Goal: Task Accomplishment & Management: Manage account settings

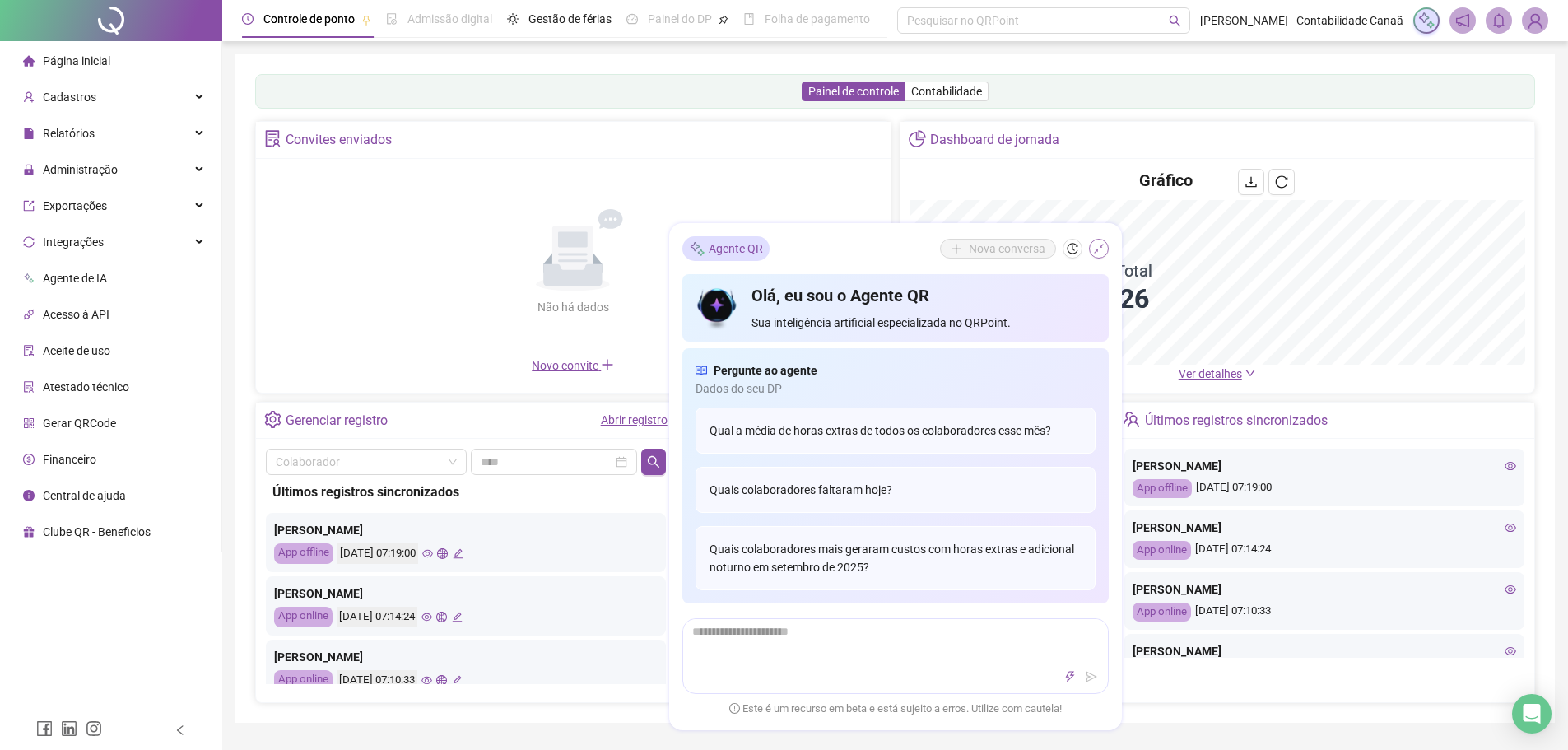
click at [1091, 248] on button "button" at bounding box center [1099, 248] width 19 height 19
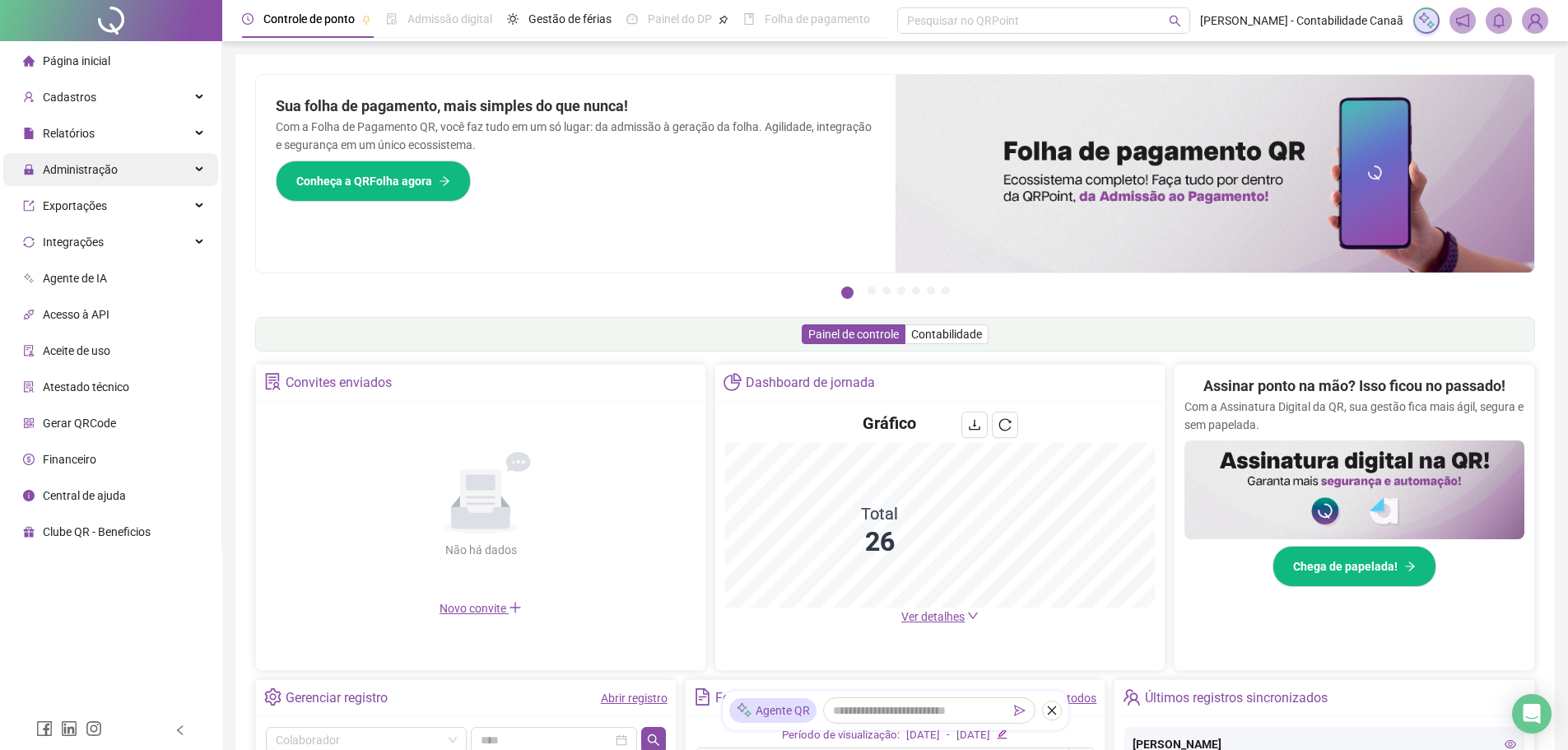
click at [129, 169] on div "Administração" at bounding box center [110, 169] width 215 height 33
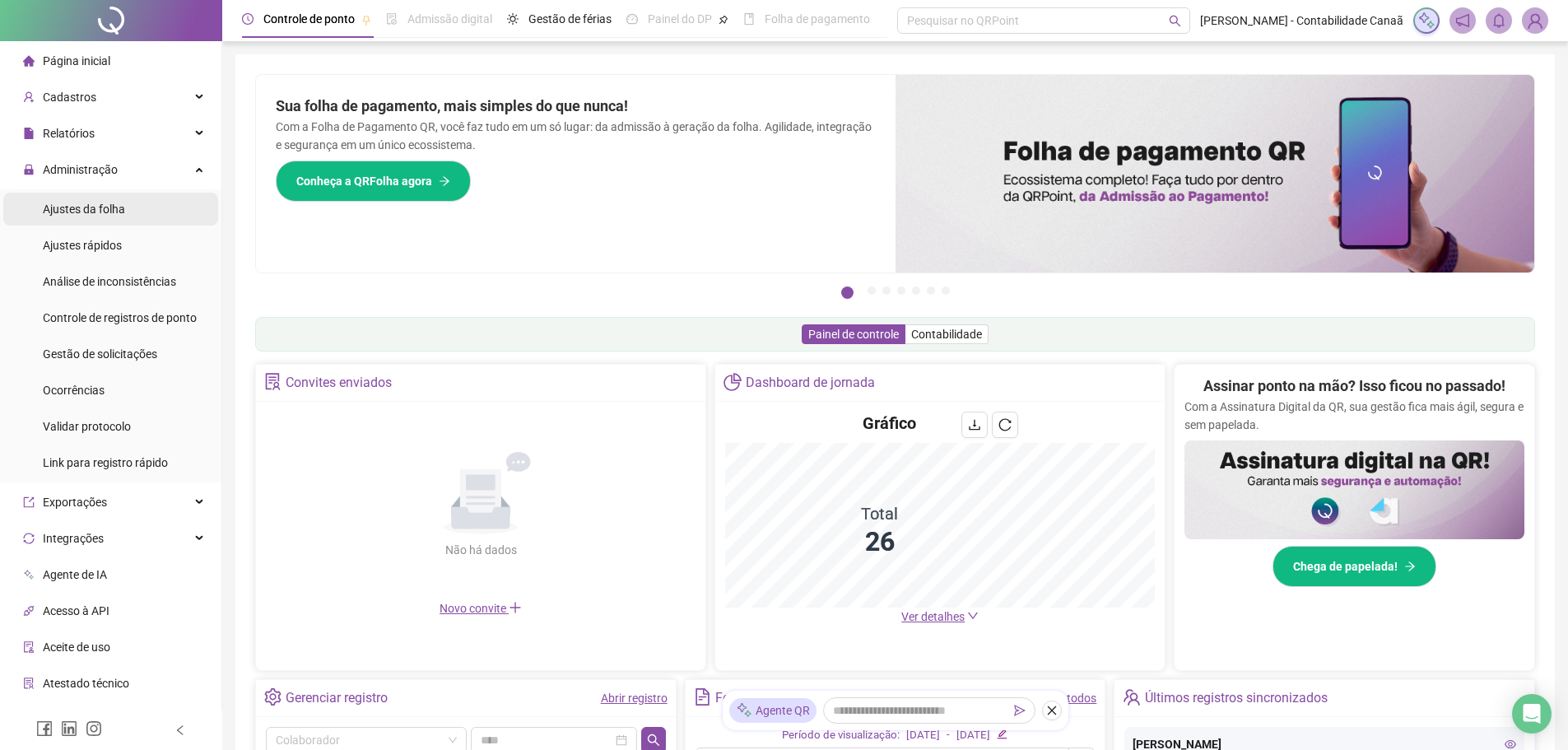
click at [114, 207] on span "Ajustes da folha" at bounding box center [84, 209] width 83 height 14
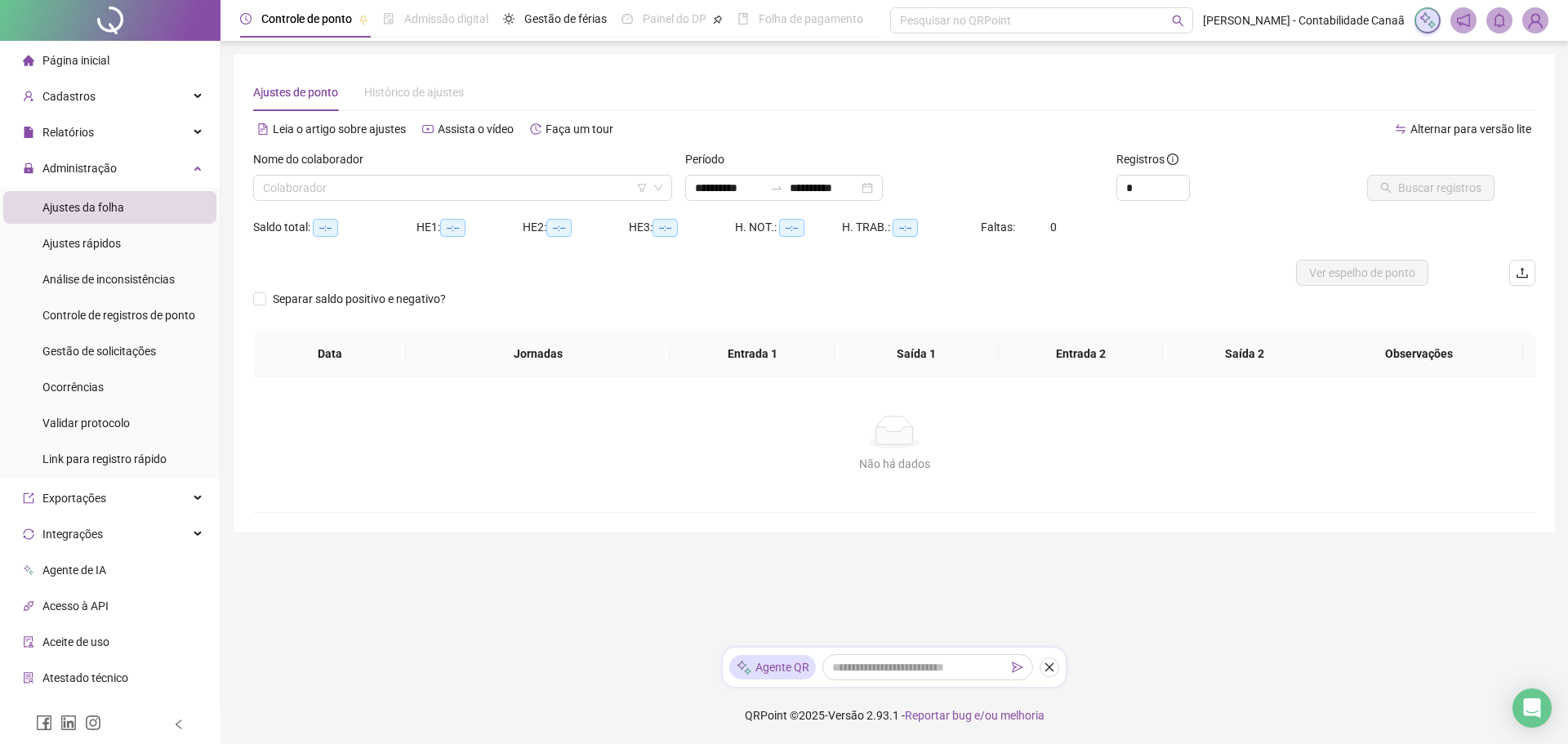
type input "**********"
click at [461, 186] on input "search" at bounding box center [455, 187] width 385 height 24
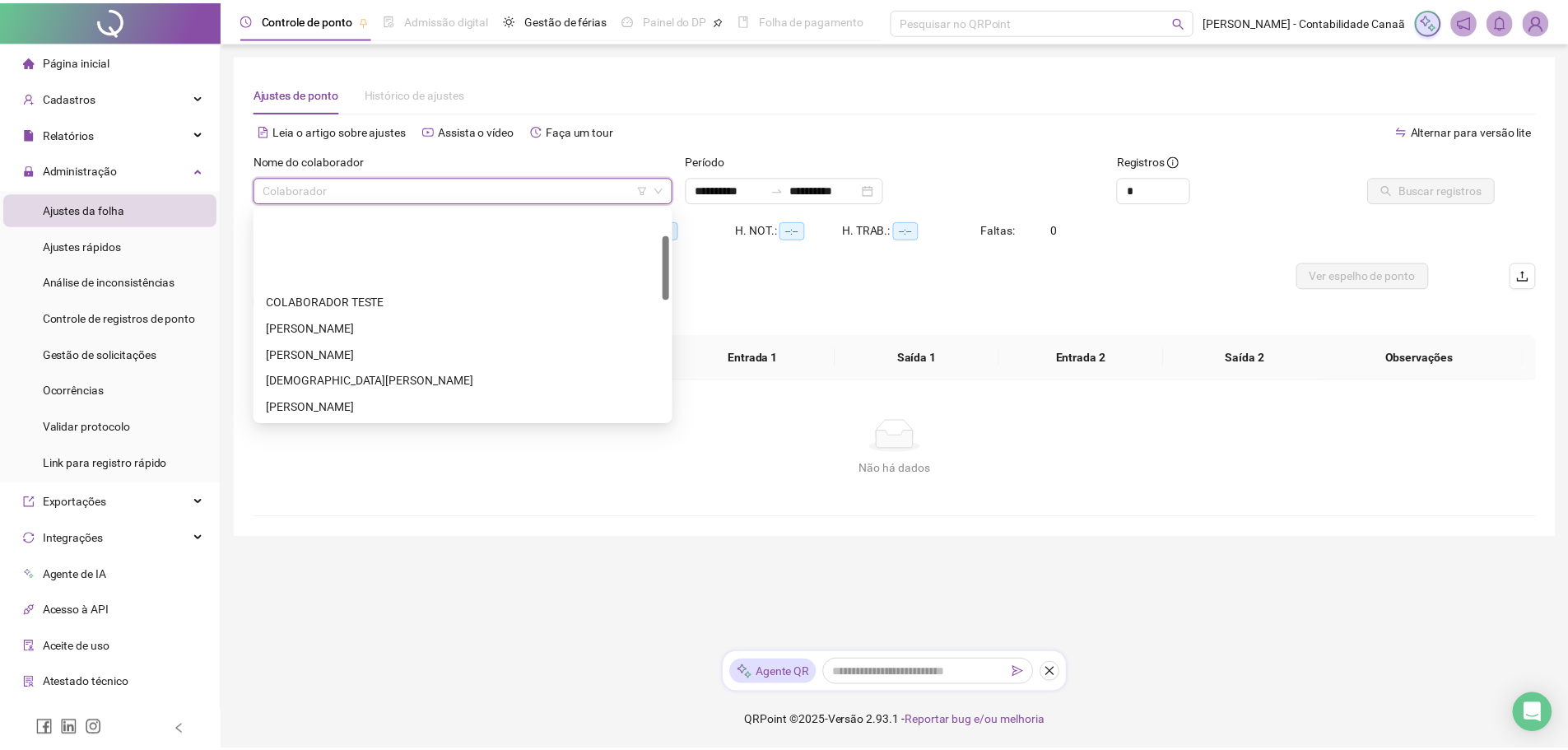
scroll to position [83, 0]
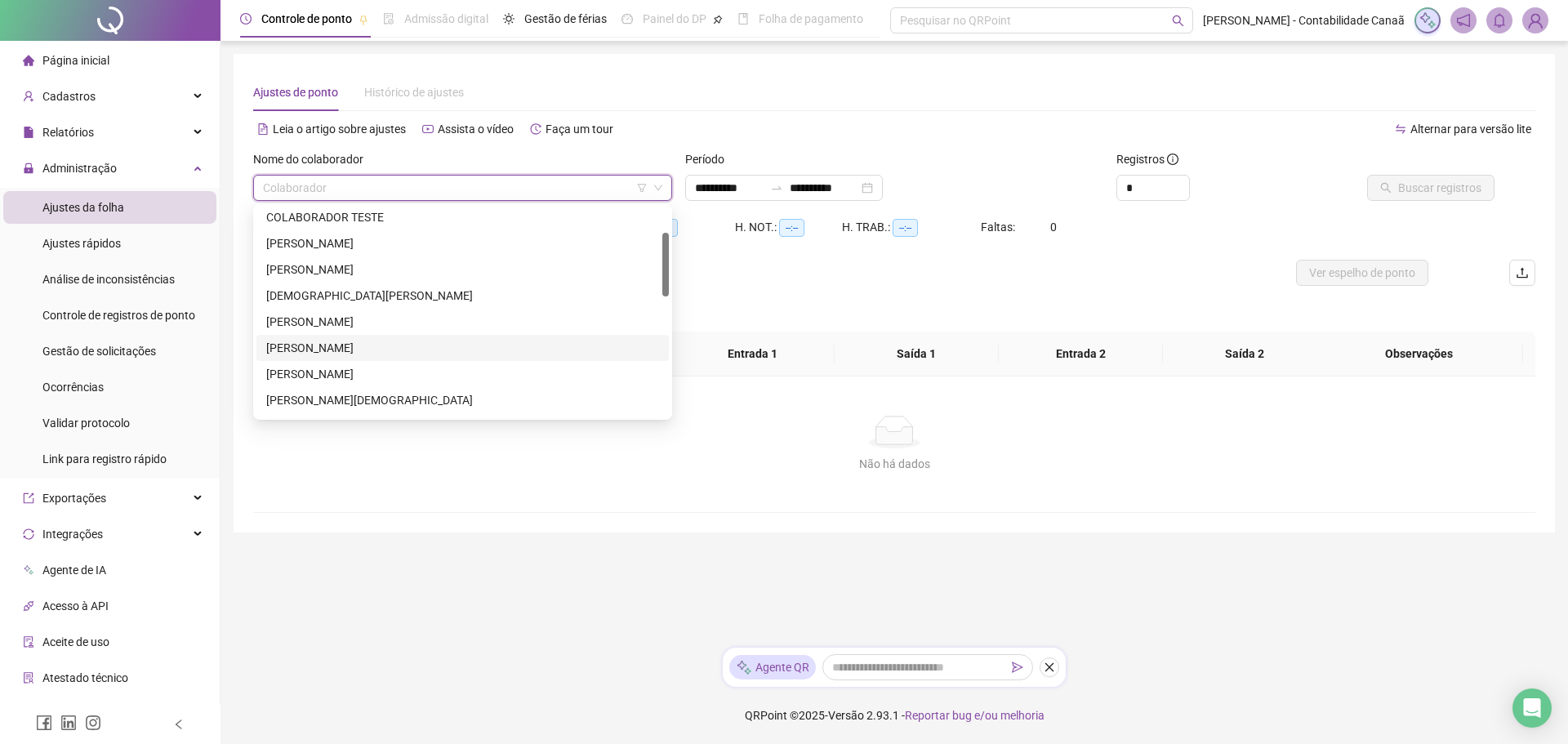
click at [371, 345] on div "[PERSON_NAME] [PERSON_NAME]" at bounding box center [463, 348] width 393 height 18
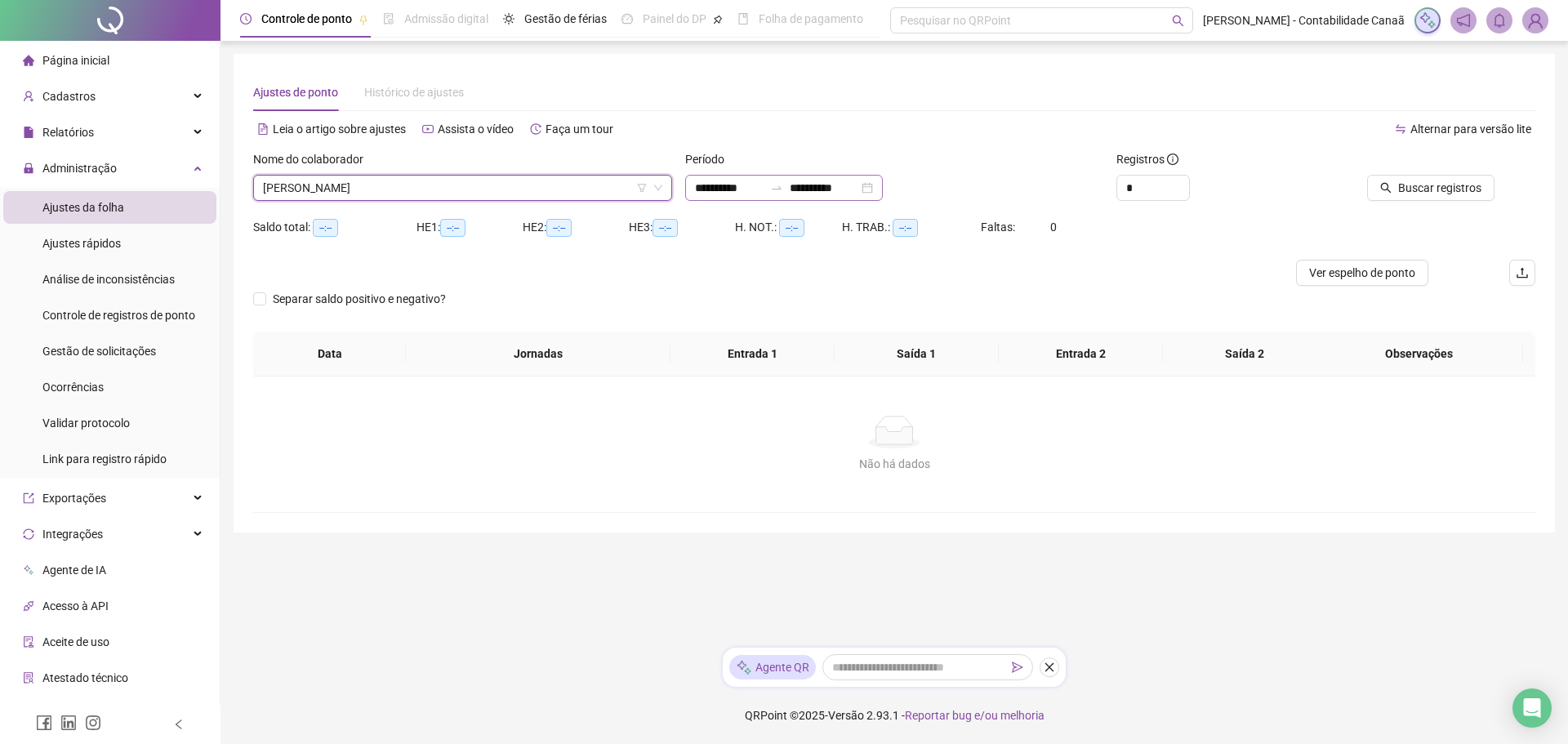
click at [799, 176] on div "**********" at bounding box center [784, 187] width 198 height 26
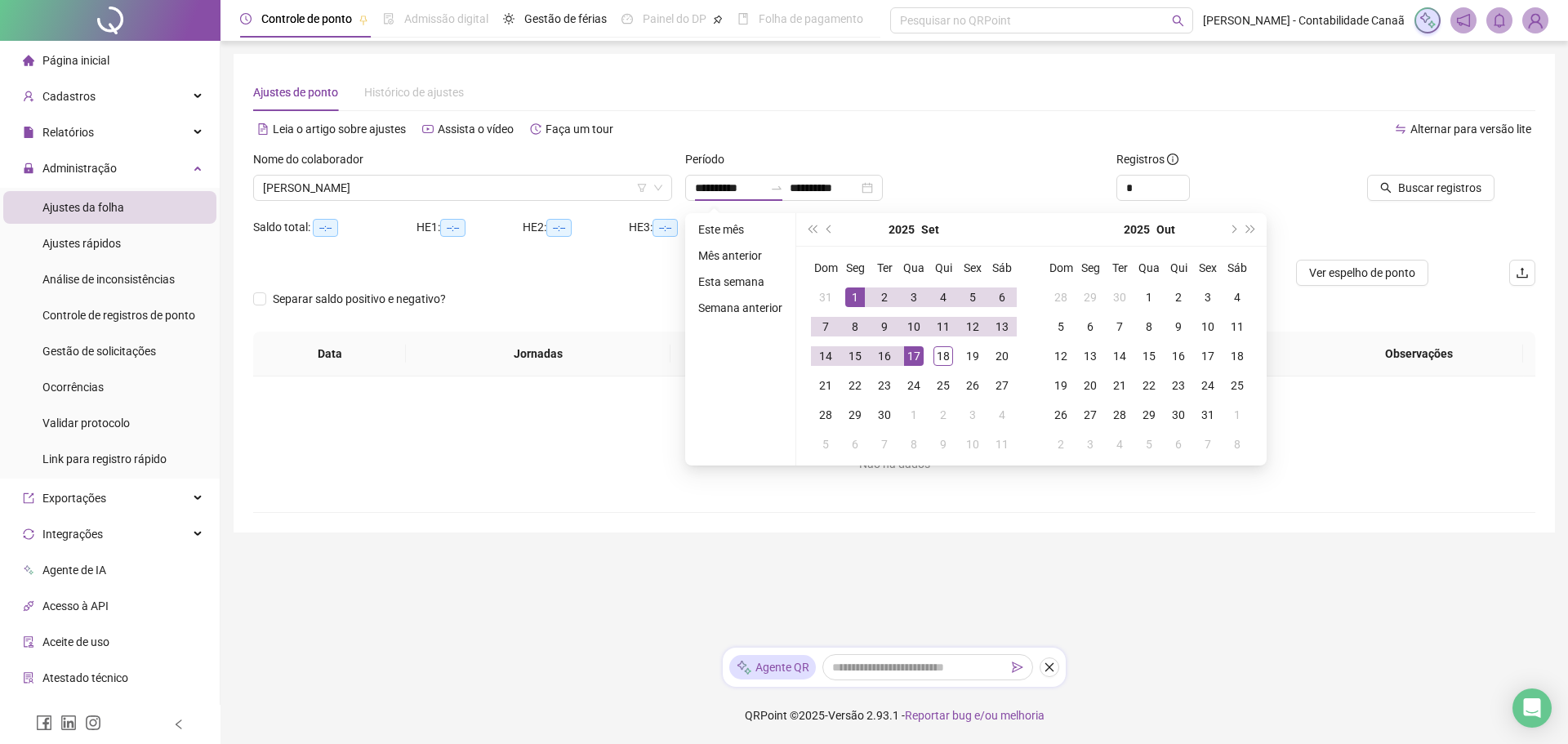
click at [1093, 165] on div "Período" at bounding box center [895, 162] width 419 height 24
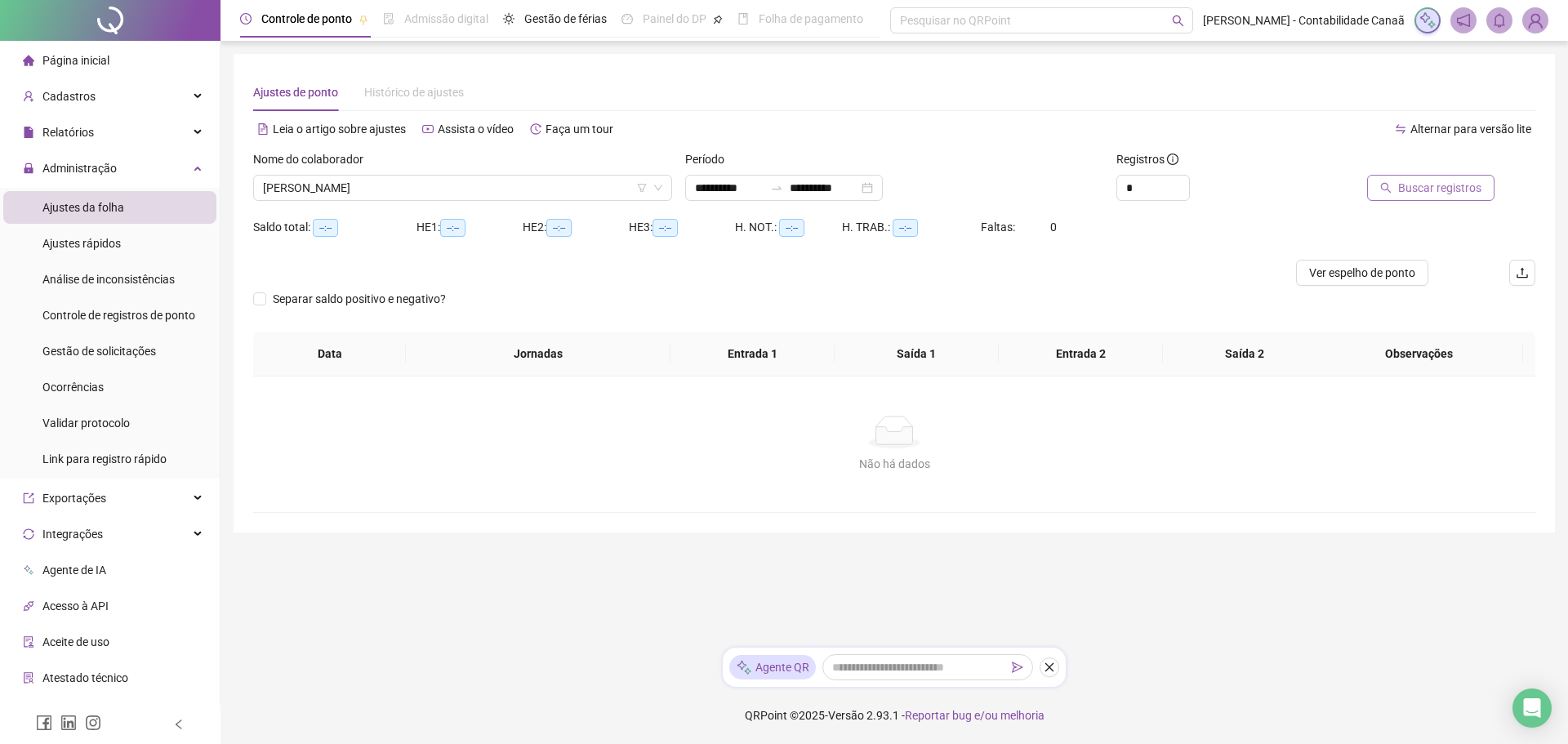
click at [1400, 185] on button "Buscar registros" at bounding box center [1431, 187] width 128 height 26
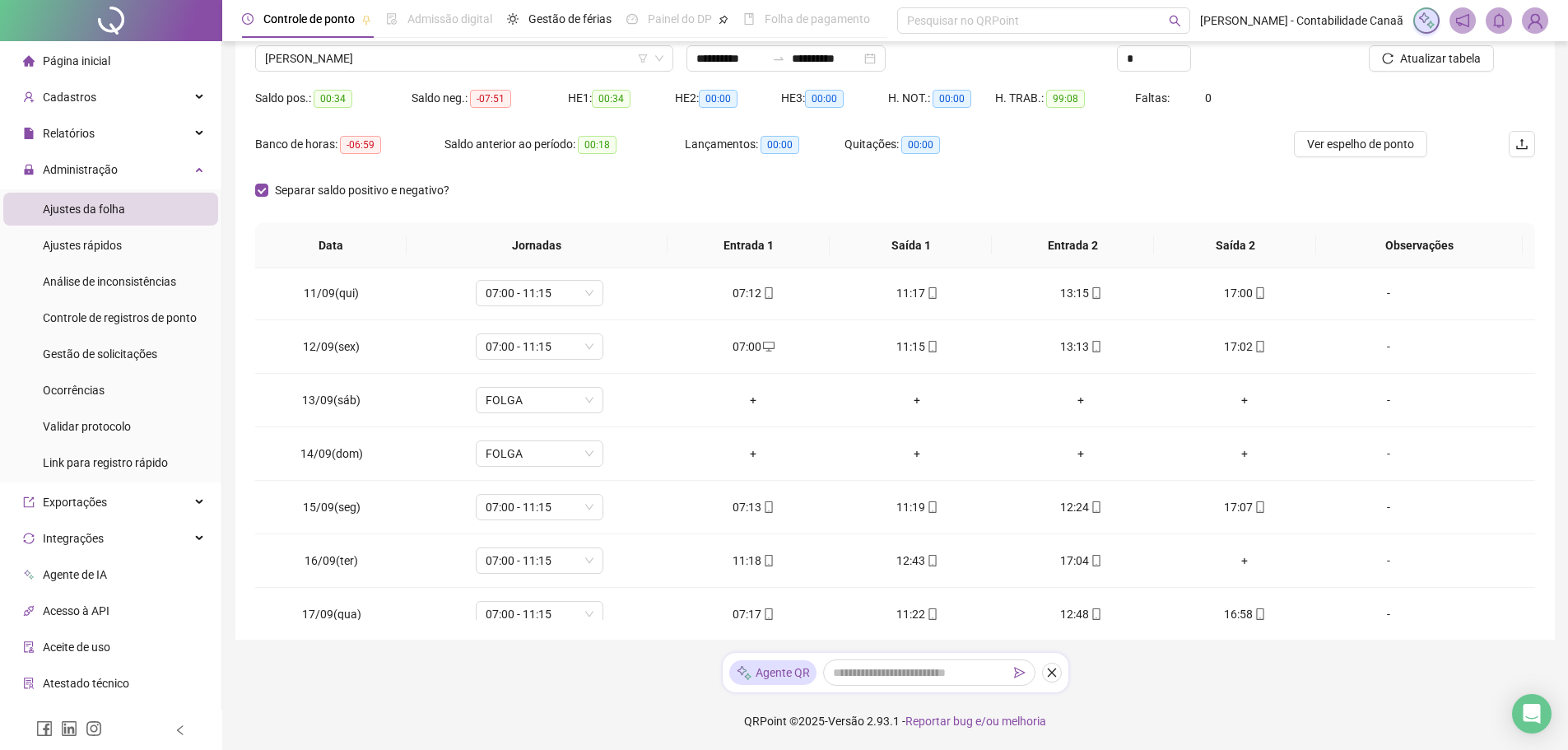
scroll to position [558, 0]
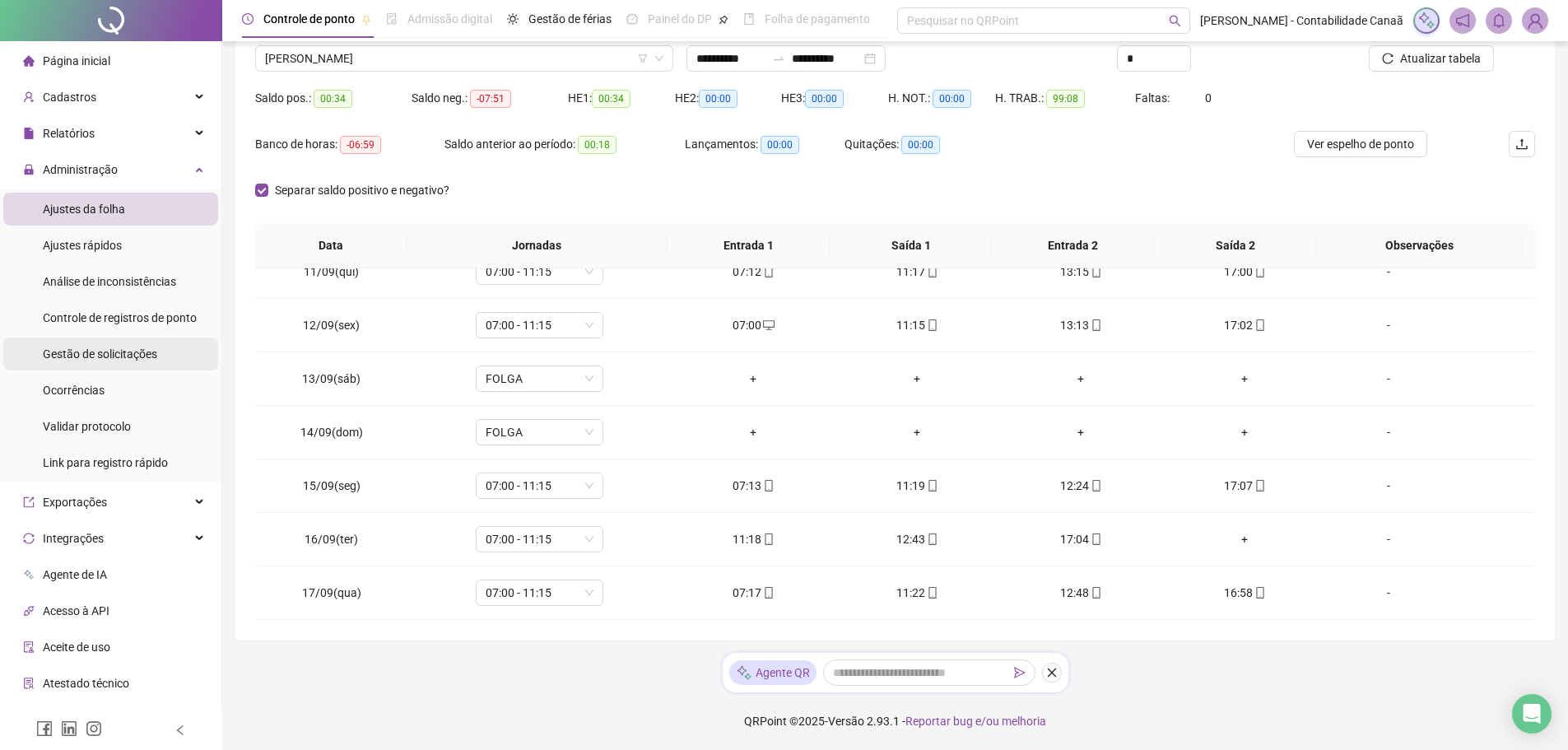
click at [132, 354] on span "Gestão de solicitações" at bounding box center [99, 355] width 114 height 14
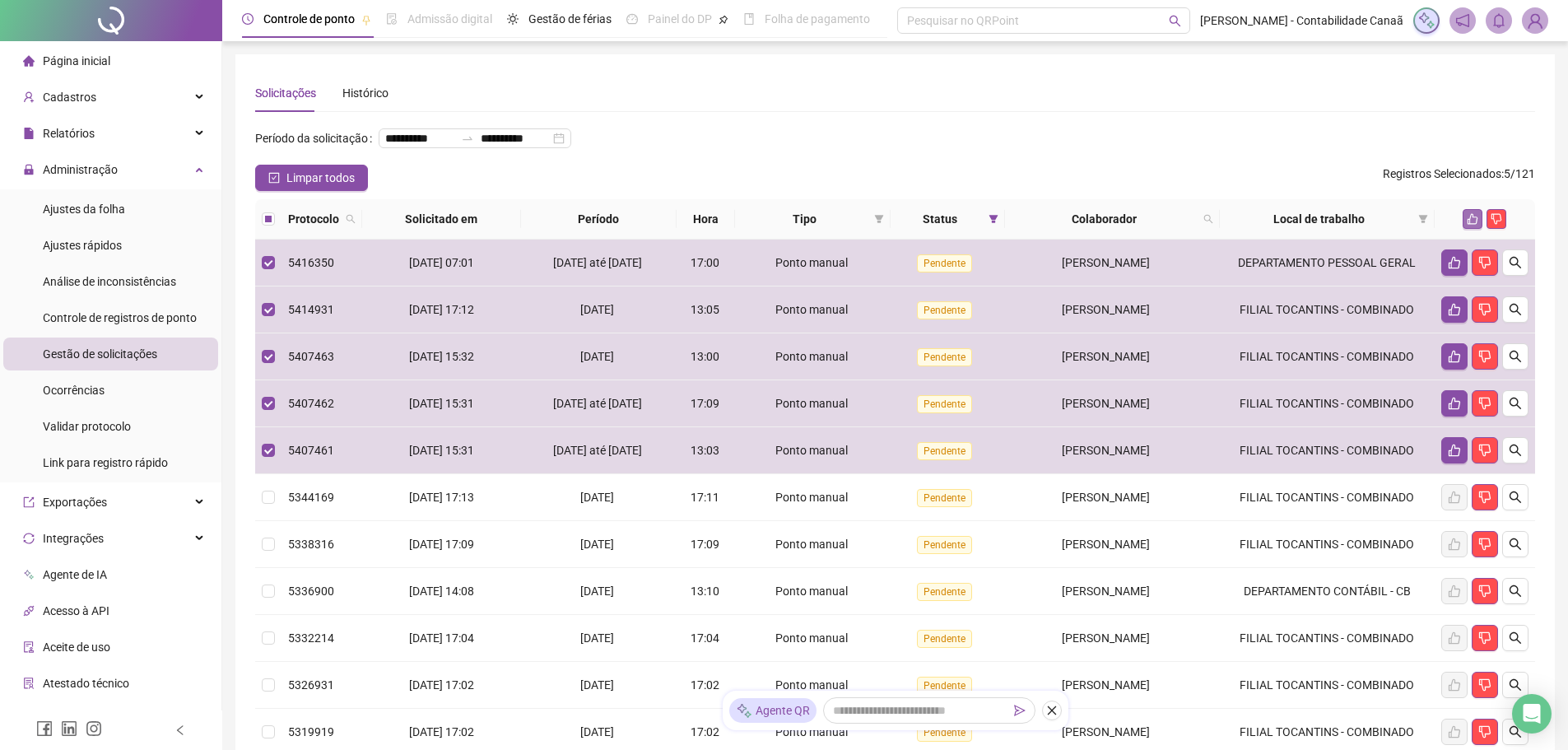
click at [1479, 229] on button "button" at bounding box center [1473, 219] width 19 height 19
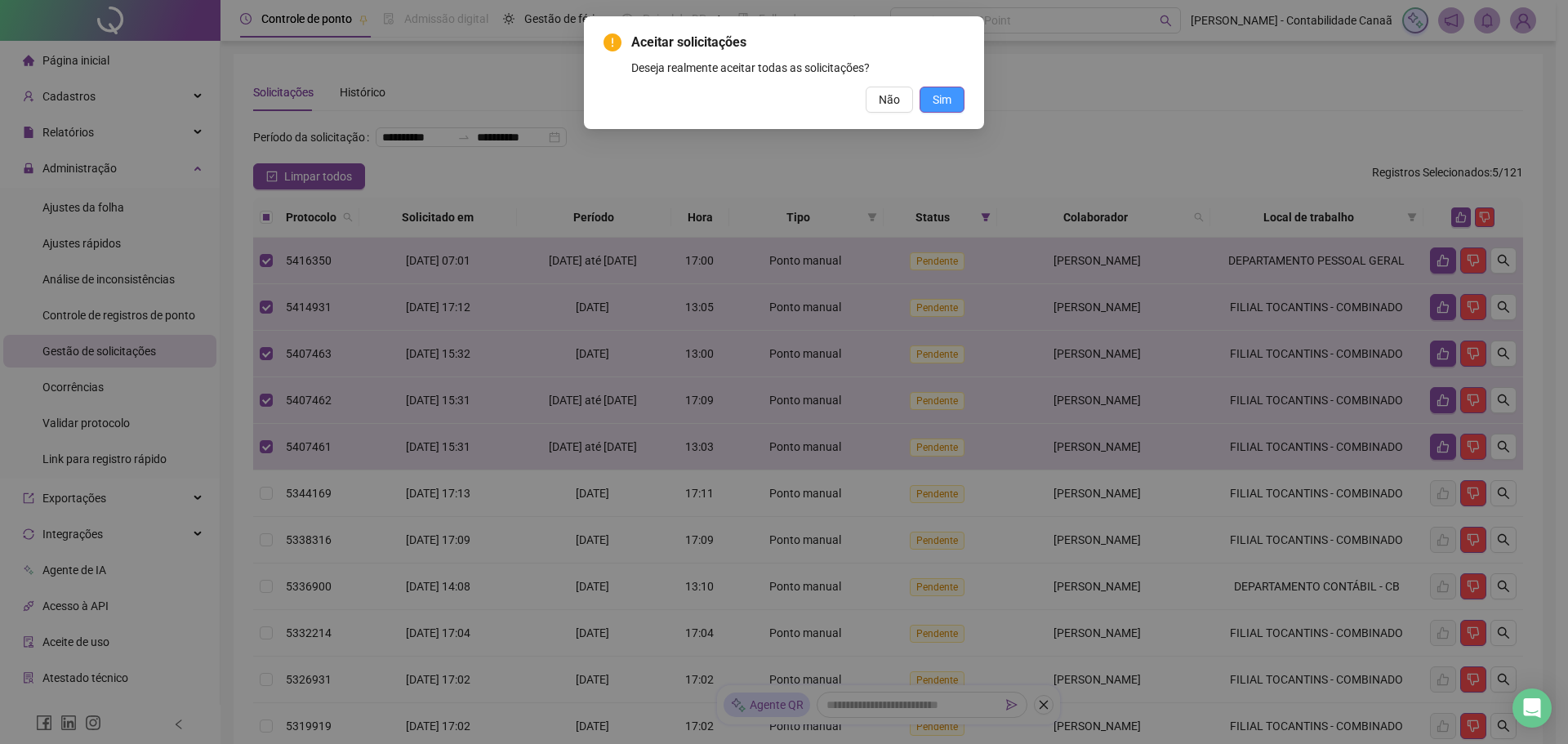
click at [940, 101] on span "Sim" at bounding box center [941, 100] width 18 height 18
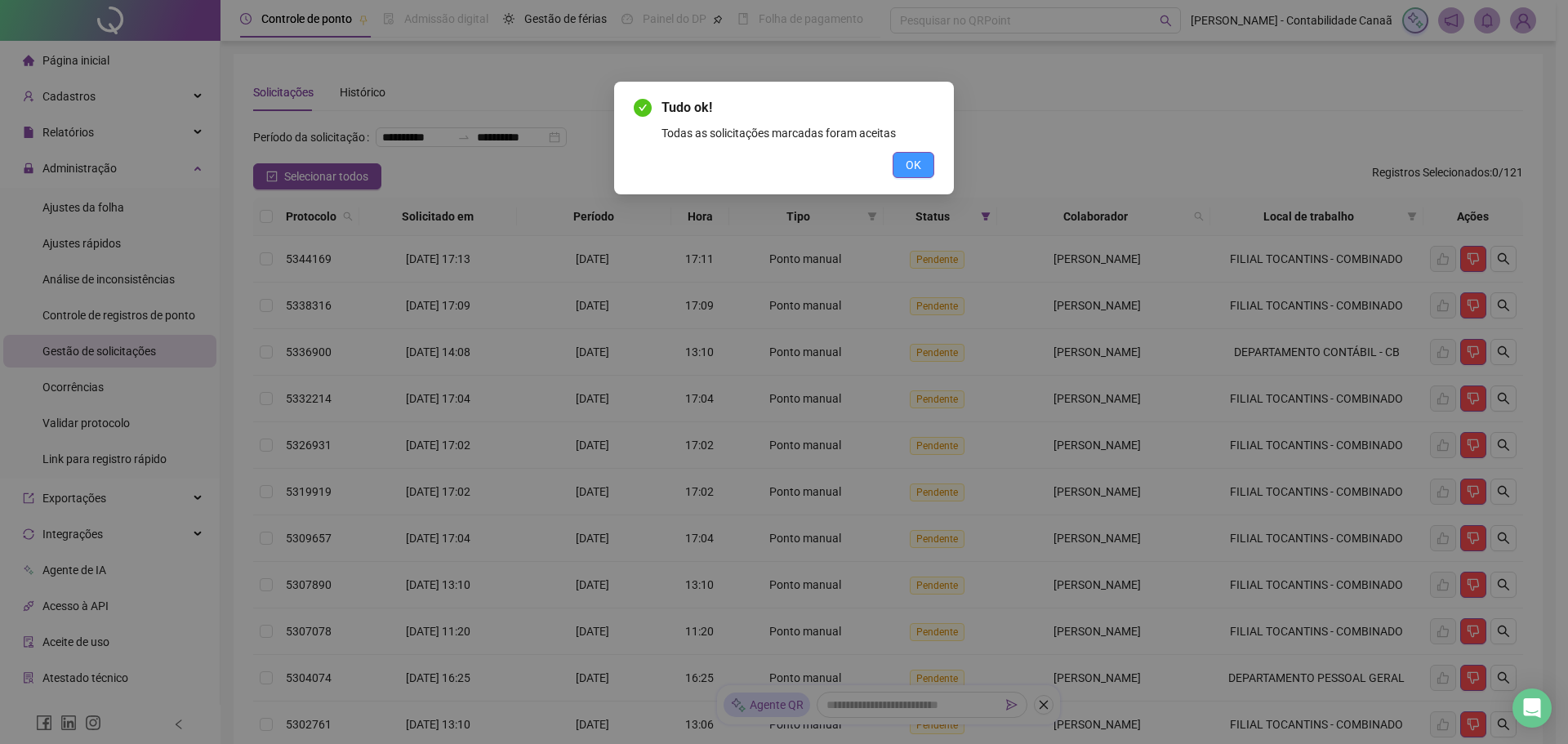
click at [914, 161] on span "OK" at bounding box center [913, 164] width 15 height 18
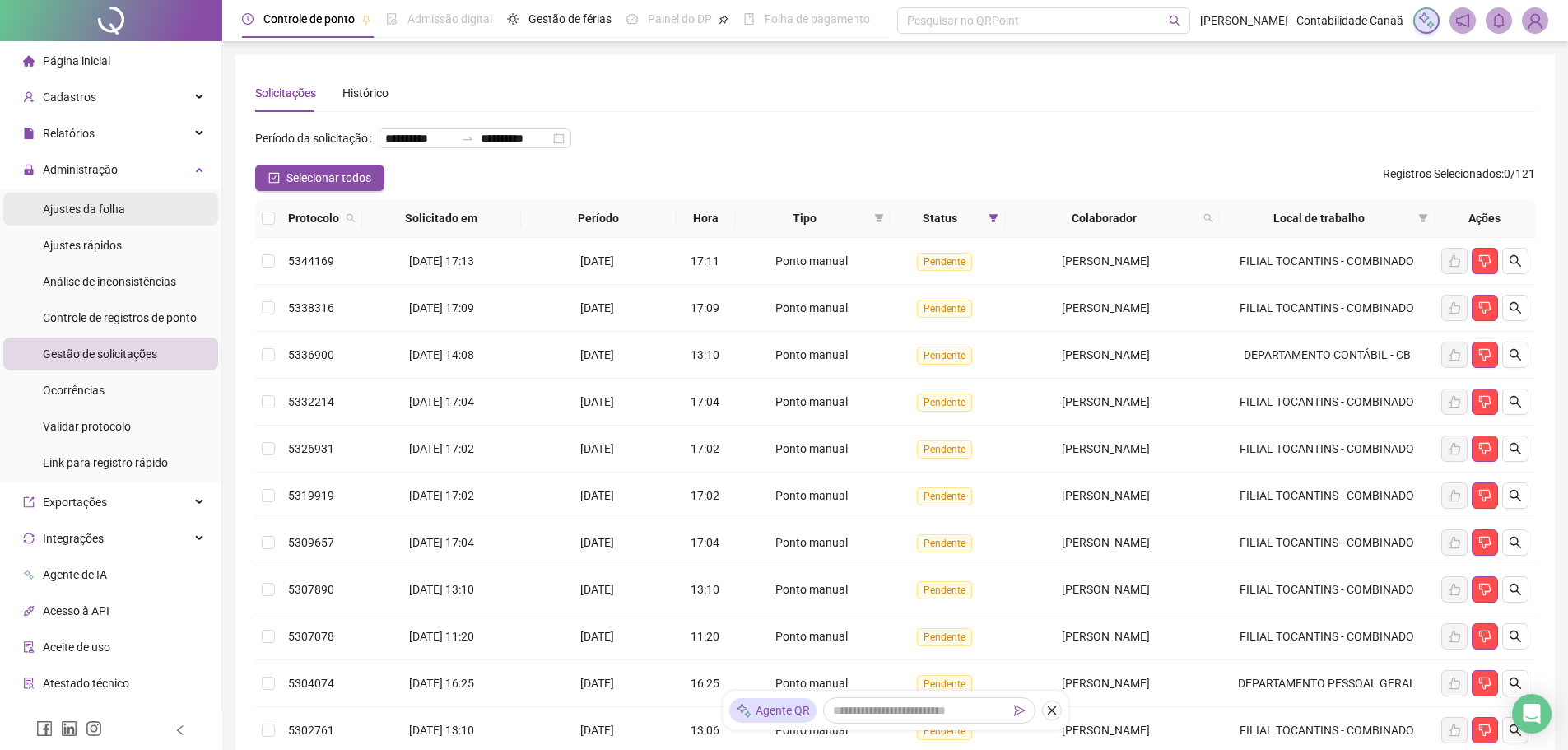
click at [117, 219] on div "Ajustes da folha" at bounding box center [84, 209] width 83 height 33
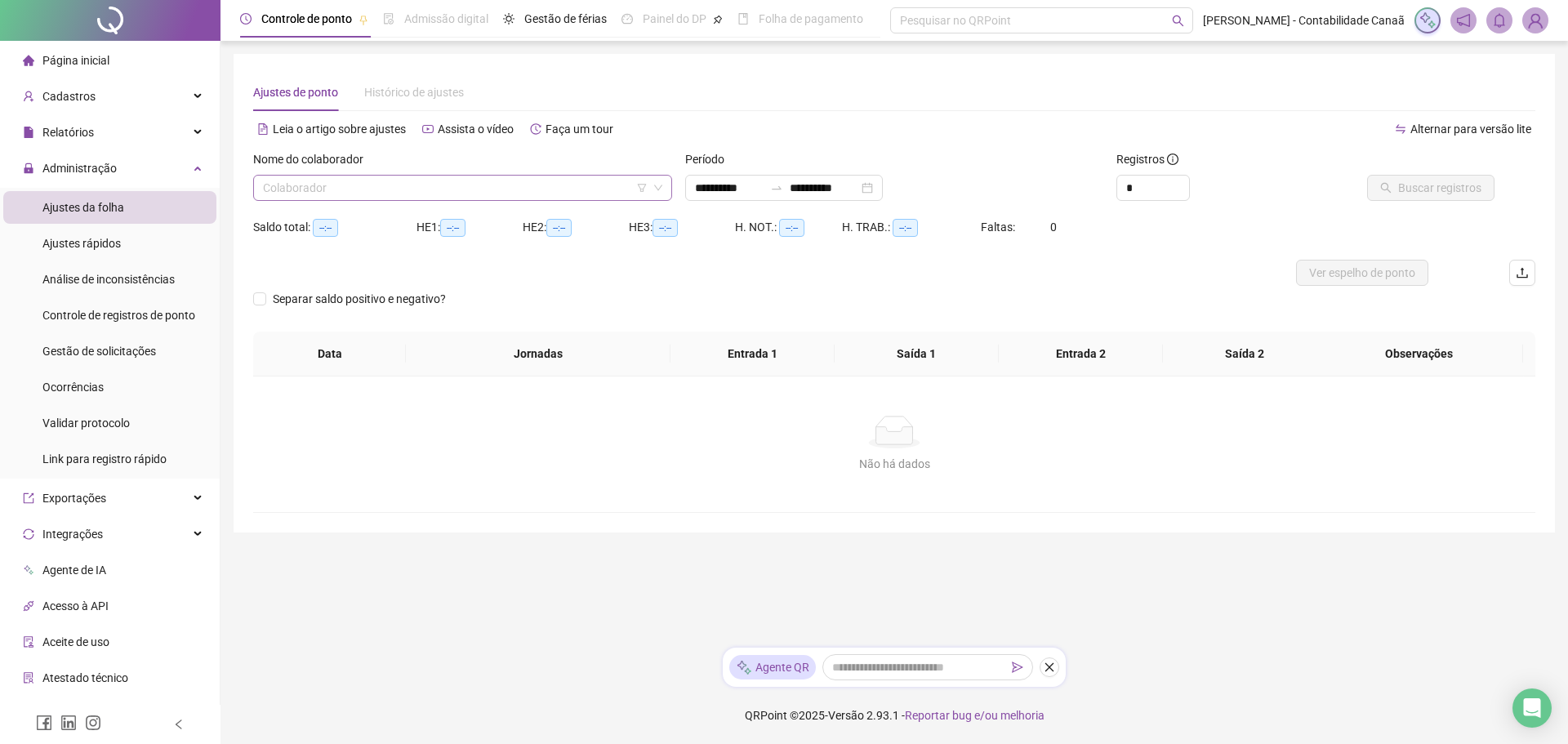
click at [545, 193] on input "search" at bounding box center [455, 187] width 385 height 24
type input "**********"
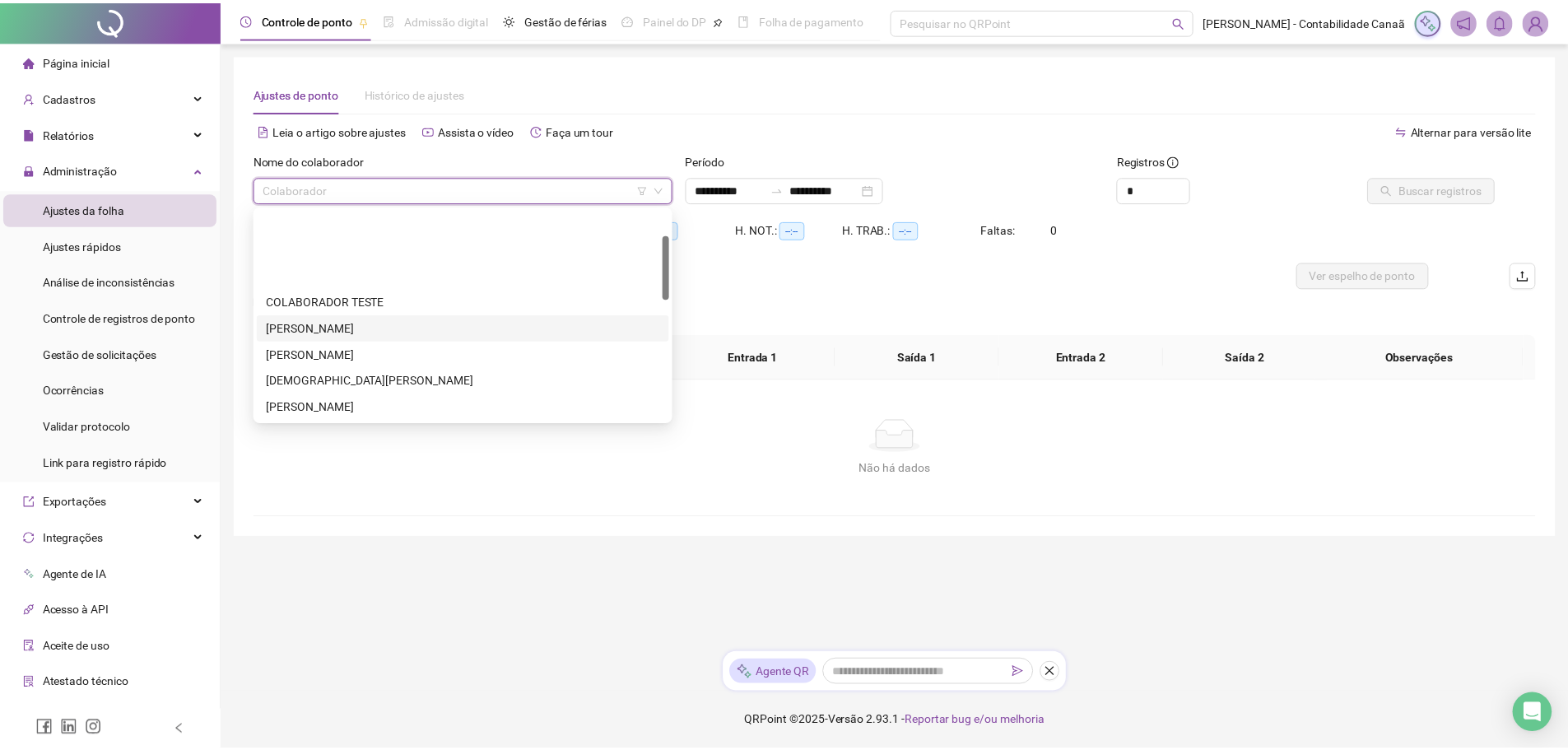
scroll to position [83, 0]
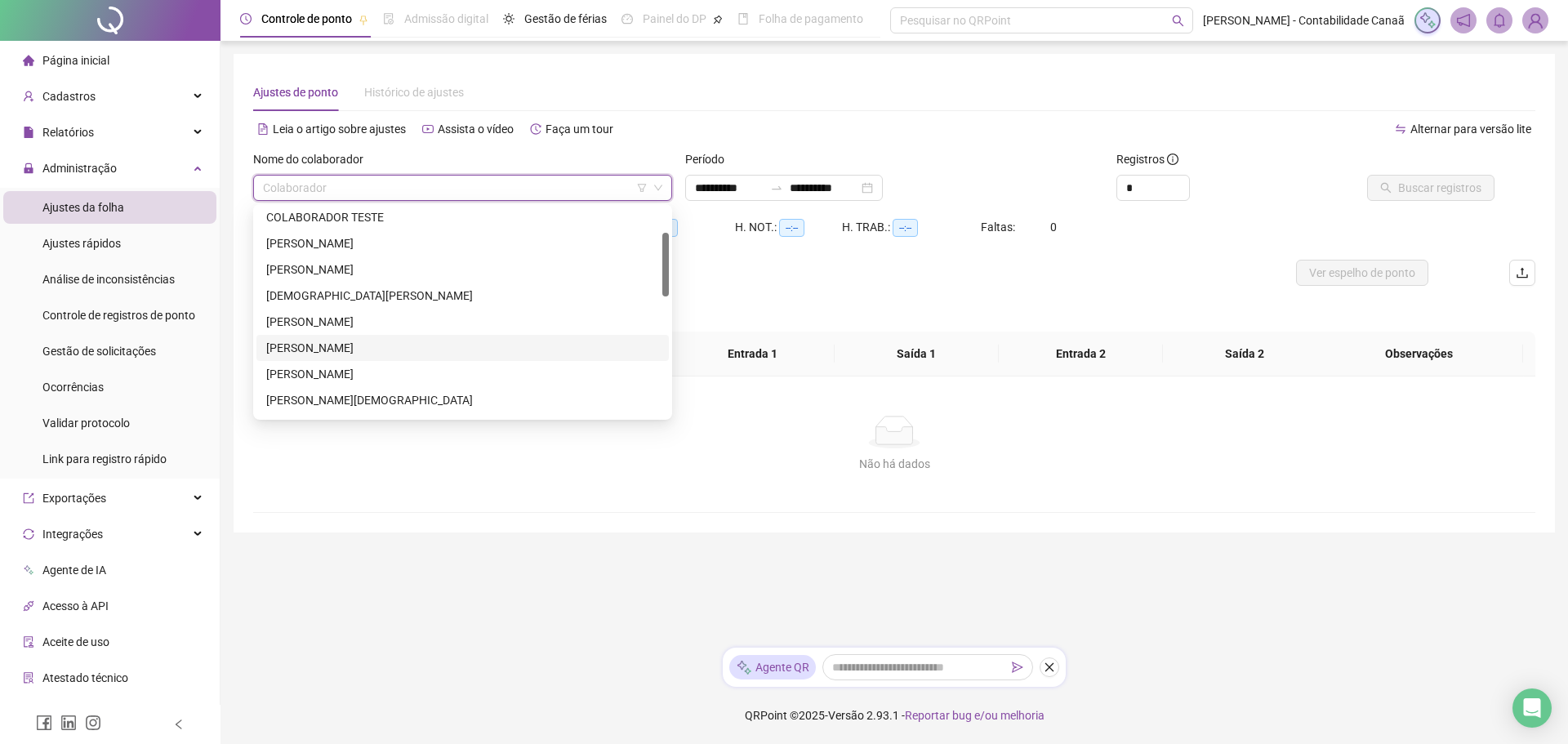
click at [376, 352] on div "[PERSON_NAME] [PERSON_NAME]" at bounding box center [463, 348] width 393 height 18
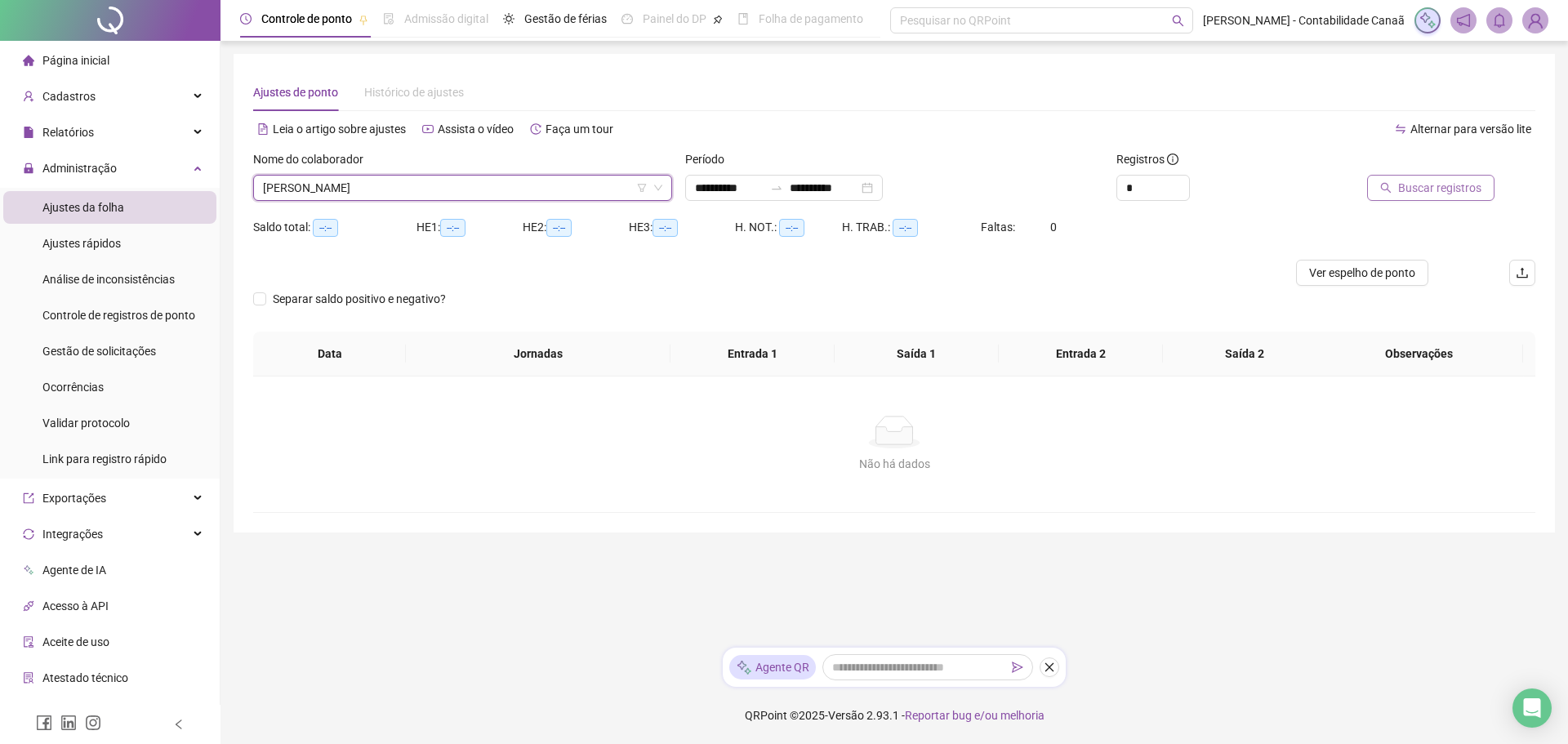
click at [1400, 186] on button "Buscar registros" at bounding box center [1431, 187] width 128 height 26
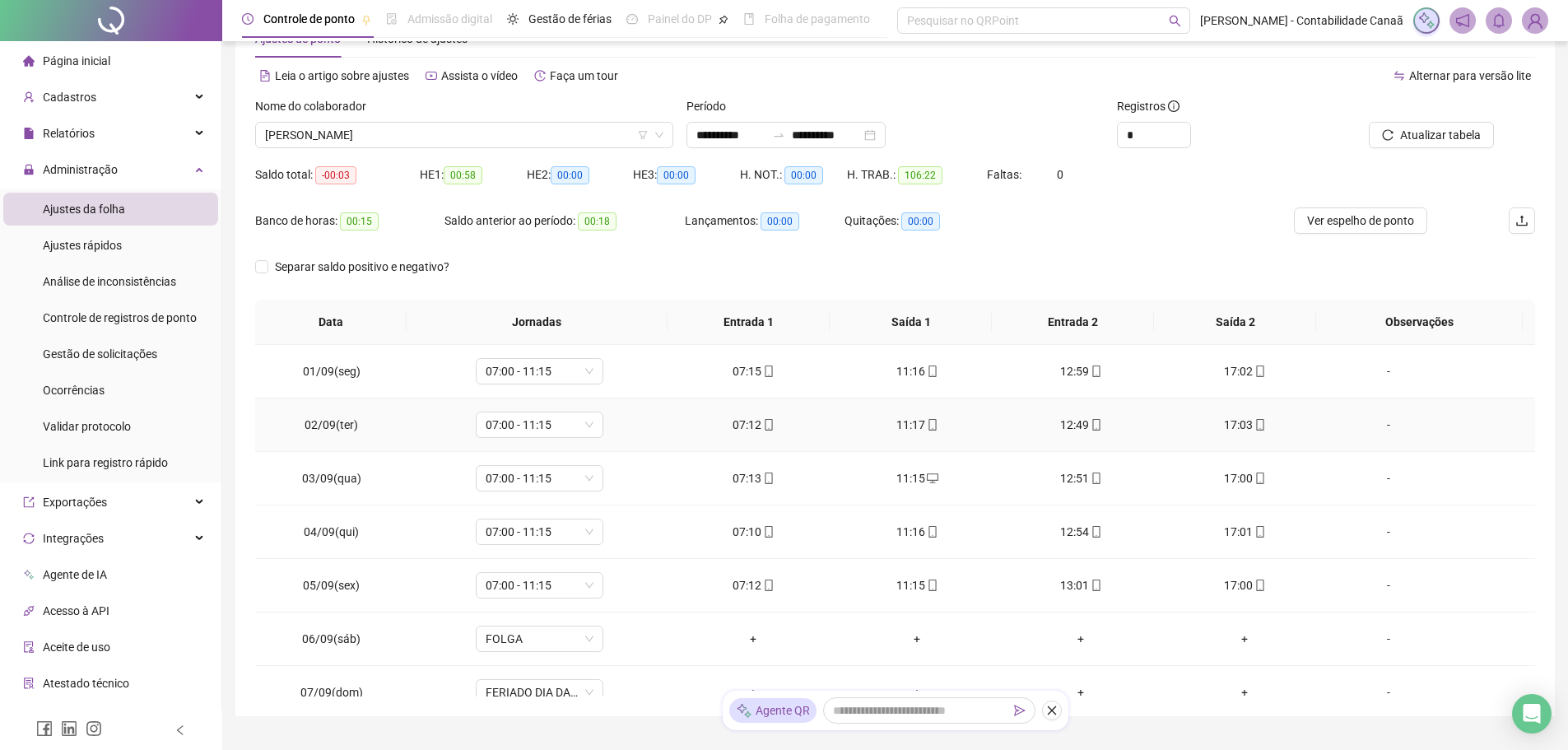
scroll to position [0, 0]
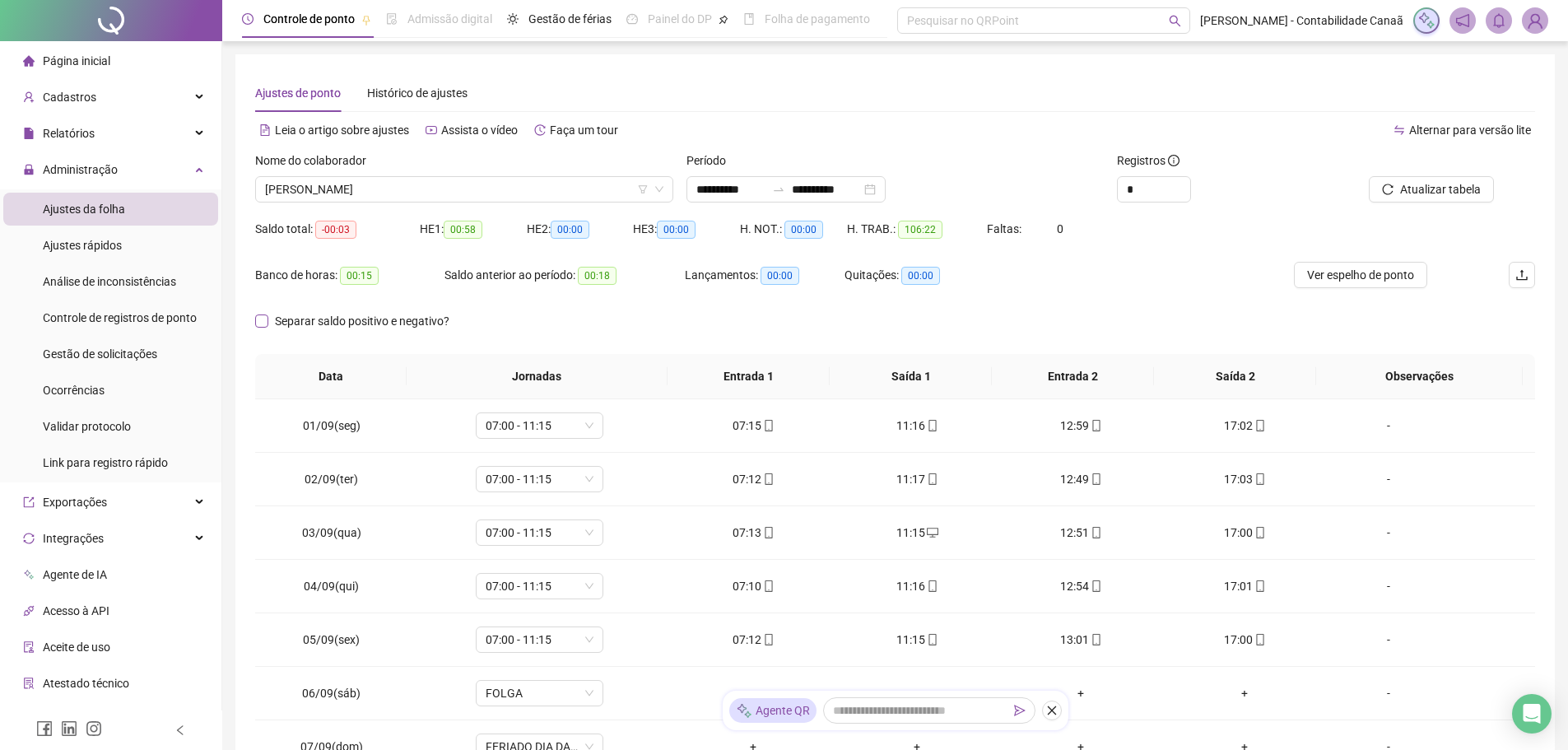
click at [314, 320] on span "Separar saldo positivo e negativo?" at bounding box center [362, 320] width 188 height 19
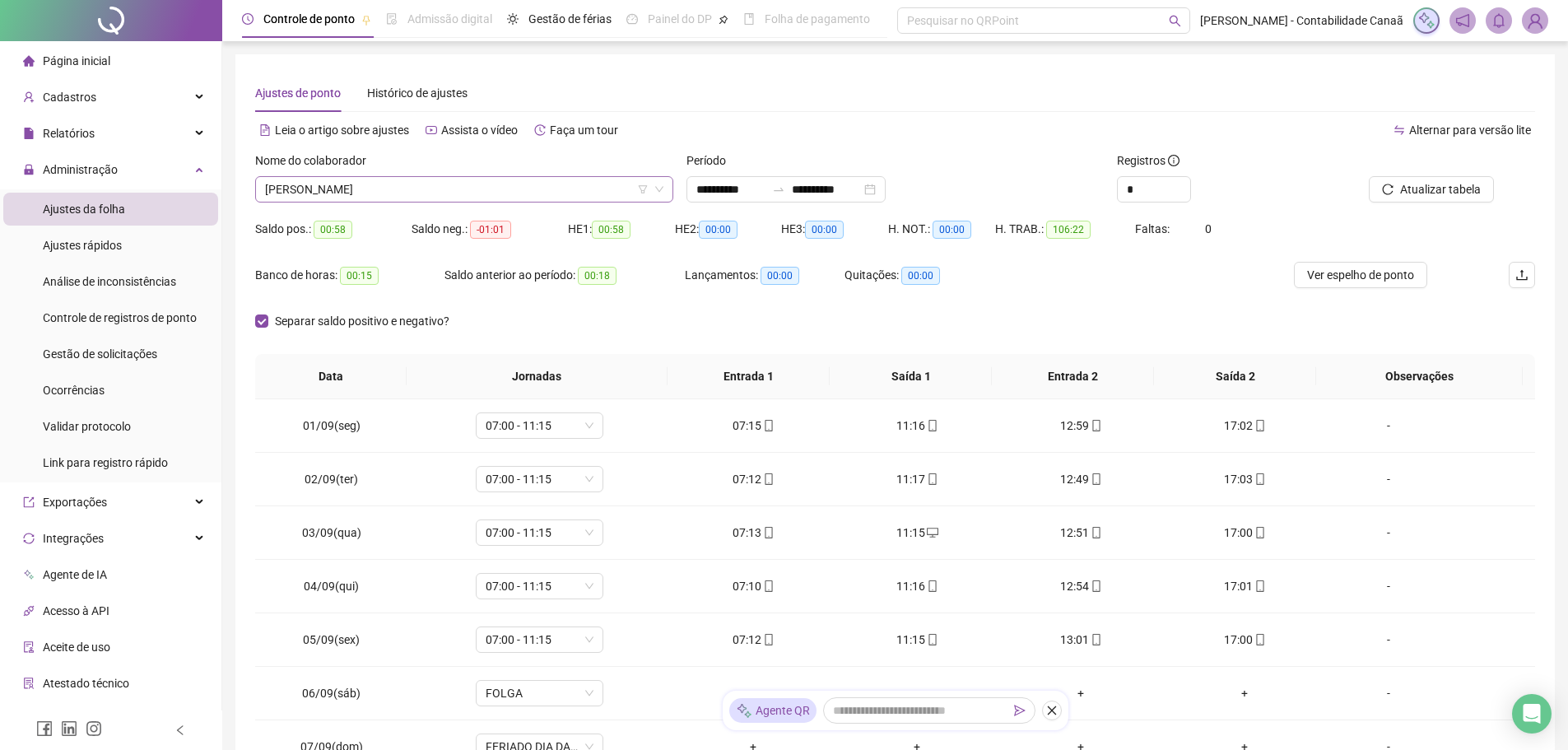
click at [454, 177] on span "[PERSON_NAME] [PERSON_NAME]" at bounding box center [464, 189] width 398 height 24
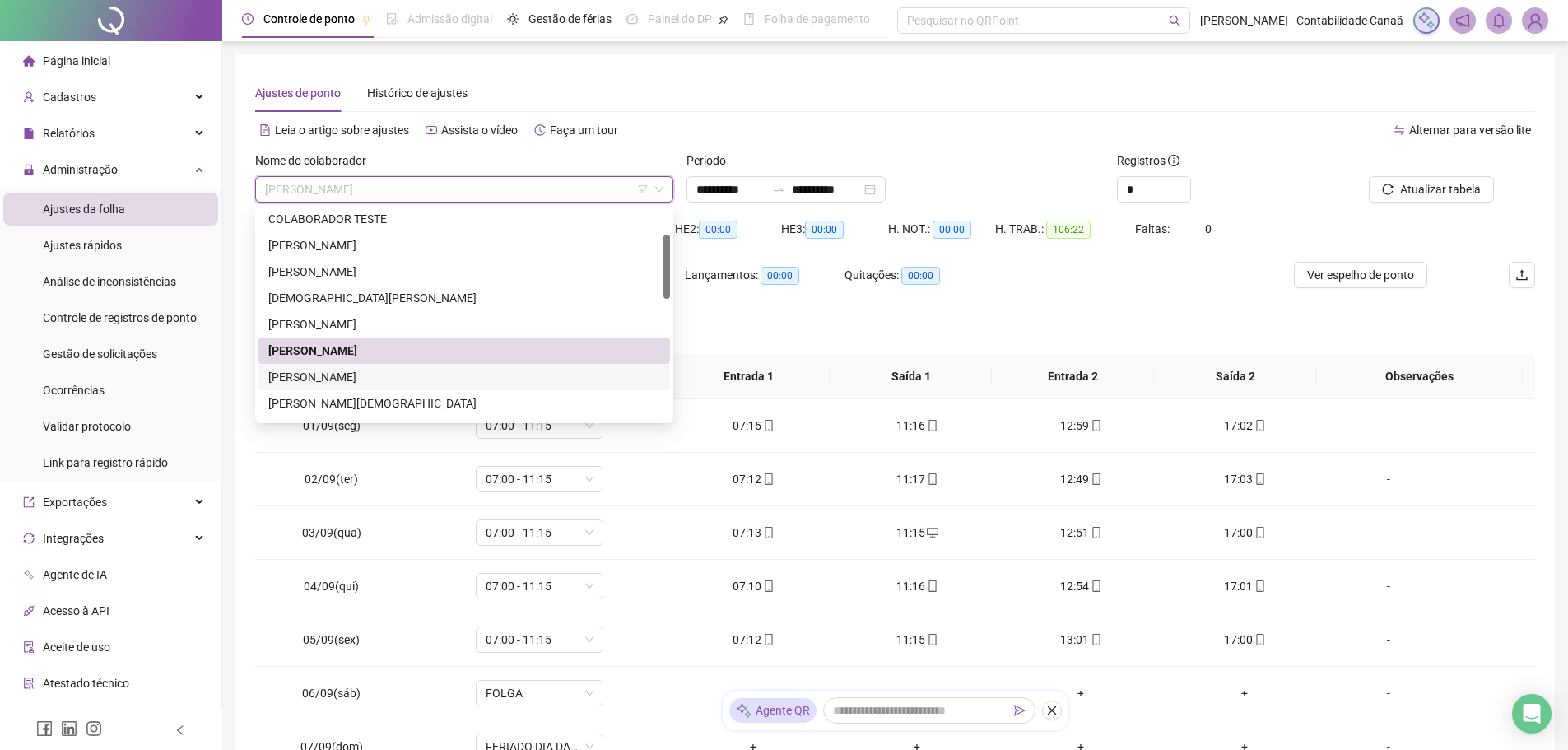
click at [398, 378] on div "[PERSON_NAME] [PERSON_NAME]" at bounding box center [465, 377] width 392 height 19
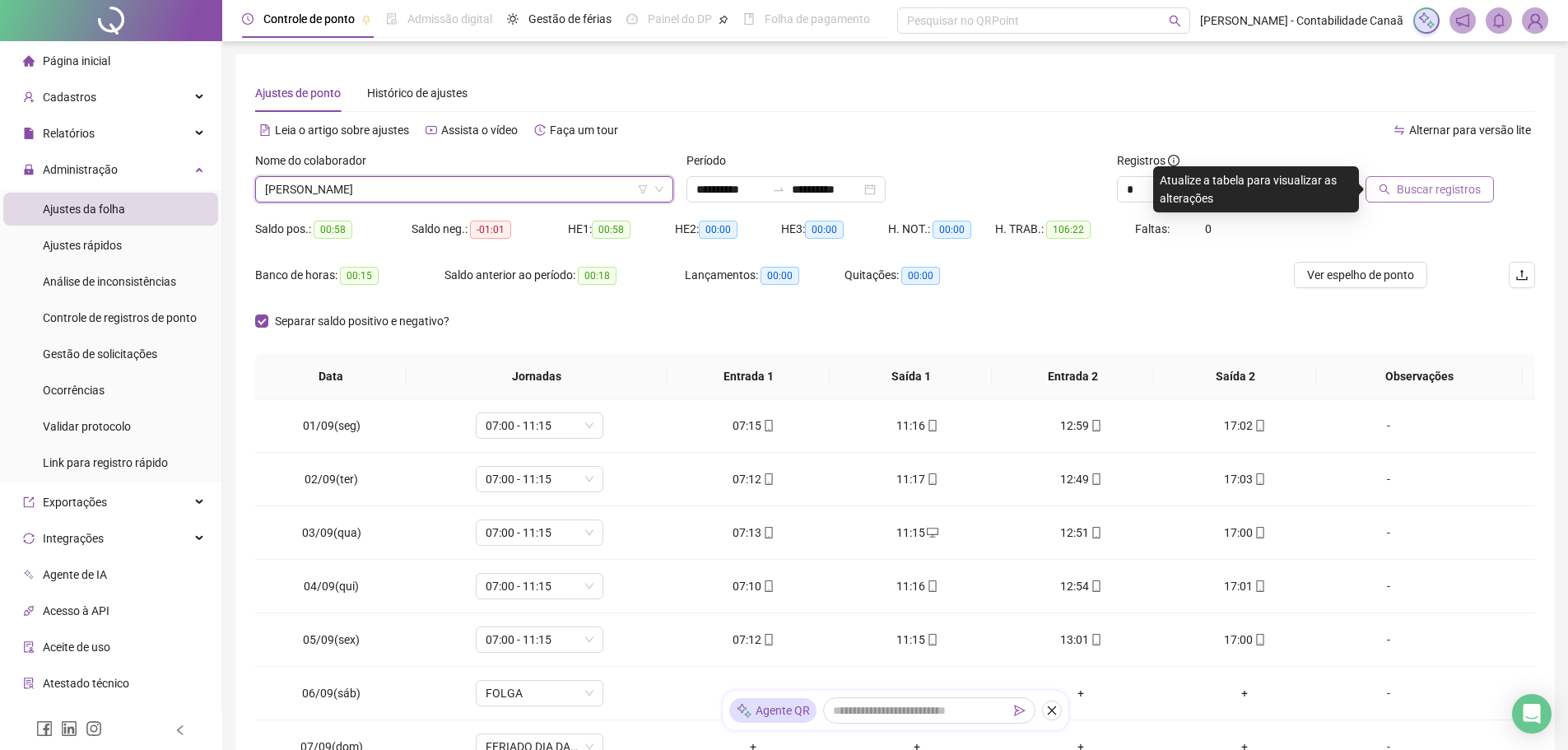
click at [1408, 194] on span "Buscar registros" at bounding box center [1438, 189] width 84 height 19
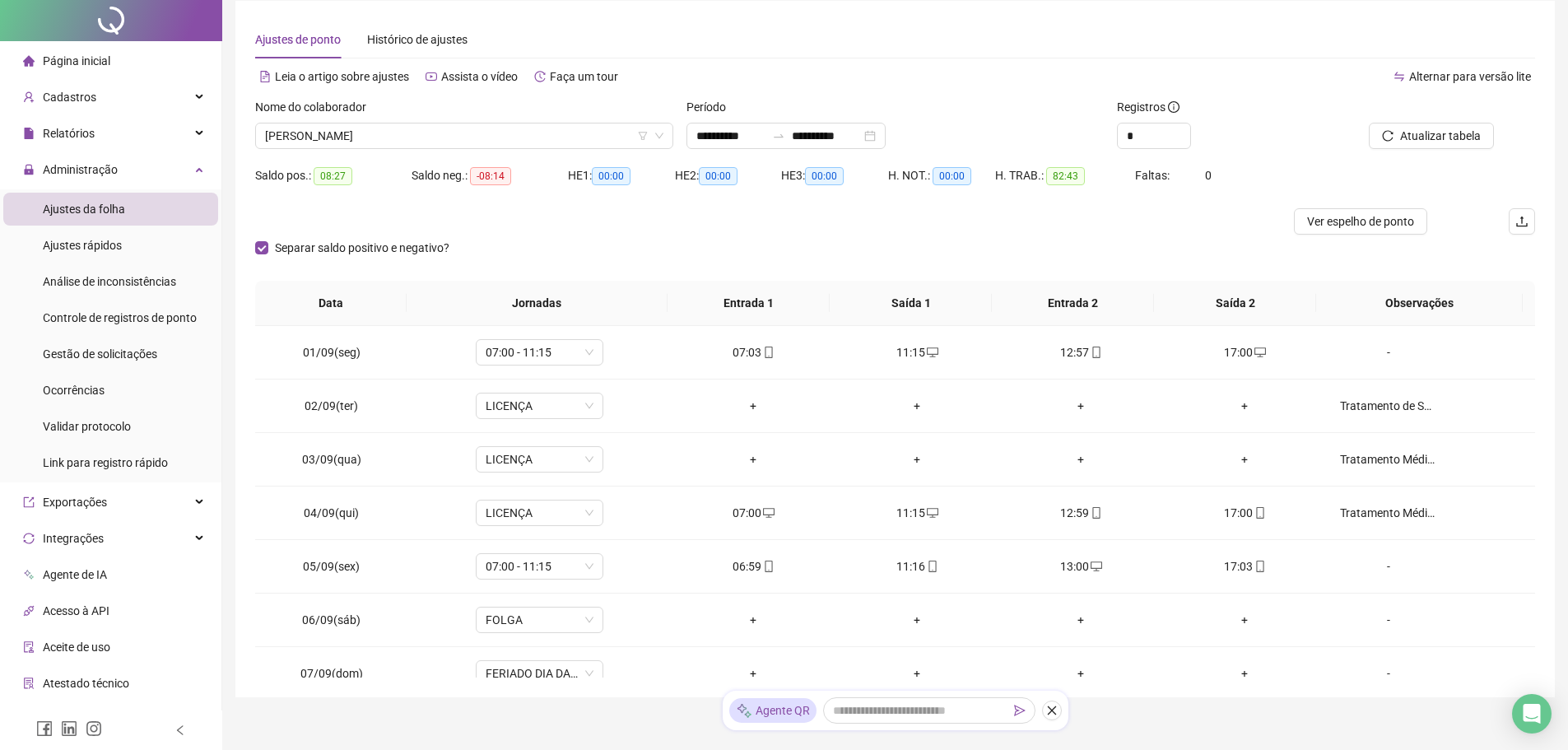
scroll to position [83, 0]
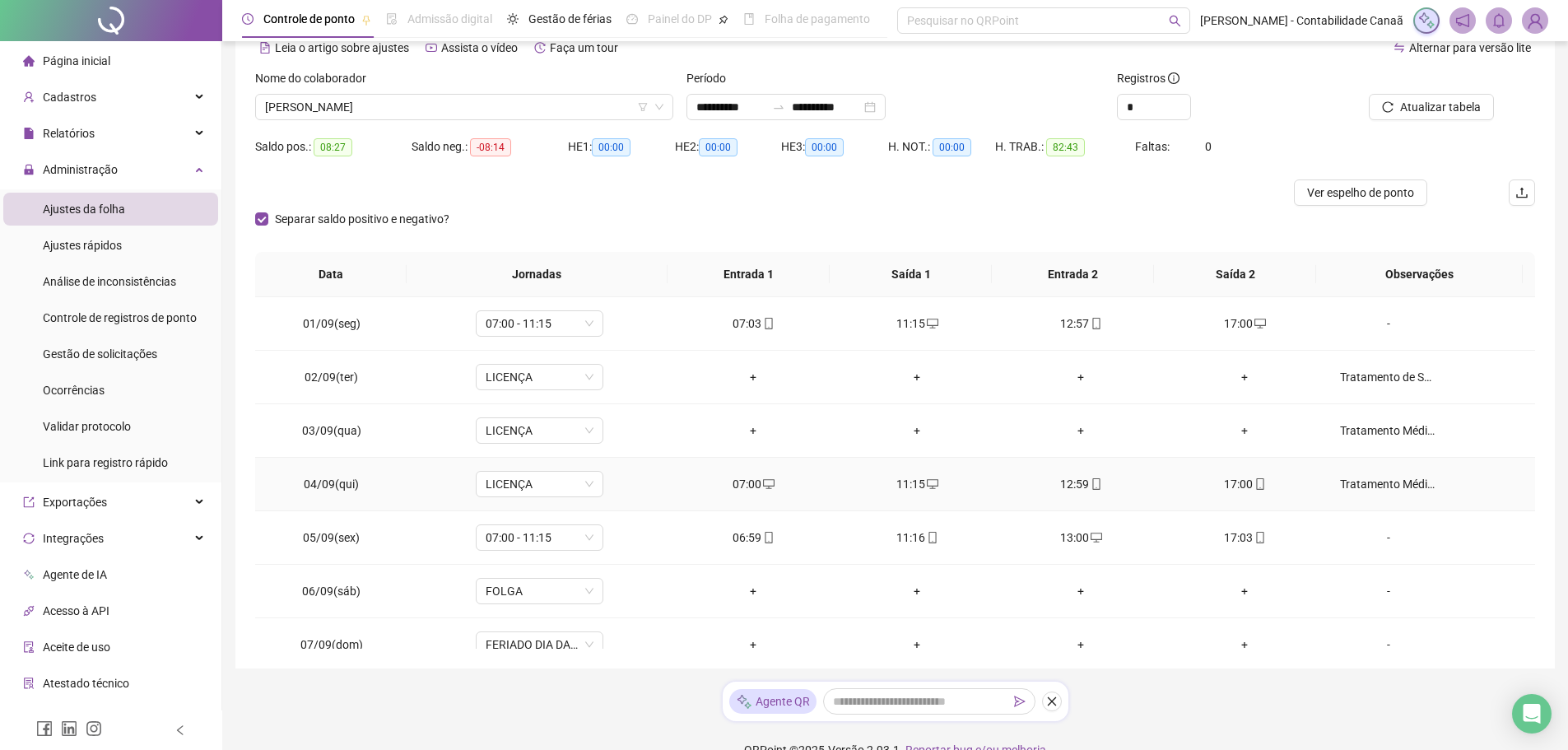
click at [1367, 486] on div "Tratamento Médico" at bounding box center [1389, 484] width 97 height 19
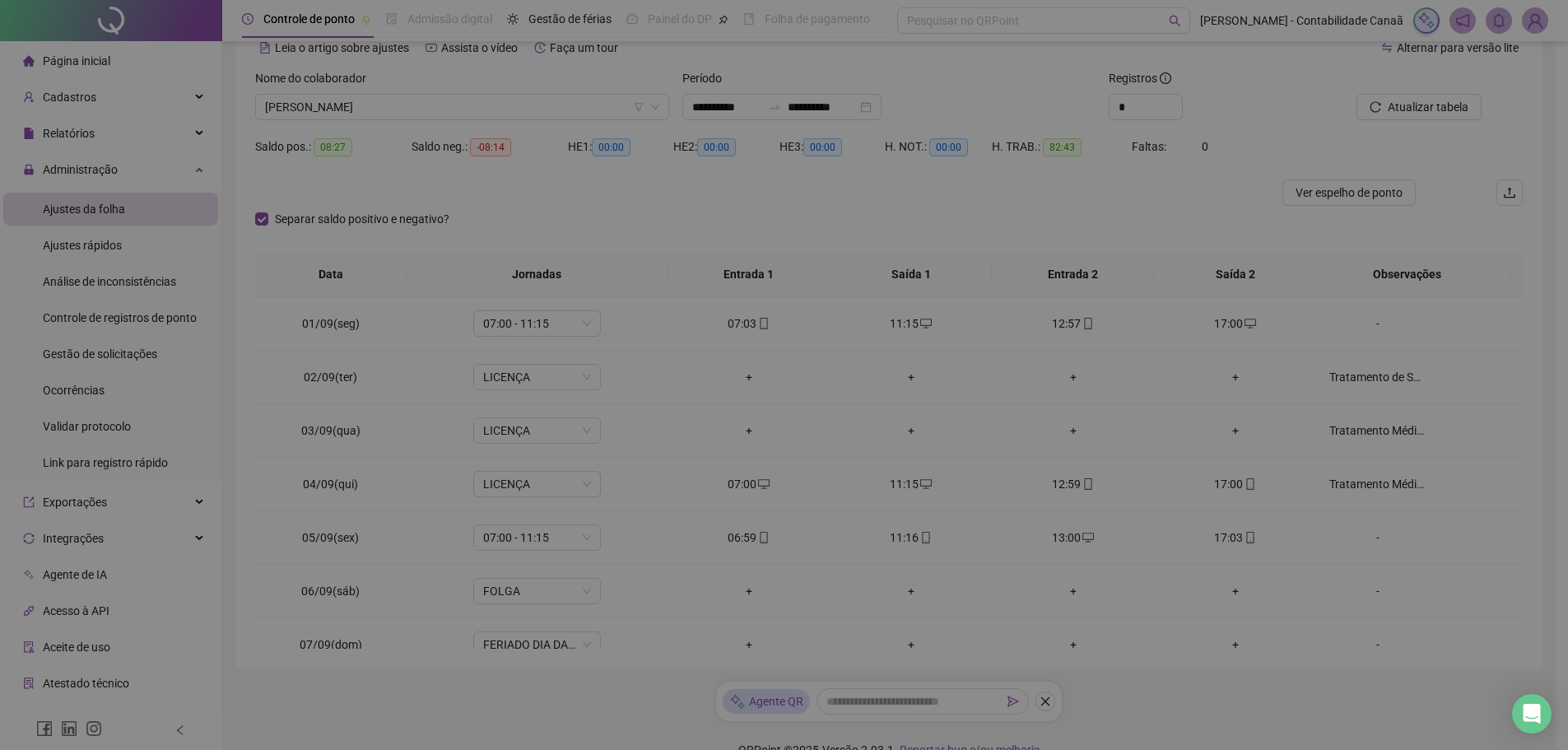
type textarea "**********"
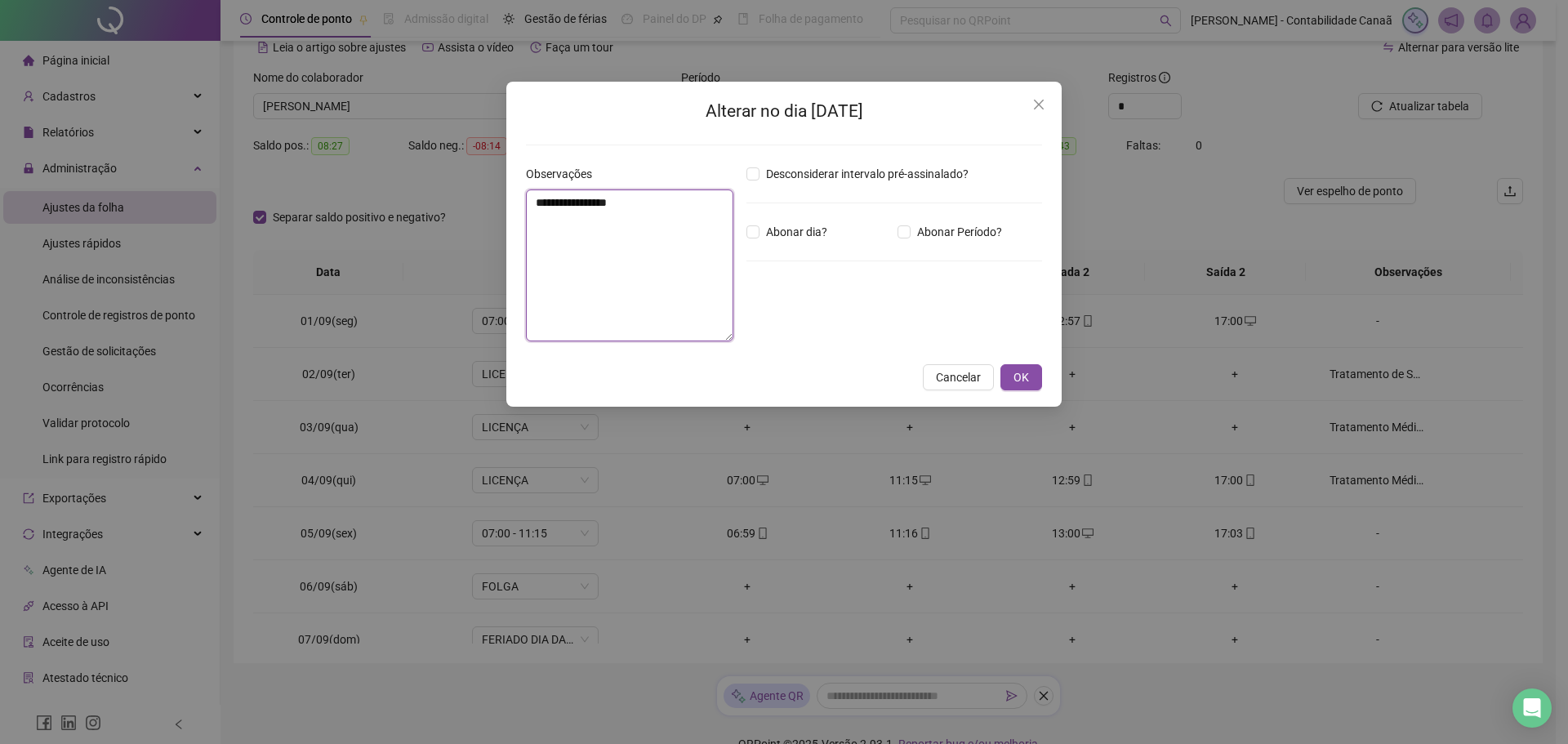
drag, startPoint x: 661, startPoint y: 220, endPoint x: 496, endPoint y: 210, distance: 165.3
click at [496, 210] on div "**********" at bounding box center [784, 372] width 1568 height 744
click at [1021, 387] on button "OK" at bounding box center [1020, 377] width 42 height 26
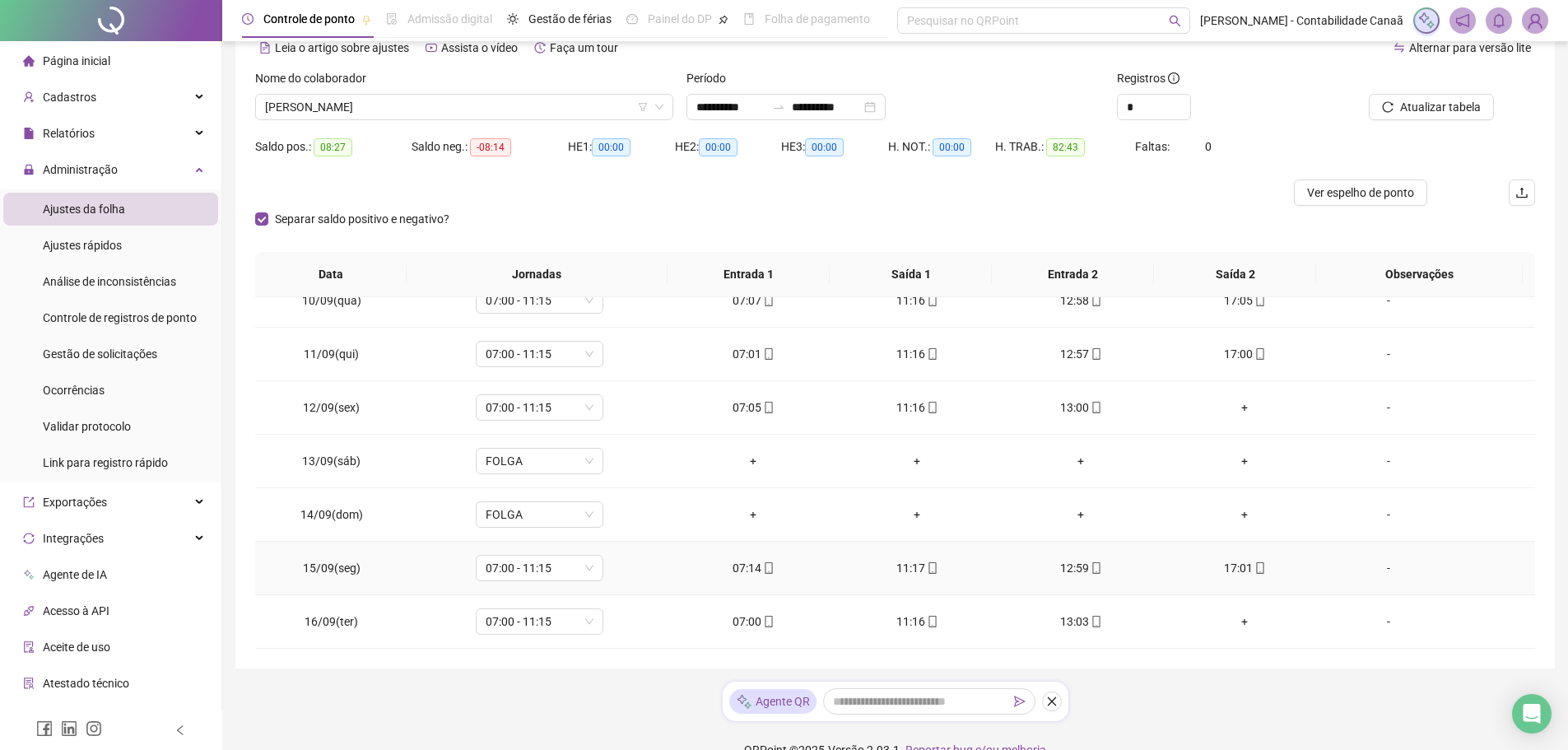
scroll to position [476, 0]
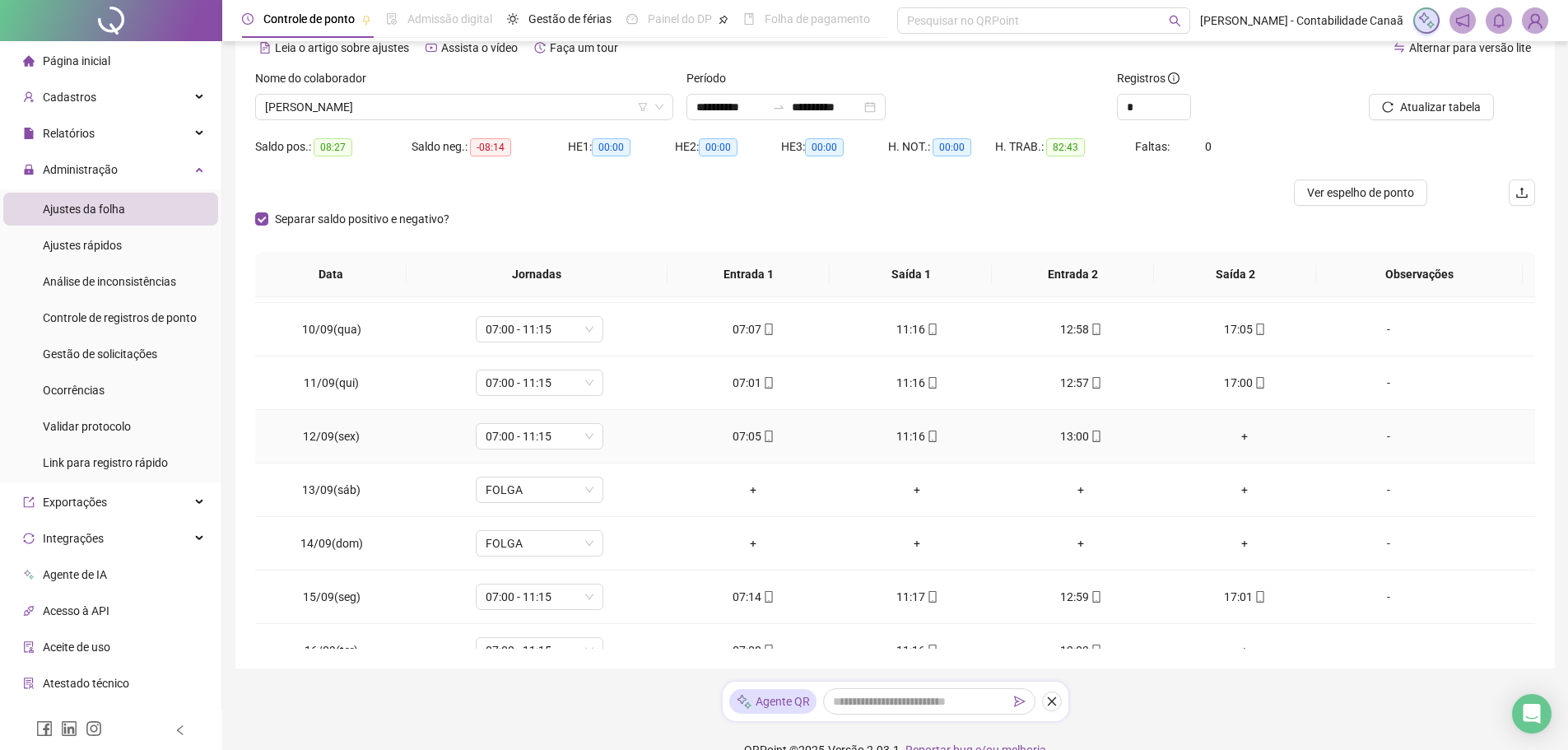
click at [1237, 438] on div "+" at bounding box center [1245, 436] width 137 height 19
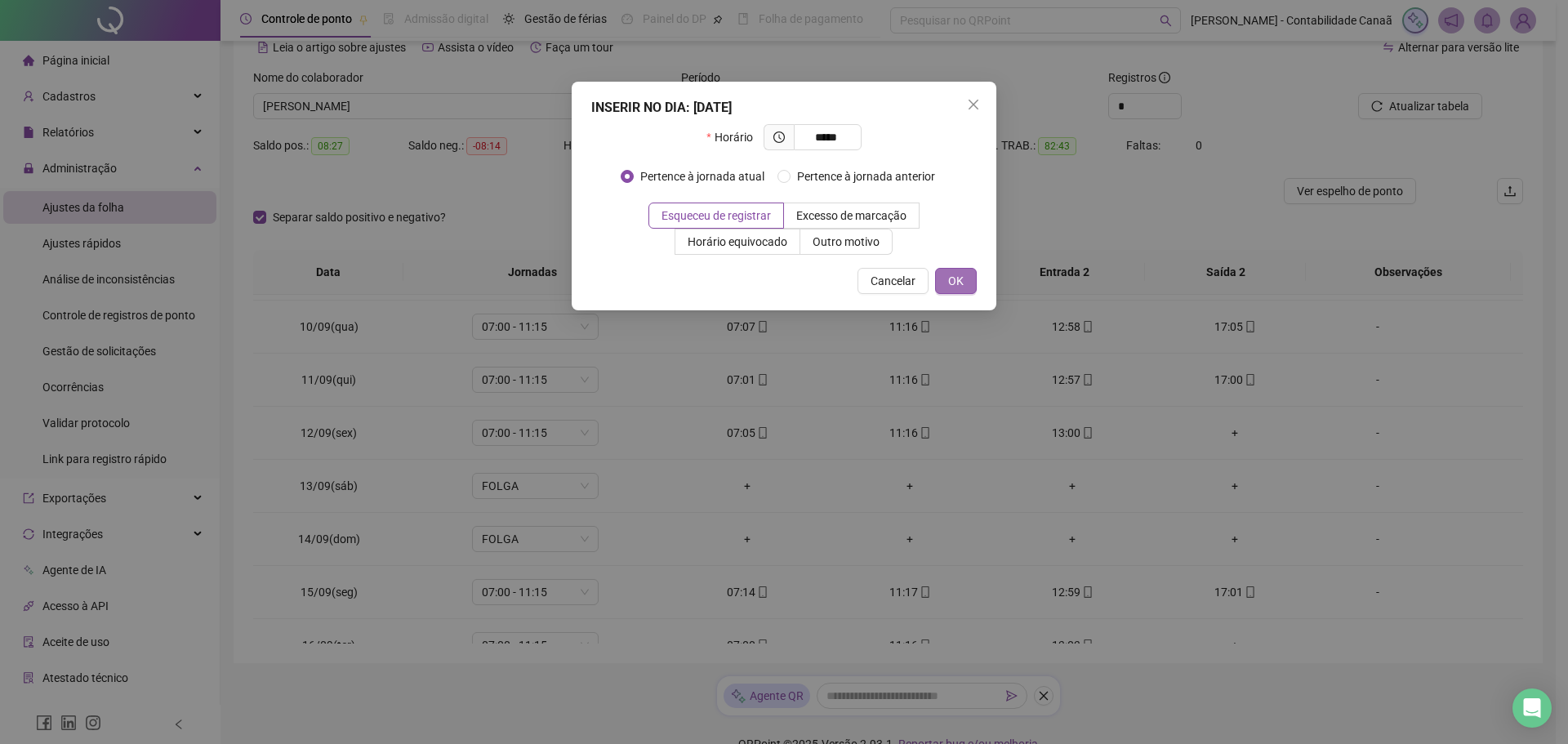
type input "*****"
click at [945, 274] on button "OK" at bounding box center [955, 280] width 42 height 26
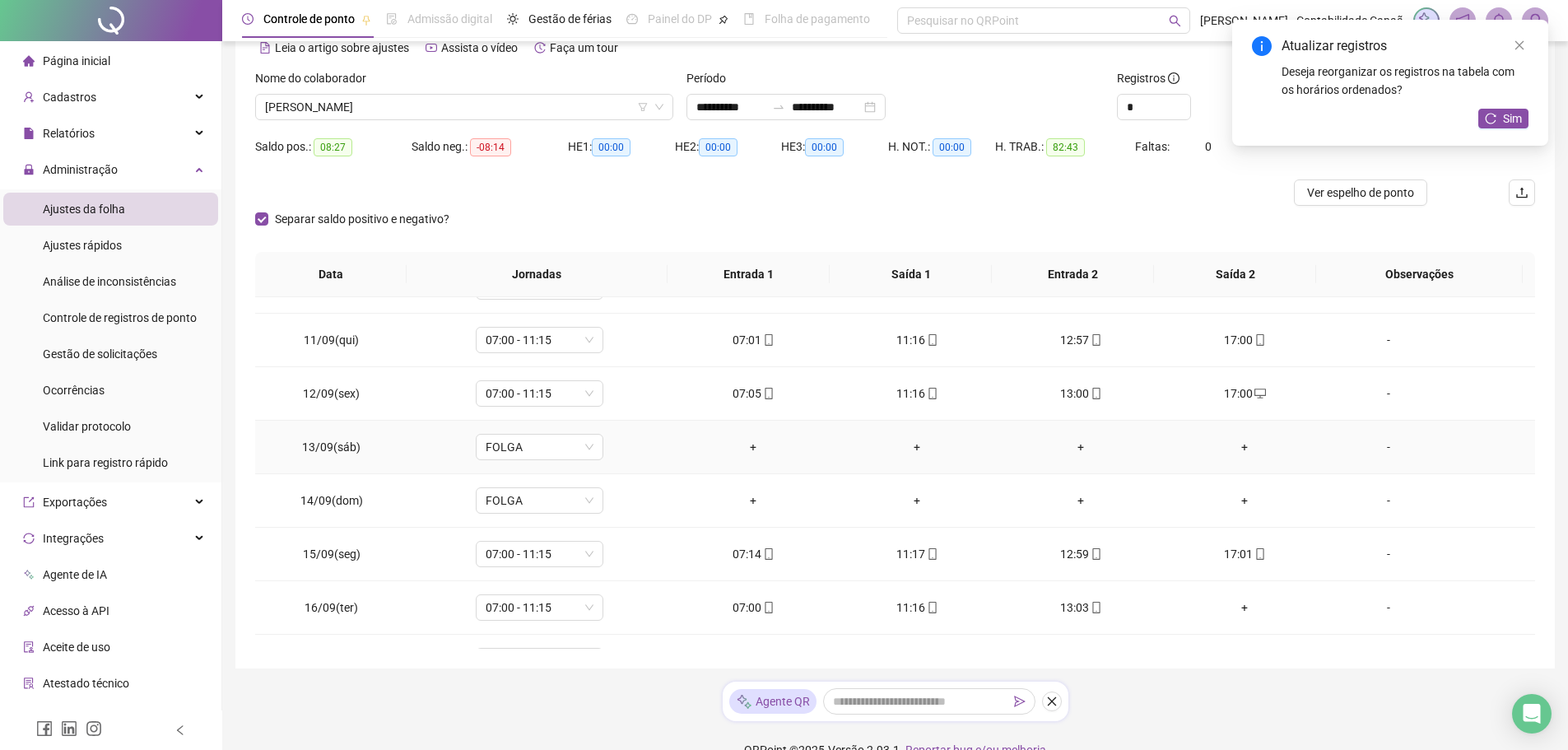
scroll to position [558, 0]
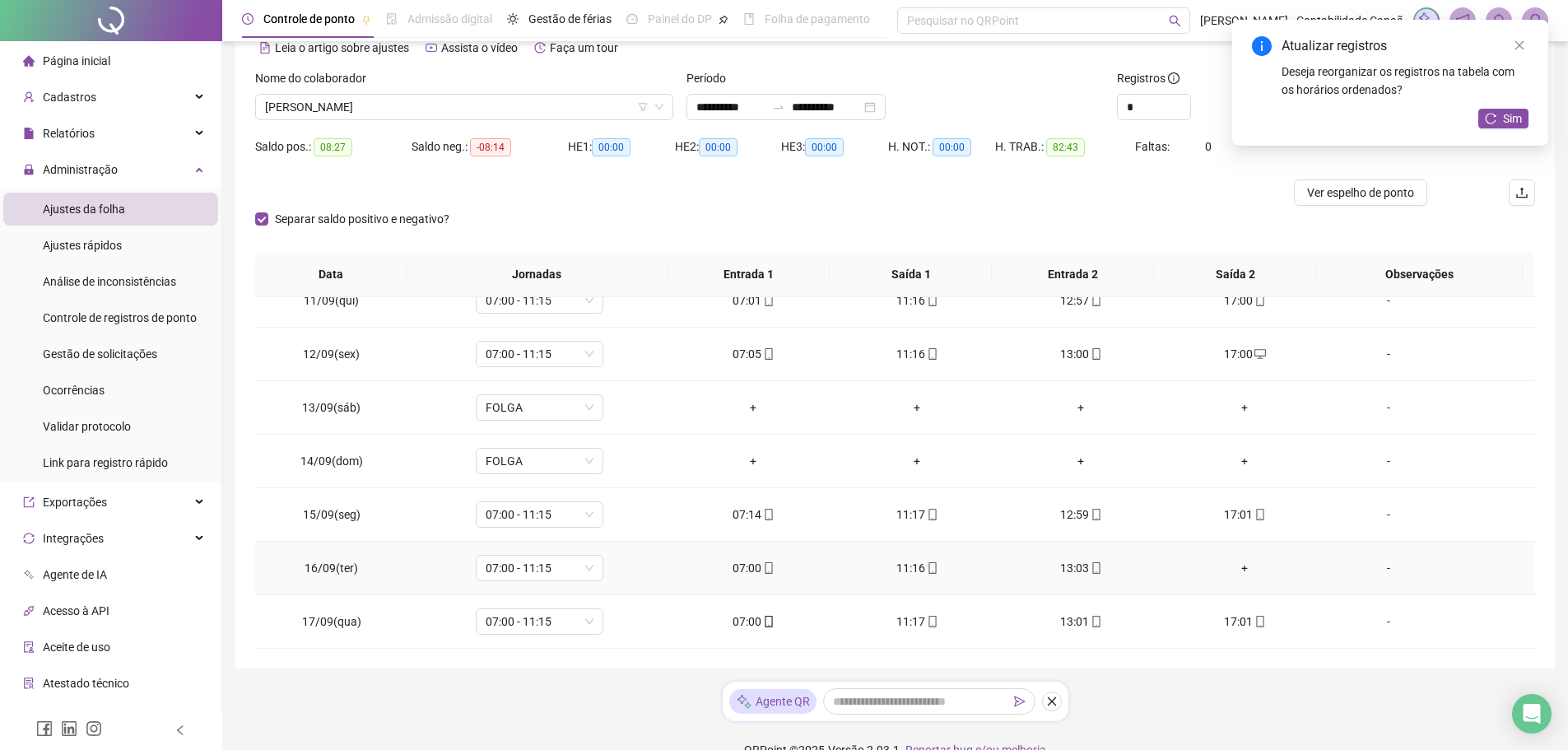
click at [1245, 574] on div "+" at bounding box center [1245, 568] width 137 height 19
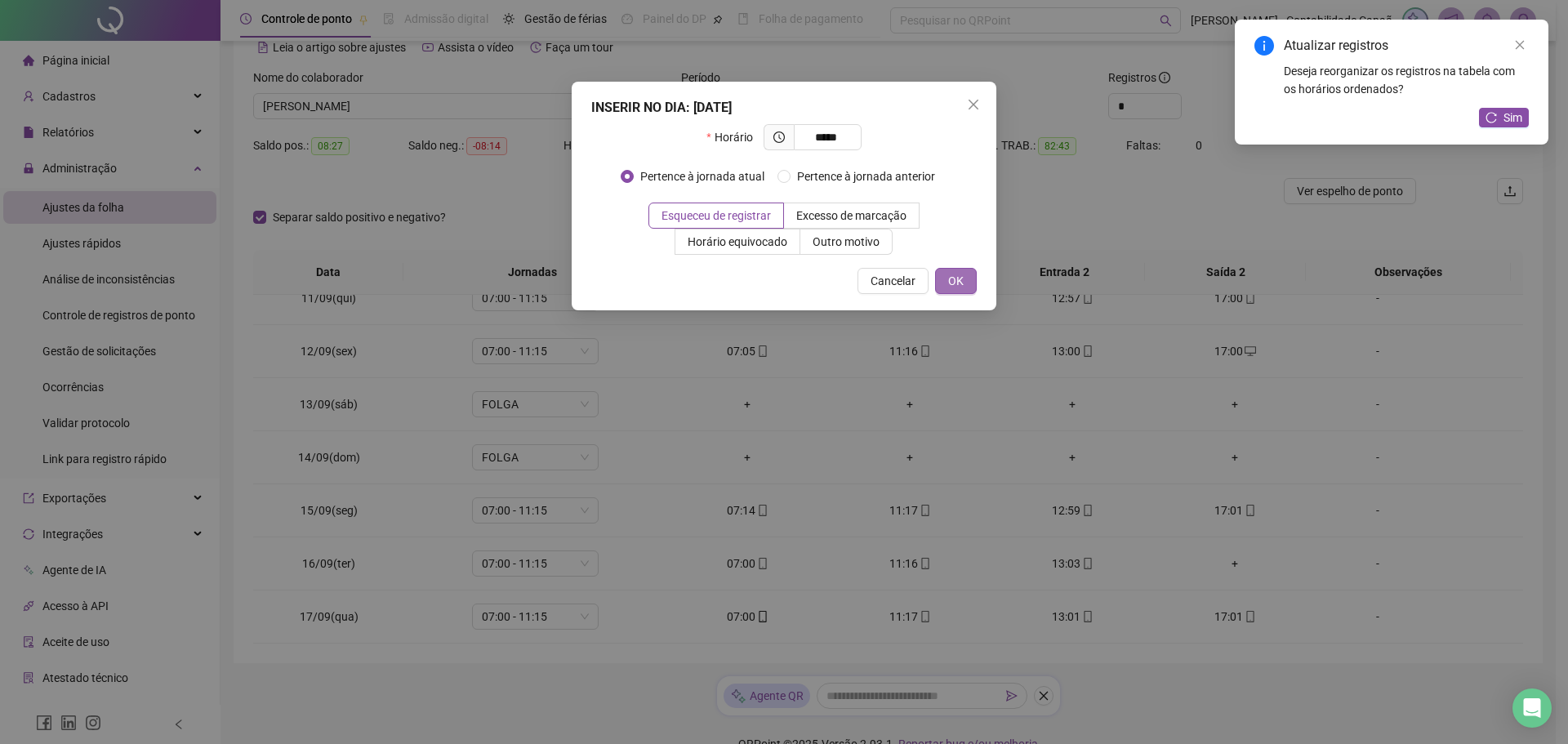
type input "*****"
click at [958, 274] on span "OK" at bounding box center [955, 280] width 15 height 18
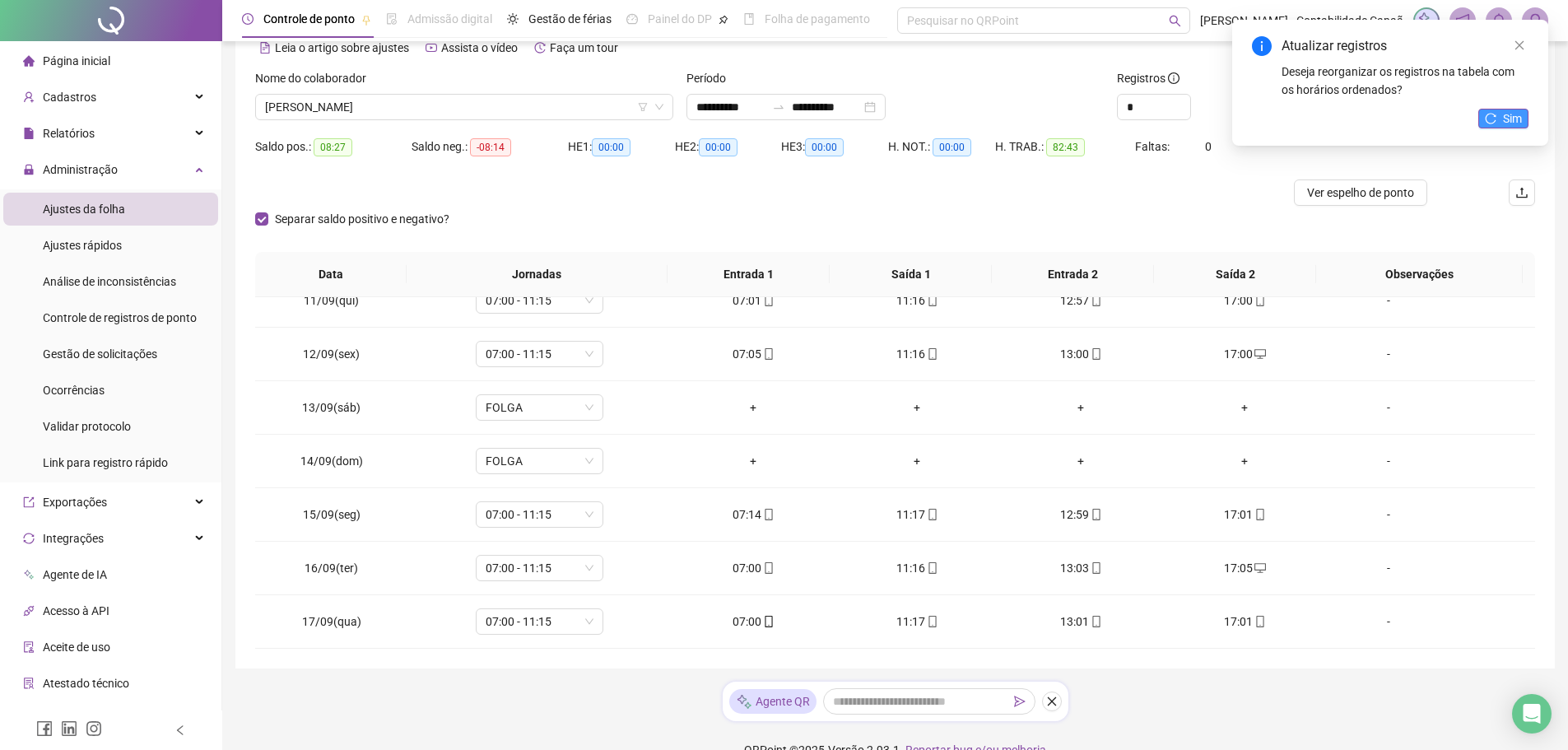
click at [1486, 111] on button "Sim" at bounding box center [1504, 119] width 51 height 19
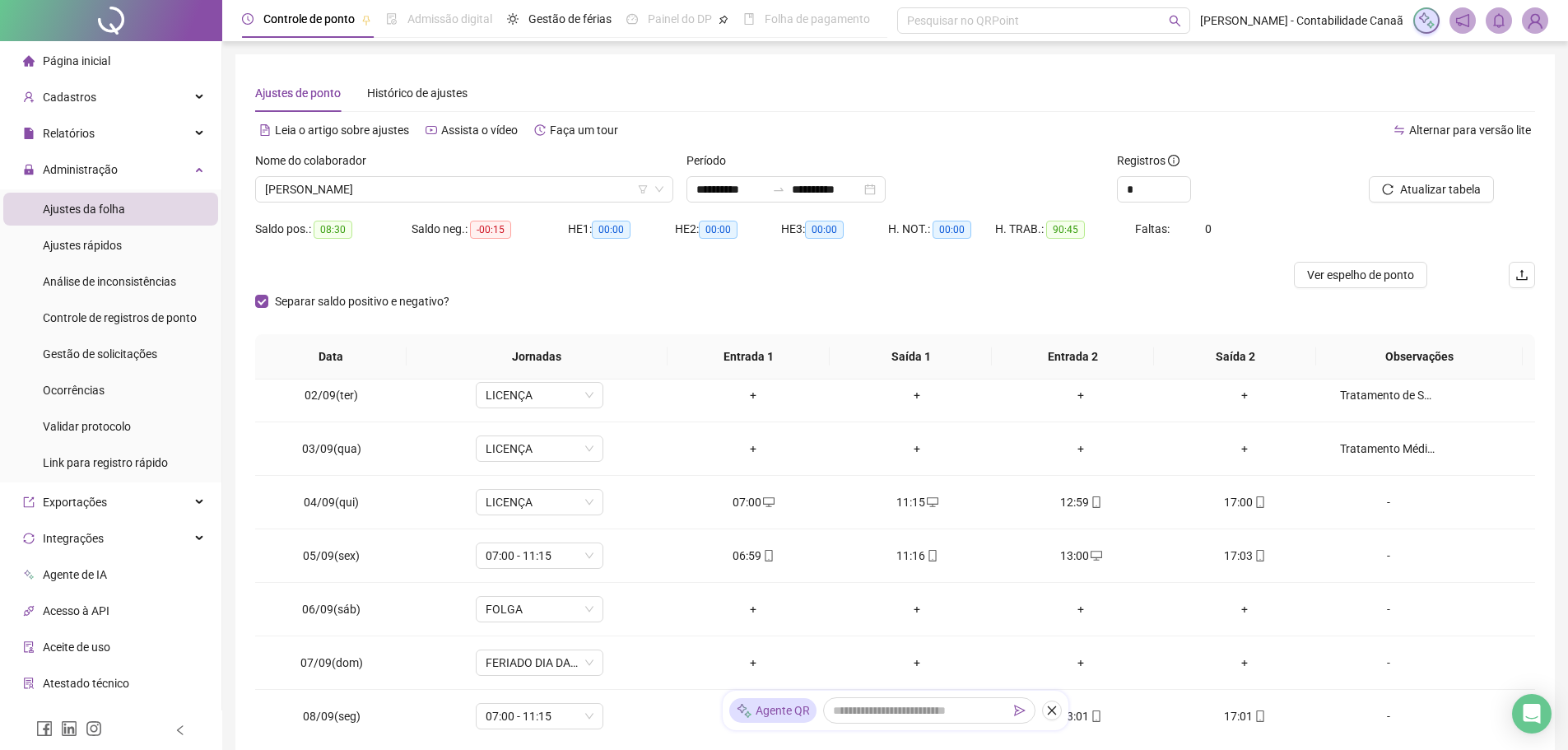
scroll to position [0, 0]
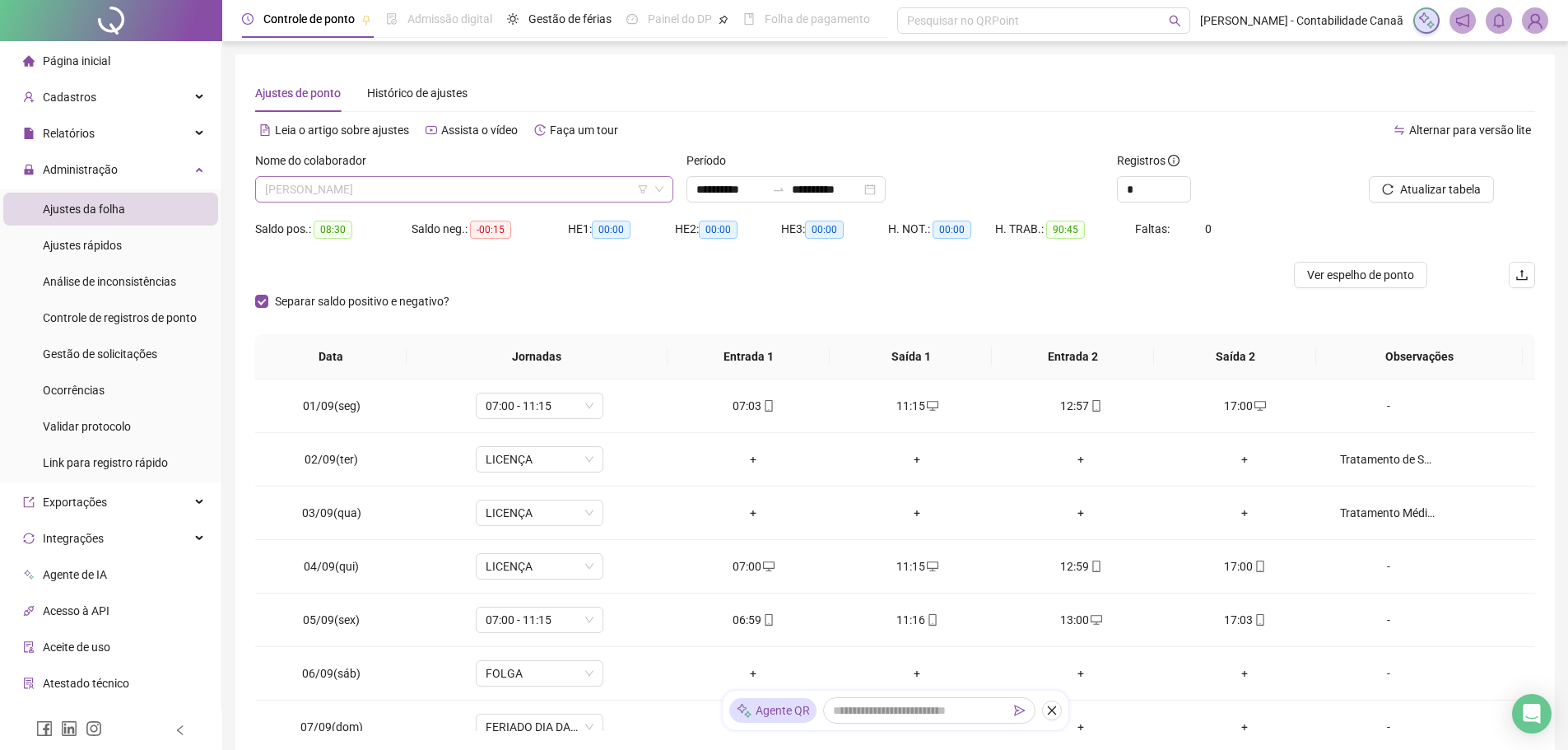
click at [501, 186] on span "[PERSON_NAME] [PERSON_NAME]" at bounding box center [464, 189] width 398 height 24
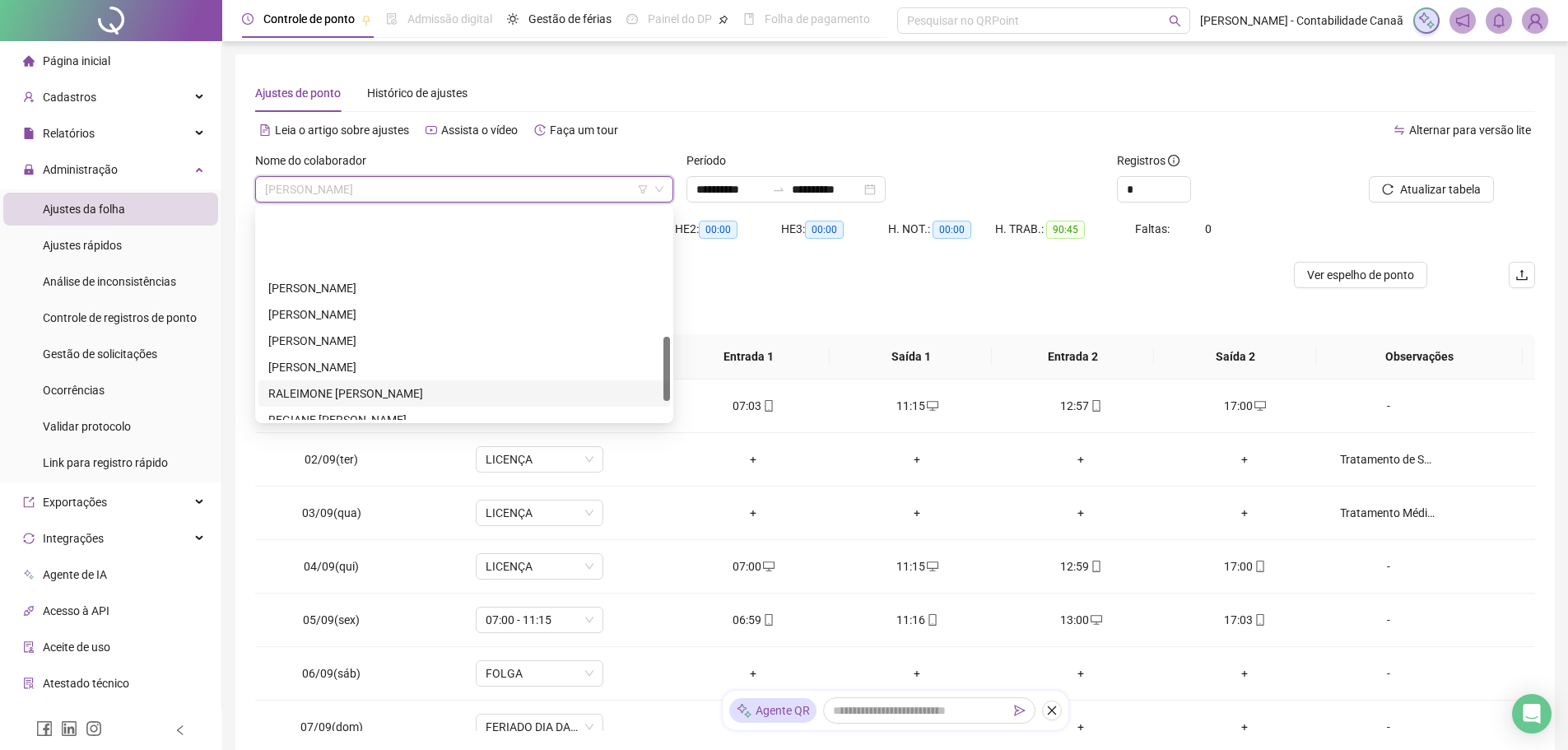
scroll to position [412, 0]
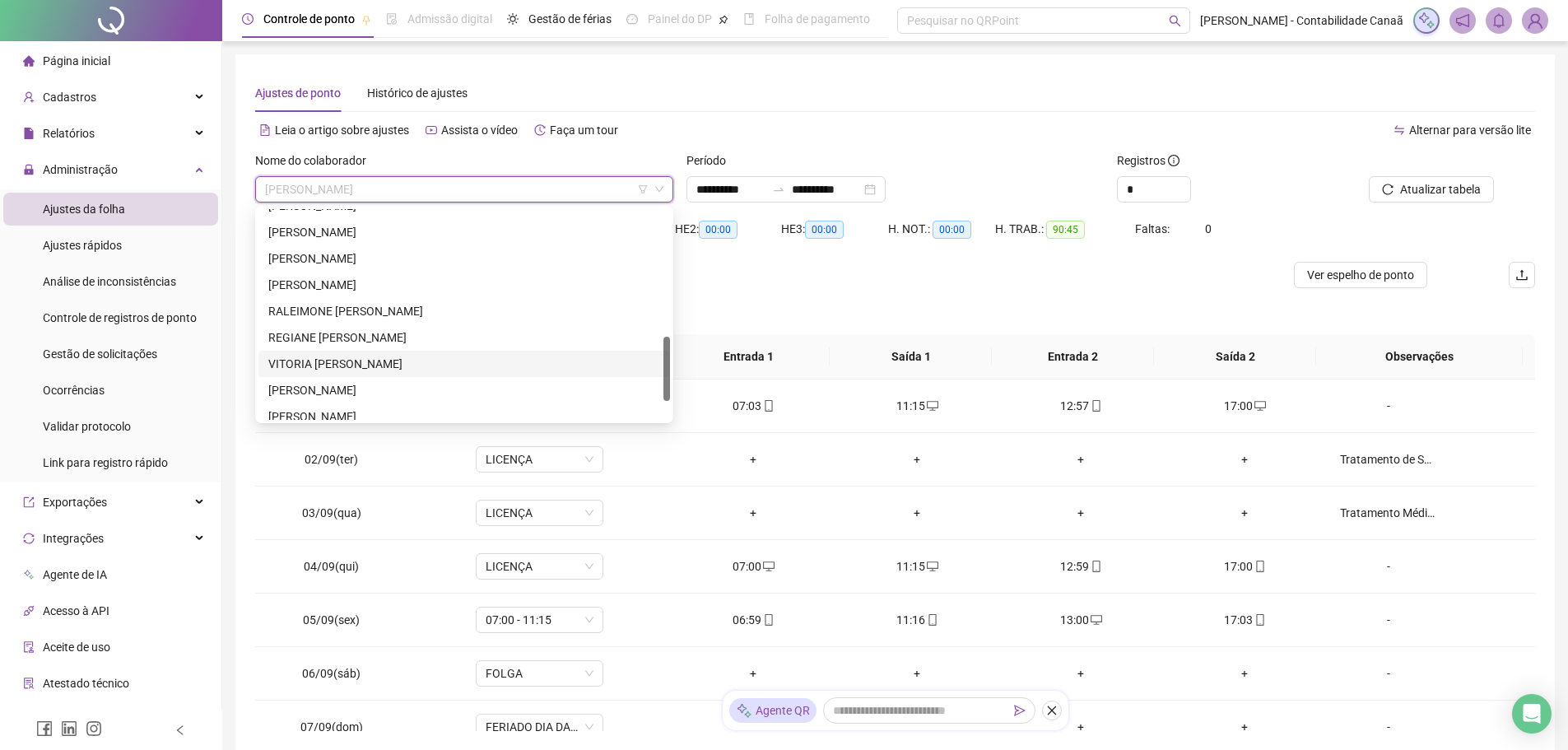
click at [402, 364] on div "VITORIA [PERSON_NAME]" at bounding box center [465, 363] width 392 height 19
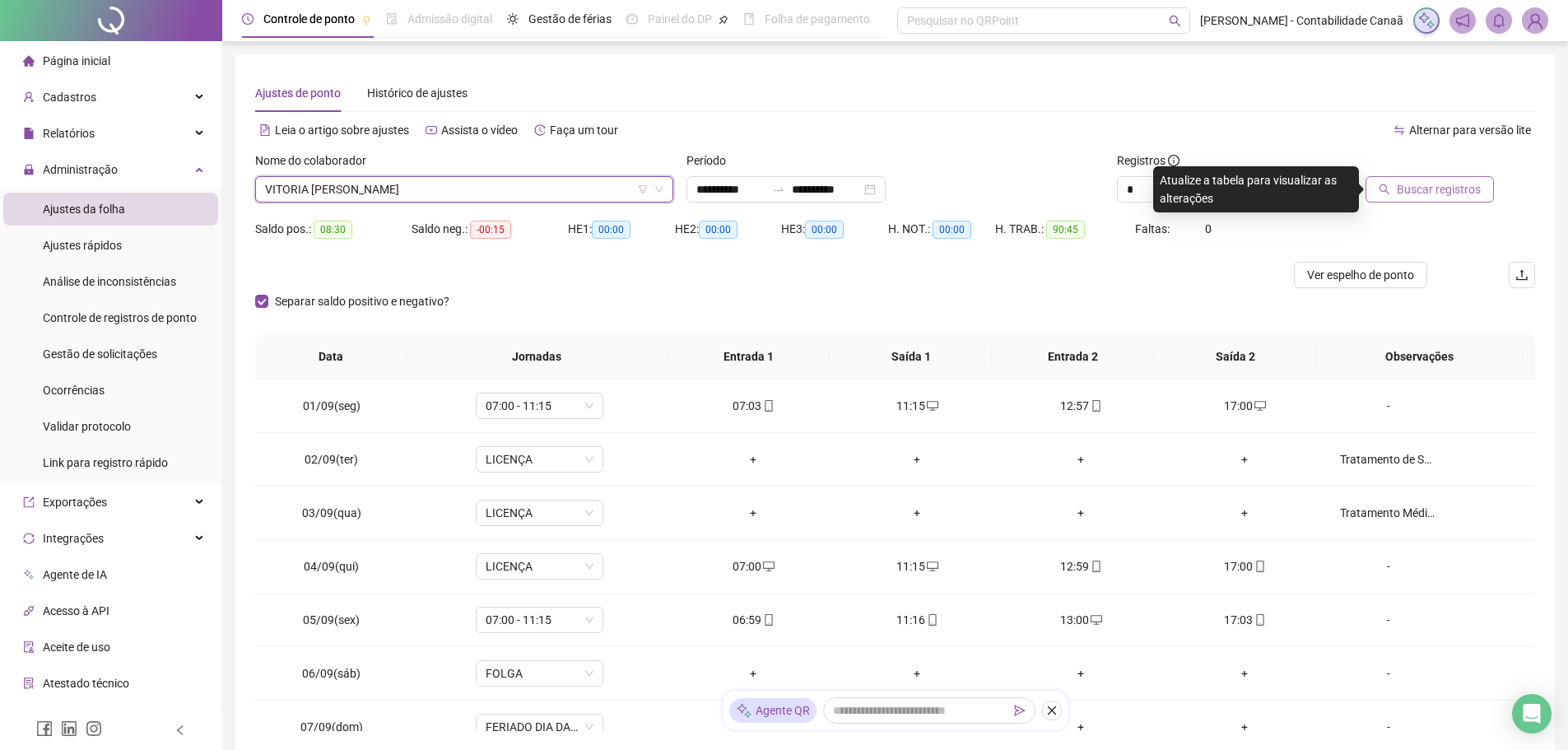
click at [1413, 184] on span "Buscar registros" at bounding box center [1438, 189] width 84 height 19
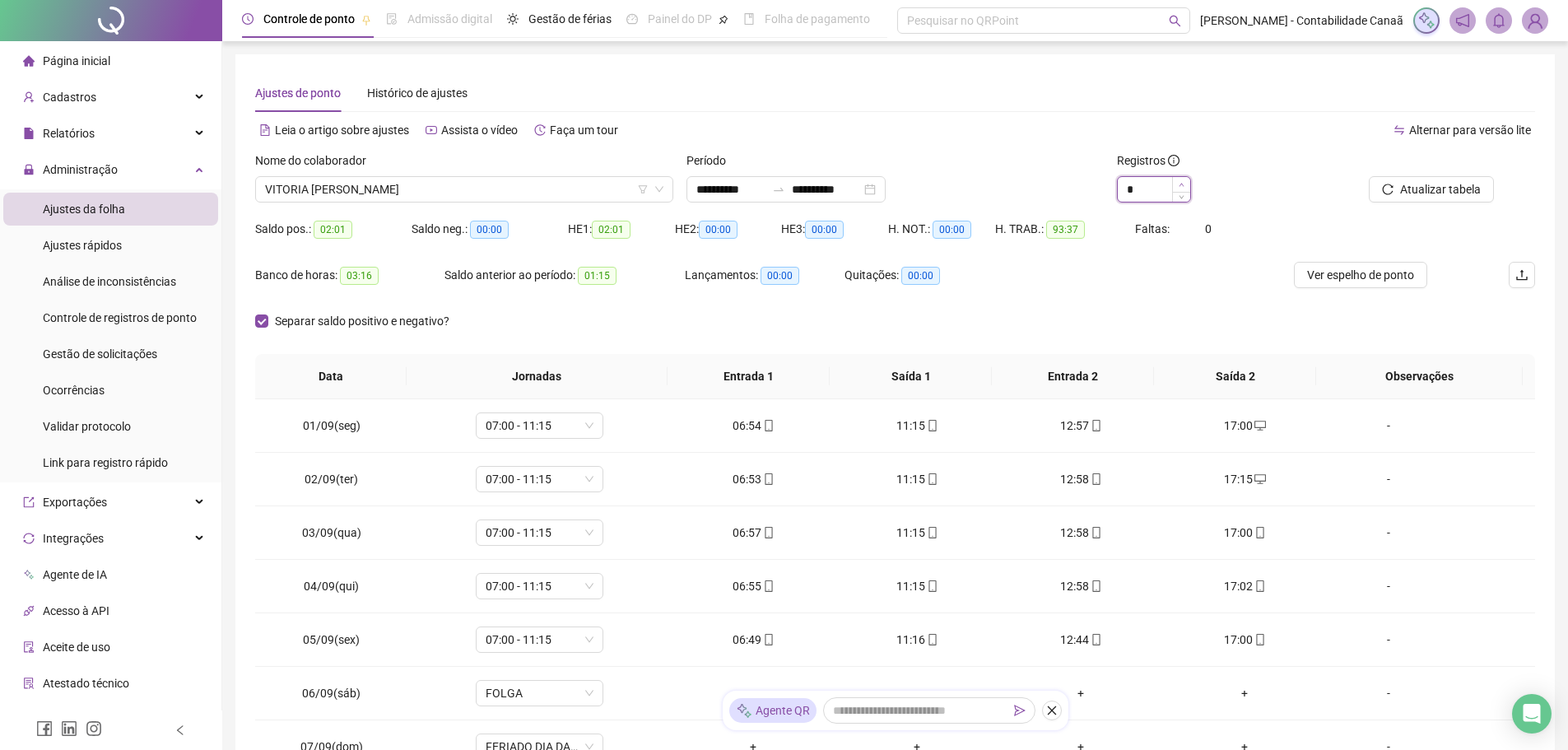
click at [1179, 184] on icon "up" at bounding box center [1181, 185] width 6 height 6
type input "*"
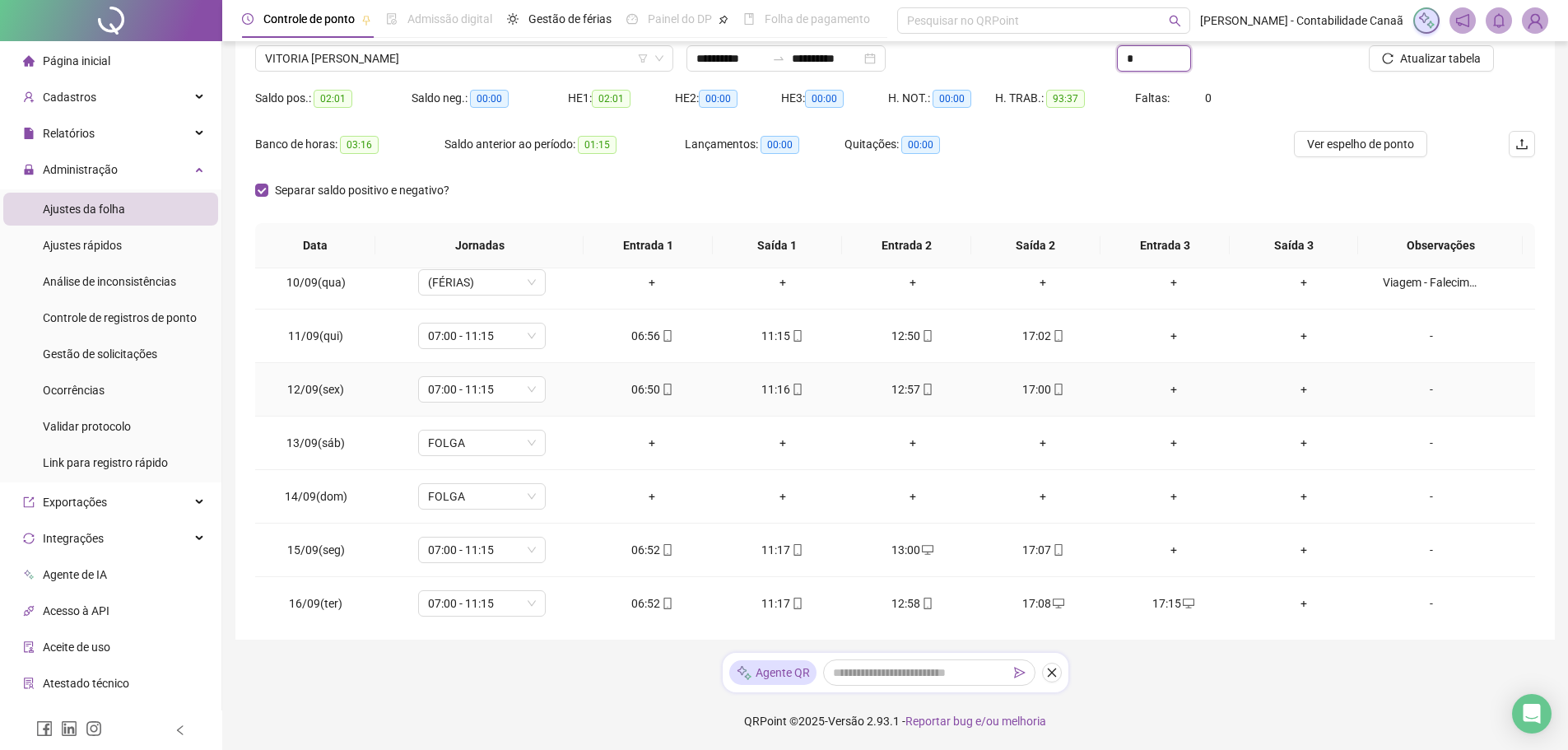
scroll to position [558, 0]
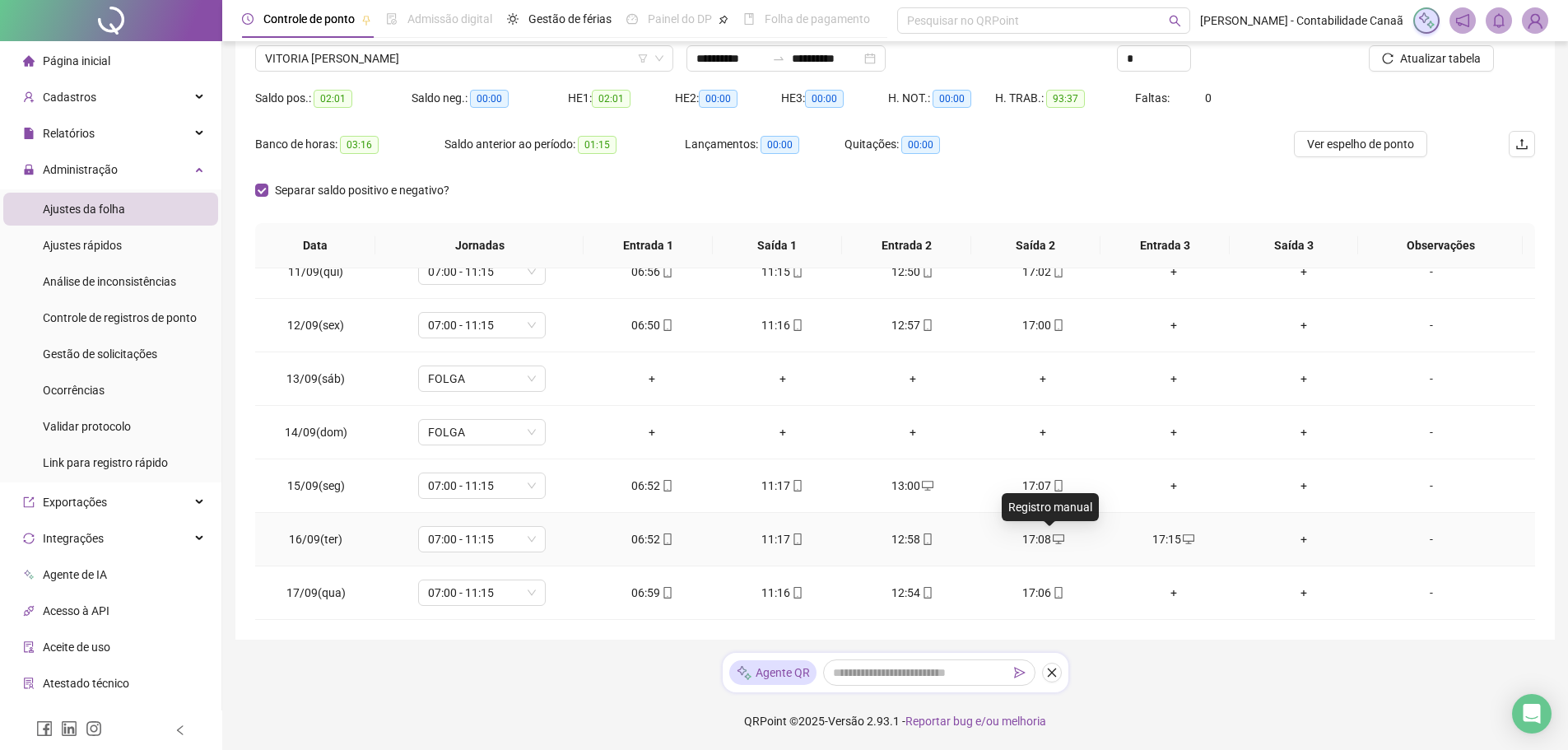
click at [1053, 542] on icon "desktop" at bounding box center [1059, 540] width 12 height 10
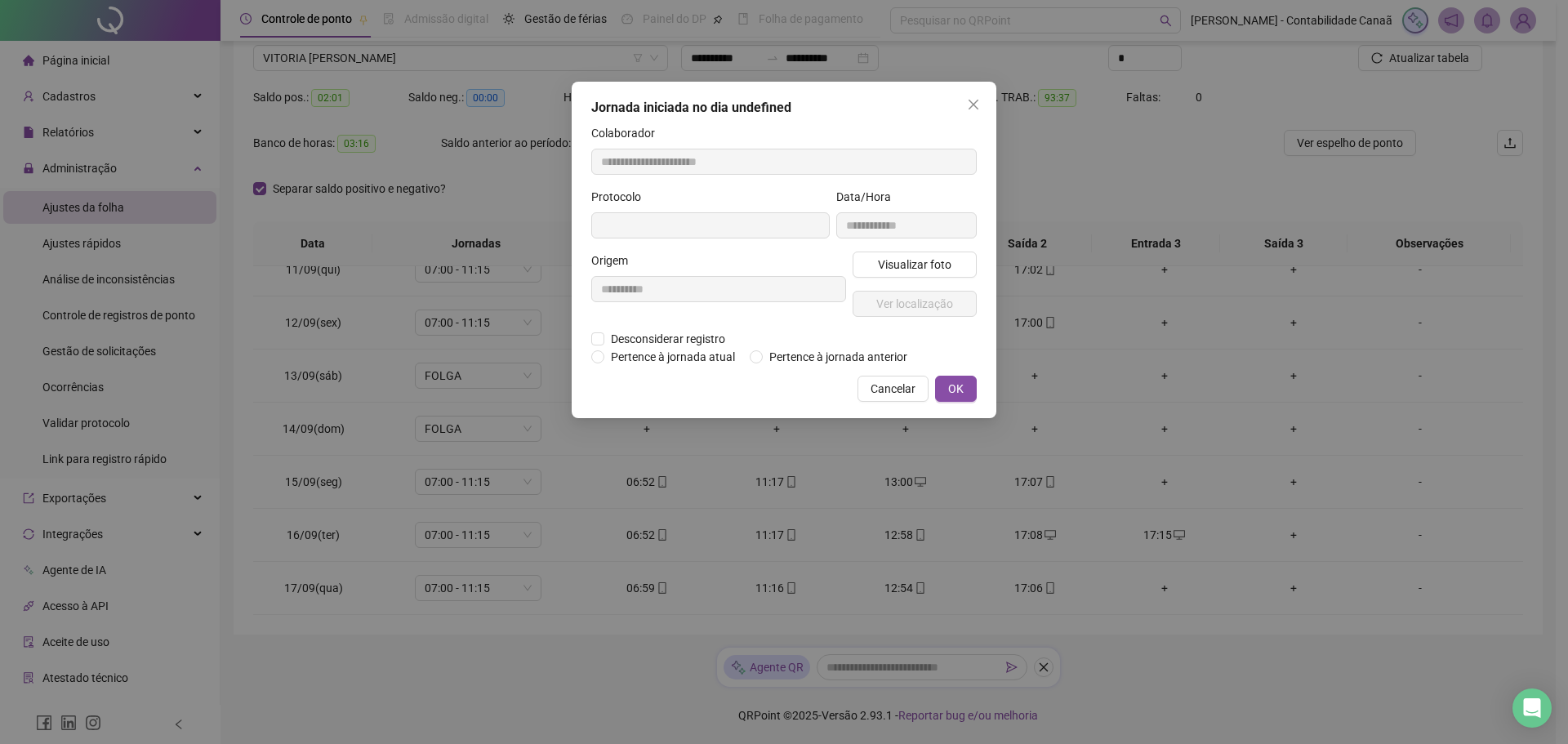
click at [663, 321] on div "**********" at bounding box center [719, 290] width 261 height 78
click at [664, 339] on span "Desconsiderar registro" at bounding box center [668, 338] width 128 height 18
type input "**********"
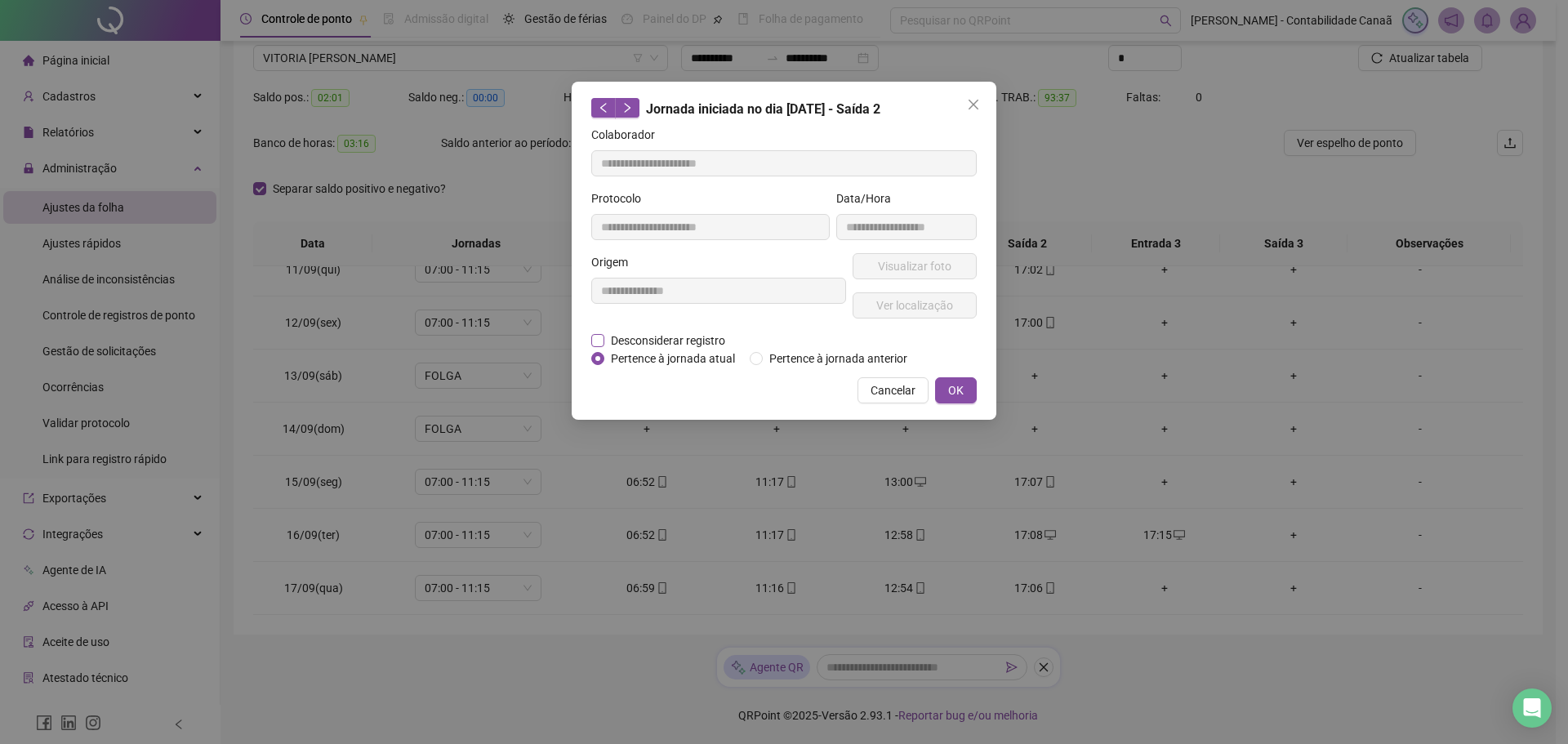
click at [678, 340] on span "Desconsiderar registro" at bounding box center [668, 340] width 128 height 18
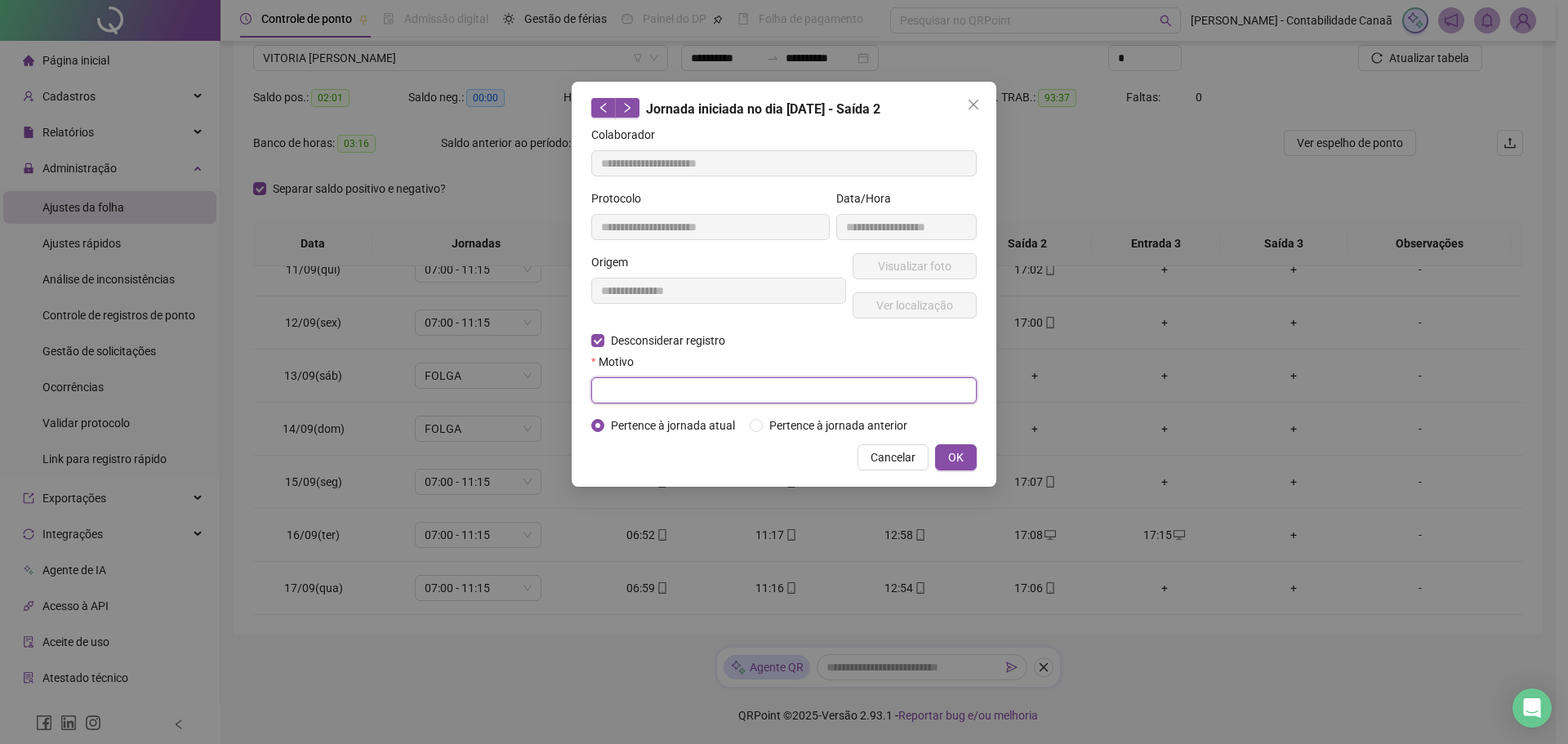
click at [679, 383] on input "text" at bounding box center [784, 390] width 385 height 26
click at [958, 457] on span "OK" at bounding box center [955, 457] width 15 height 18
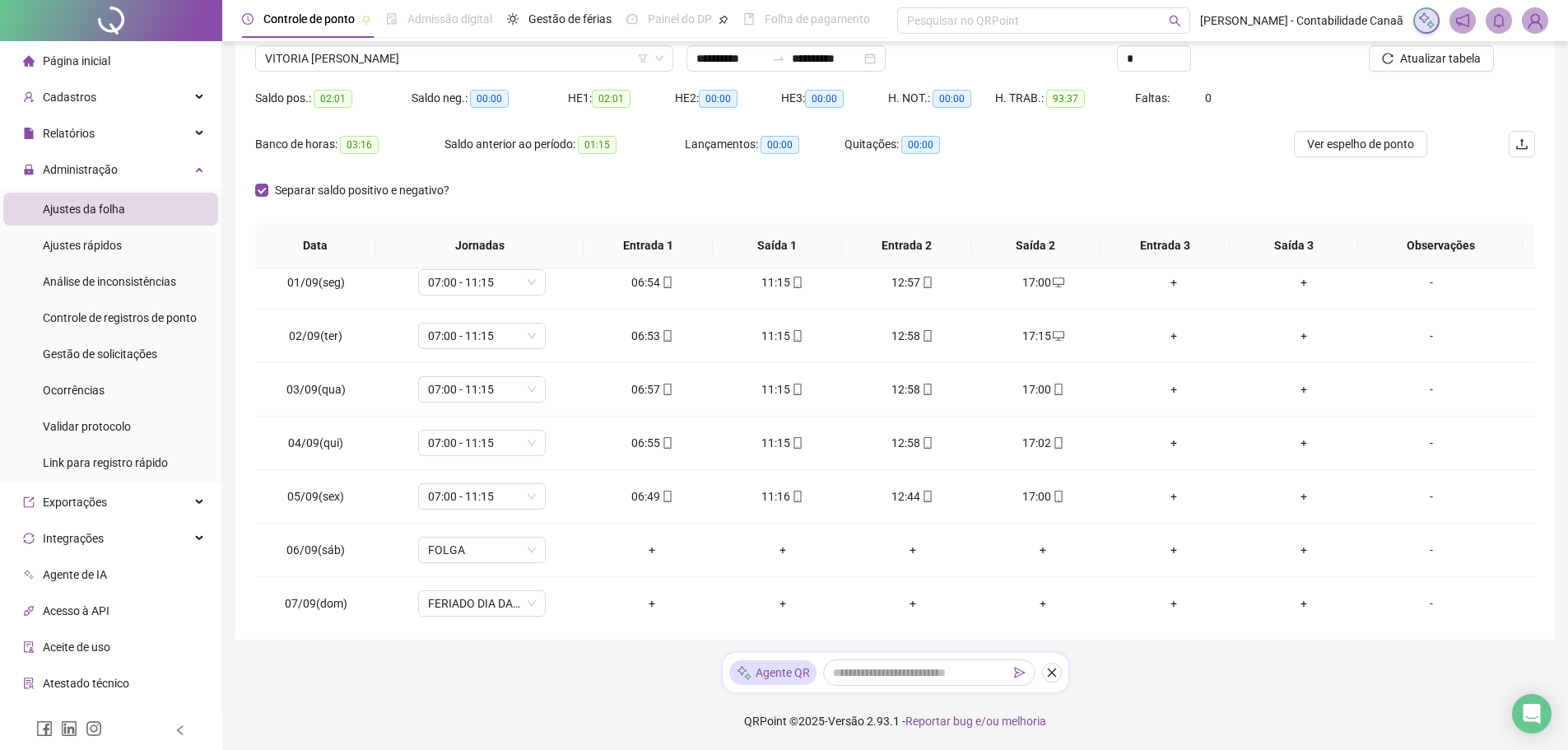
scroll to position [0, 0]
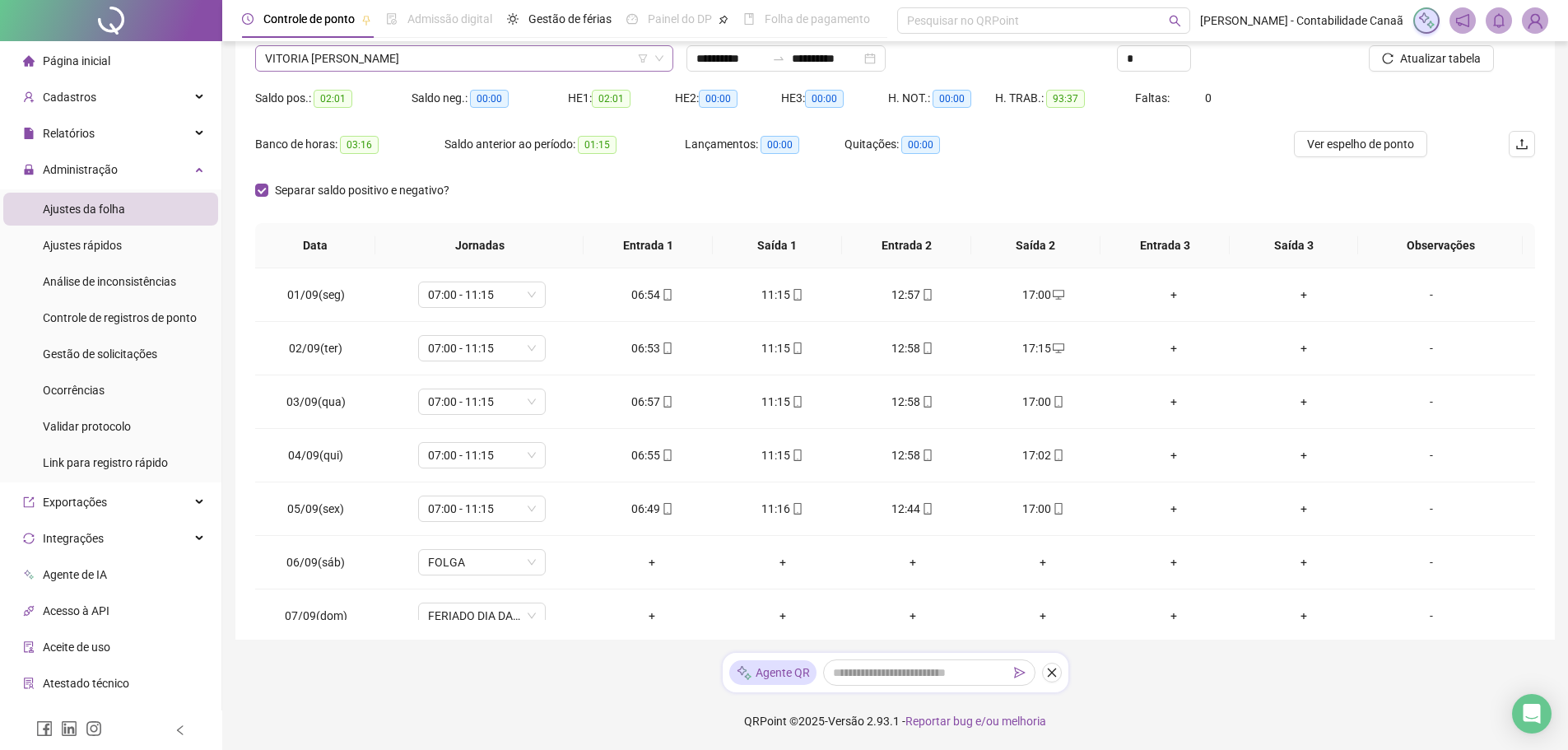
click at [544, 57] on span "VITORIA [PERSON_NAME]" at bounding box center [464, 57] width 398 height 24
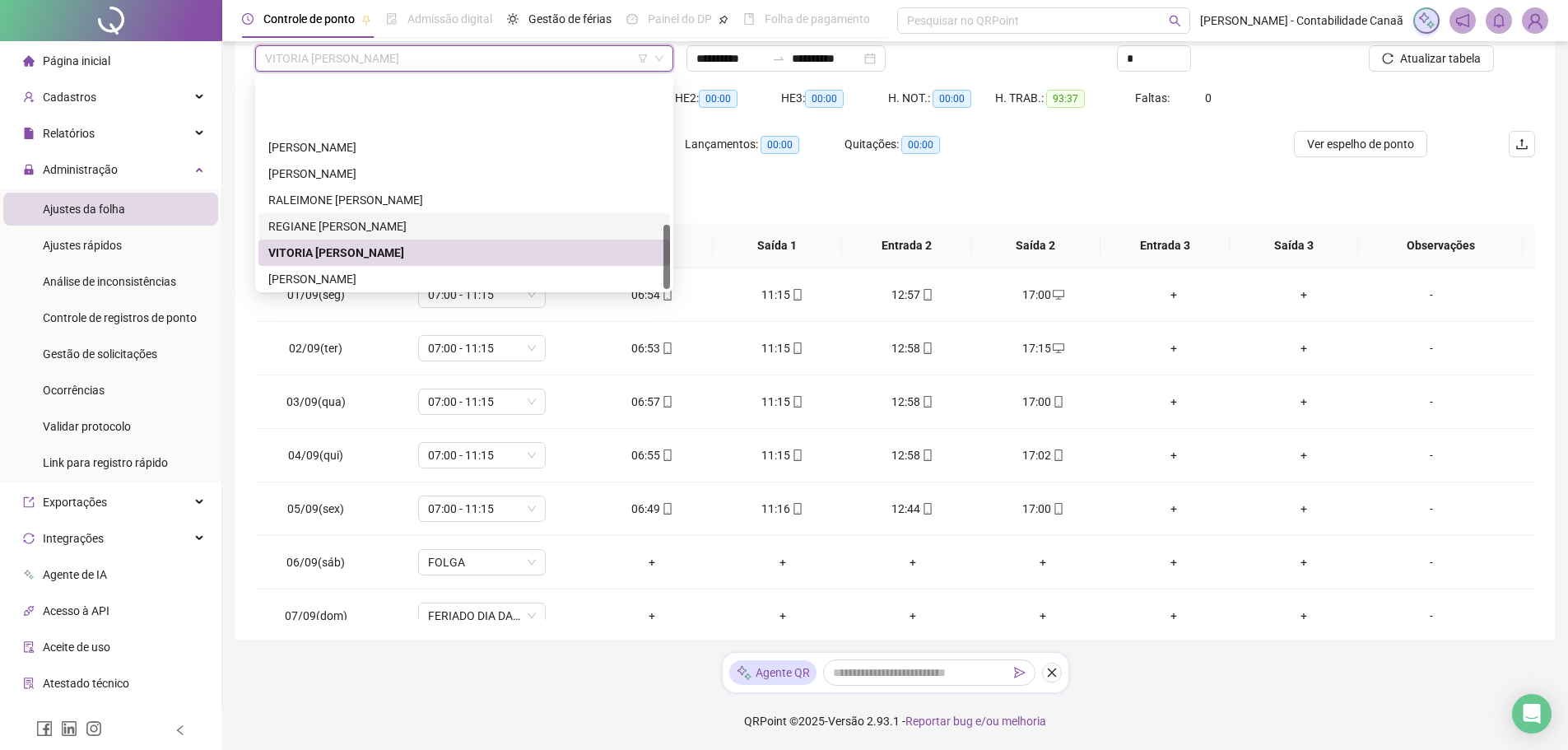
scroll to position [474, 0]
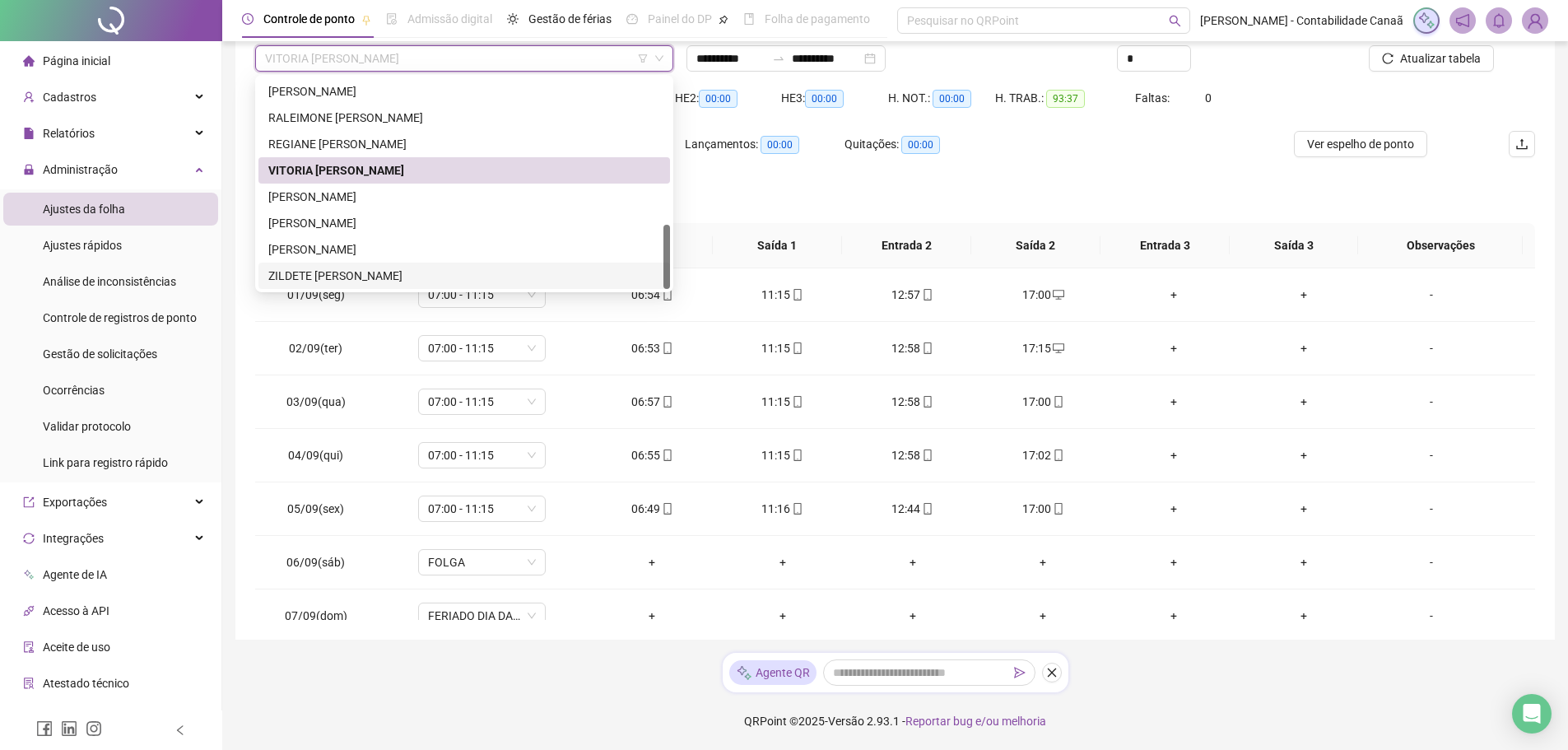
click at [423, 274] on div "ZILDETE XAVIER DE OLIVEIRA" at bounding box center [465, 276] width 392 height 19
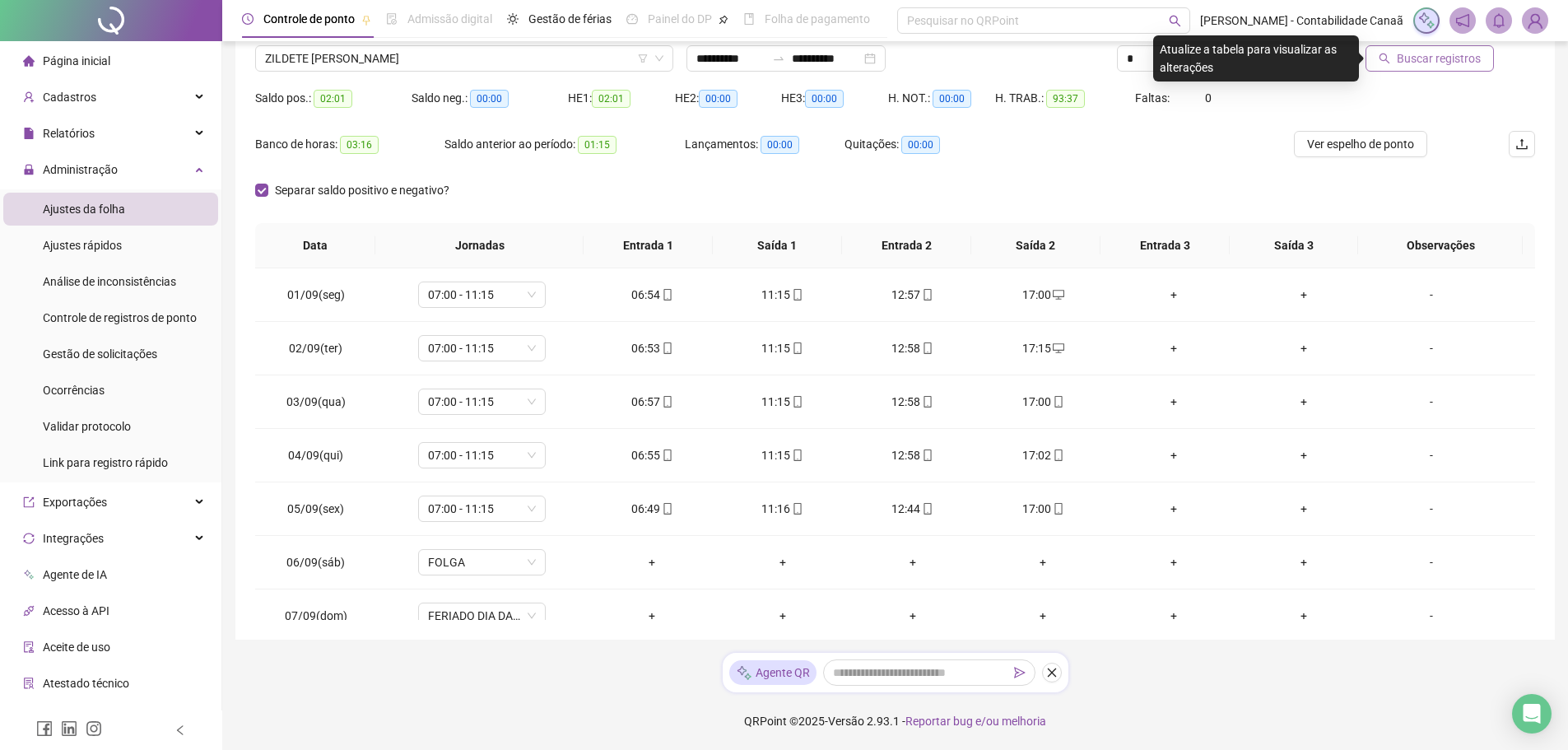
click at [1426, 55] on span "Buscar registros" at bounding box center [1438, 58] width 84 height 19
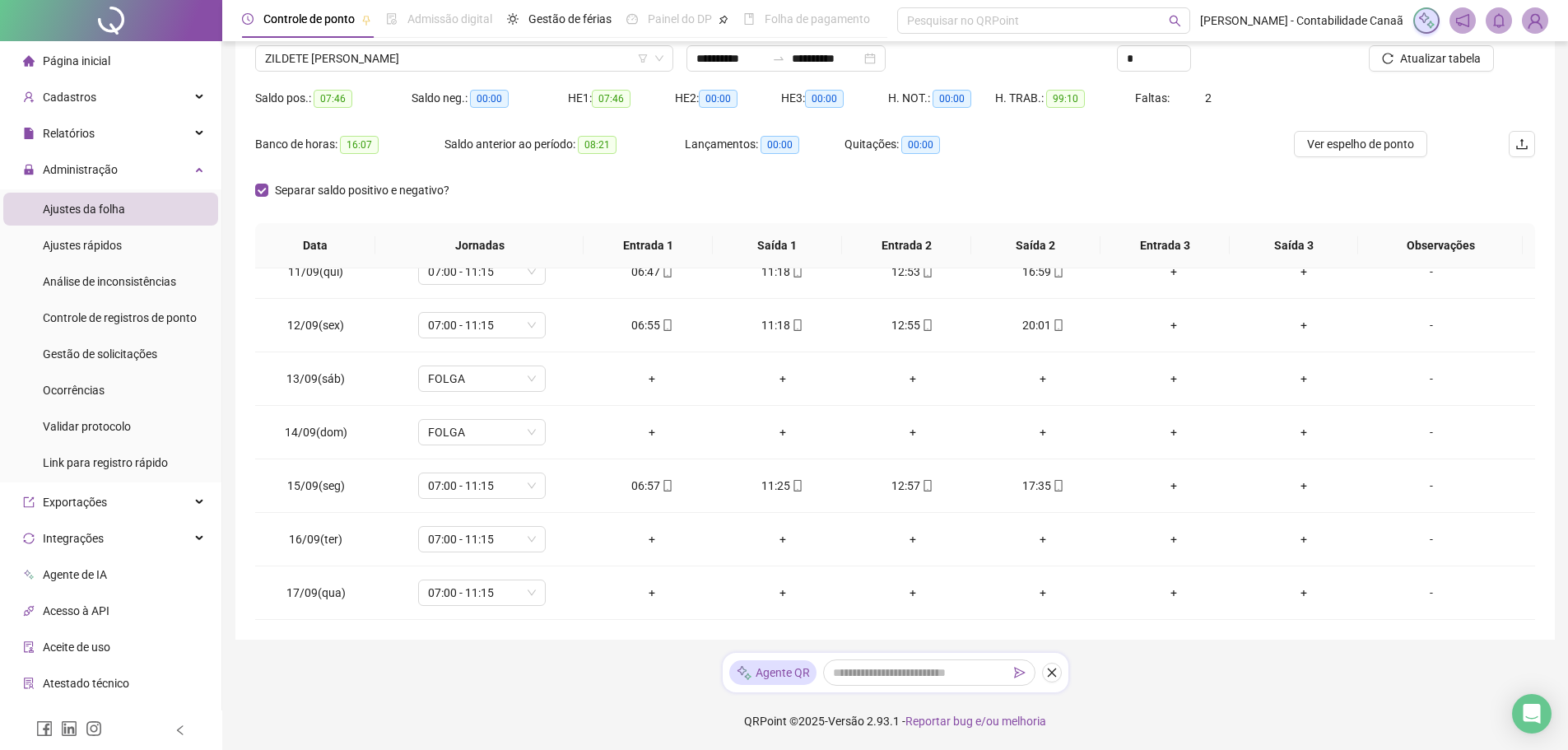
scroll to position [0, 0]
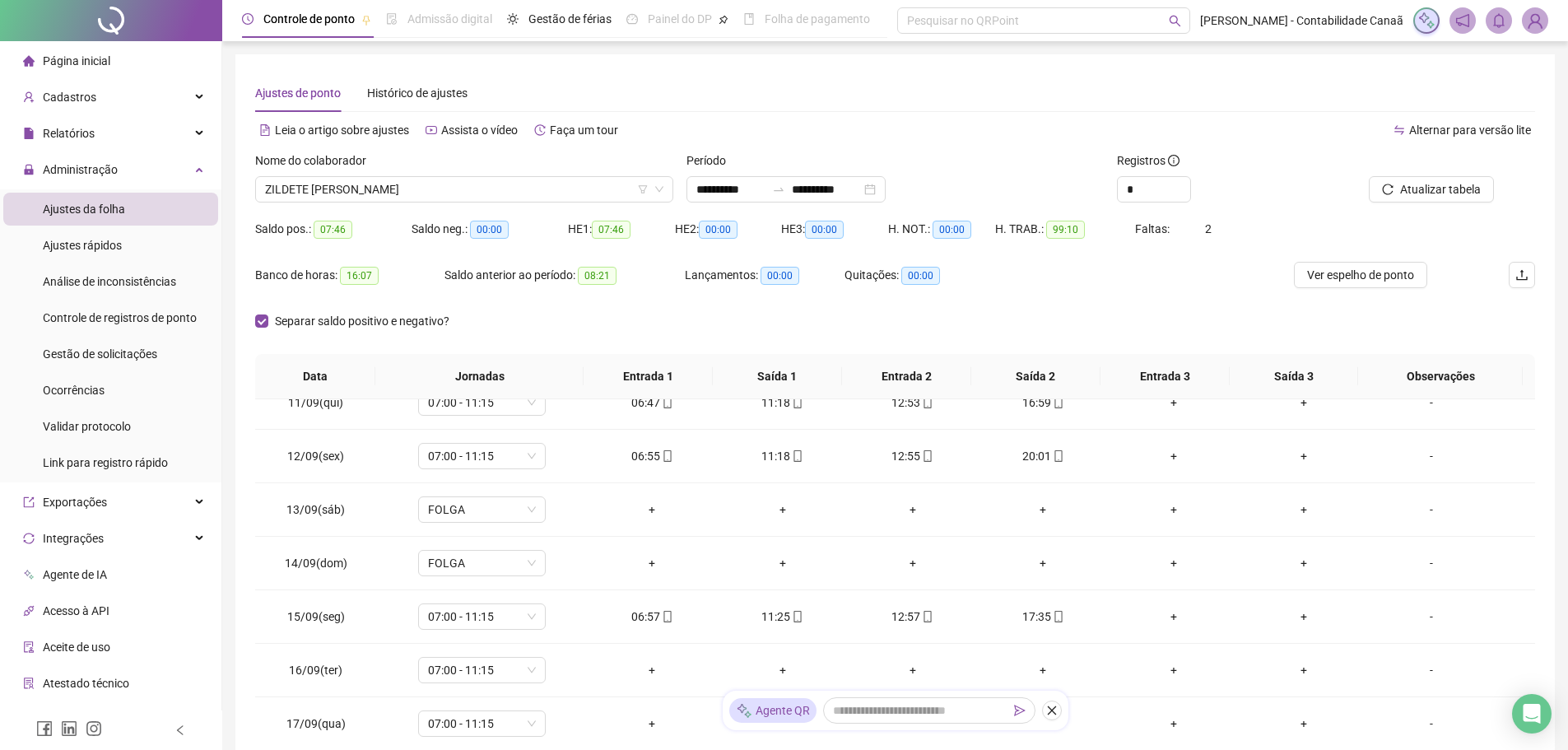
click at [95, 51] on div "Página inicial" at bounding box center [67, 61] width 88 height 33
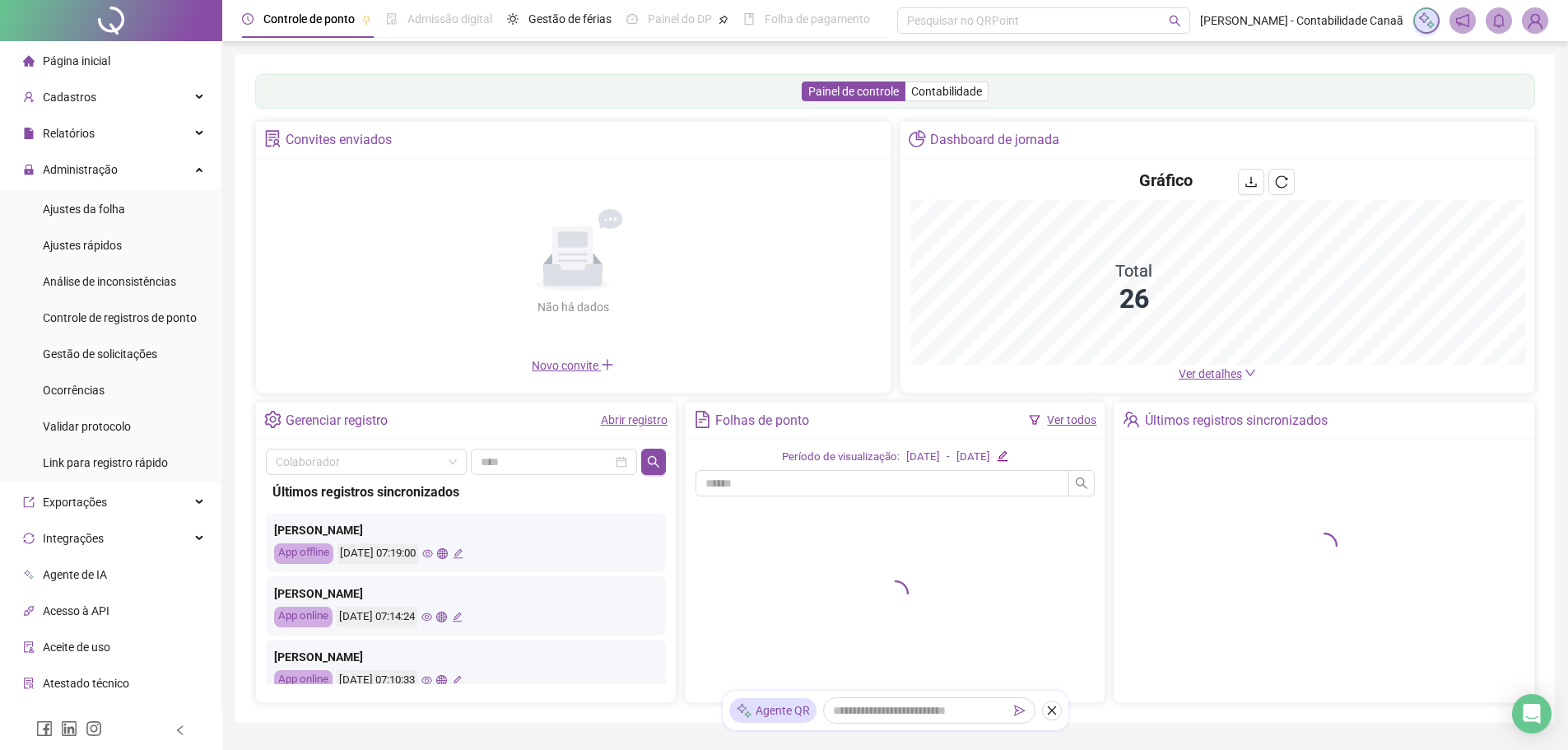
click at [1219, 370] on span "Ver detalhes" at bounding box center [1210, 374] width 63 height 14
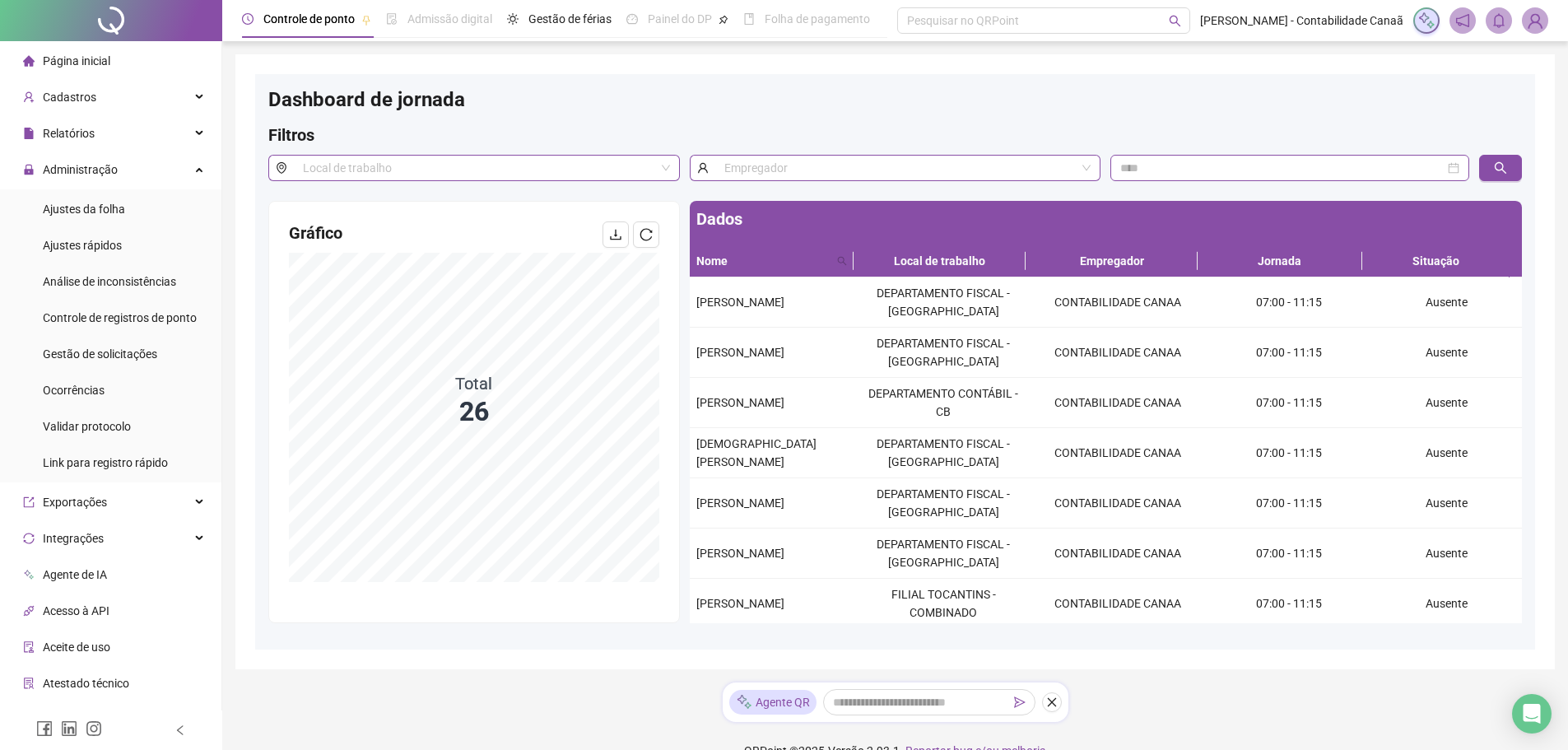
click at [94, 44] on ul "Página inicial Cadastros Relatórios Administração Ajustes da folha Ajustes rápi…" at bounding box center [111, 444] width 222 height 806
click at [94, 56] on span "Página inicial" at bounding box center [76, 61] width 67 height 14
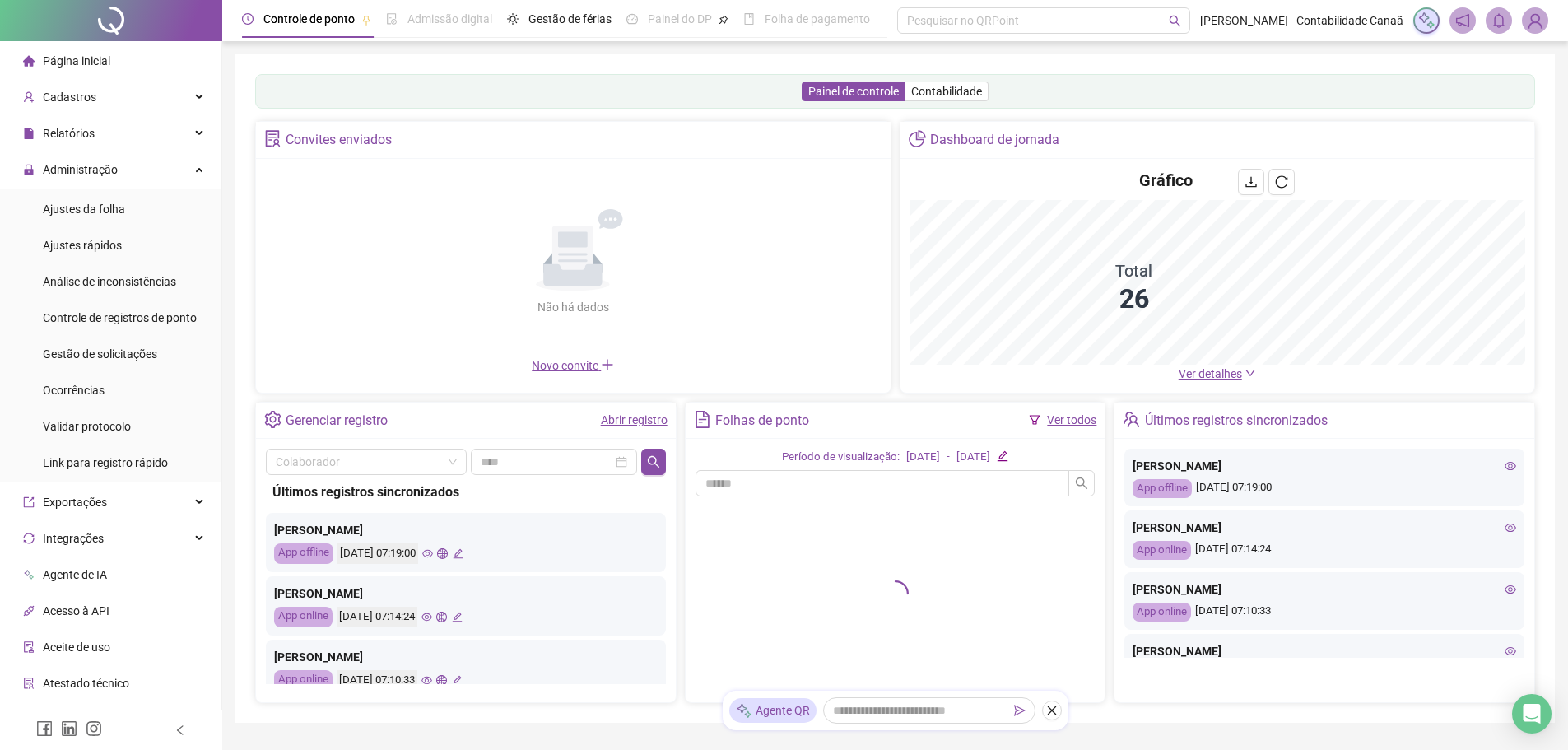
click at [1196, 374] on span "Ver detalhes" at bounding box center [1210, 374] width 63 height 14
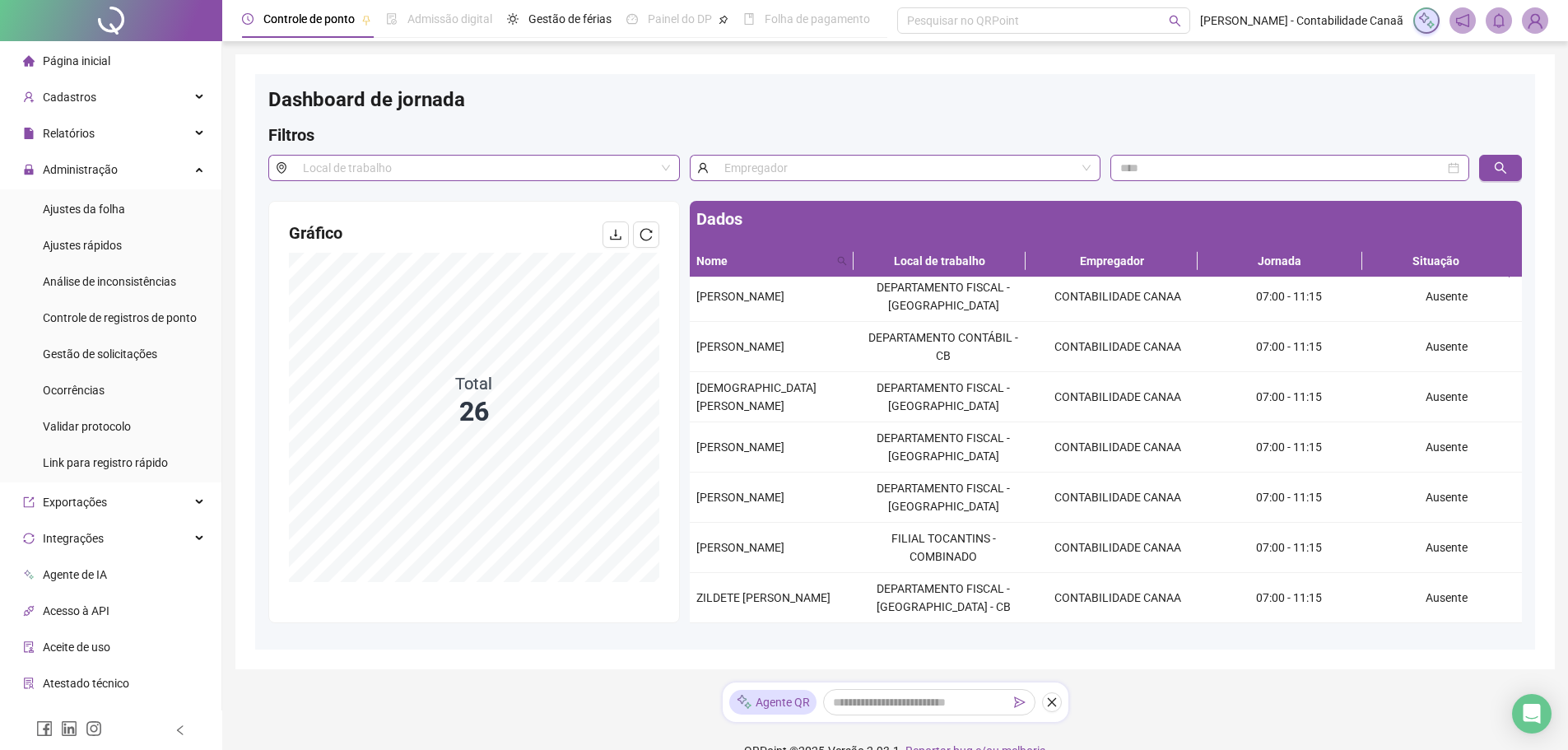
click at [106, 66] on span "Página inicial" at bounding box center [76, 61] width 67 height 14
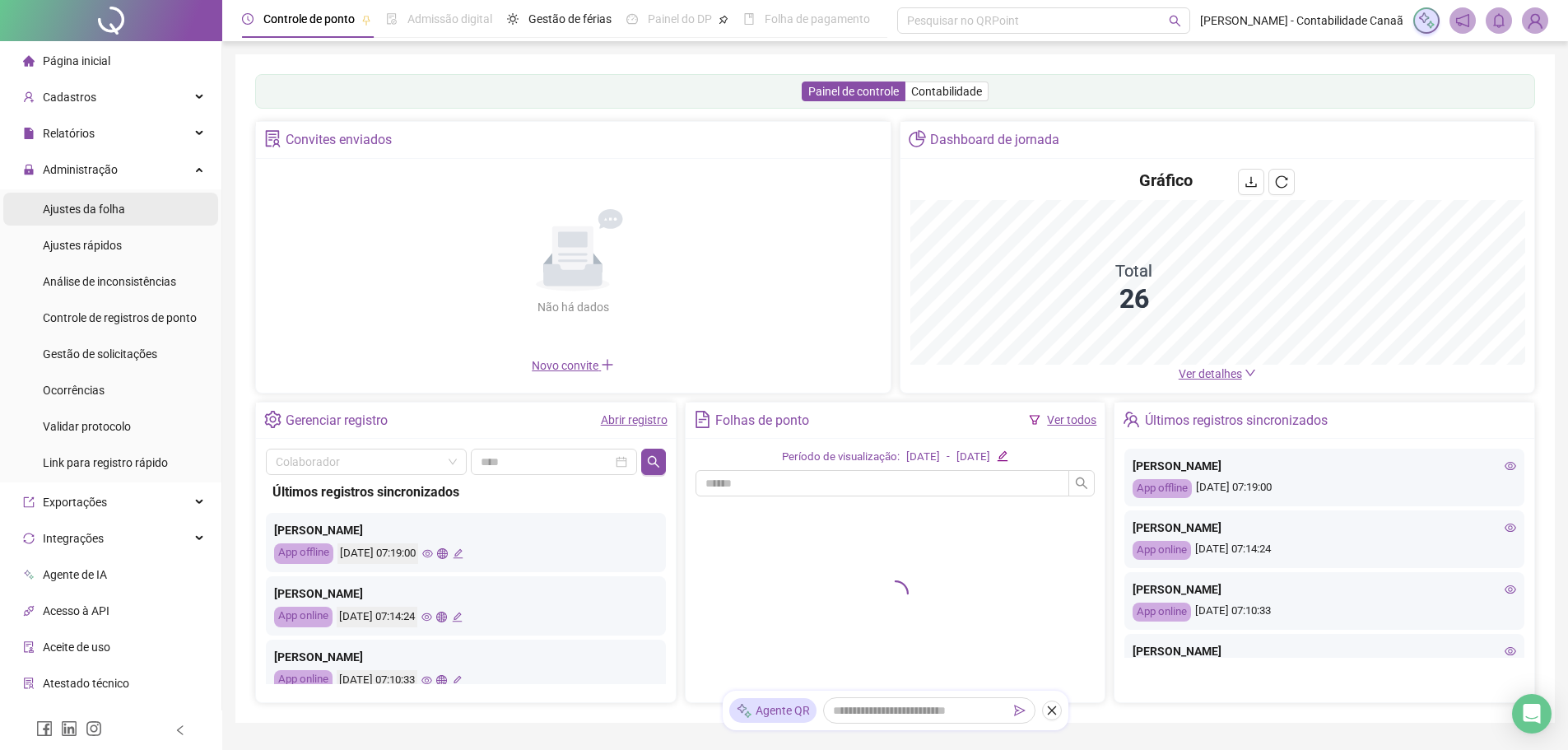
click at [110, 211] on span "Ajustes da folha" at bounding box center [84, 209] width 83 height 14
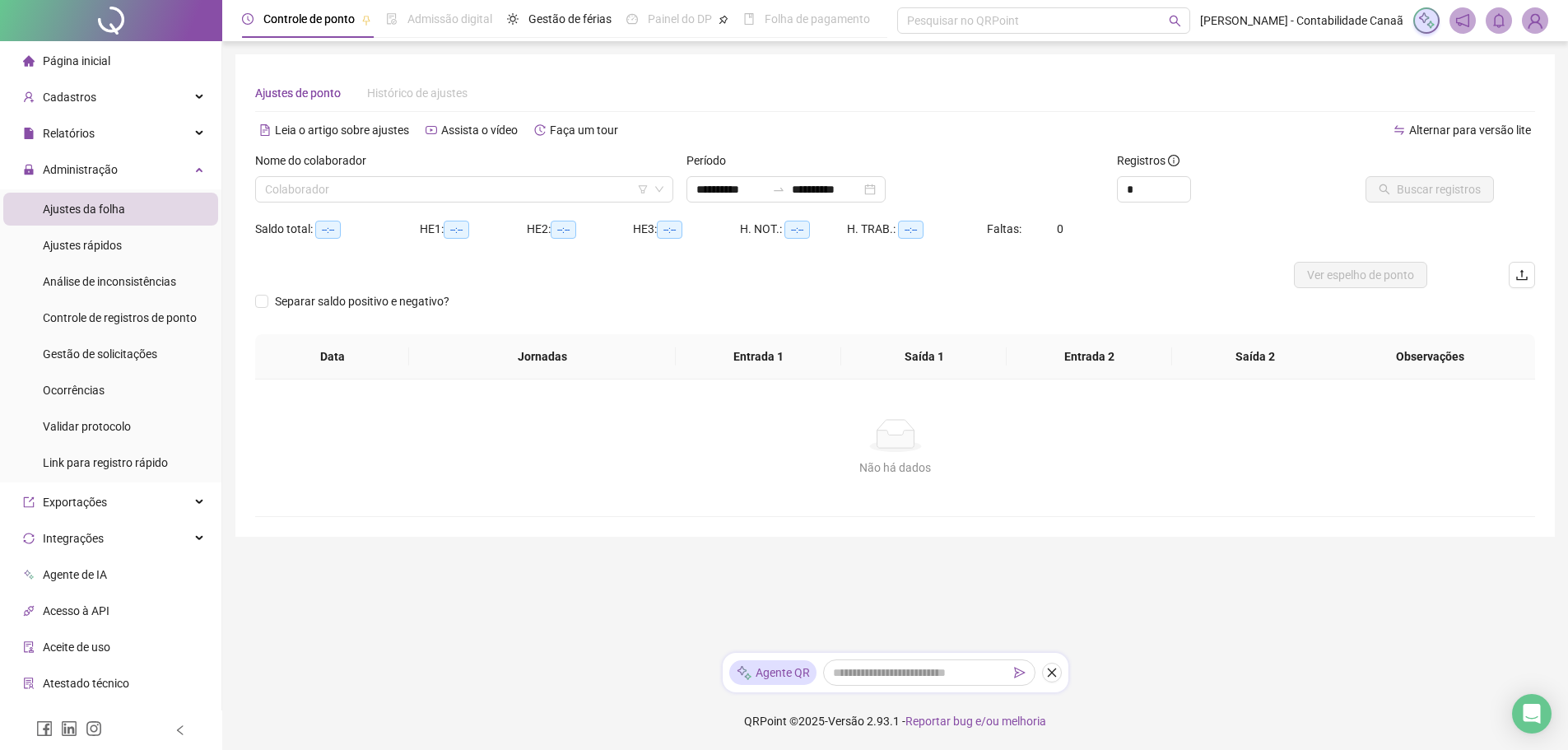
click at [93, 195] on div "Ajustes da folha" at bounding box center [84, 209] width 83 height 33
click at [541, 184] on input "search" at bounding box center [459, 189] width 388 height 24
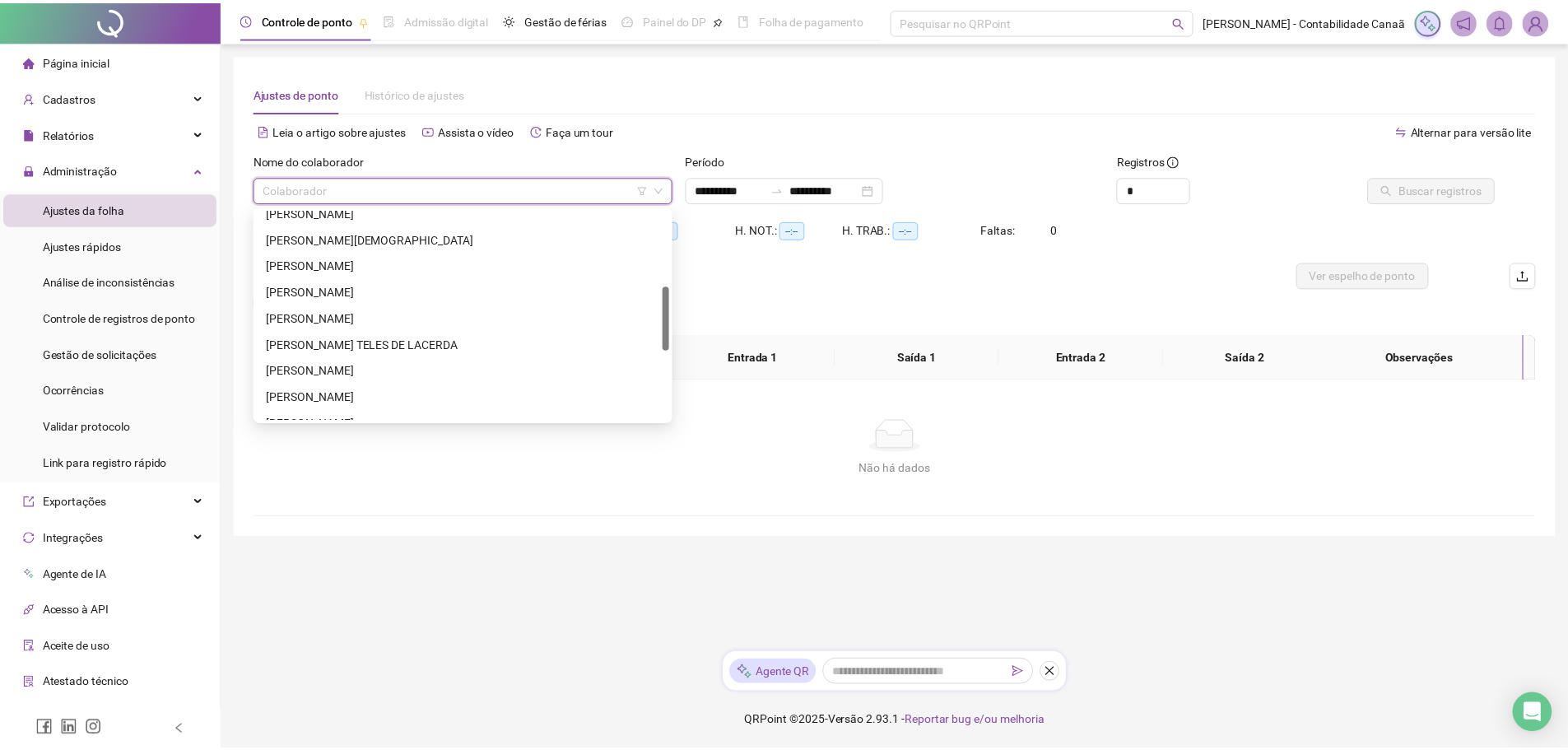
scroll to position [474, 0]
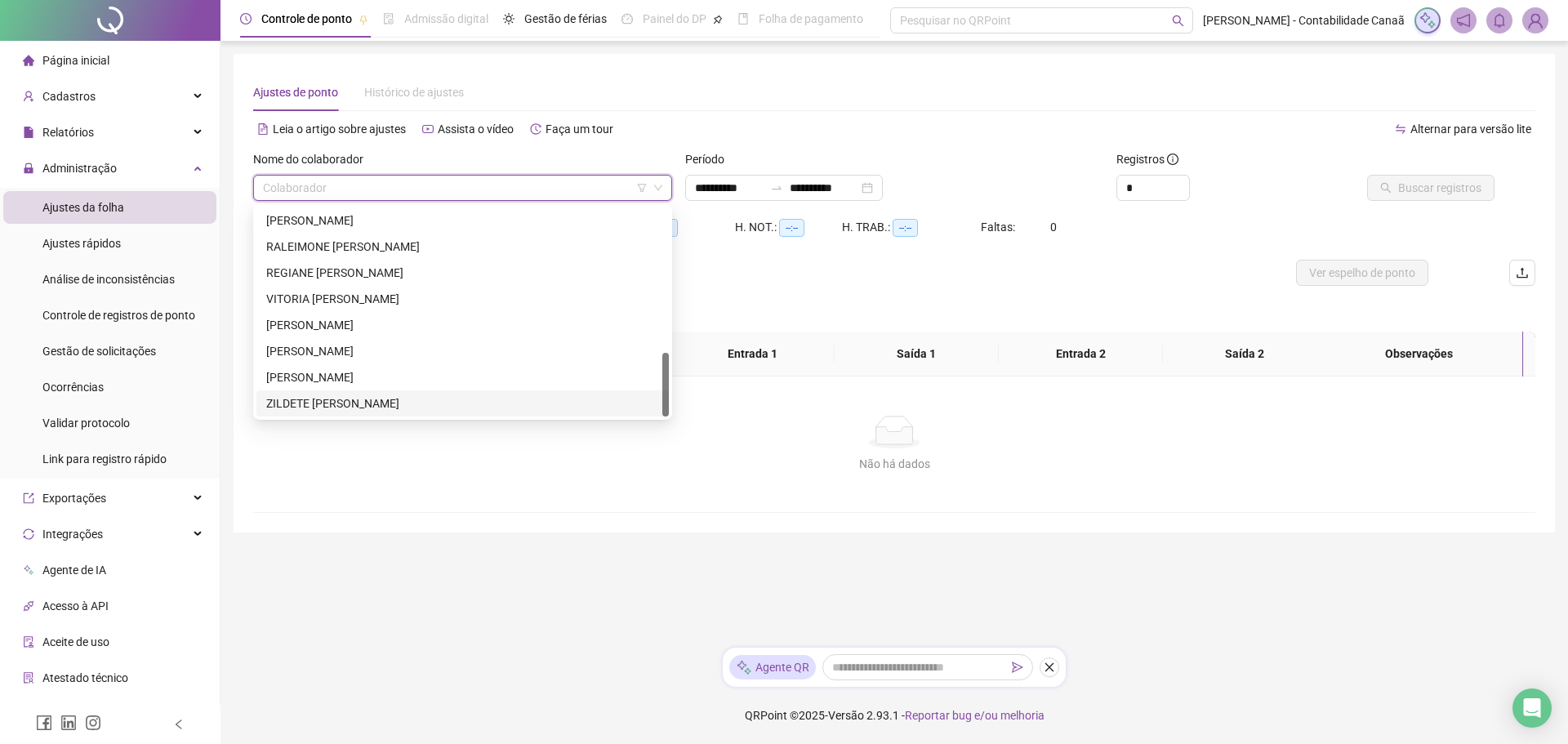
click at [354, 413] on div "ZILDETE XAVIER DE OLIVEIRA" at bounding box center [462, 403] width 413 height 26
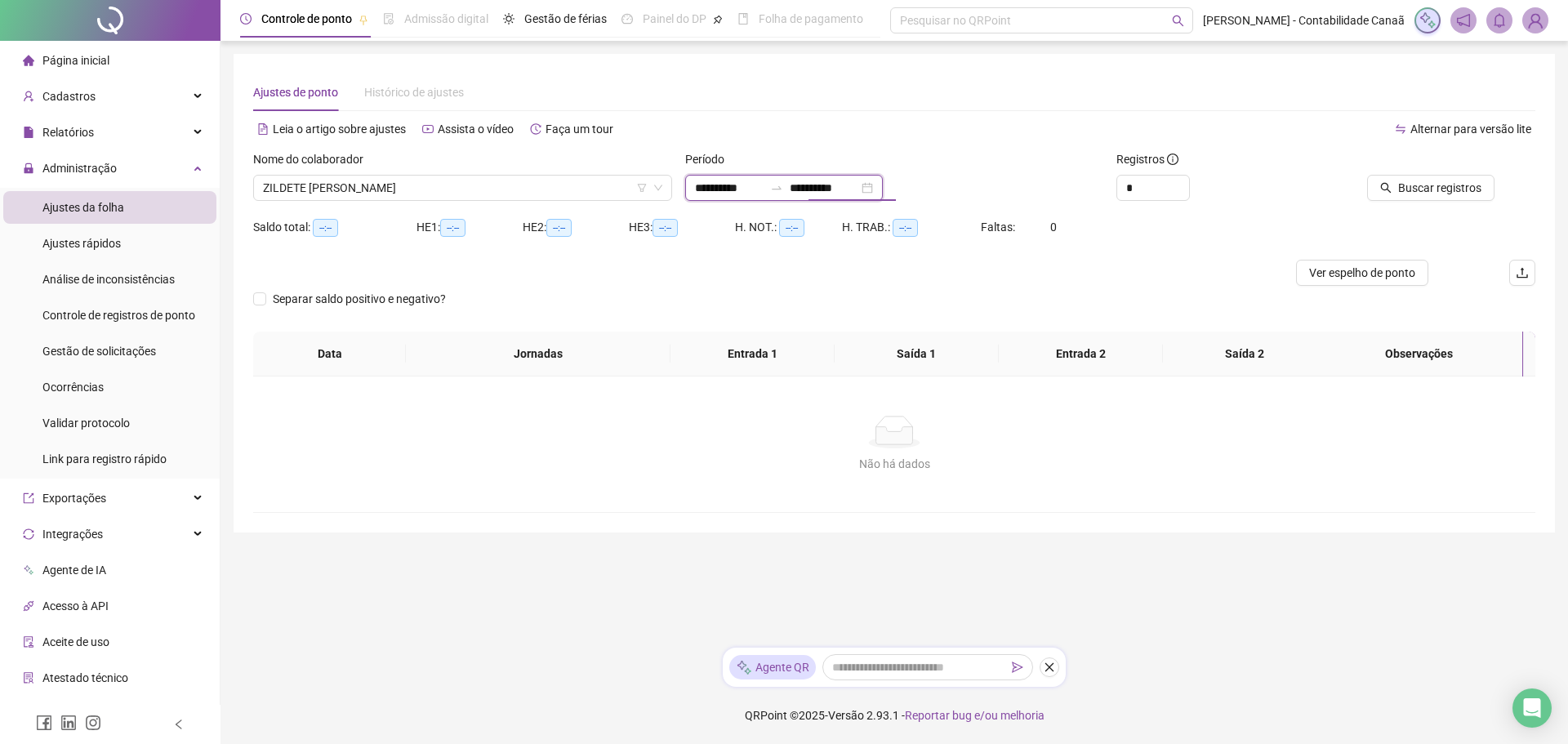
click at [850, 180] on input "**********" at bounding box center [823, 187] width 69 height 18
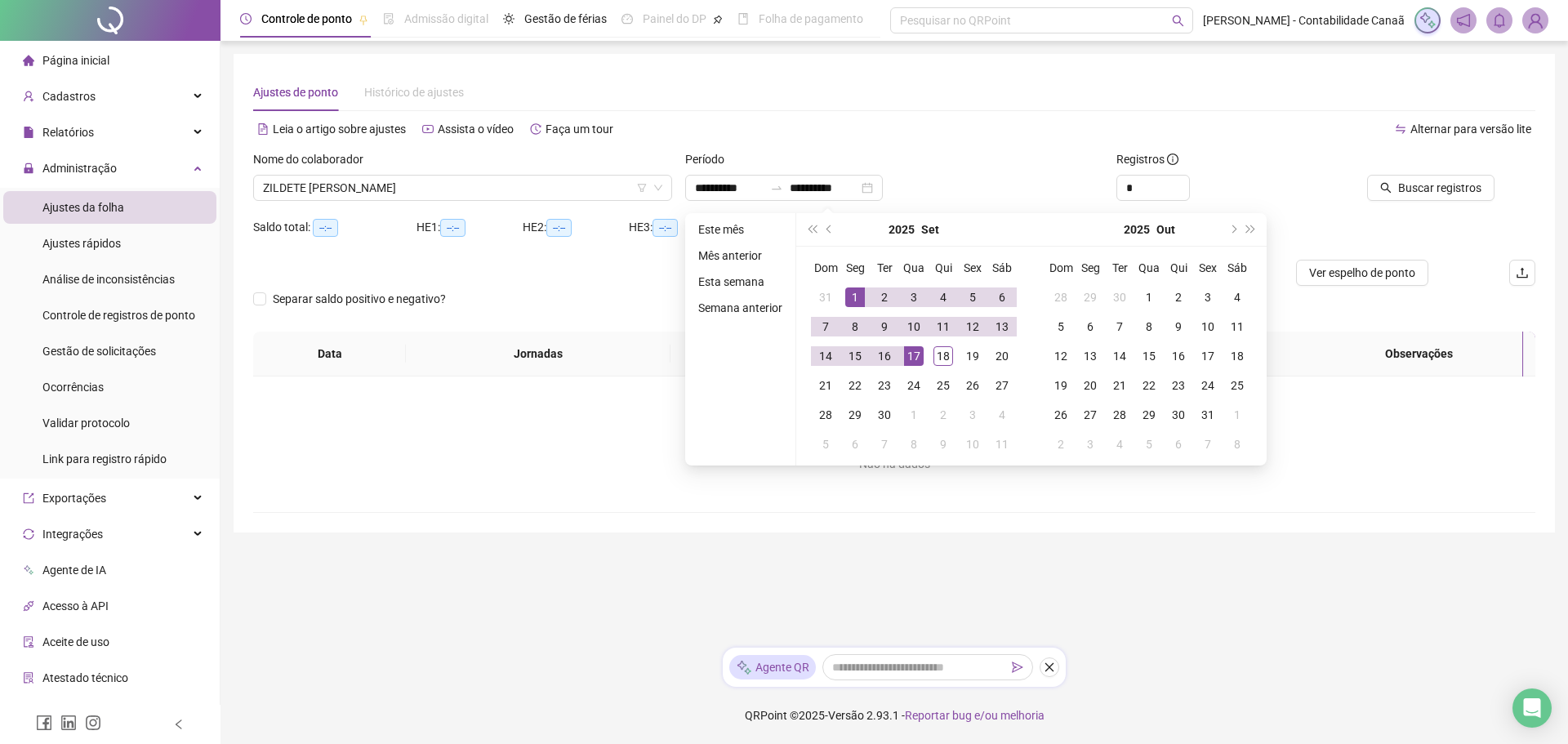
click at [1154, 140] on div "Alternar para versão lite" at bounding box center [1215, 129] width 641 height 26
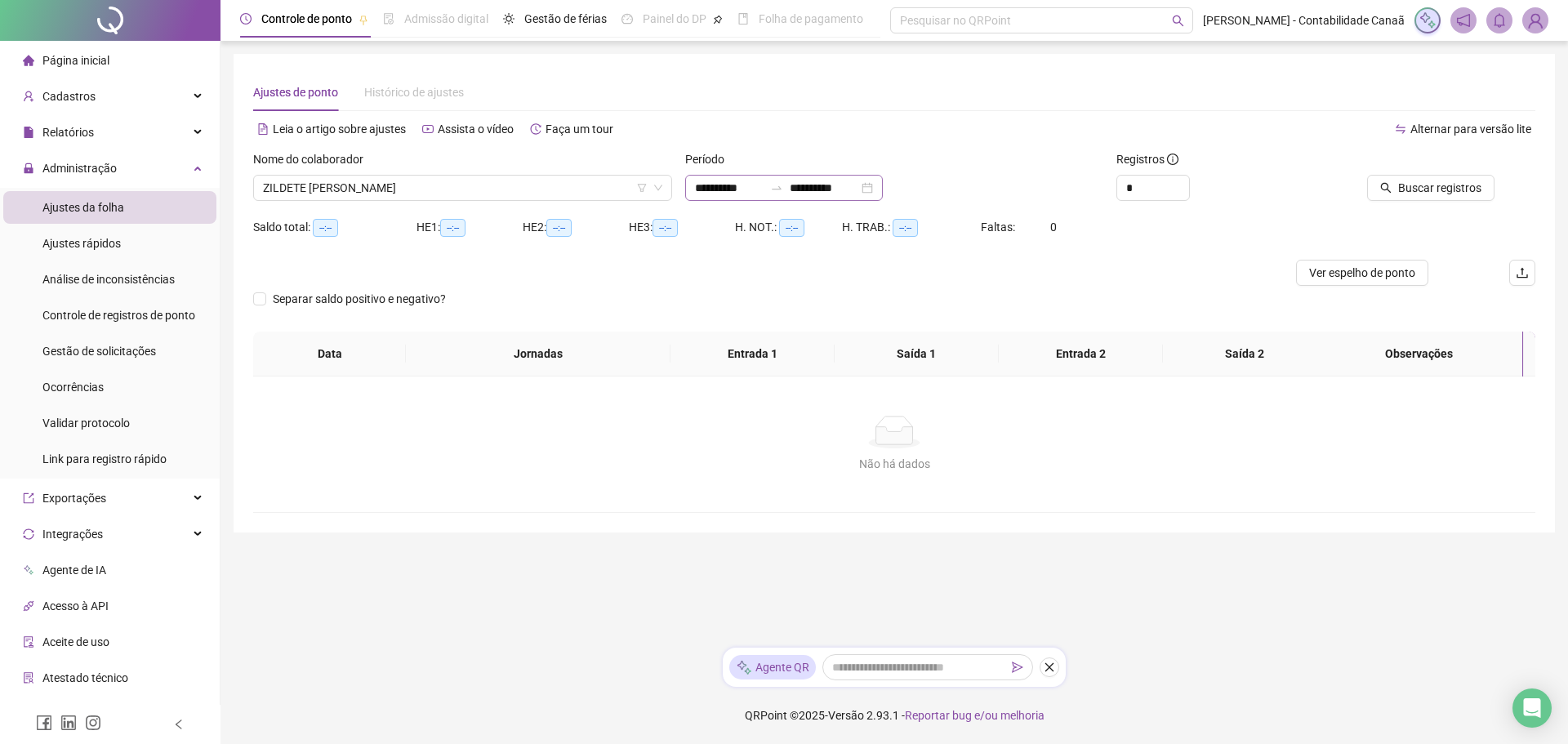
click at [881, 197] on div "**********" at bounding box center [784, 187] width 198 height 26
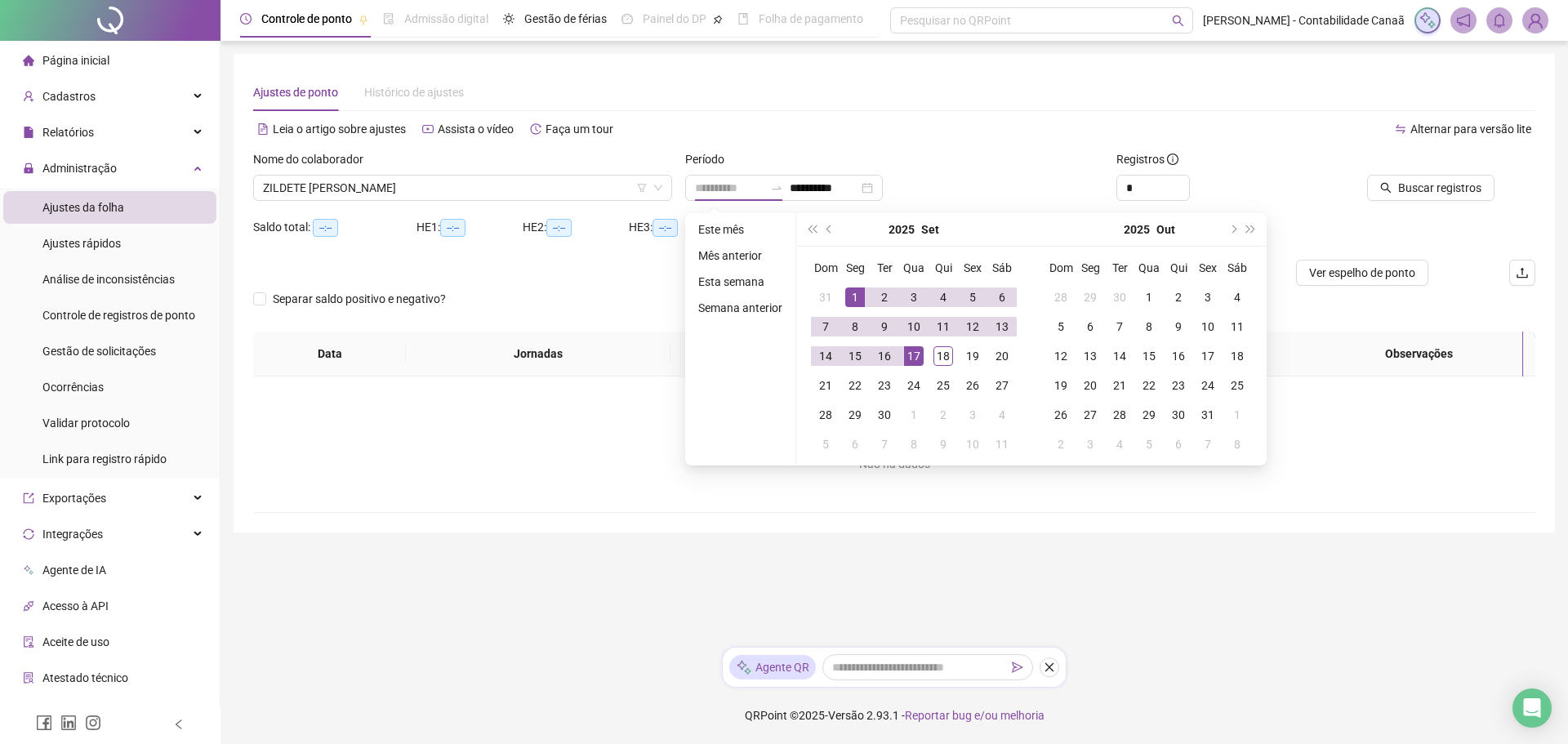
click at [850, 293] on div "1" at bounding box center [855, 298] width 19 height 19
type input "**********"
click at [940, 360] on div "18" at bounding box center [943, 356] width 19 height 19
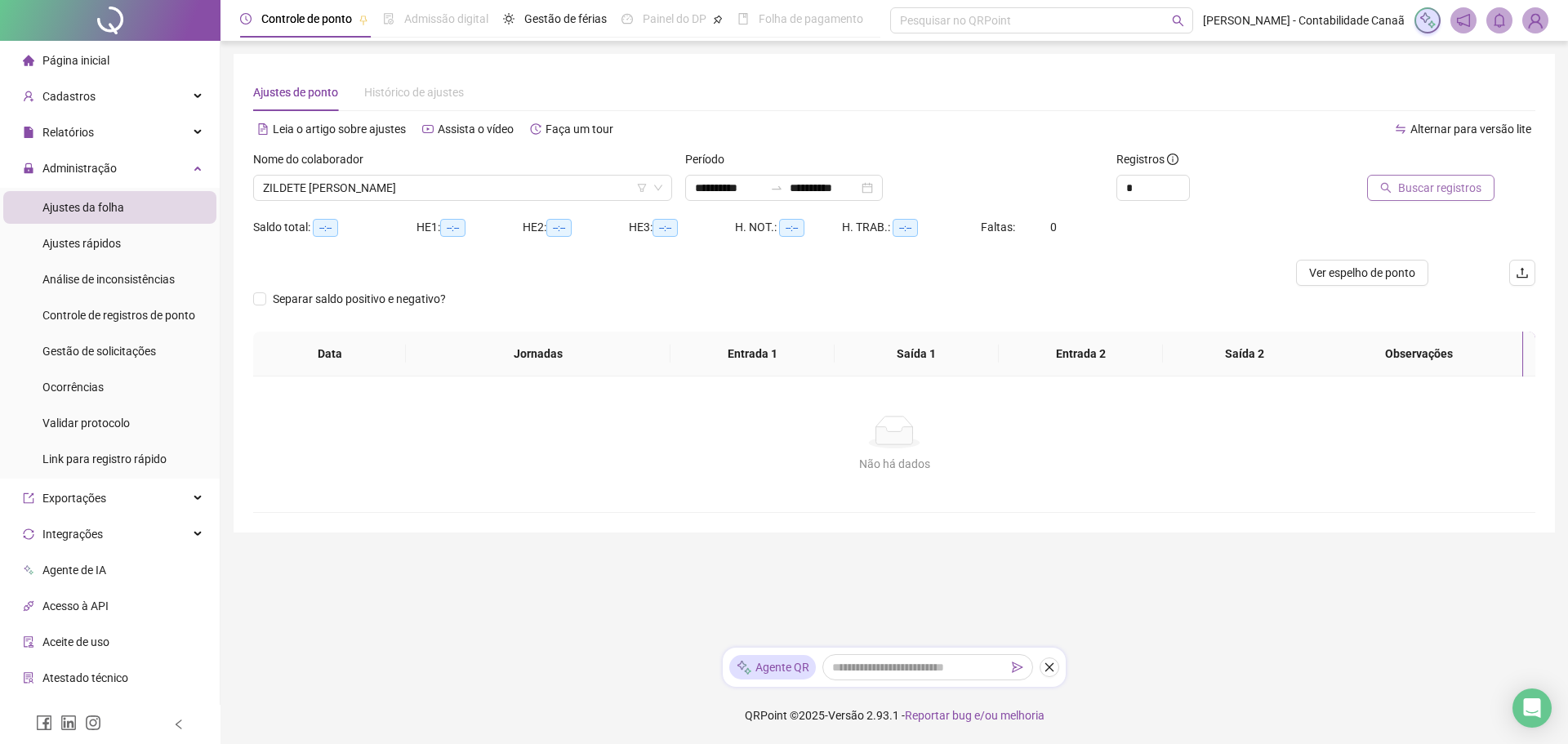
click at [1400, 198] on button "Buscar registros" at bounding box center [1431, 187] width 128 height 26
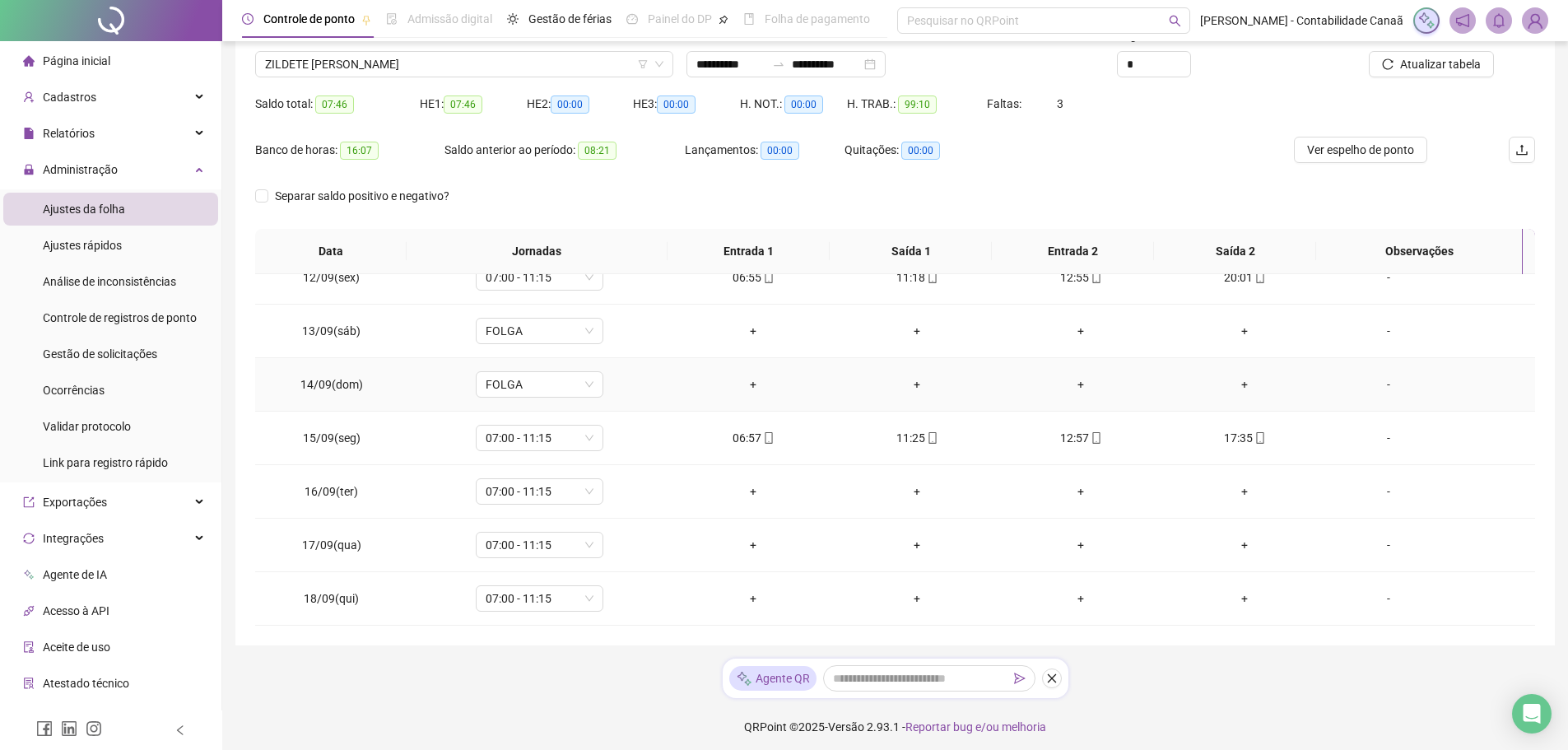
scroll to position [131, 0]
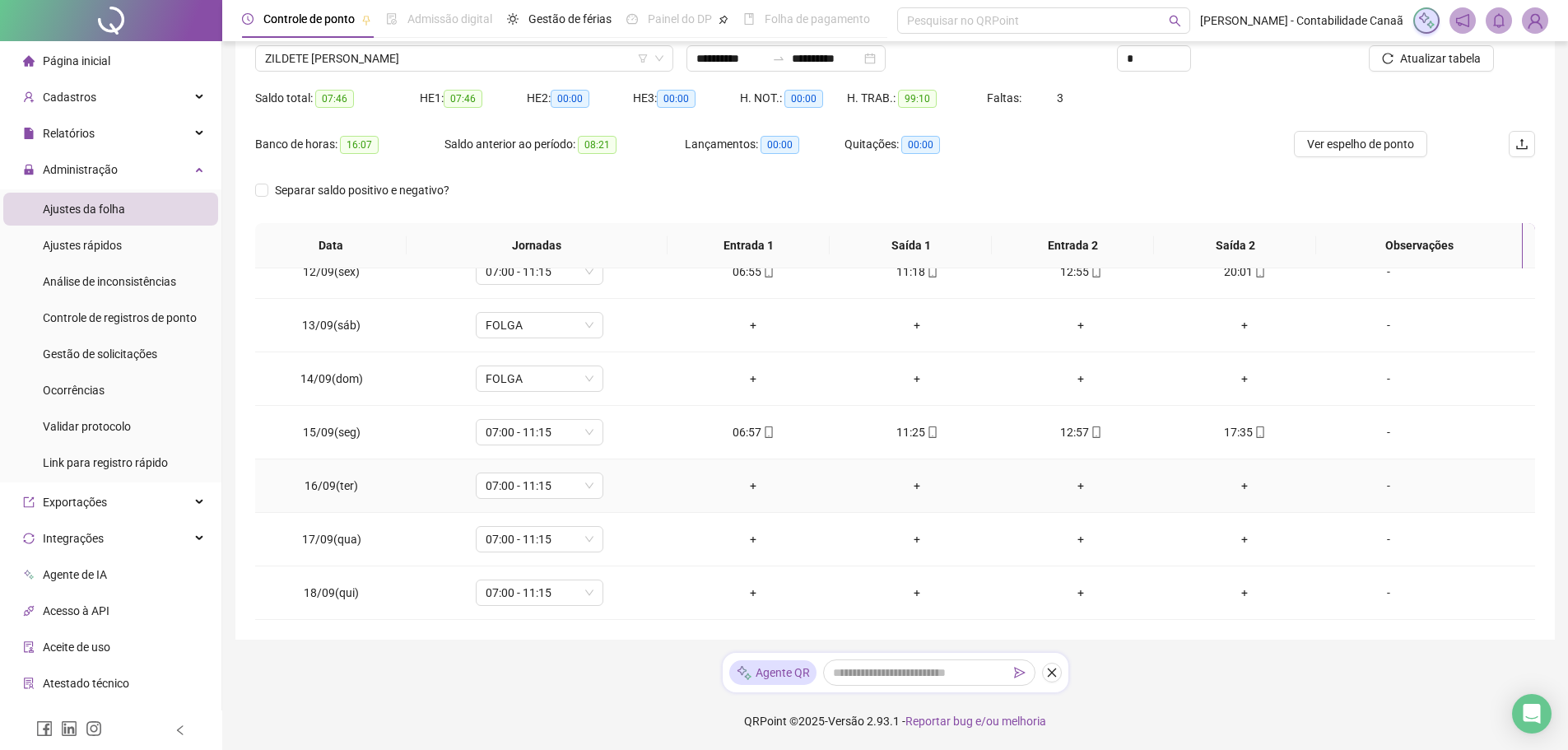
click at [1380, 489] on div "-" at bounding box center [1389, 485] width 97 height 19
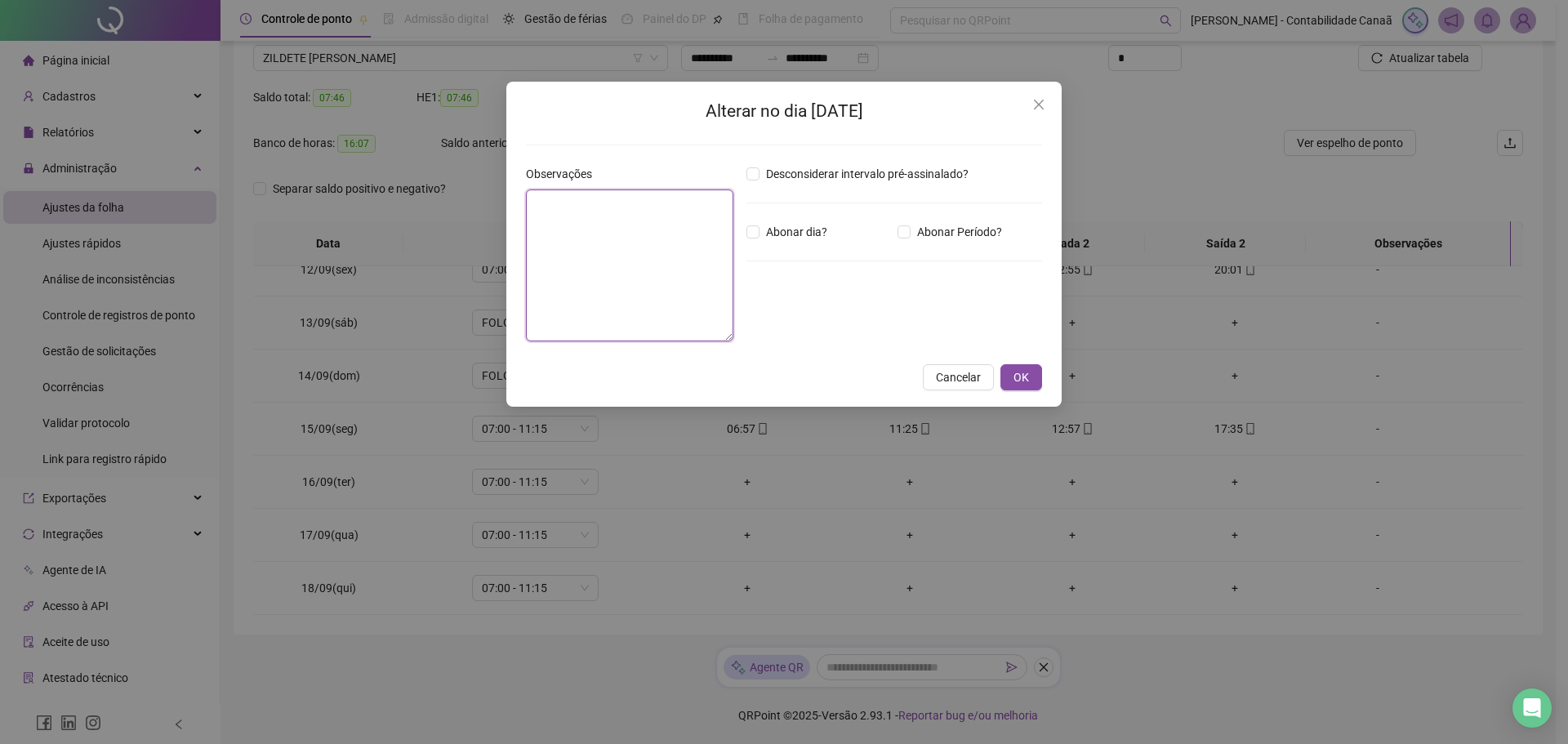
click at [647, 246] on textarea at bounding box center [629, 265] width 208 height 152
type textarea "*"
drag, startPoint x: 637, startPoint y: 240, endPoint x: 524, endPoint y: 225, distance: 114.0
click at [524, 225] on div "Observações *********" at bounding box center [630, 260] width 220 height 189
type textarea "*********"
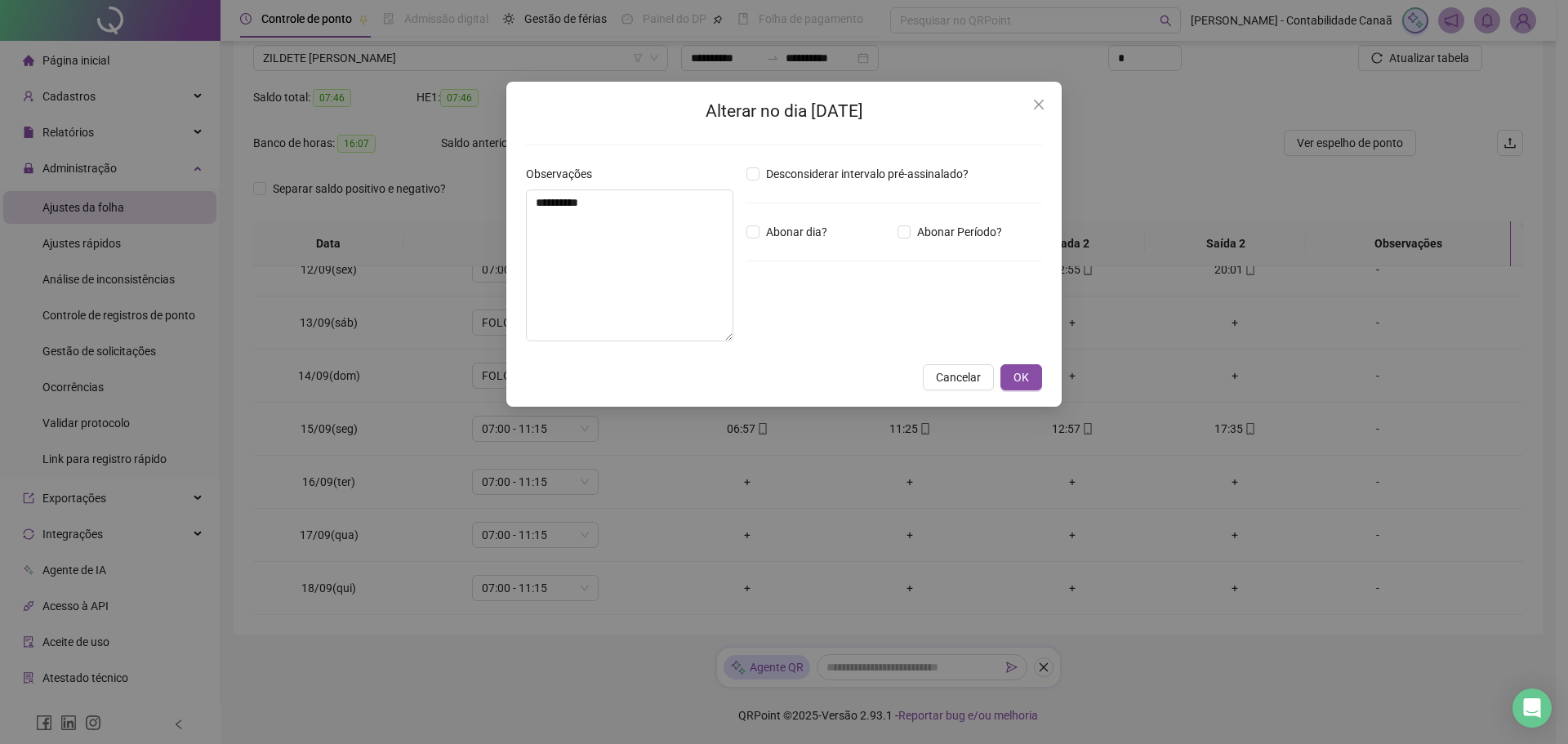
click at [1043, 371] on div "Alterar no dia 16/09/2025 Observações ********* Desconsiderar intervalo pré-ass…" at bounding box center [784, 244] width 556 height 325
click at [1035, 371] on button "OK" at bounding box center [1020, 377] width 42 height 26
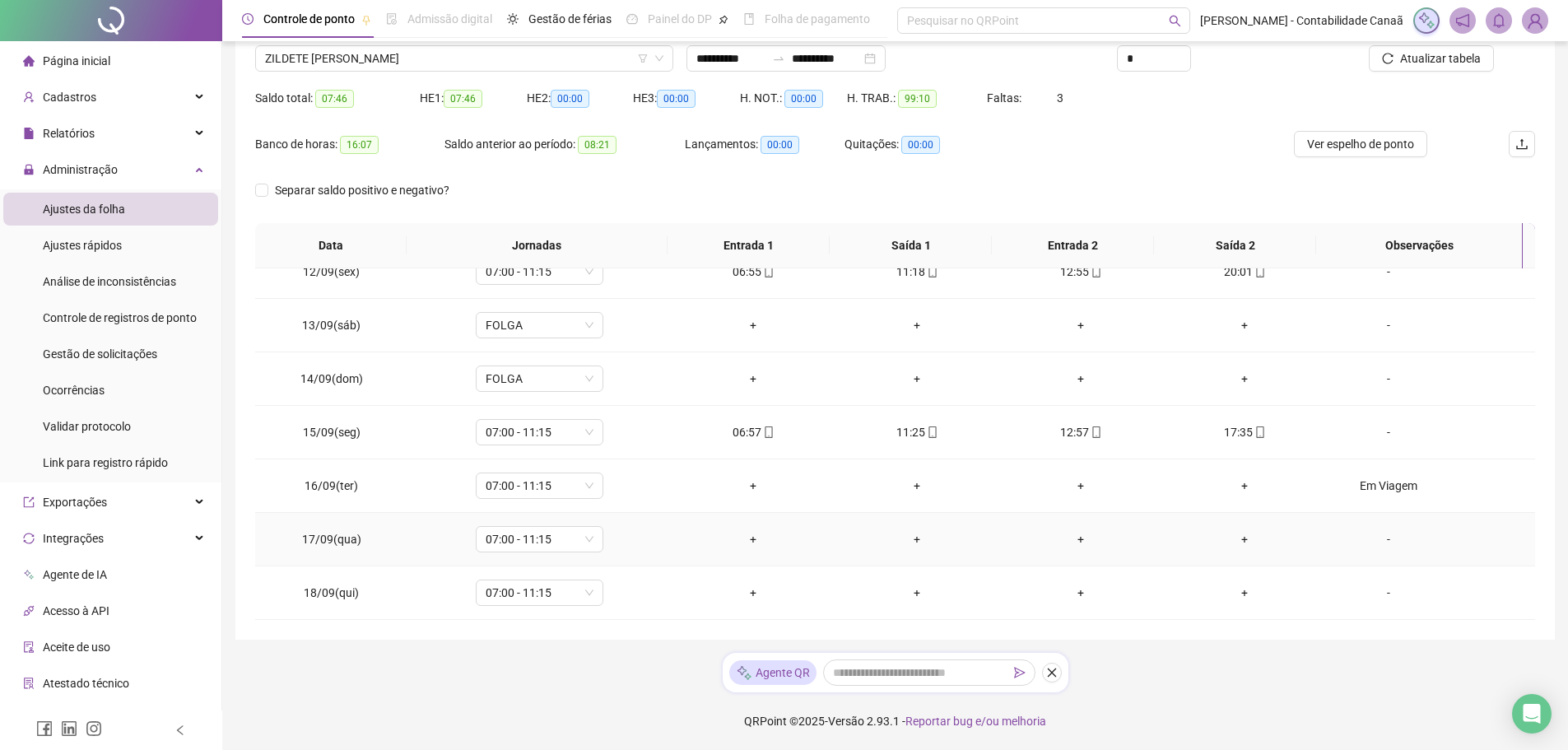
click at [1375, 540] on div "-" at bounding box center [1389, 539] width 97 height 19
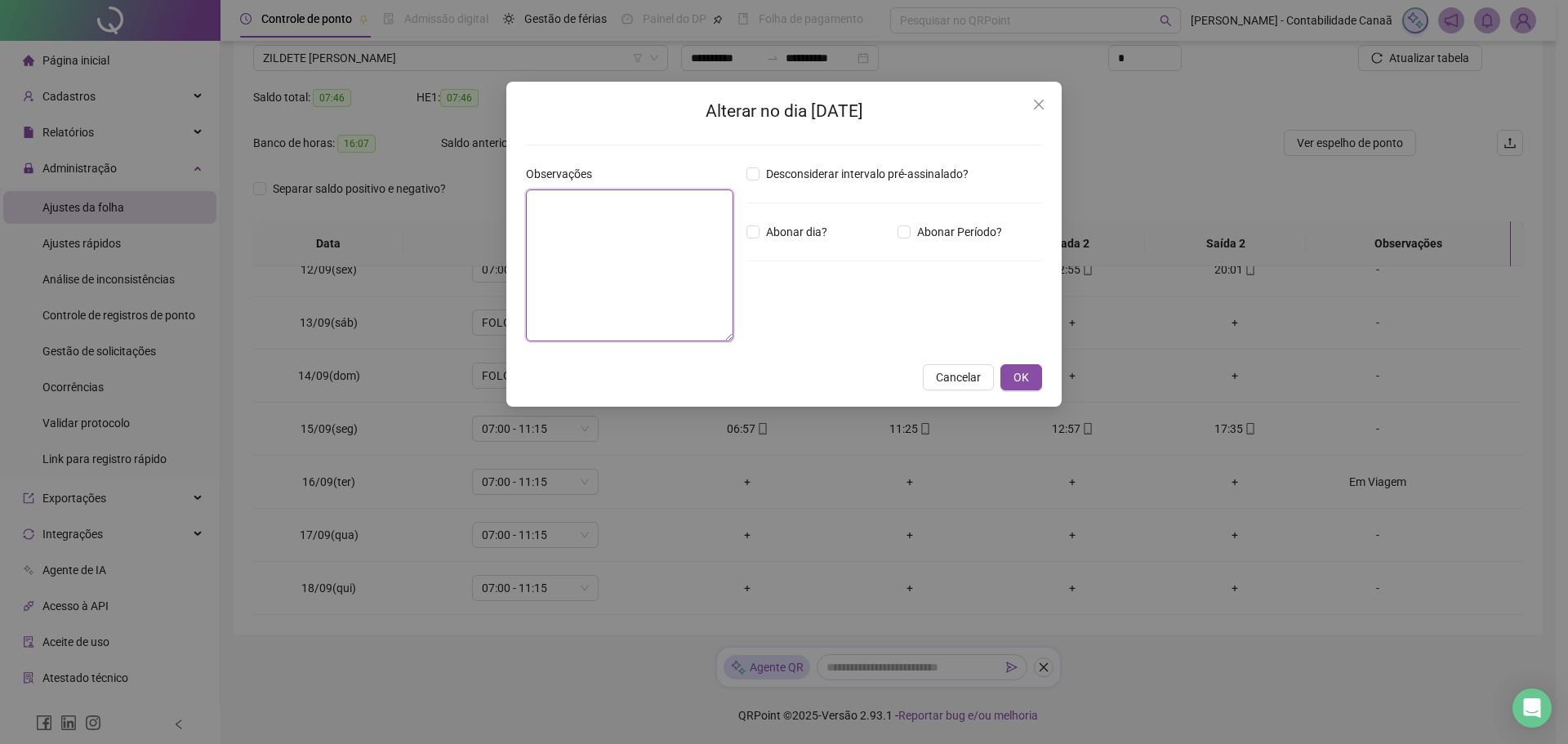
click at [605, 273] on textarea at bounding box center [629, 265] width 208 height 152
paste textarea "*********"
type textarea "*********"
click at [1013, 379] on span "OK" at bounding box center [1021, 377] width 15 height 18
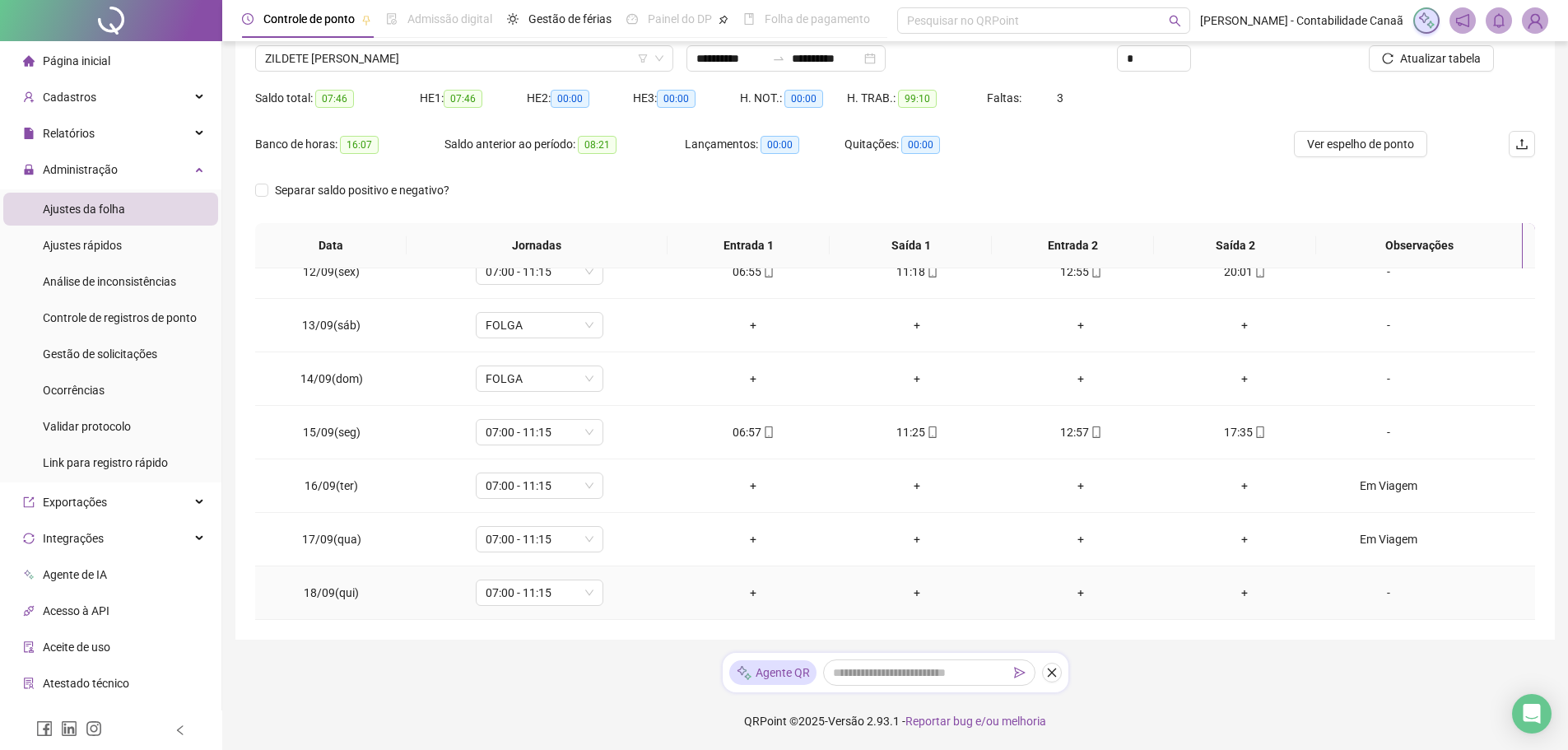
click at [1375, 592] on div "-" at bounding box center [1389, 592] width 97 height 19
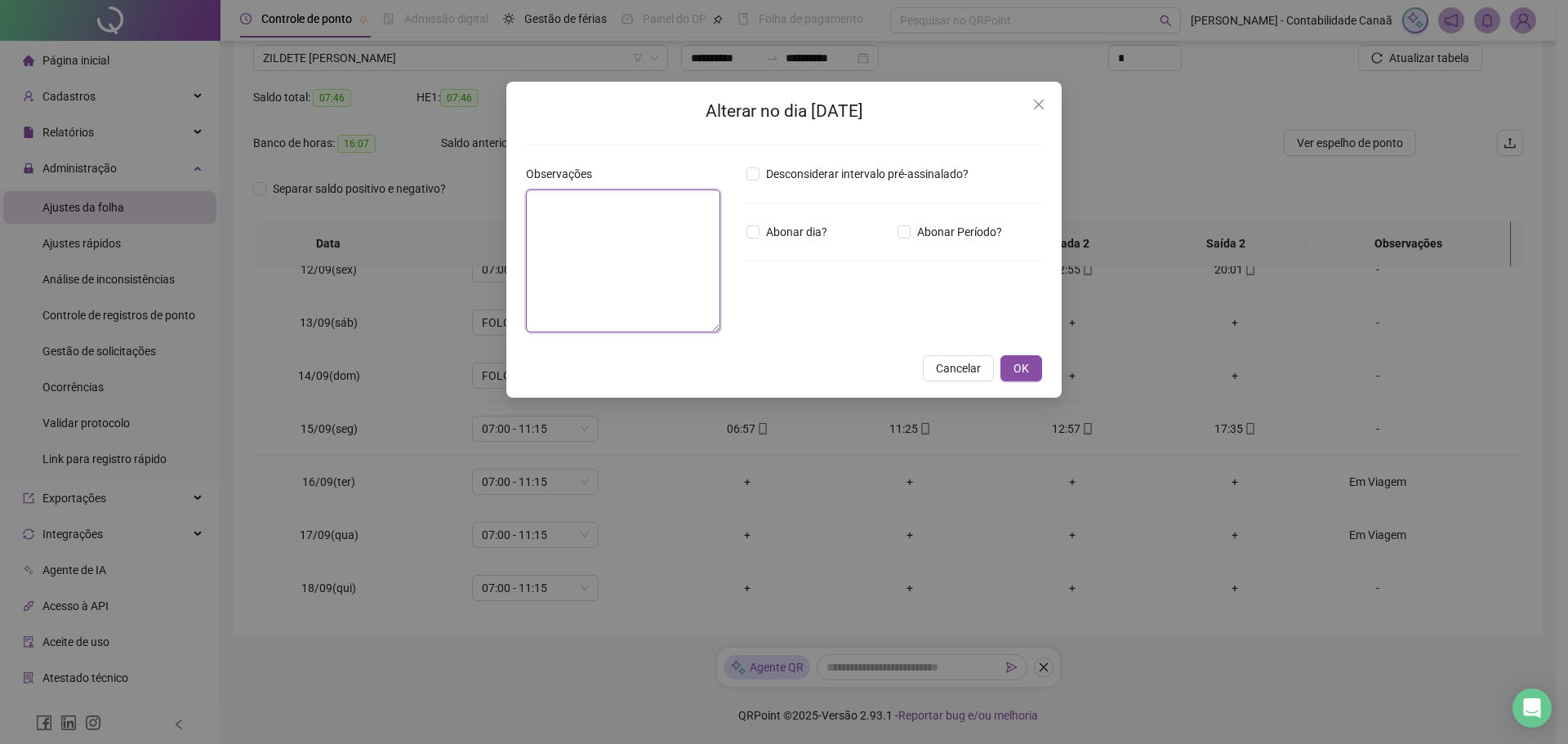
click at [670, 279] on textarea at bounding box center [622, 261] width 194 height 143
paste textarea "*********"
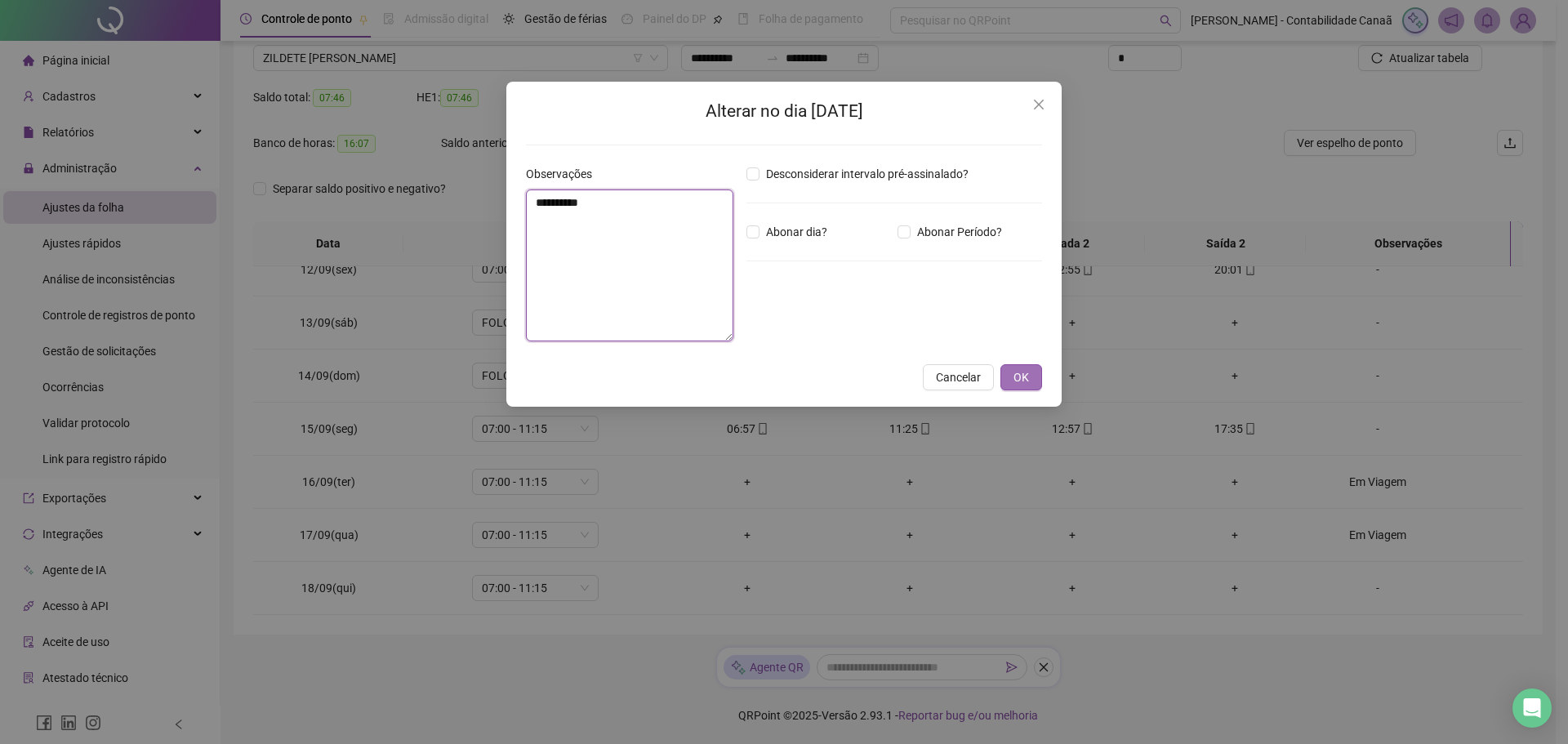
type textarea "*********"
click at [1016, 380] on span "OK" at bounding box center [1021, 377] width 15 height 18
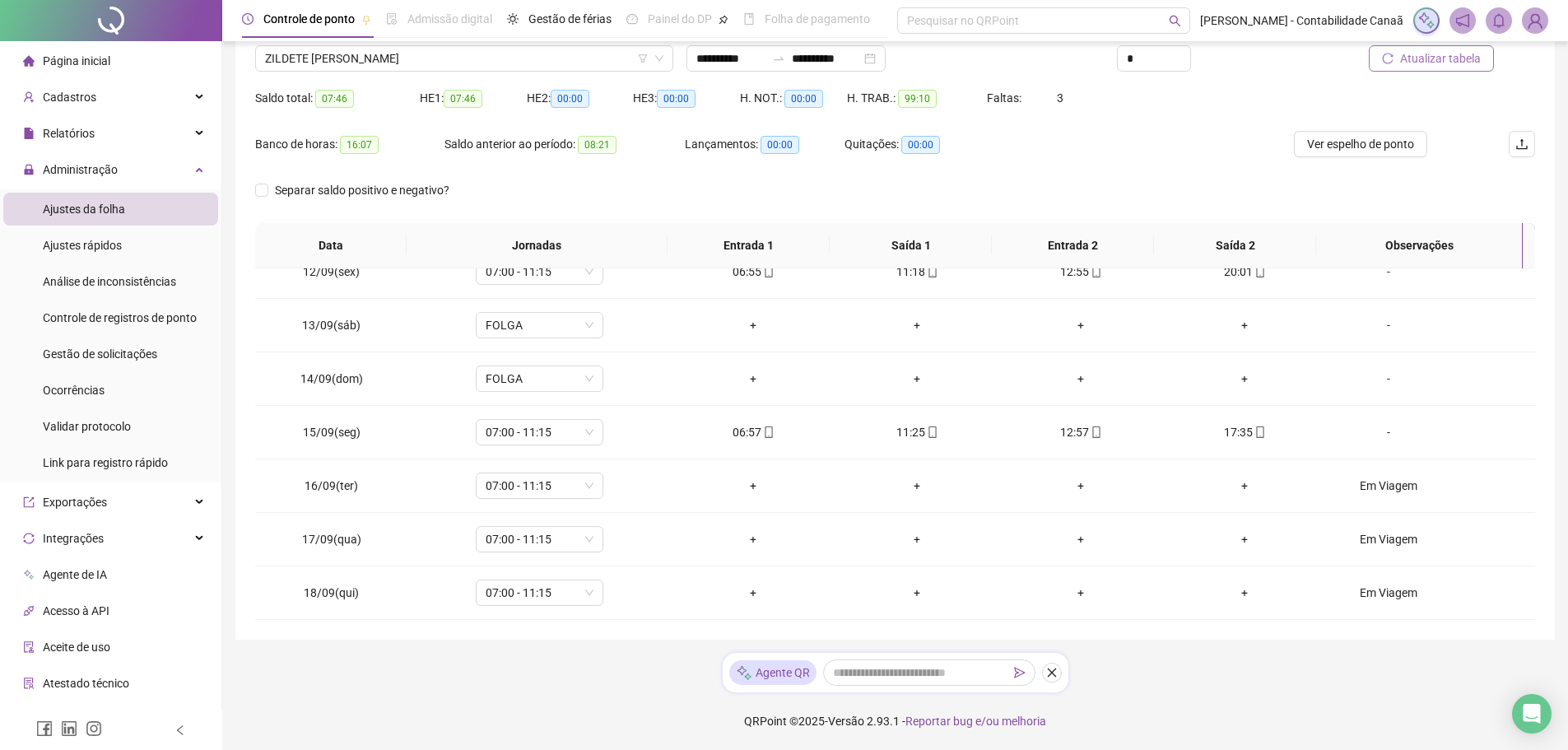
click at [1454, 55] on span "Atualizar tabela" at bounding box center [1440, 58] width 81 height 19
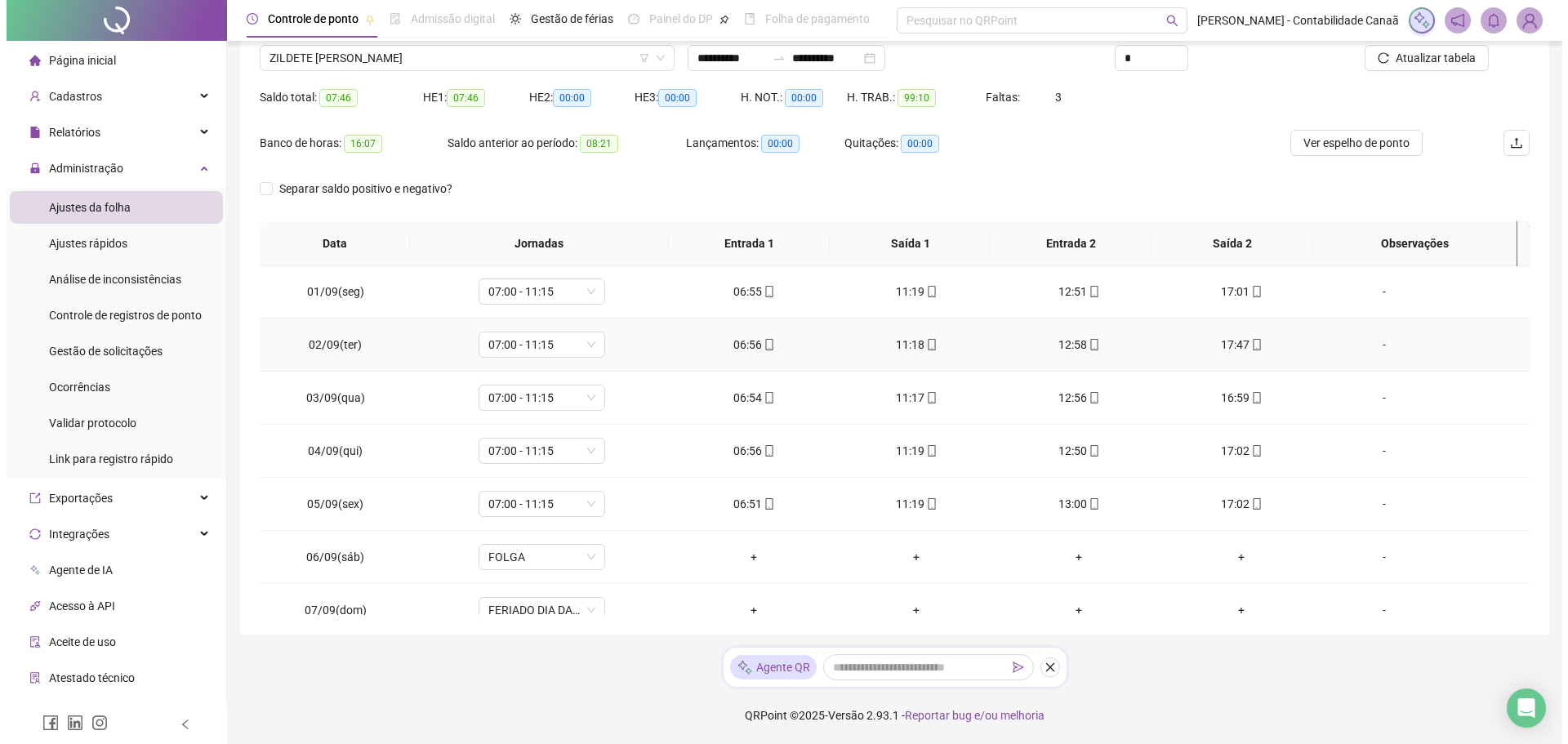
scroll to position [0, 0]
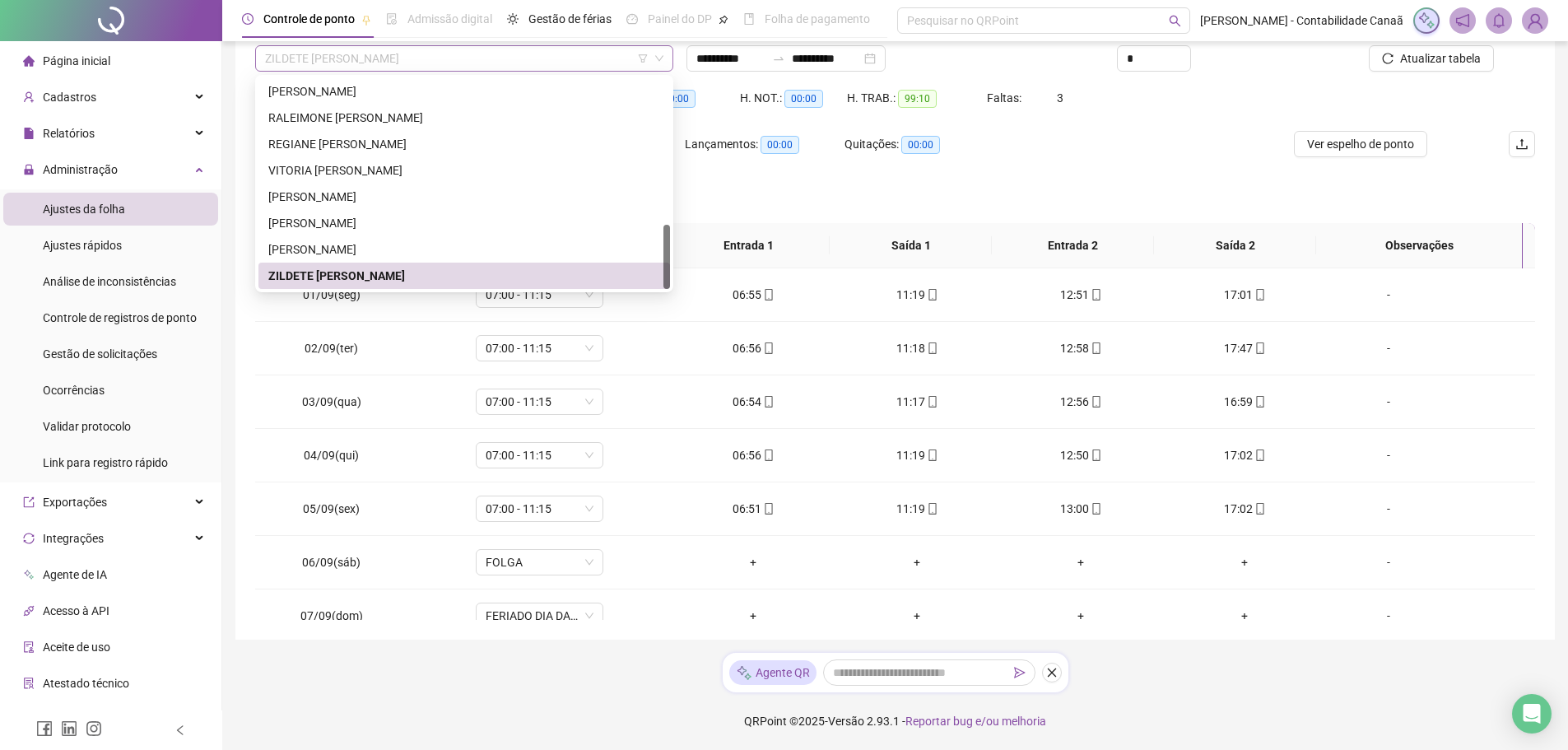
click at [436, 66] on span "ZILDETE XAVIER DE OLIVEIRA" at bounding box center [464, 57] width 398 height 24
click at [407, 247] on div "WANDERSON YAGO SILVA VIEIRA BARBOSA" at bounding box center [465, 249] width 392 height 19
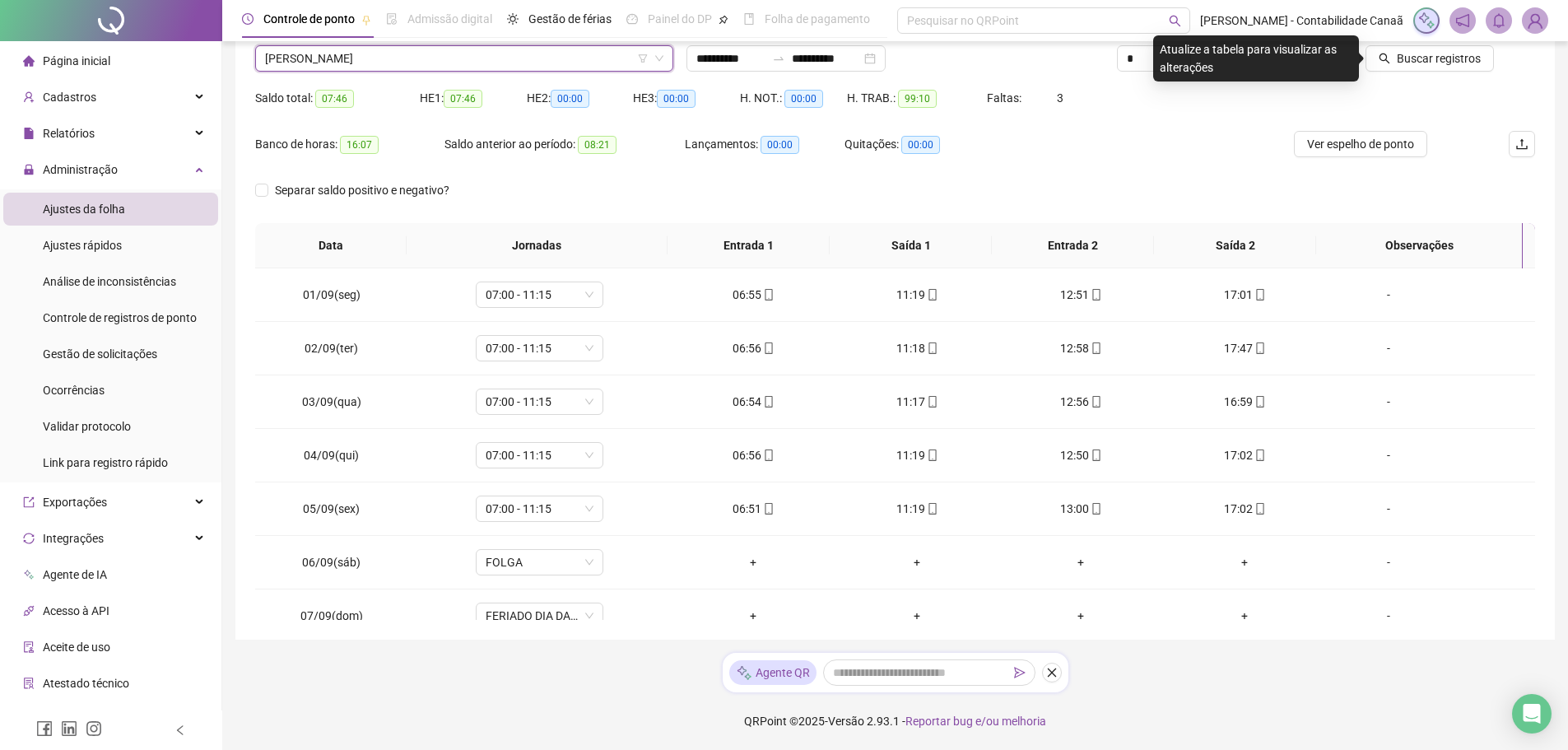
click at [1456, 72] on div "Buscar registros" at bounding box center [1434, 53] width 215 height 64
click at [1447, 57] on span "Buscar registros" at bounding box center [1438, 58] width 84 height 19
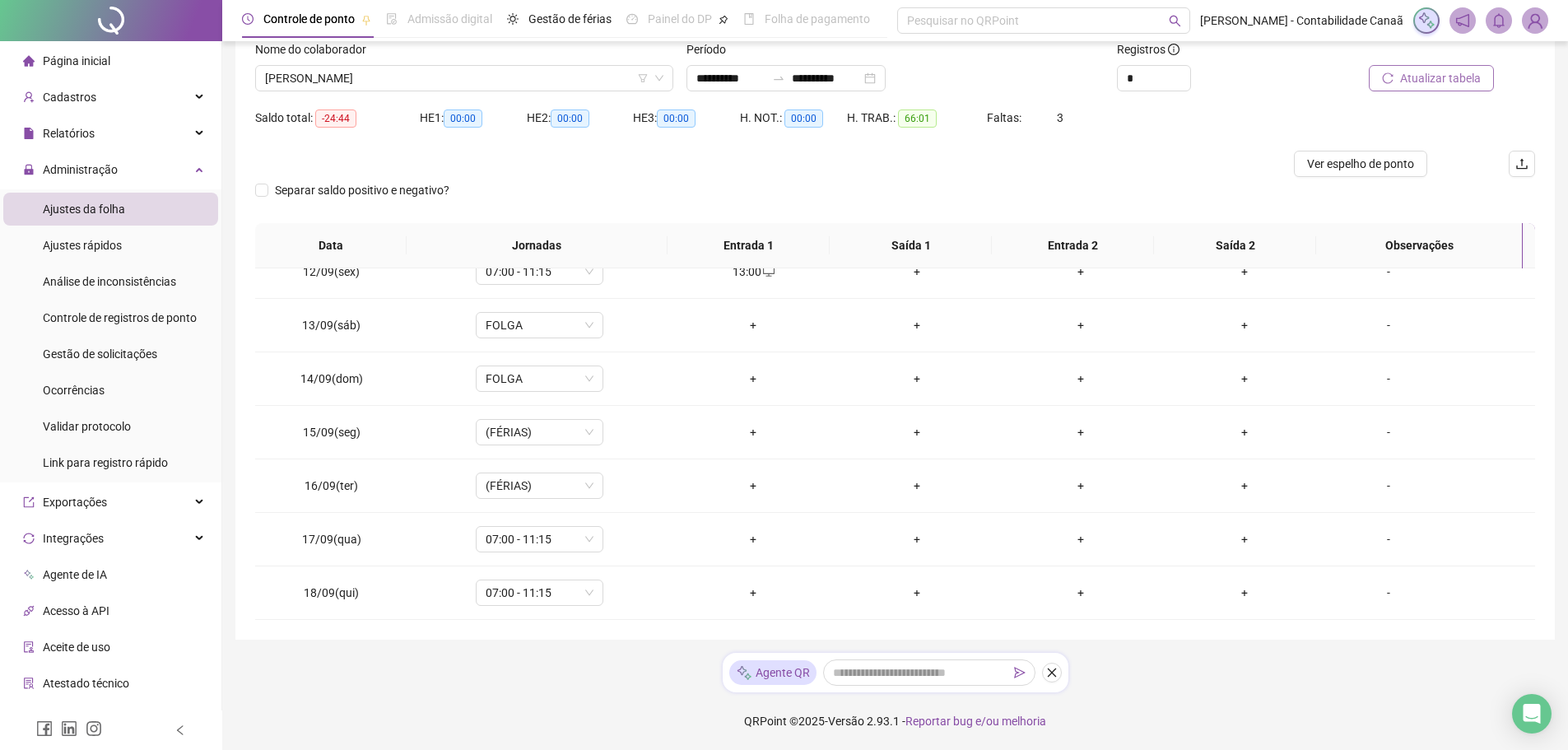
scroll to position [612, 0]
click at [508, 77] on span "WANDERSON YAGO SILVA VIEIRA BARBOSA" at bounding box center [464, 78] width 398 height 24
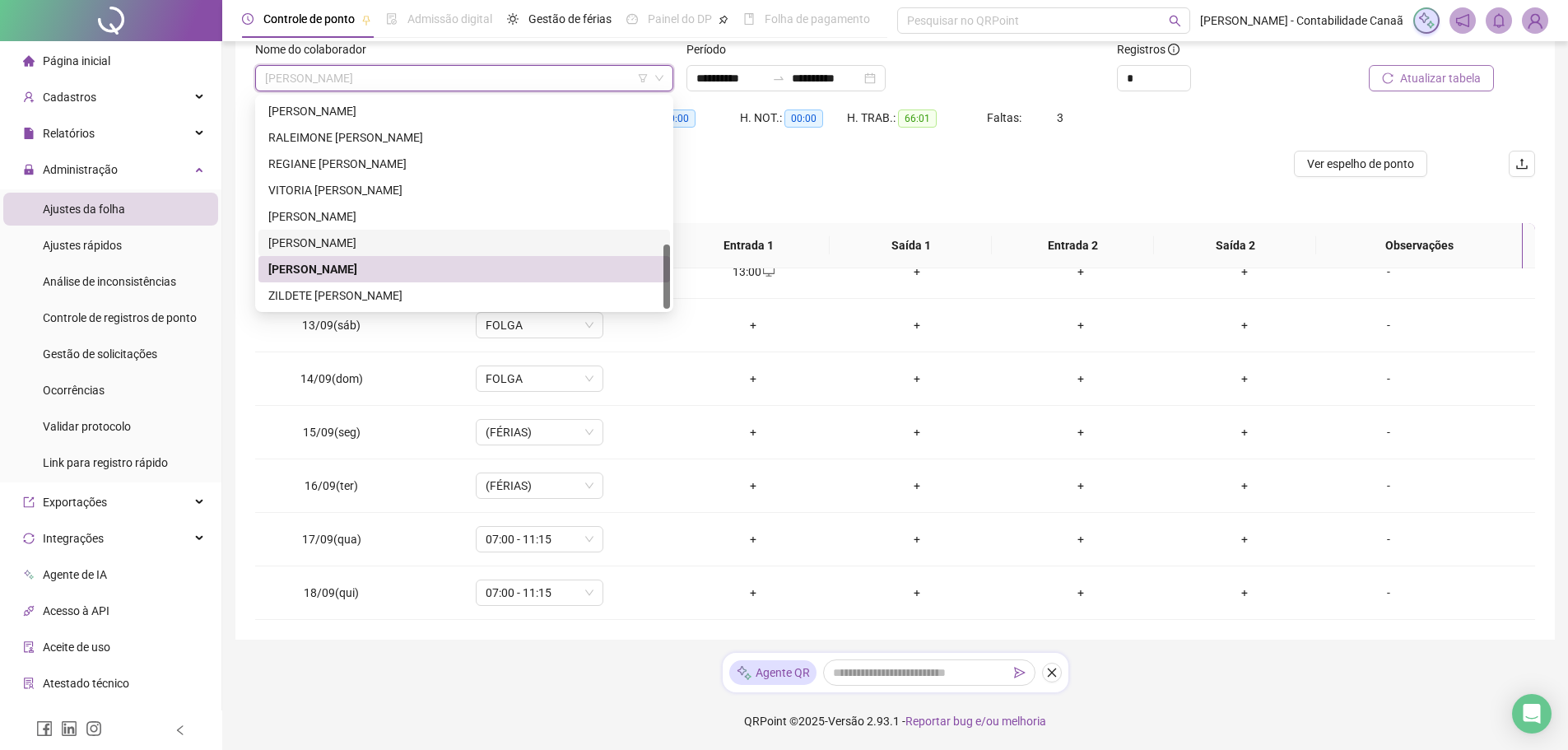
click at [435, 237] on div "WANDERSON VIEIRA SILVA" at bounding box center [465, 243] width 392 height 19
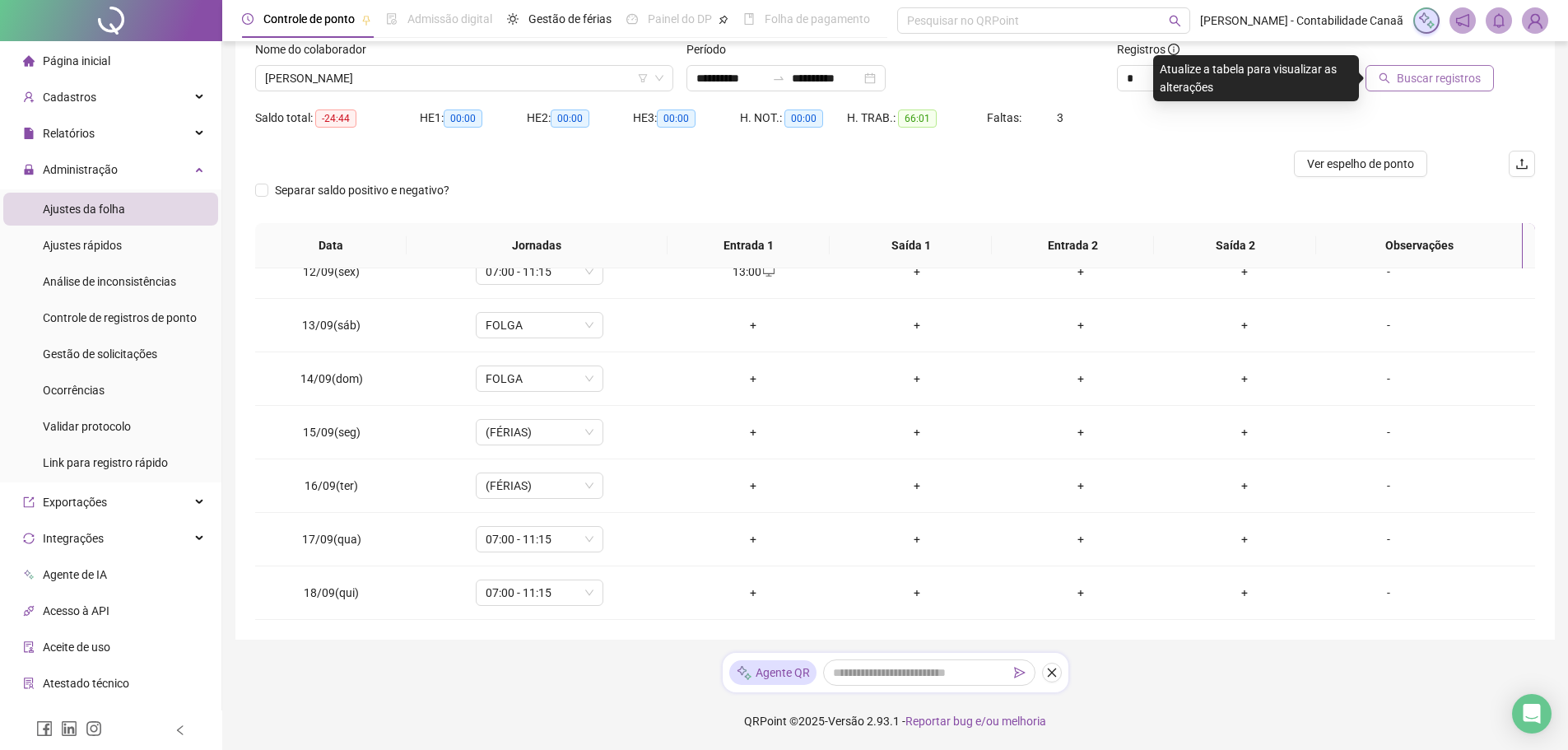
click at [1428, 94] on div "Buscar registros" at bounding box center [1434, 72] width 215 height 64
click at [1428, 71] on span "Buscar registros" at bounding box center [1438, 78] width 84 height 19
click at [391, 66] on span "WANDERSON VIEIRA SILVA" at bounding box center [464, 78] width 398 height 24
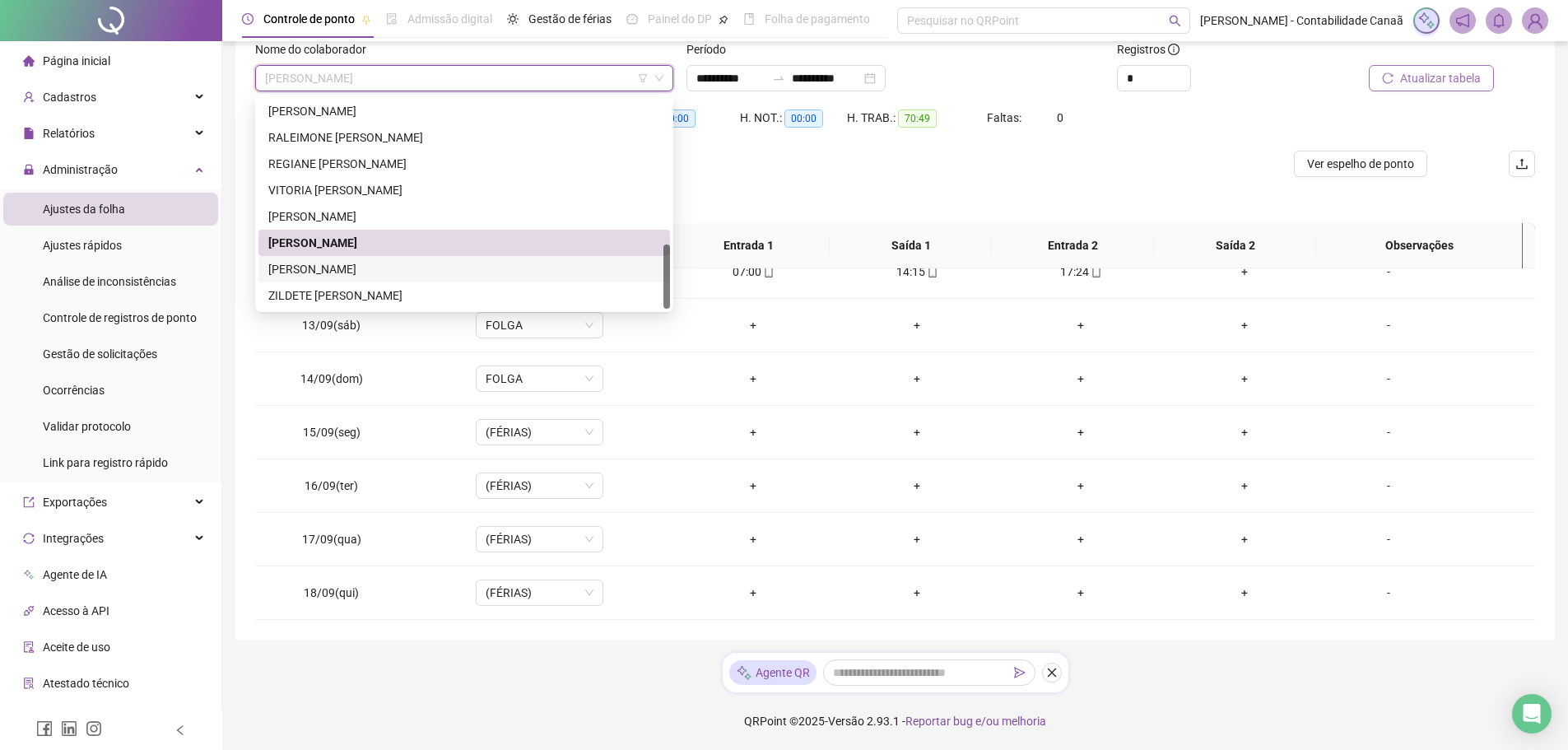
click at [408, 263] on div "WANDERSON YAGO SILVA VIEIRA BARBOSA" at bounding box center [465, 269] width 392 height 19
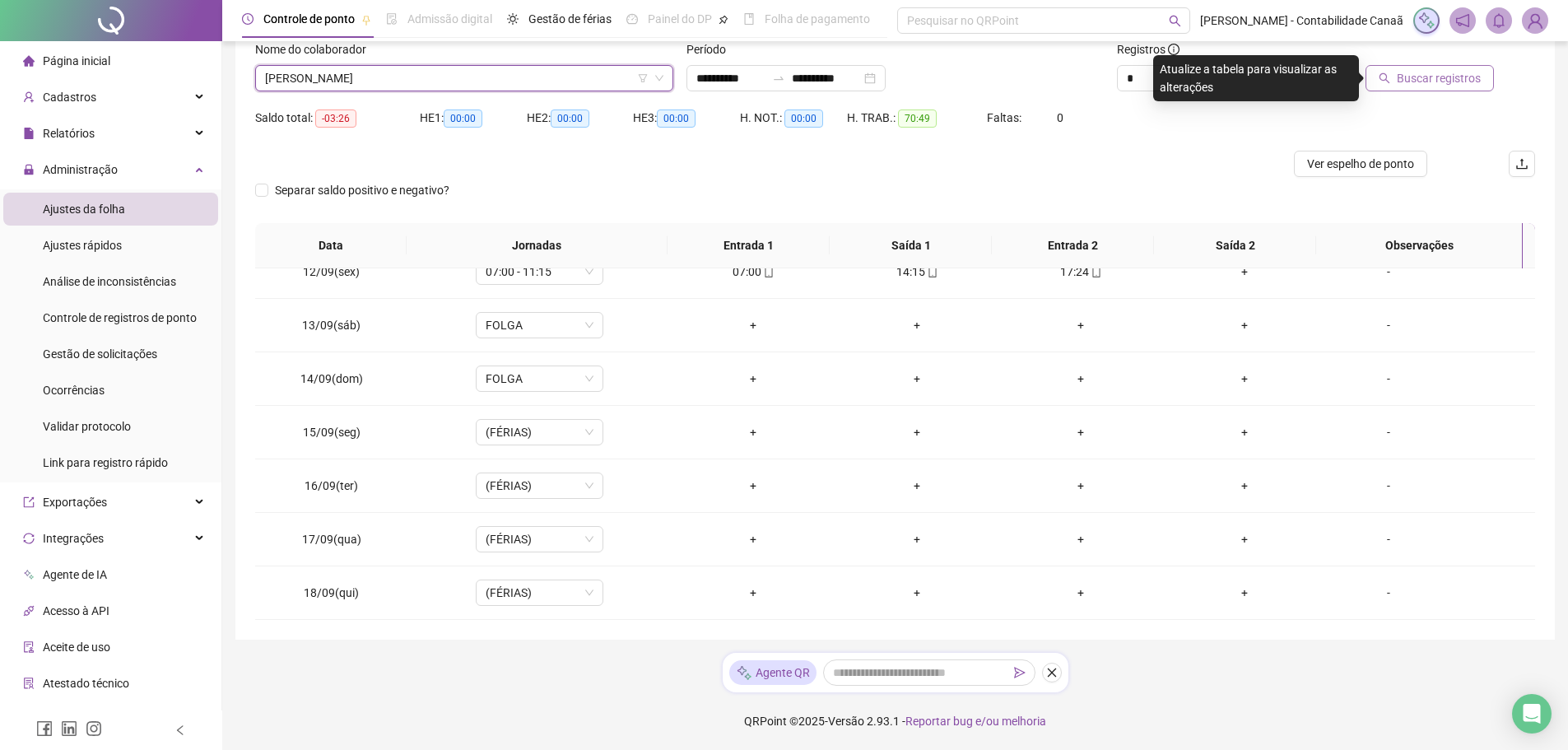
click at [1422, 87] on span "Buscar registros" at bounding box center [1438, 78] width 84 height 19
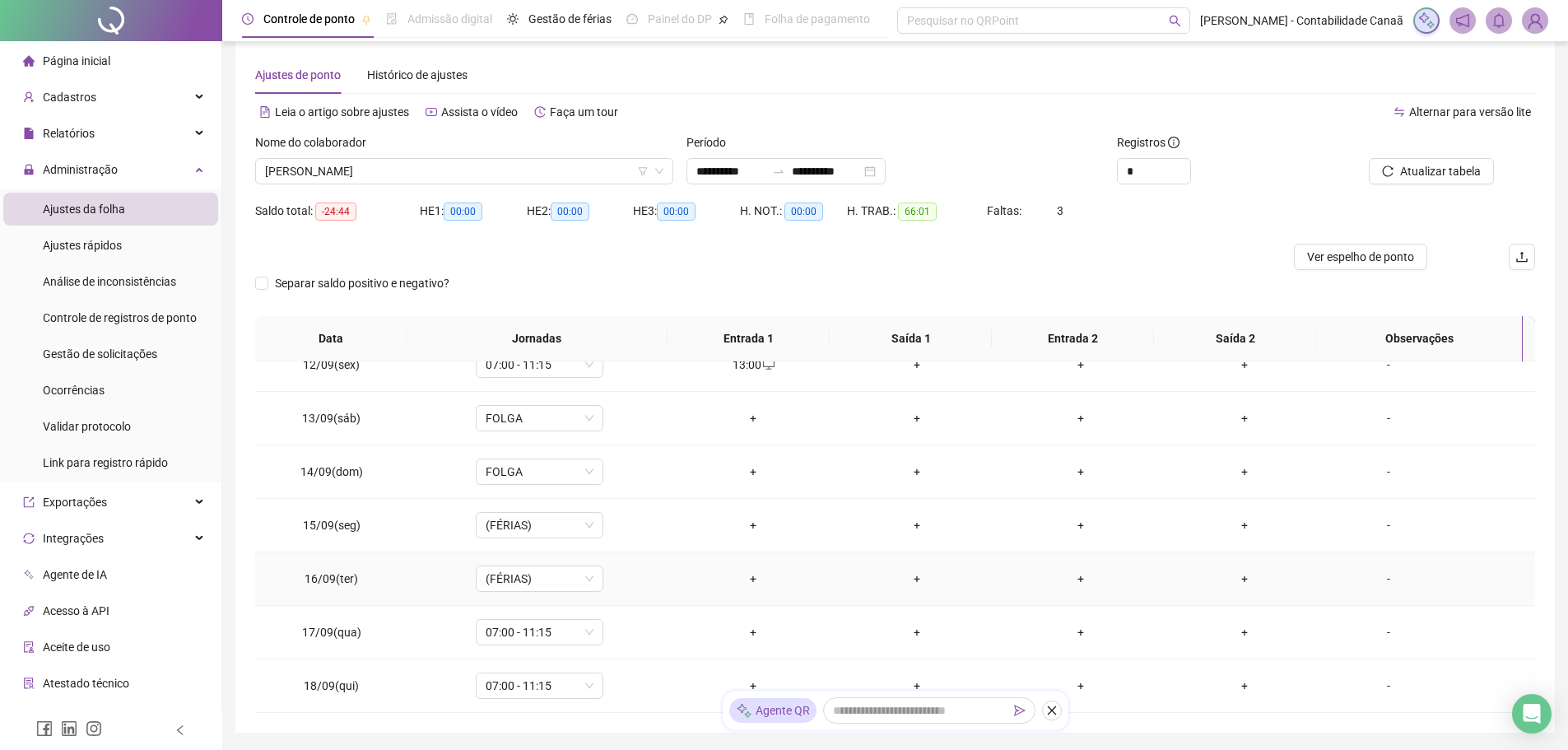
scroll to position [111, 0]
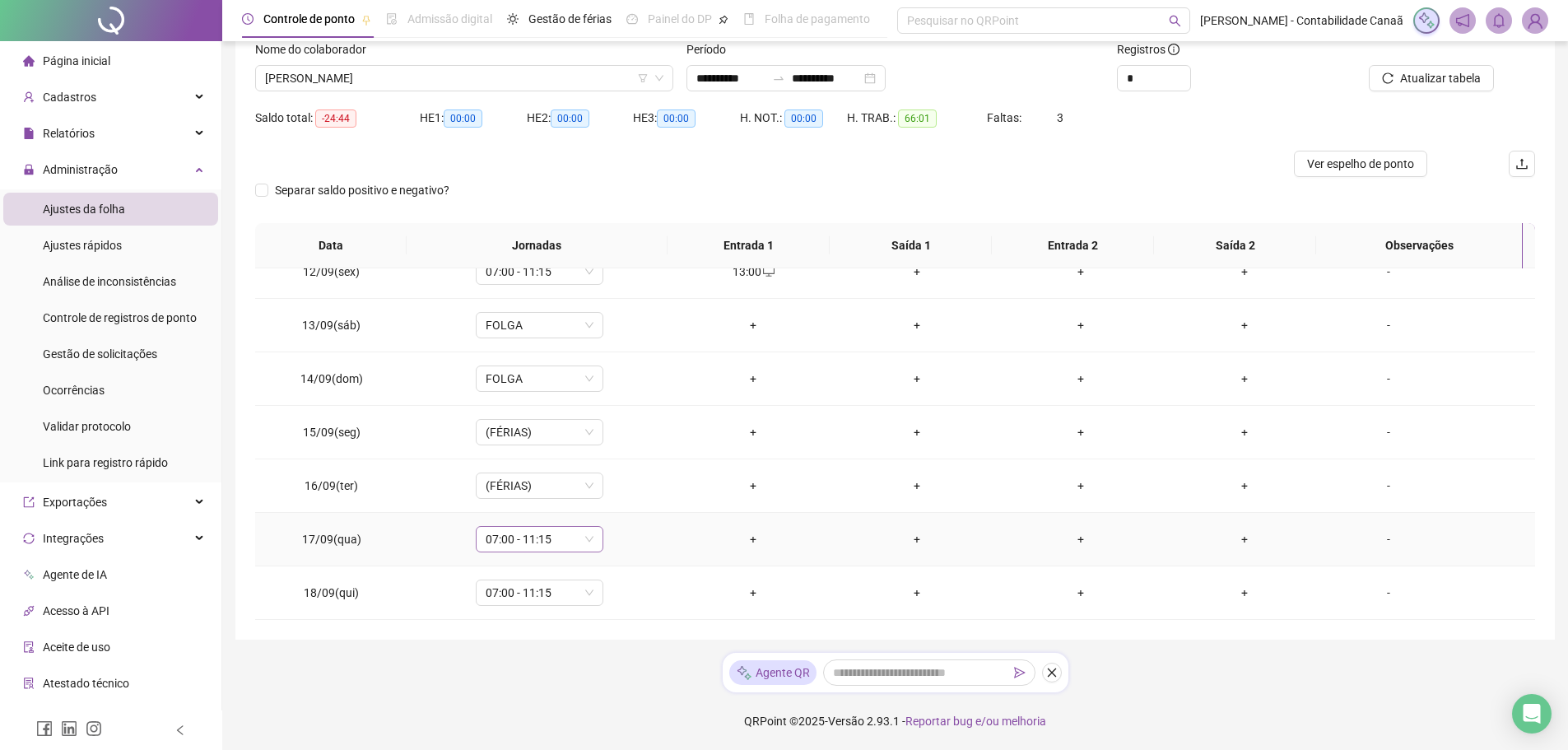
click at [580, 541] on span "07:00 - 11:15" at bounding box center [540, 539] width 108 height 24
click at [1434, 79] on span "Atualizar tabela" at bounding box center [1440, 78] width 81 height 19
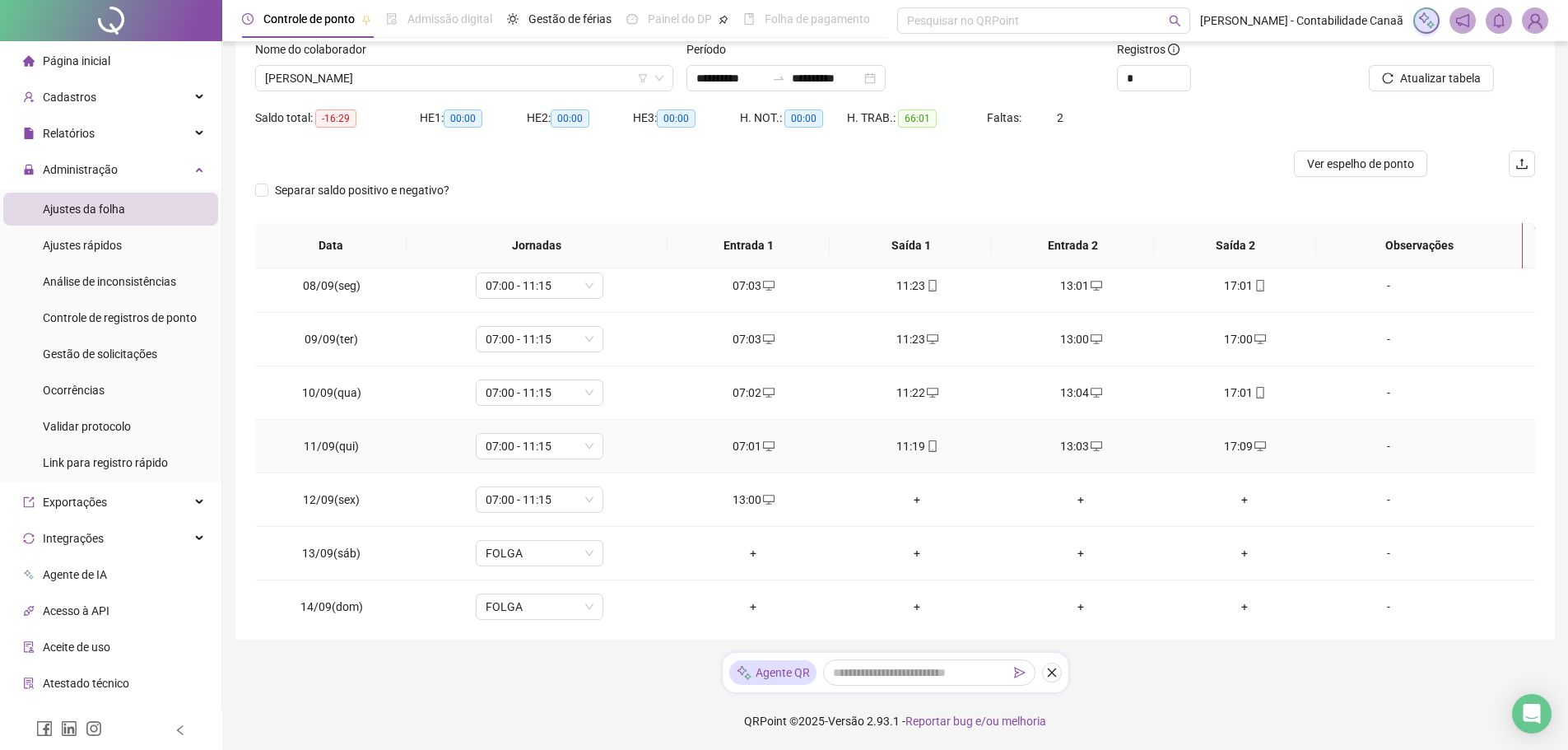
scroll to position [412, 0]
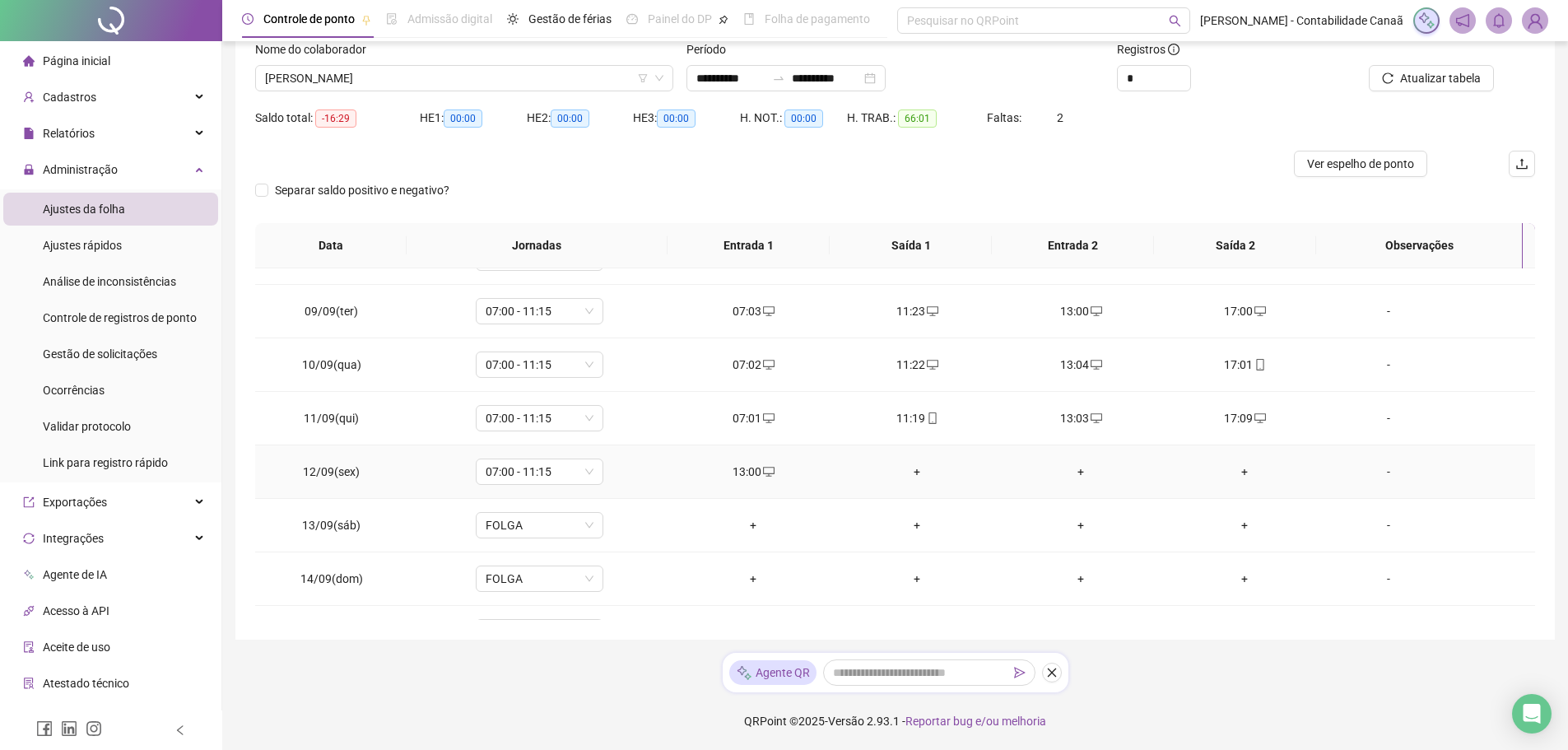
click at [917, 466] on div "+" at bounding box center [916, 471] width 137 height 19
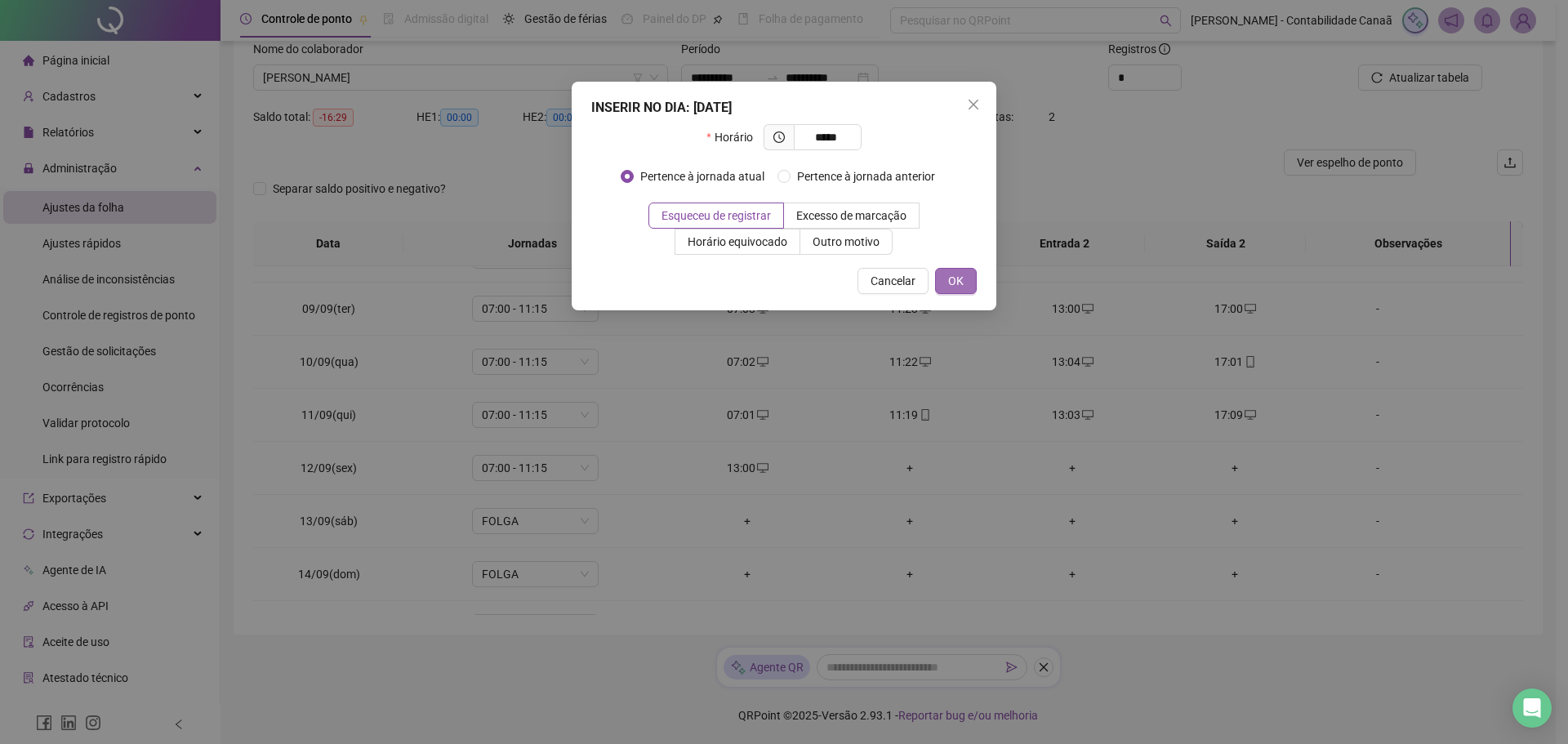
type input "*****"
click at [963, 291] on button "OK" at bounding box center [955, 280] width 42 height 26
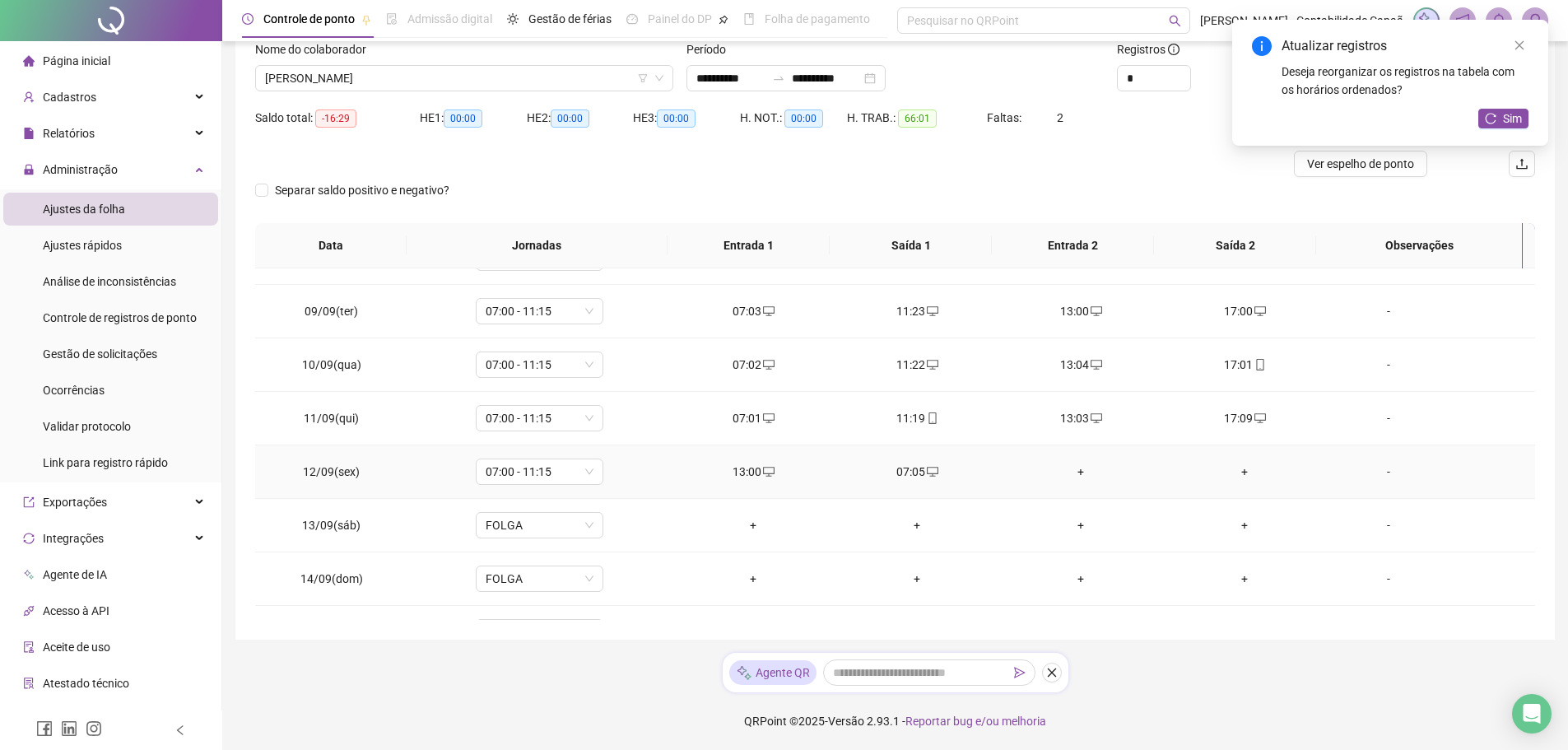
click at [1074, 471] on div "+" at bounding box center [1081, 471] width 137 height 19
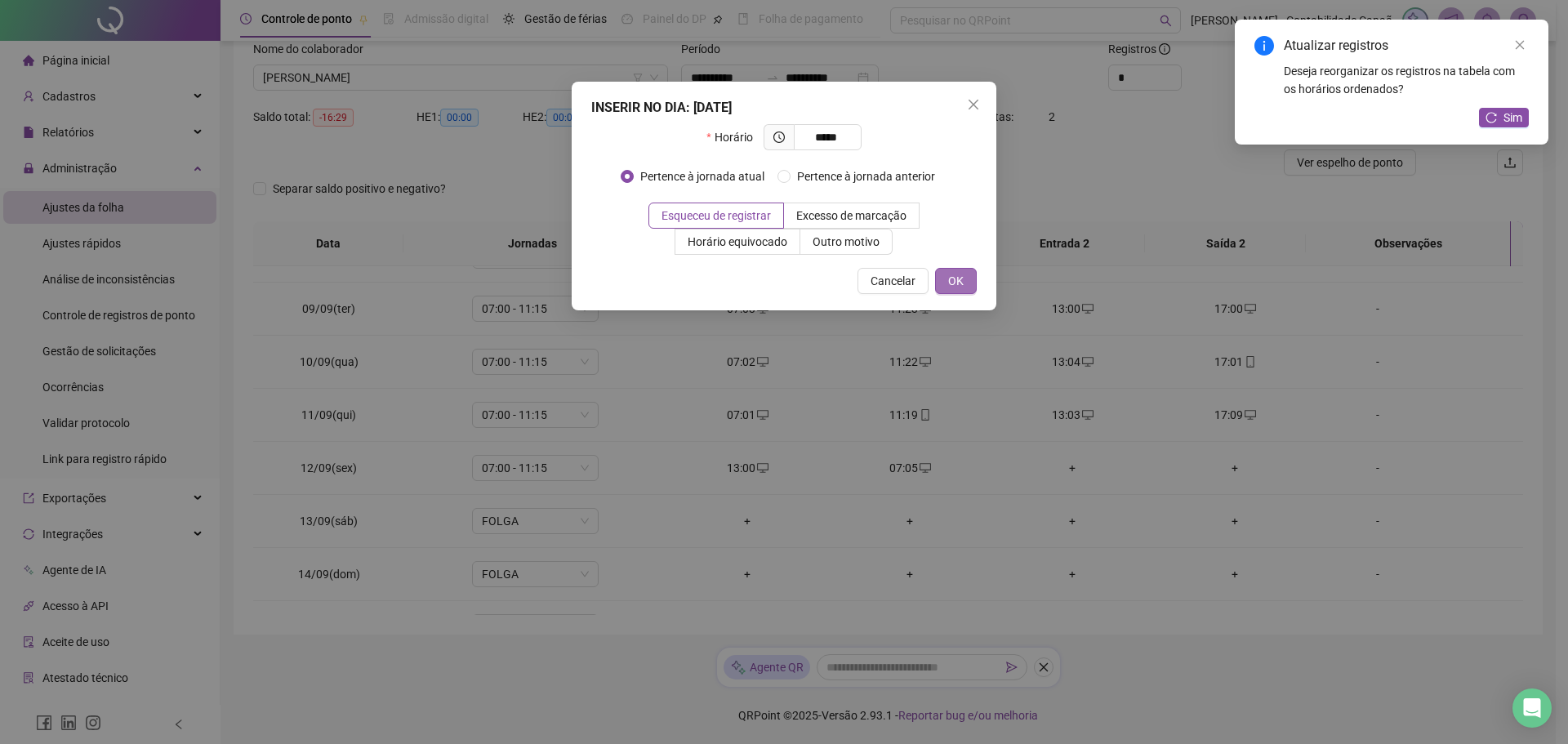
type input "*****"
click at [966, 272] on button "OK" at bounding box center [955, 280] width 42 height 26
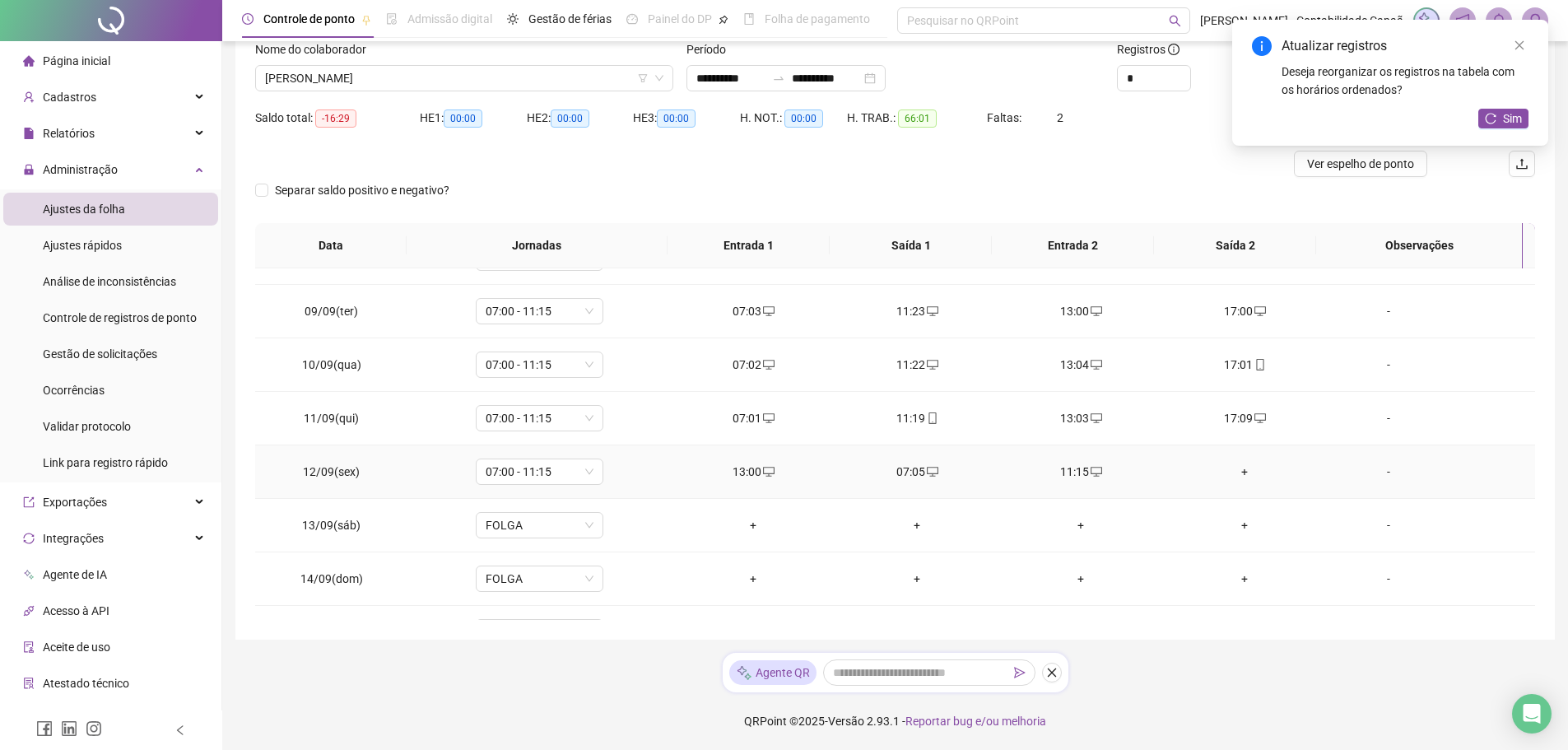
click at [1235, 469] on div "+" at bounding box center [1245, 471] width 137 height 19
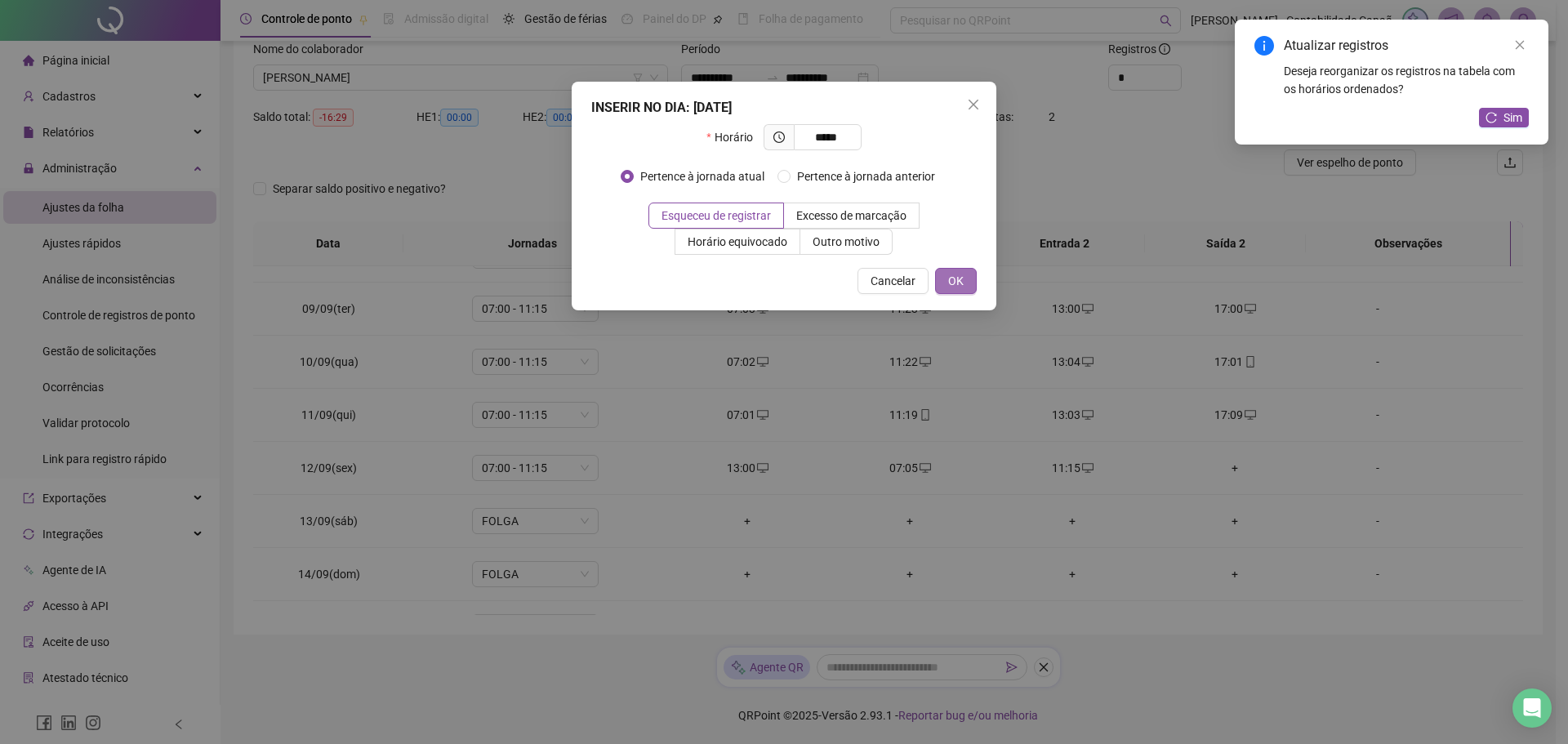
type input "*****"
click at [949, 277] on span "OK" at bounding box center [955, 280] width 15 height 18
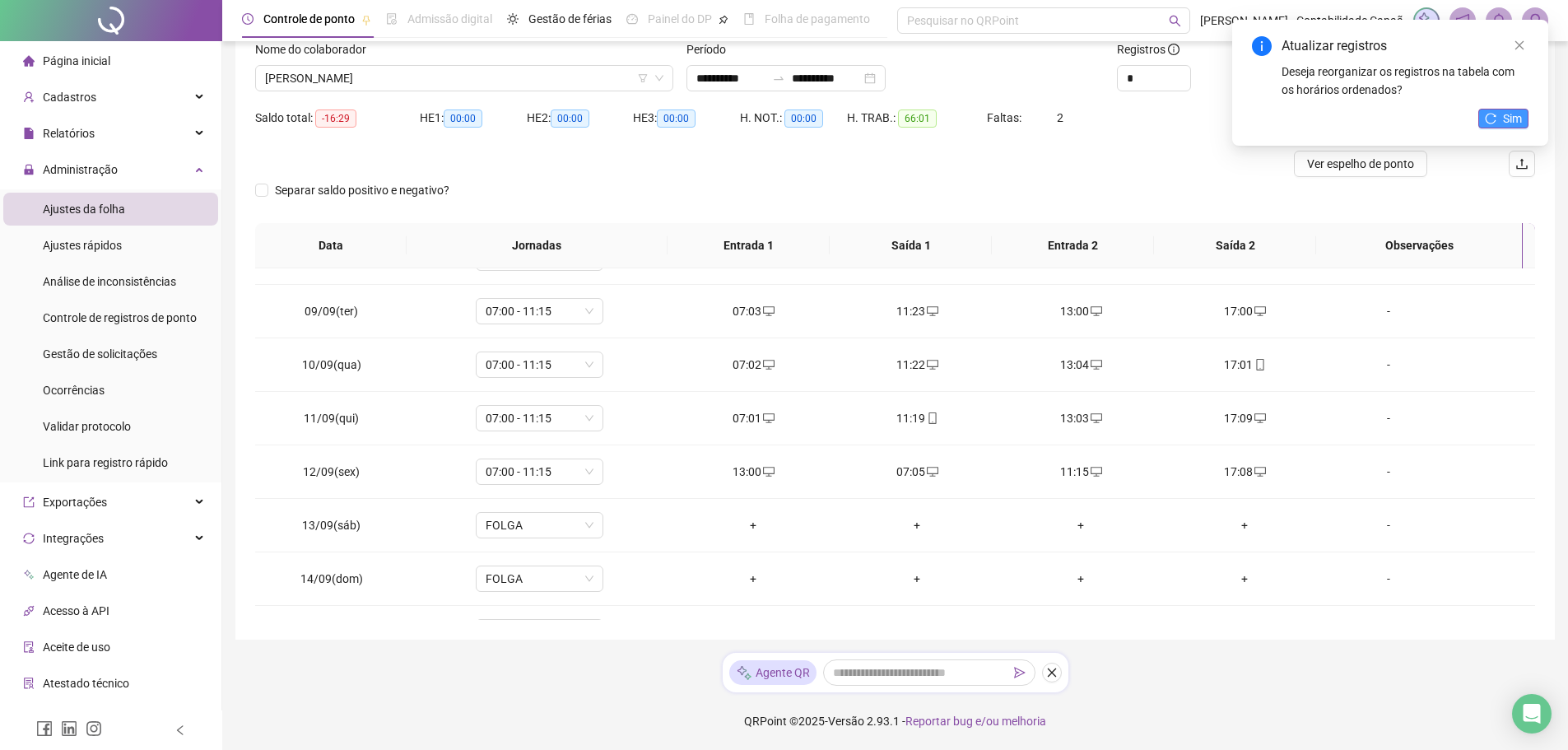
click at [1512, 114] on span "Sim" at bounding box center [1512, 118] width 19 height 19
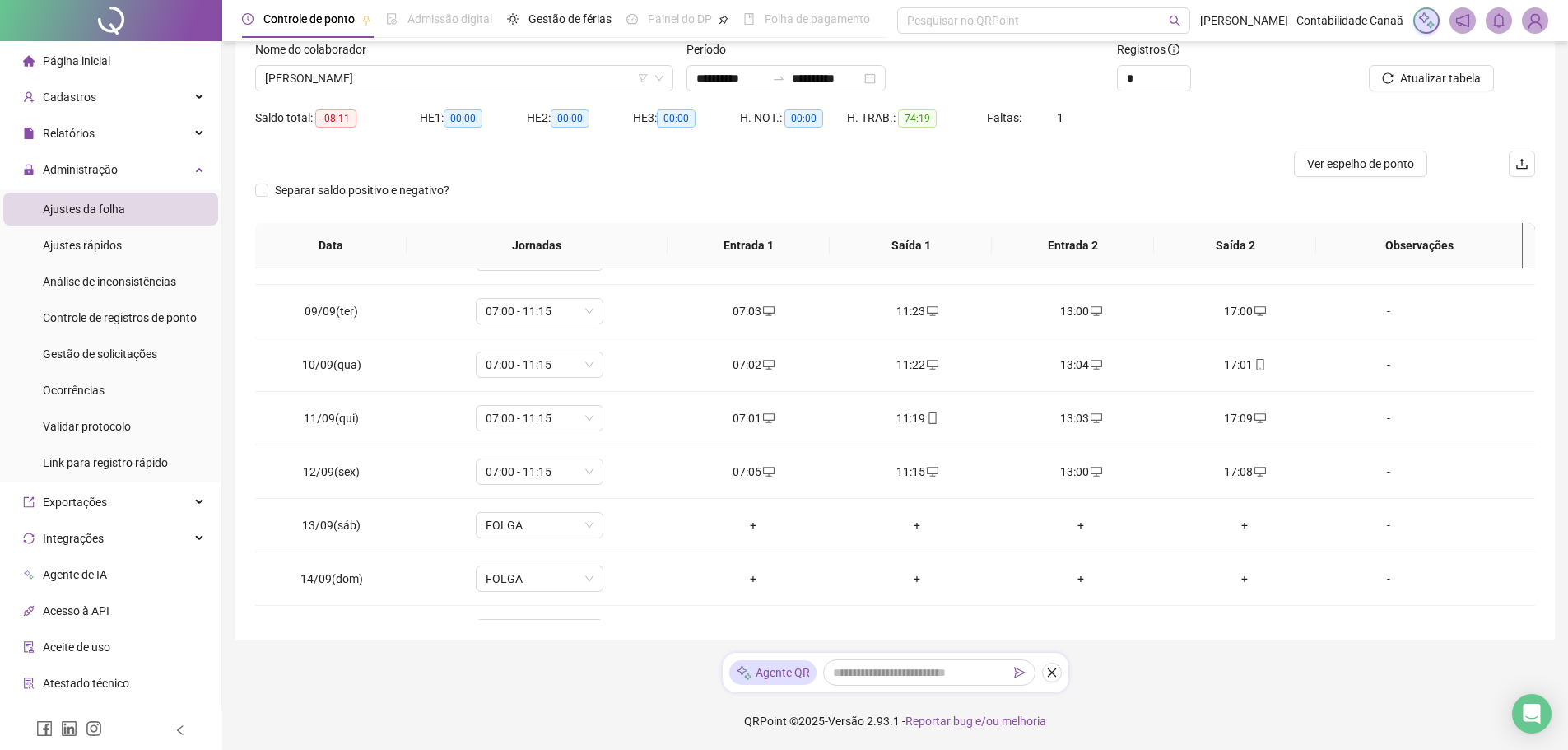
scroll to position [612, 0]
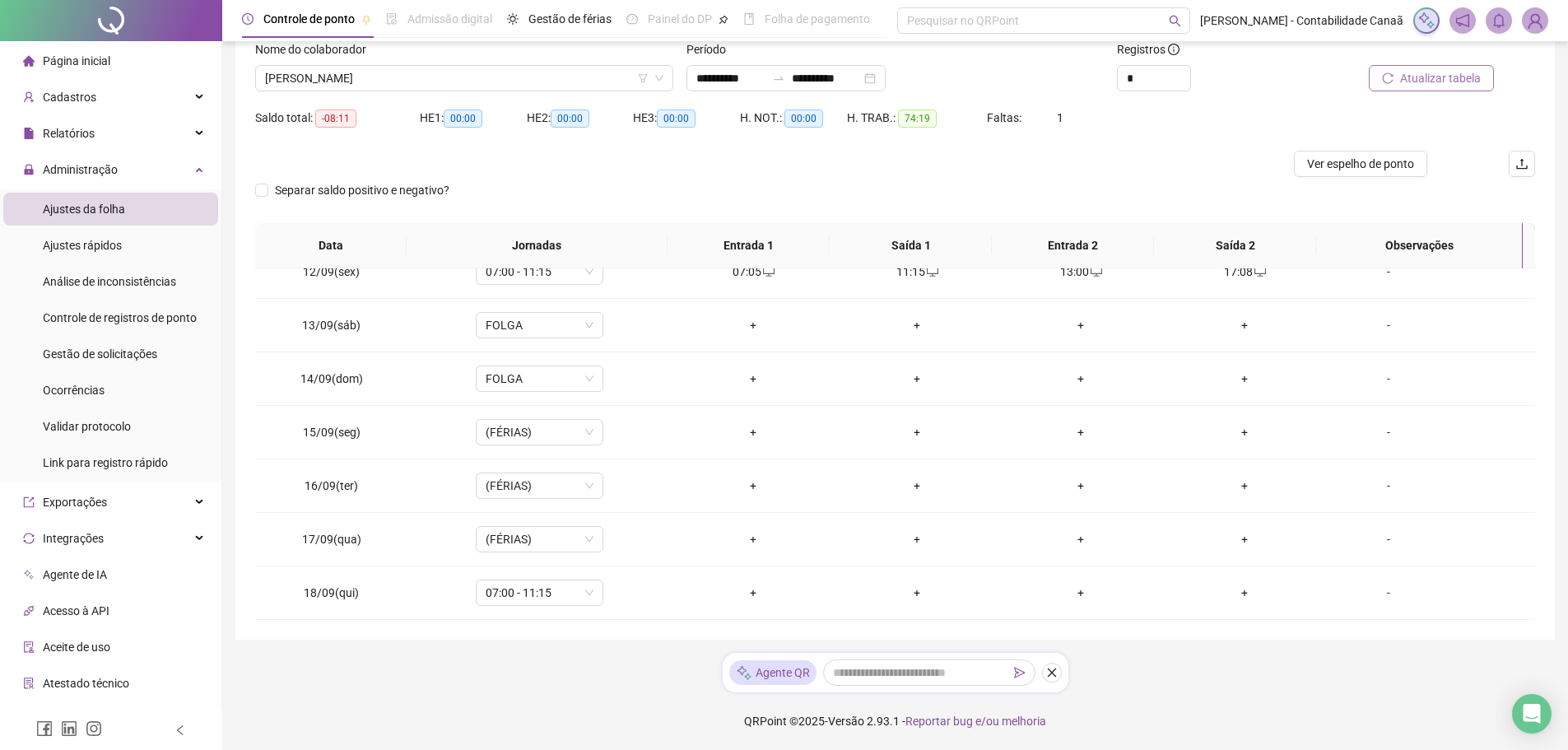
click at [1451, 73] on span "Atualizar tabela" at bounding box center [1440, 78] width 81 height 19
click at [114, 51] on li "Página inicial" at bounding box center [110, 61] width 215 height 33
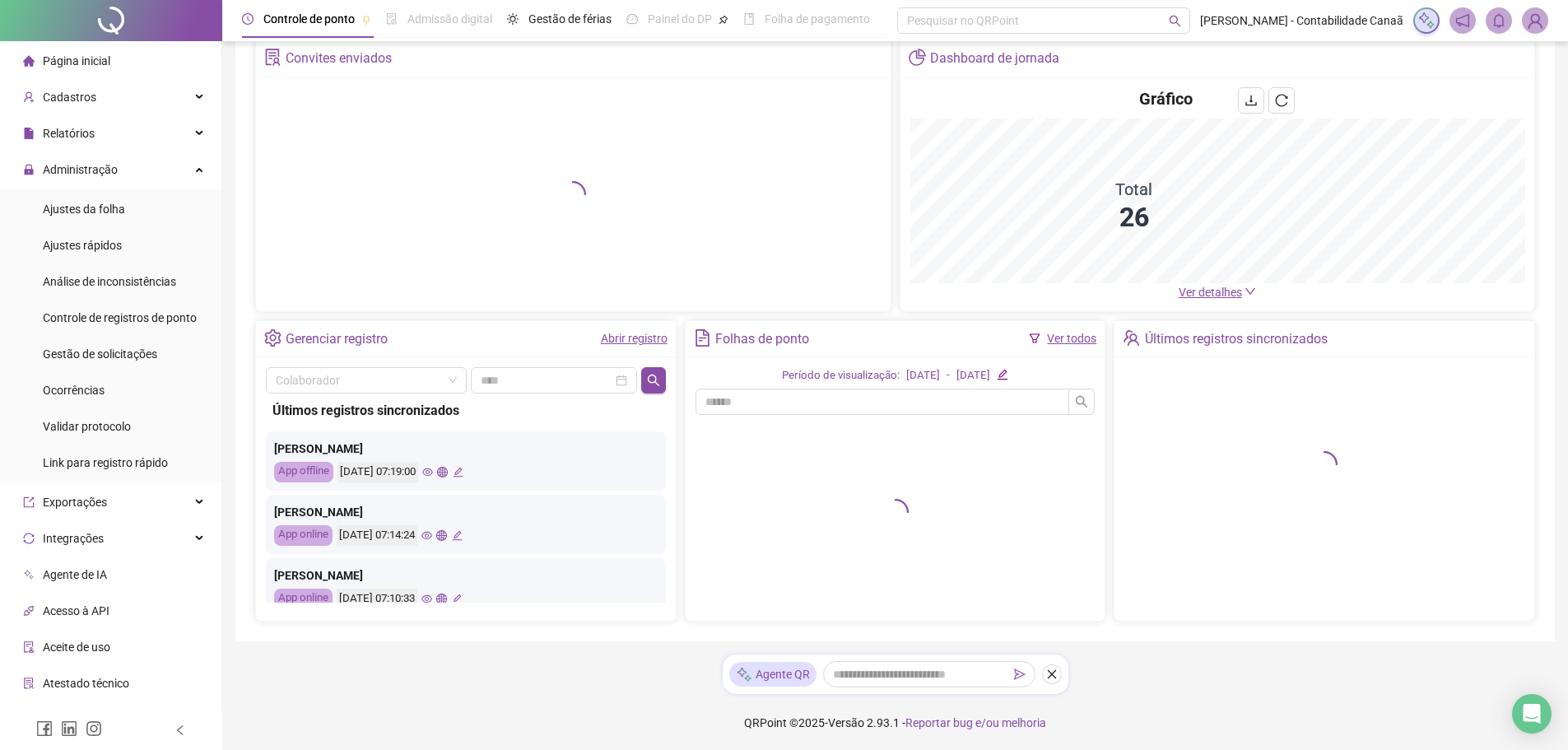
scroll to position [83, 0]
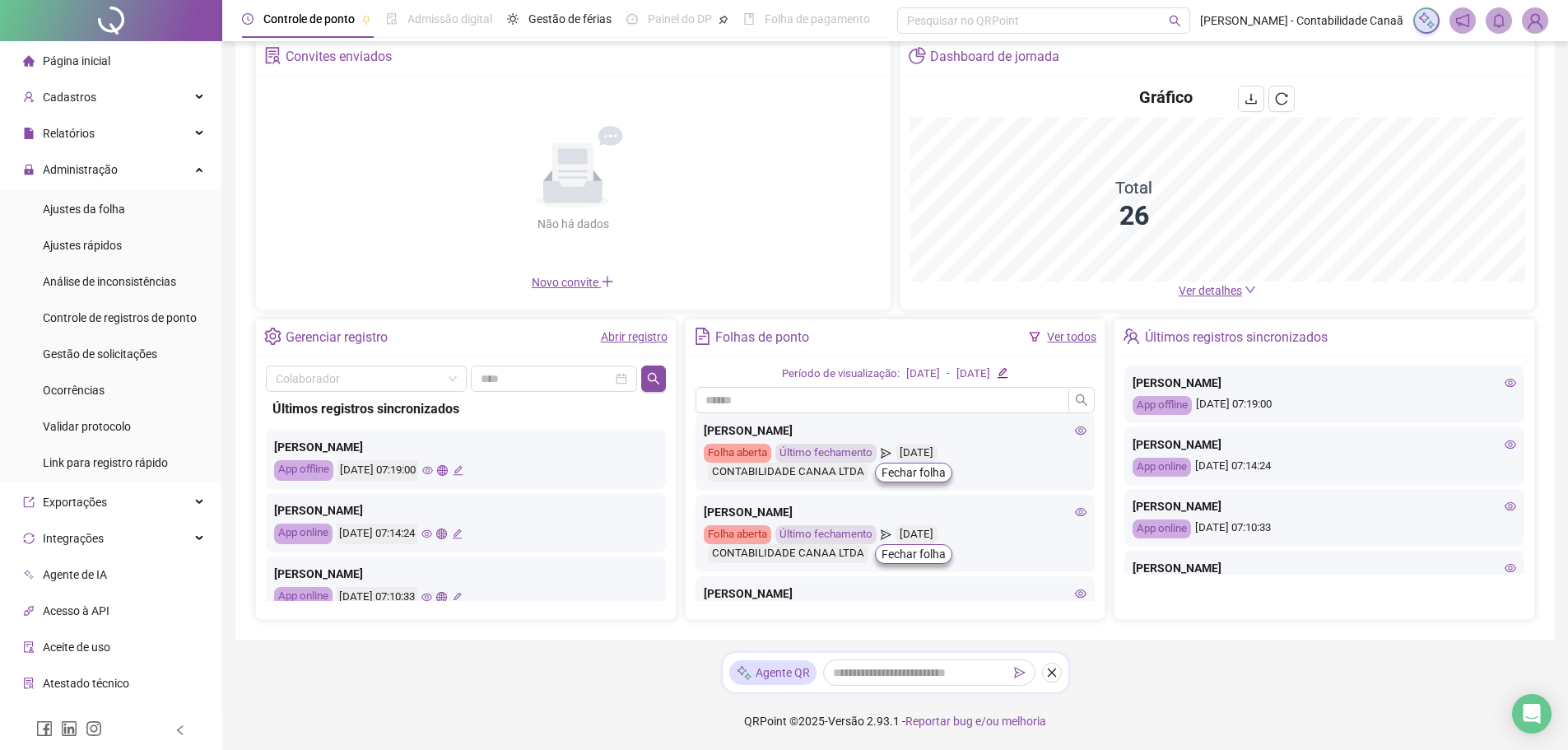
click at [1211, 290] on span "Ver detalhes" at bounding box center [1210, 291] width 63 height 14
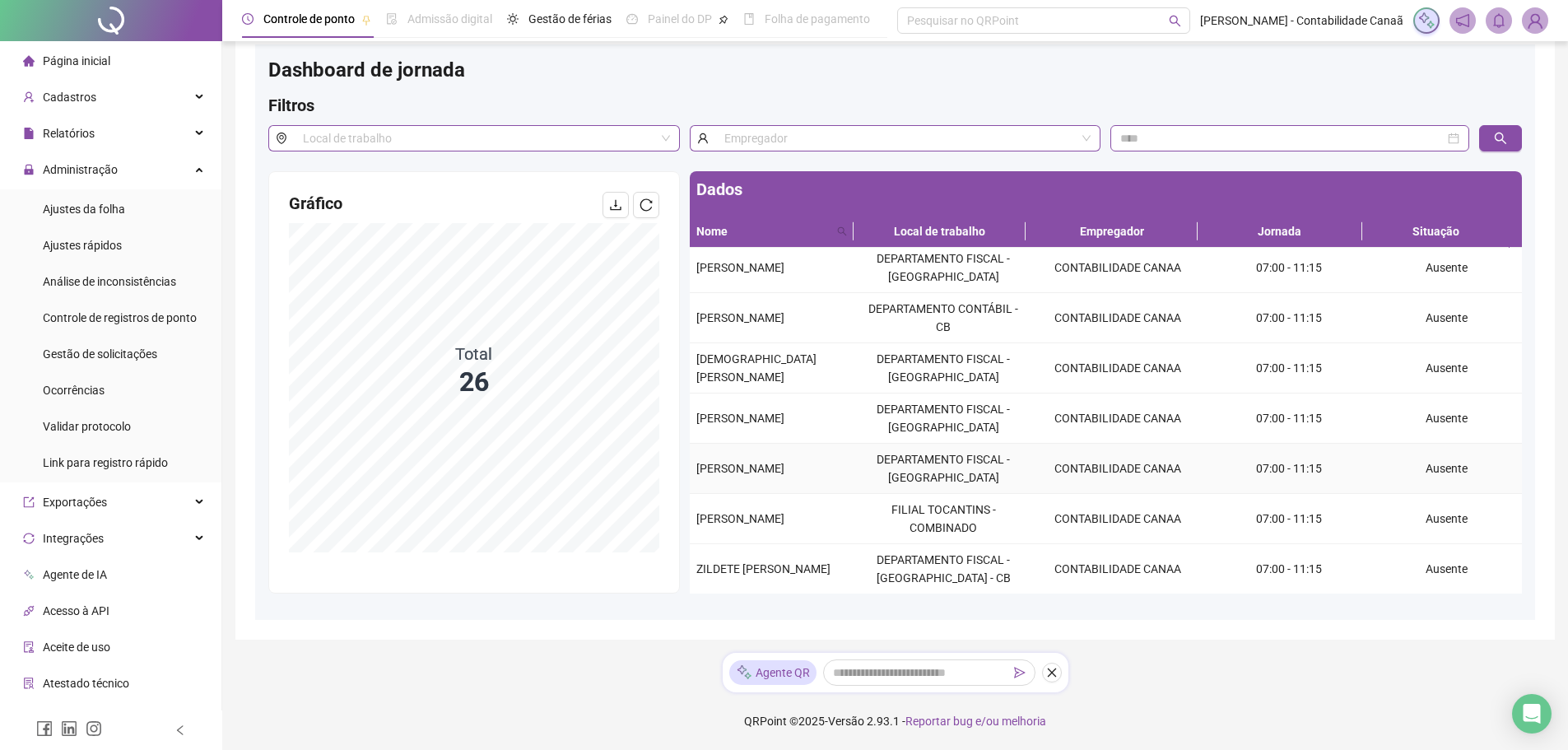
scroll to position [56, 0]
click at [83, 55] on span "Página inicial" at bounding box center [76, 61] width 67 height 14
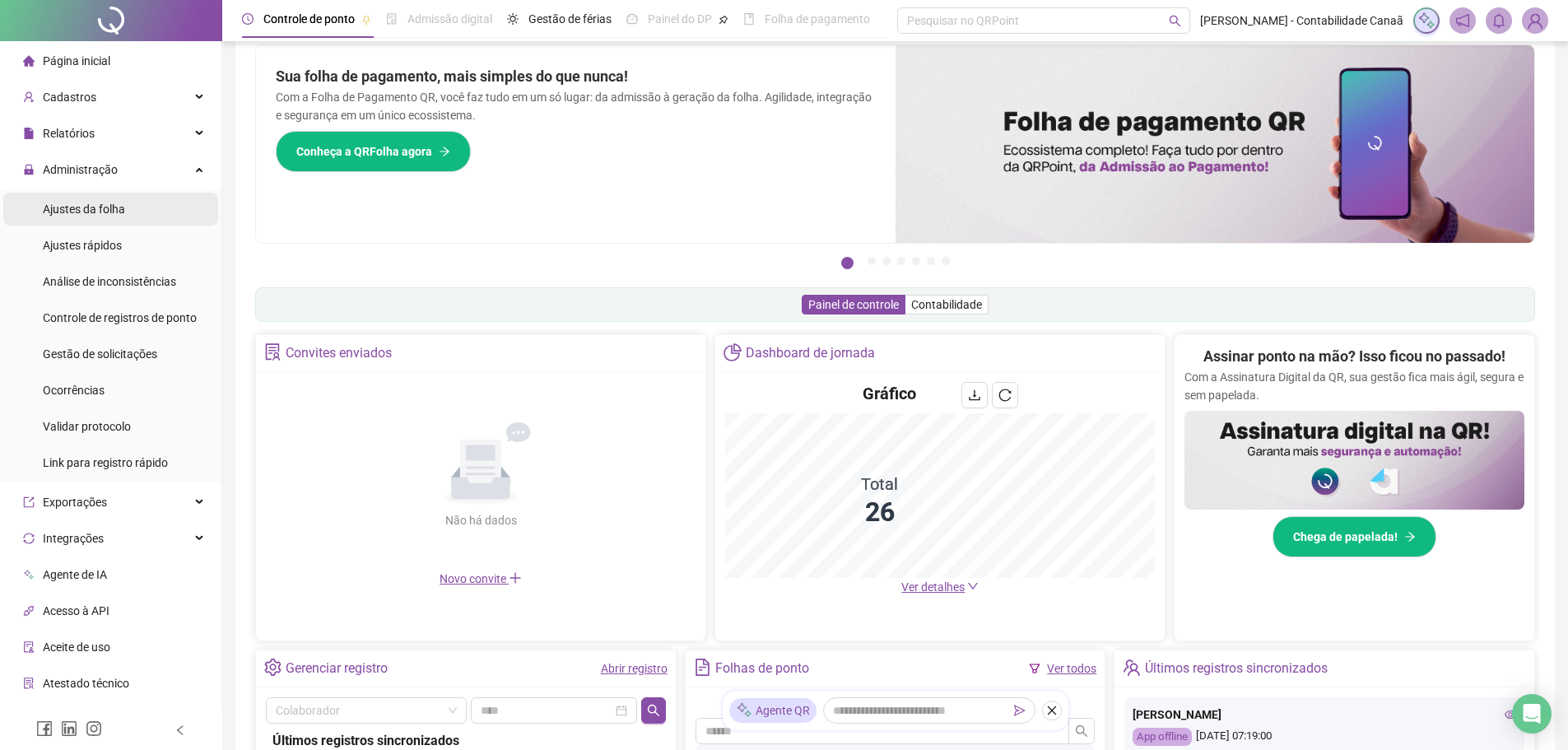
click at [83, 212] on span "Ajustes da folha" at bounding box center [84, 209] width 83 height 14
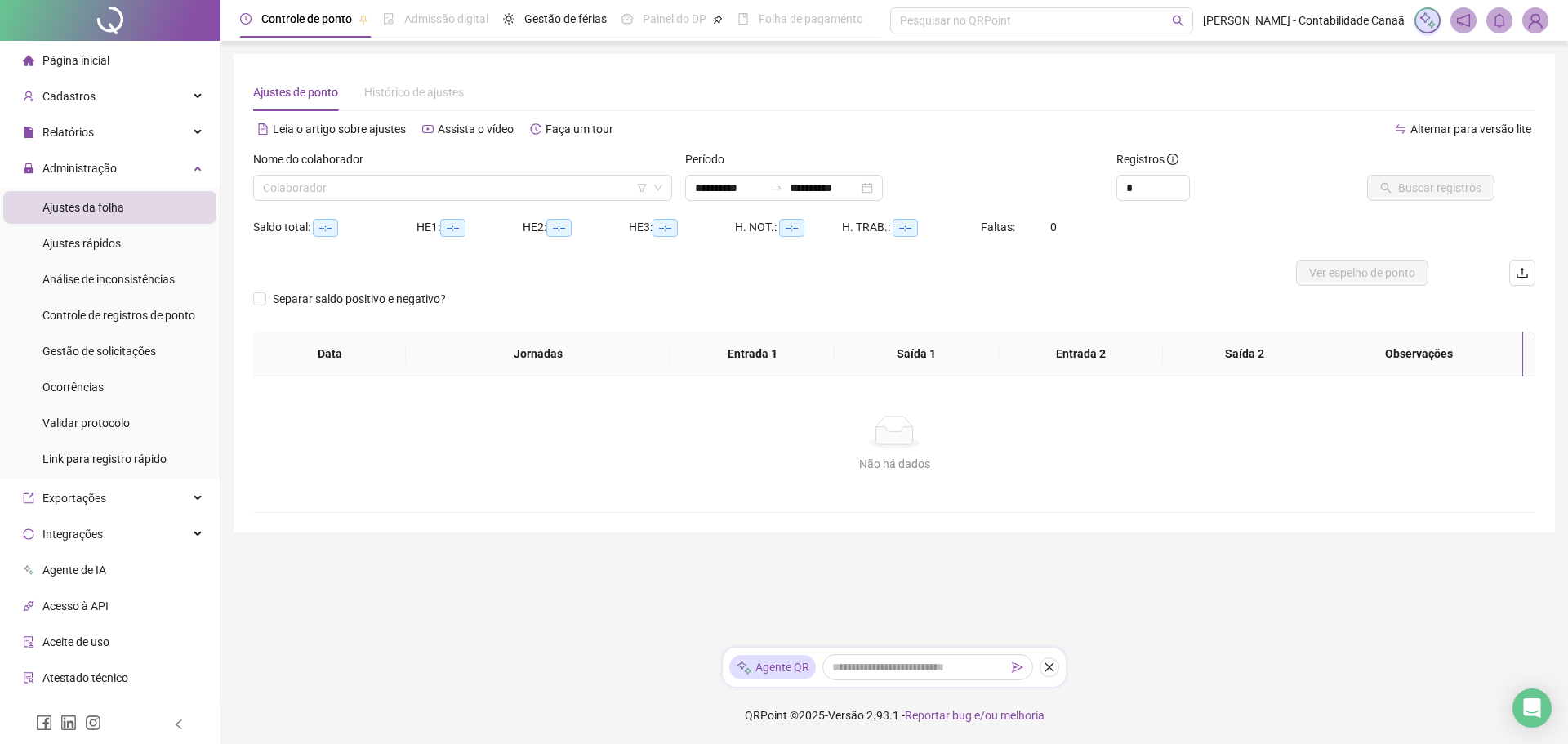
type input "**********"
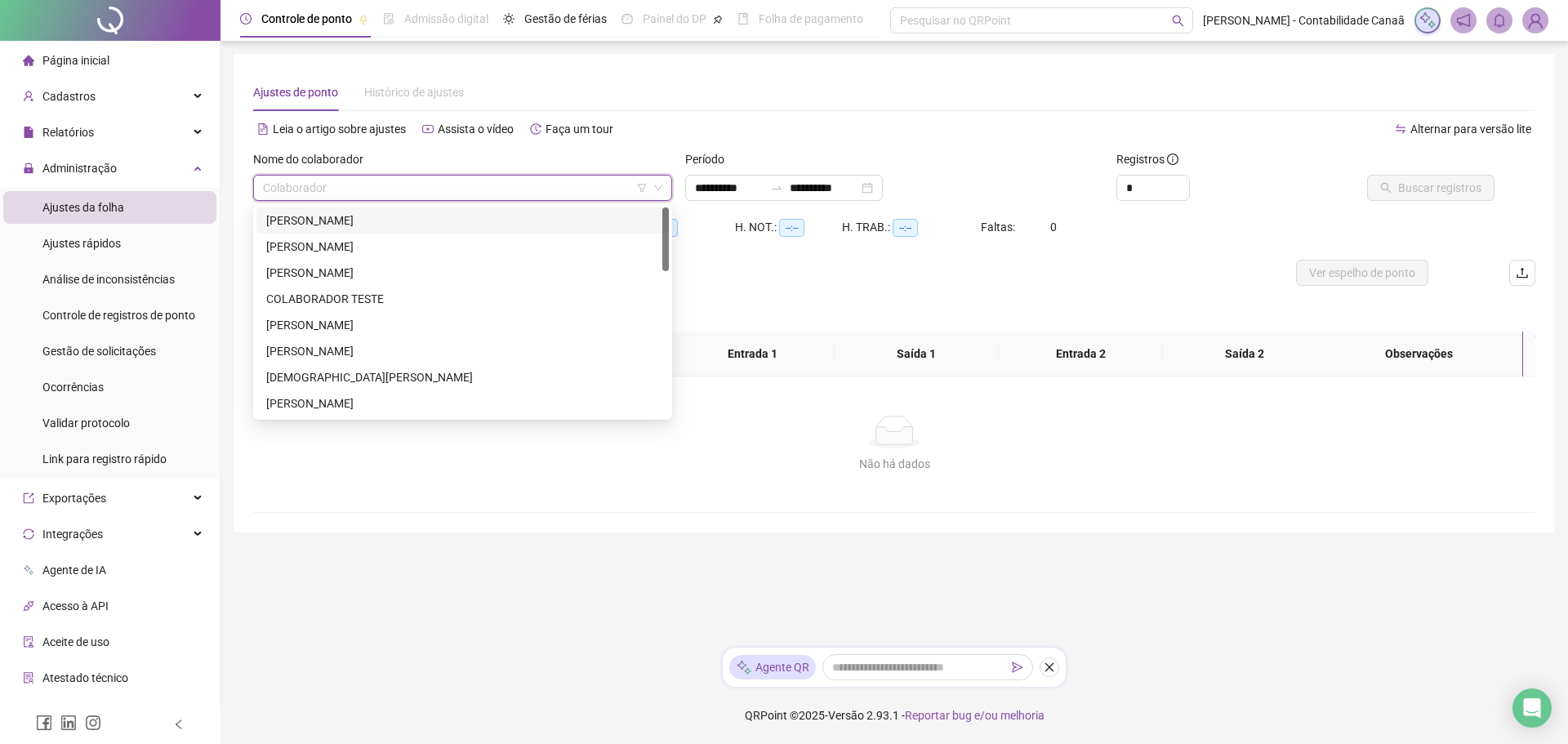
click at [568, 178] on input "search" at bounding box center [455, 187] width 385 height 24
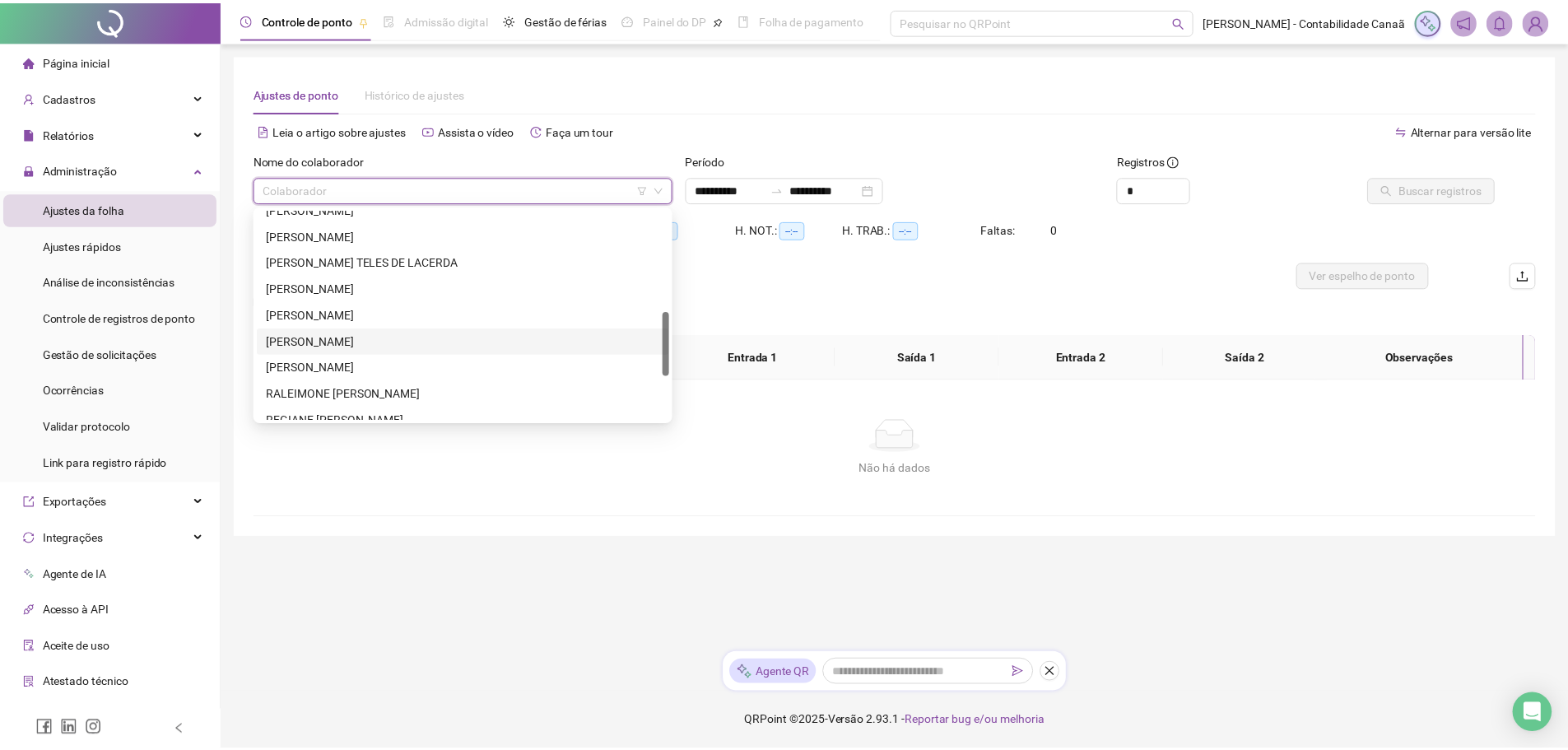
scroll to position [474, 0]
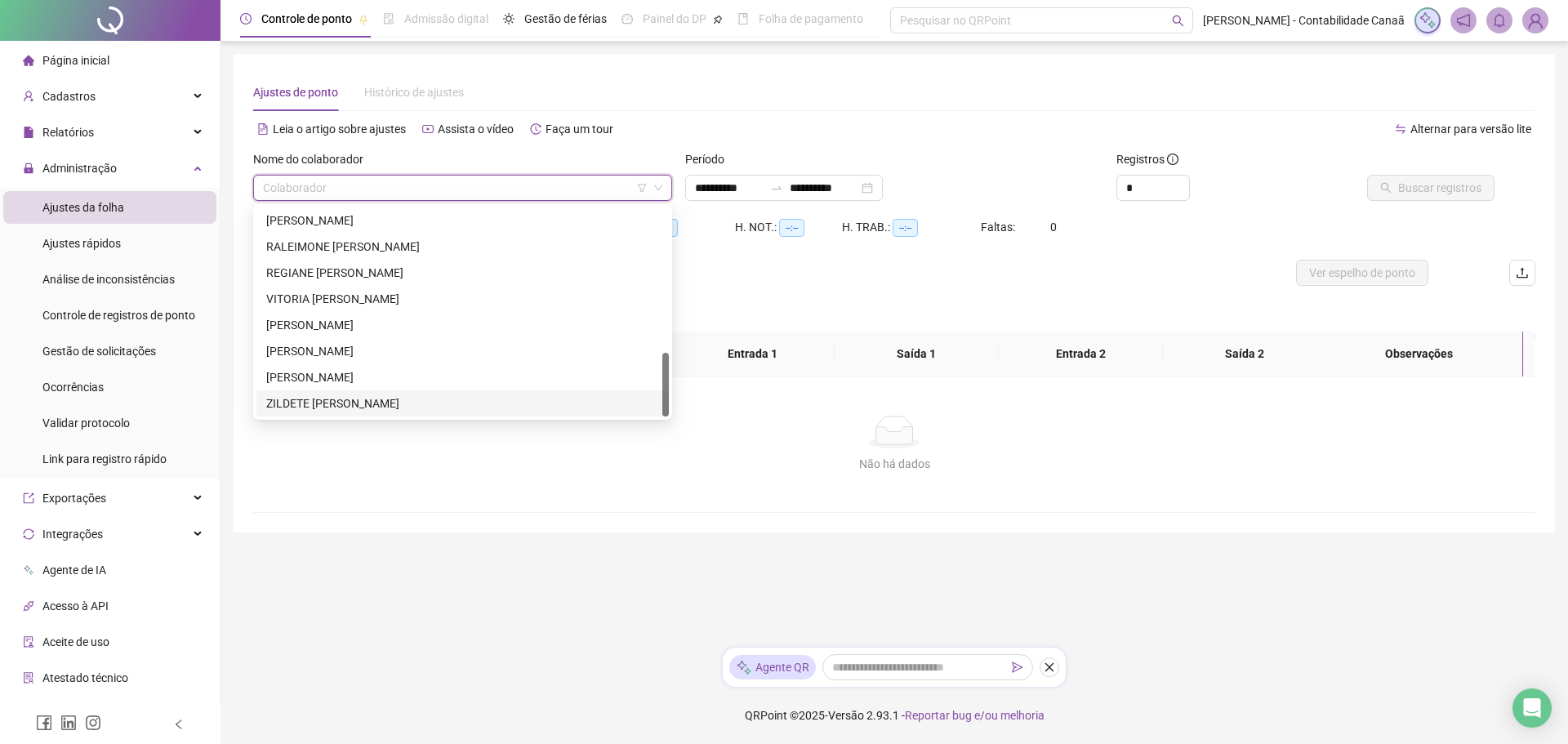
click at [404, 402] on div "ZILDETE XAVIER DE OLIVEIRA" at bounding box center [463, 403] width 393 height 18
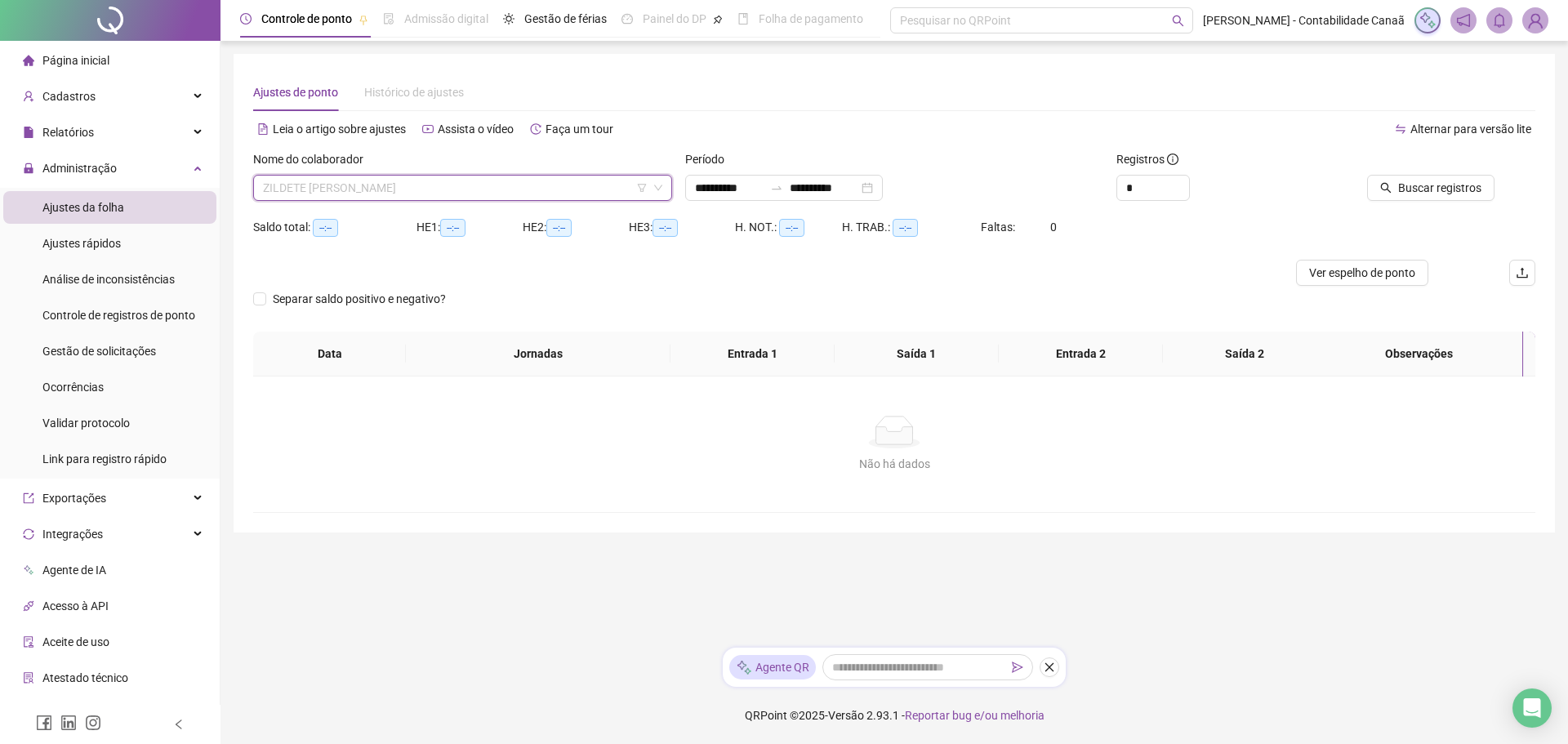
click at [512, 179] on span "ZILDETE XAVIER DE OLIVEIRA" at bounding box center [462, 187] width 399 height 24
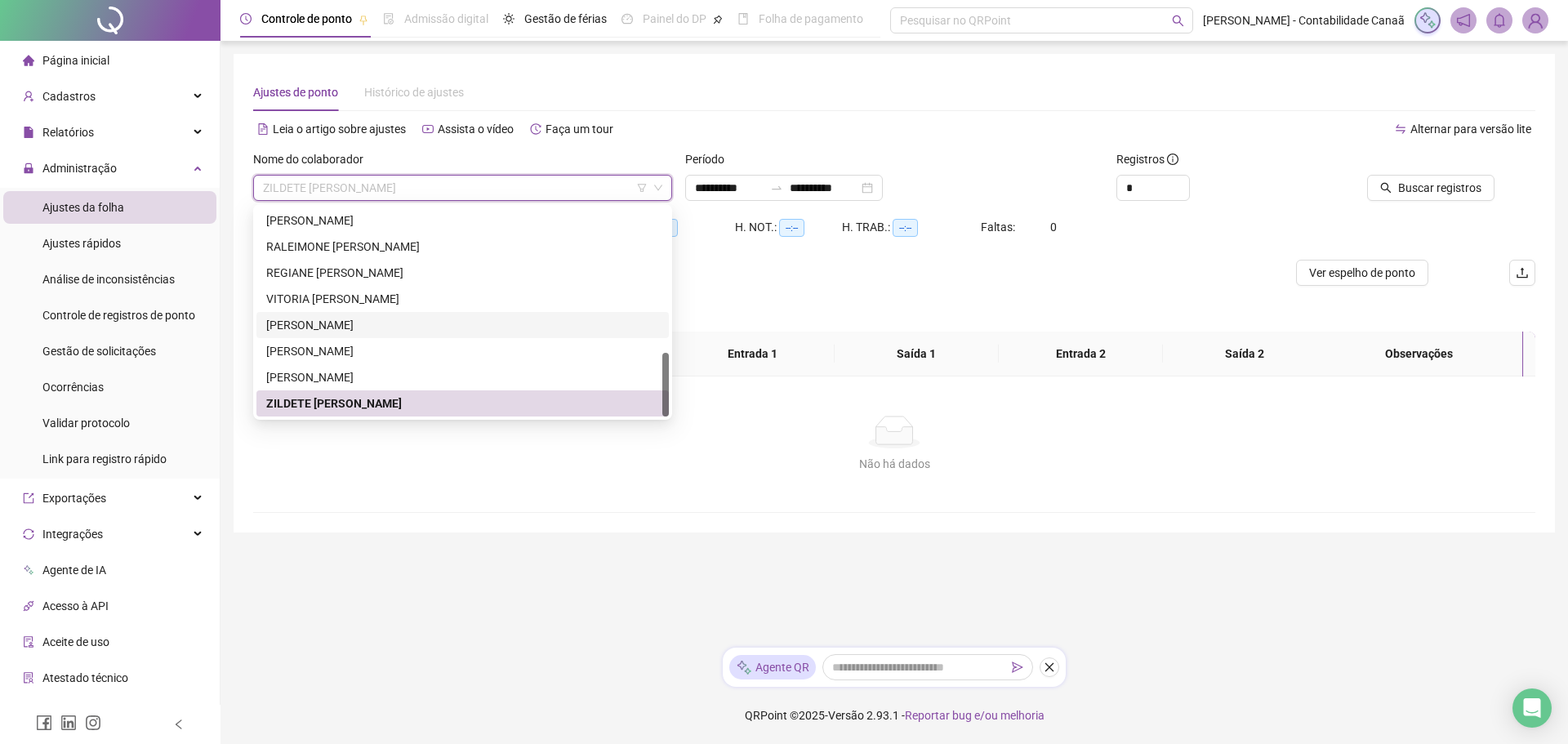
click at [408, 328] on div "VITOR XAVIER DE OLIVEIRA REIS SARDINHA" at bounding box center [463, 325] width 393 height 18
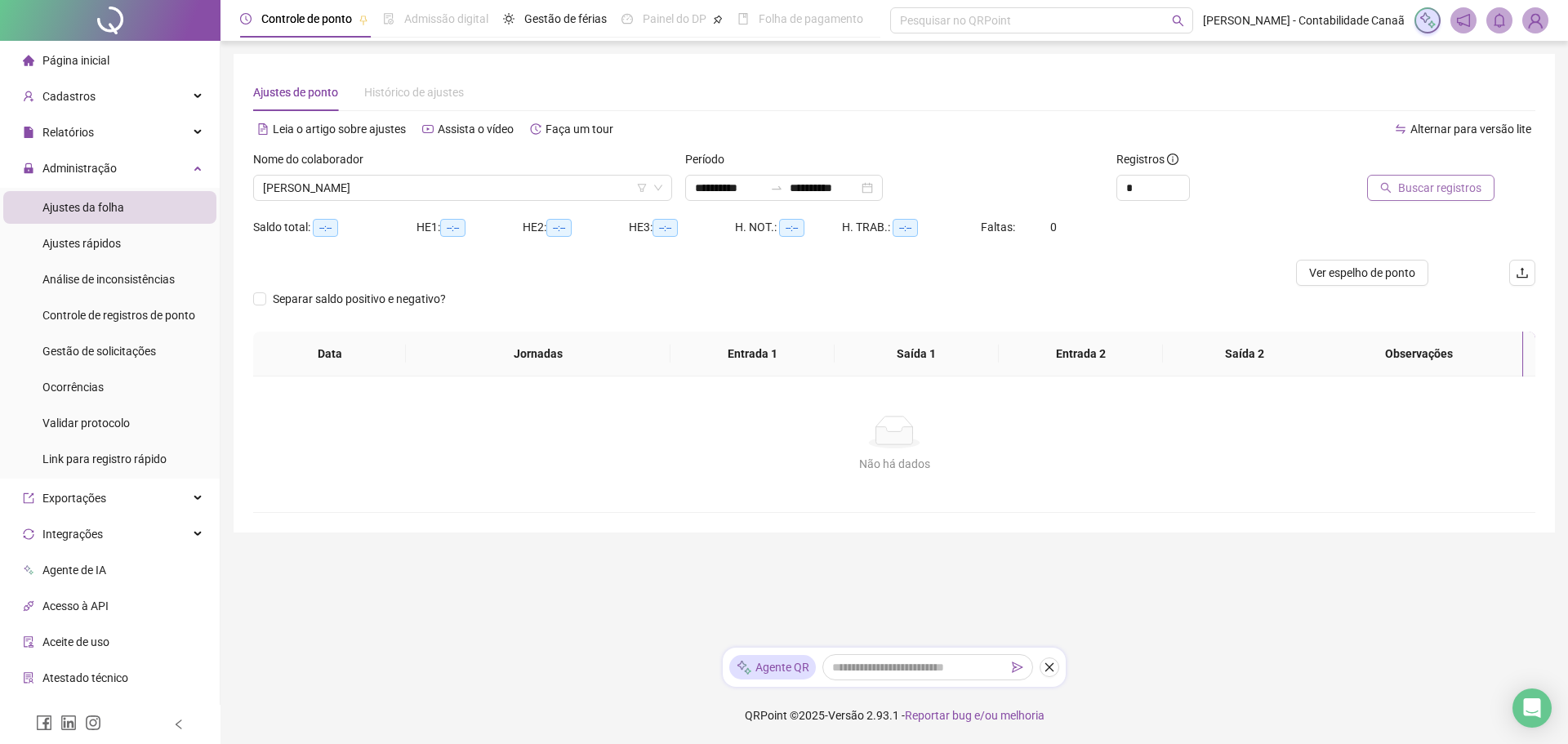
click at [1416, 188] on span "Buscar registros" at bounding box center [1440, 187] width 83 height 18
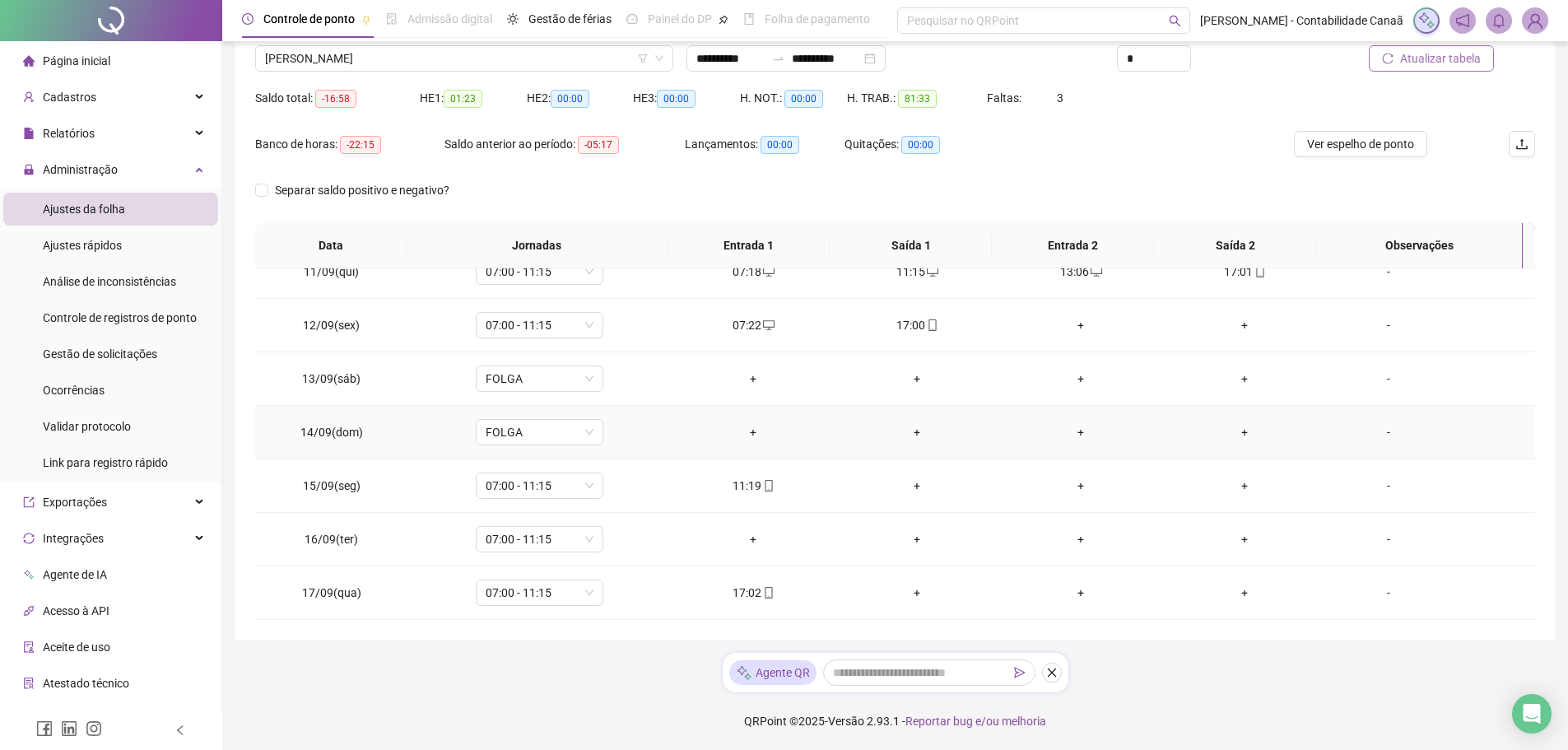
scroll to position [476, 0]
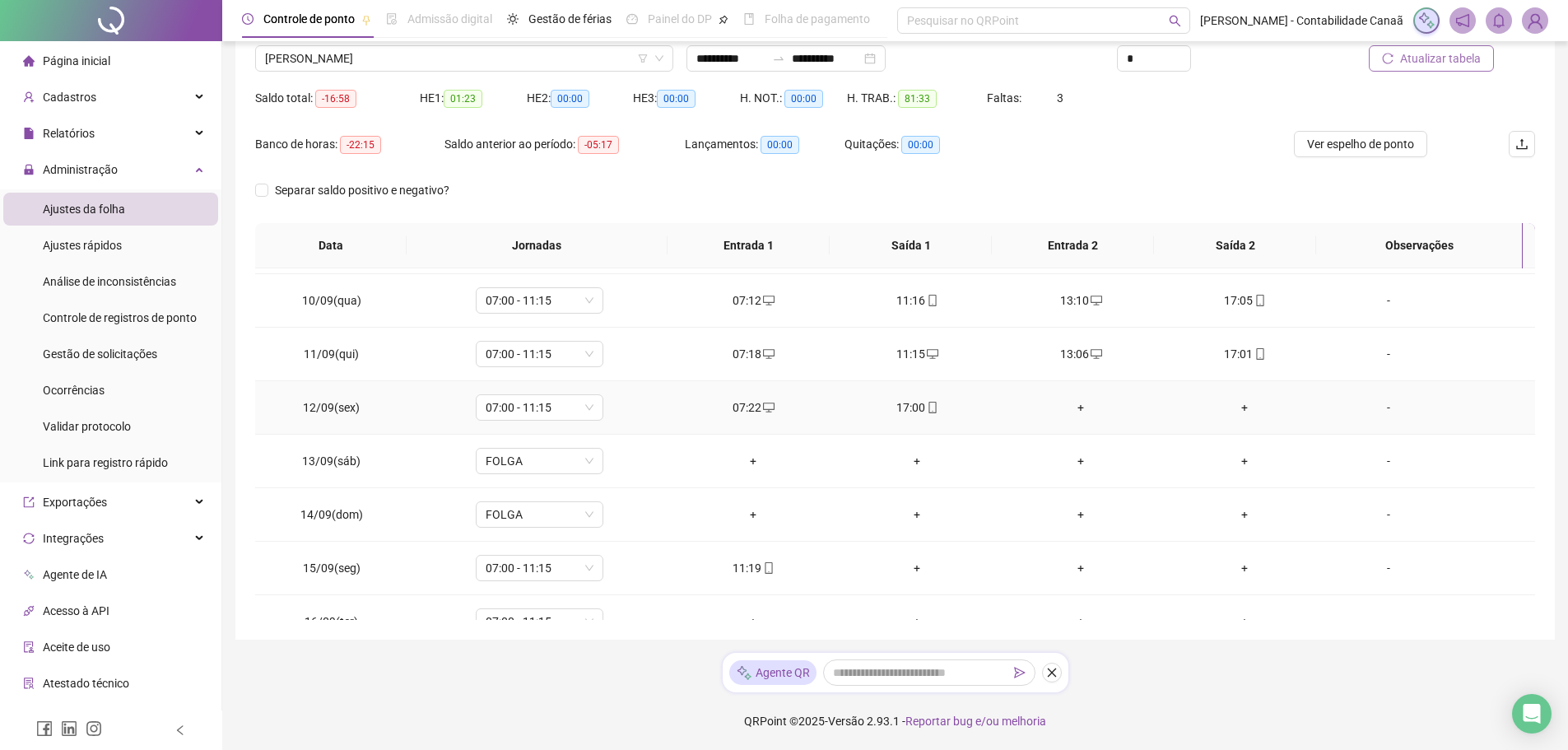
click at [1069, 408] on div "+" at bounding box center [1081, 407] width 137 height 19
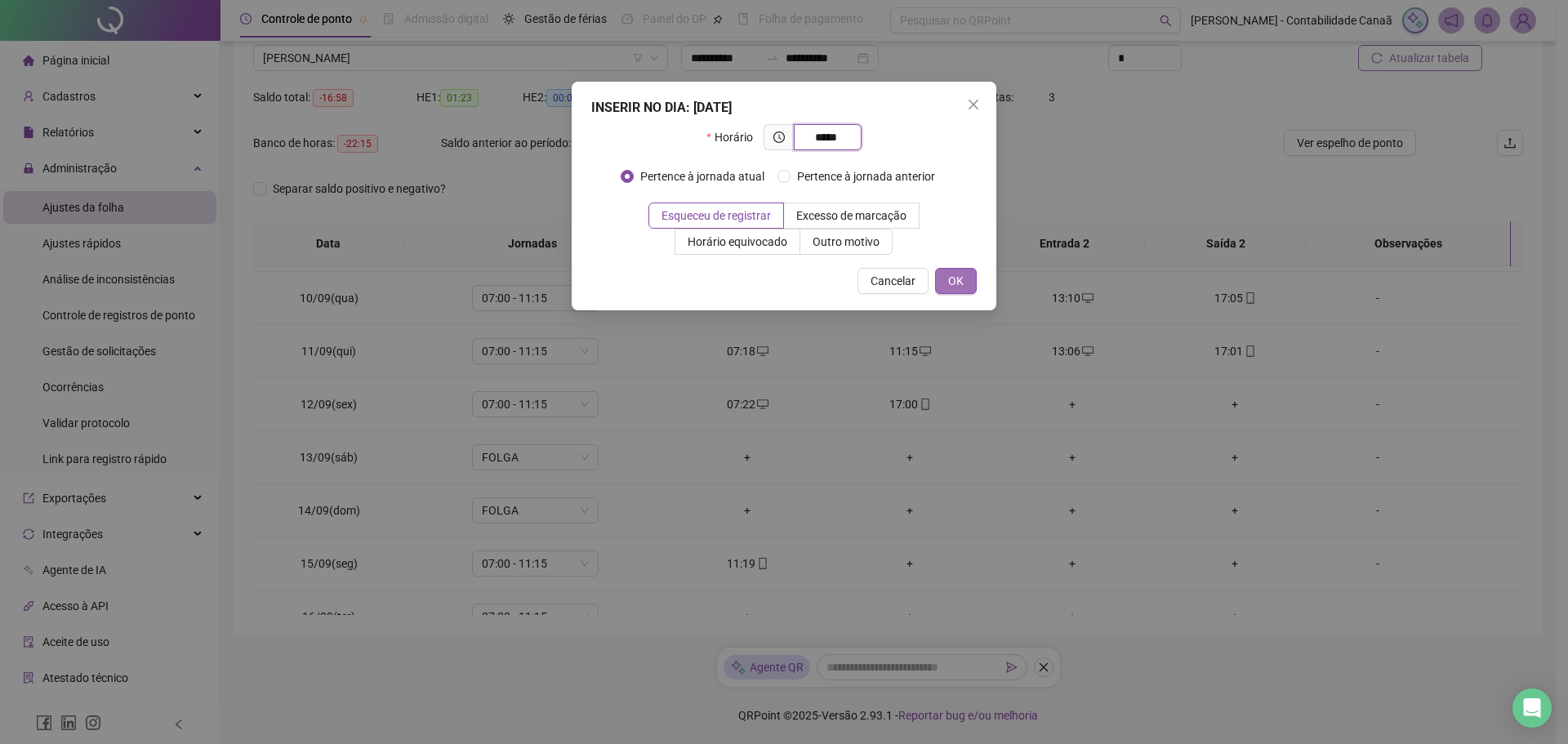
type input "*****"
click at [947, 277] on button "OK" at bounding box center [955, 280] width 42 height 26
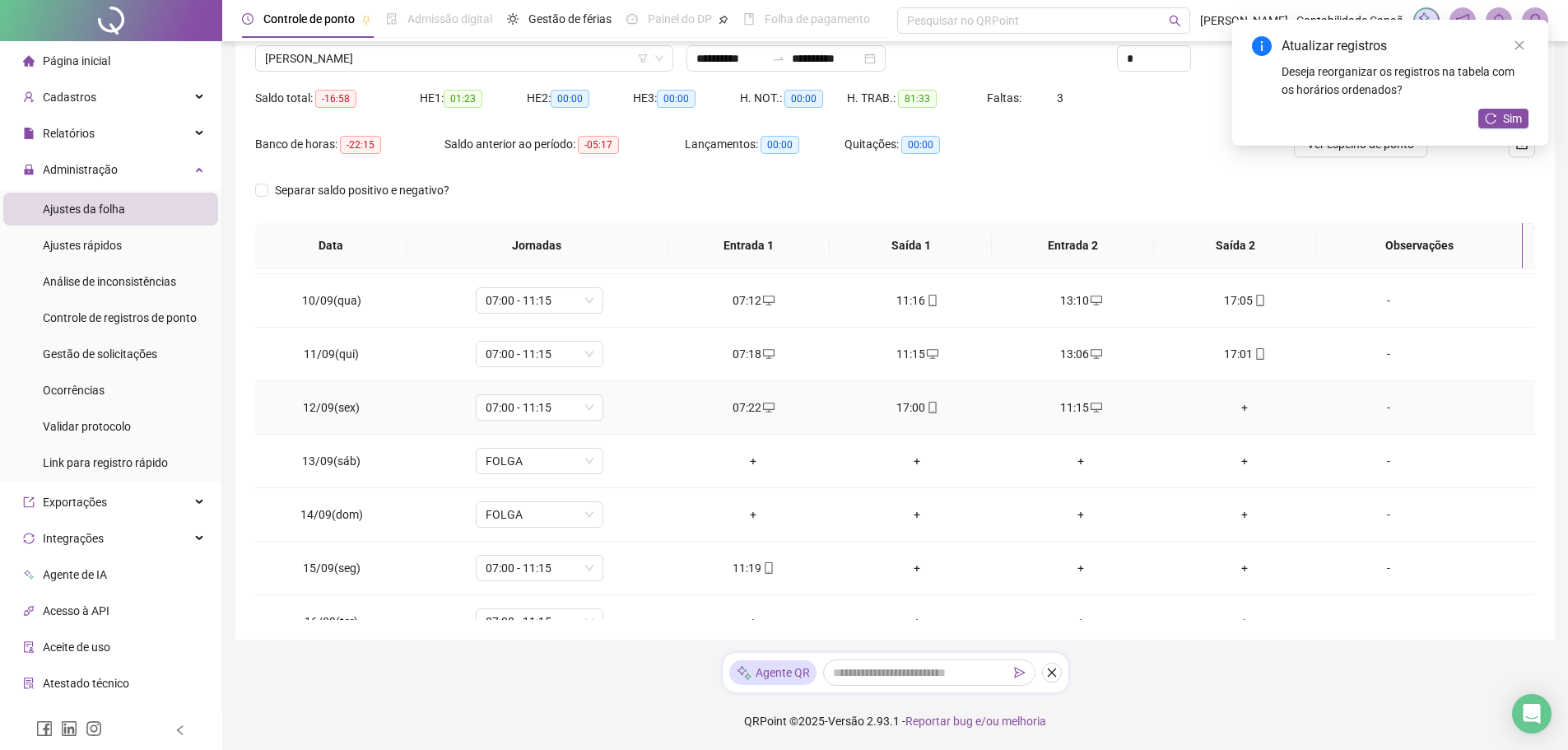
click at [1240, 405] on div "+" at bounding box center [1245, 407] width 137 height 19
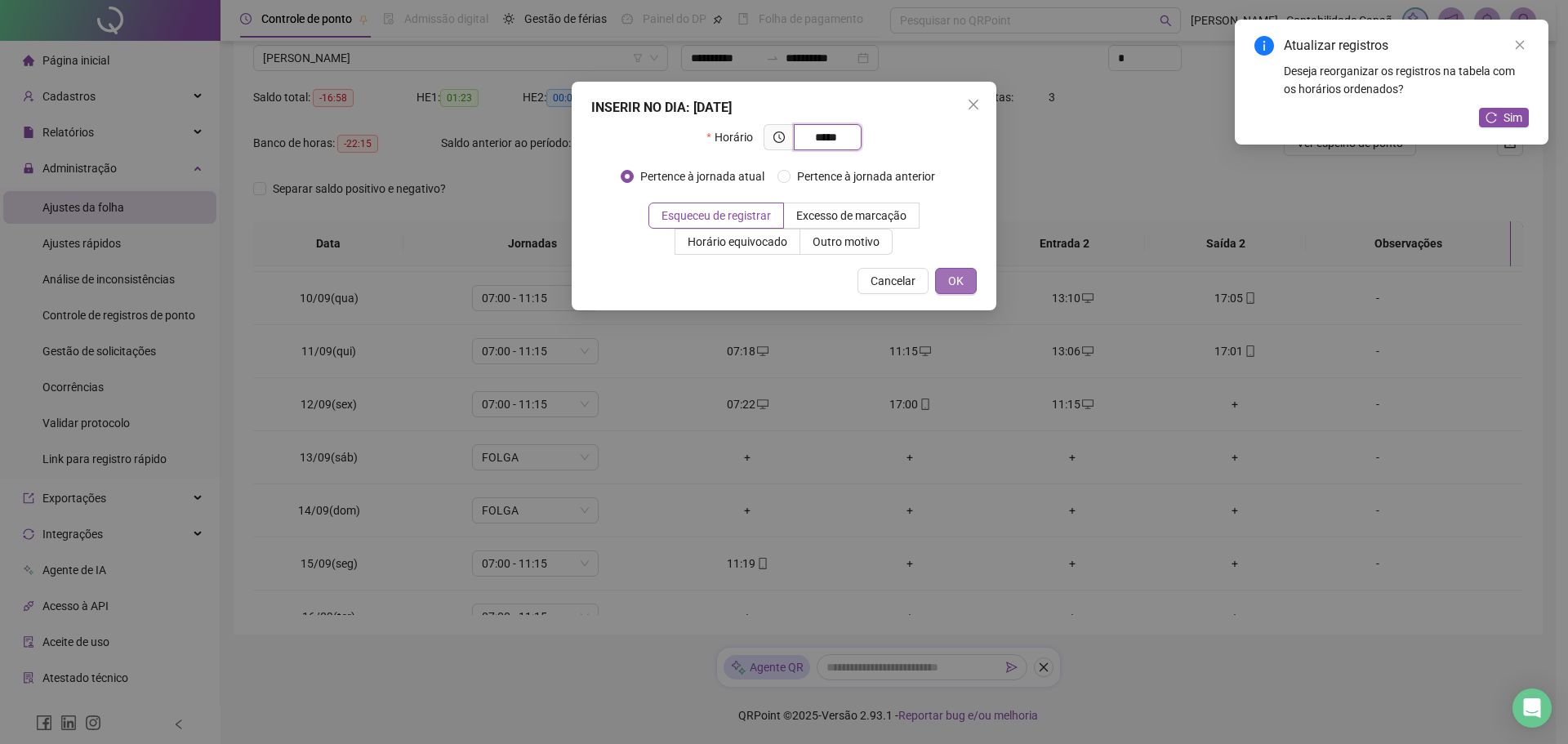
type input "*****"
click at [962, 281] on span "OK" at bounding box center [955, 280] width 15 height 18
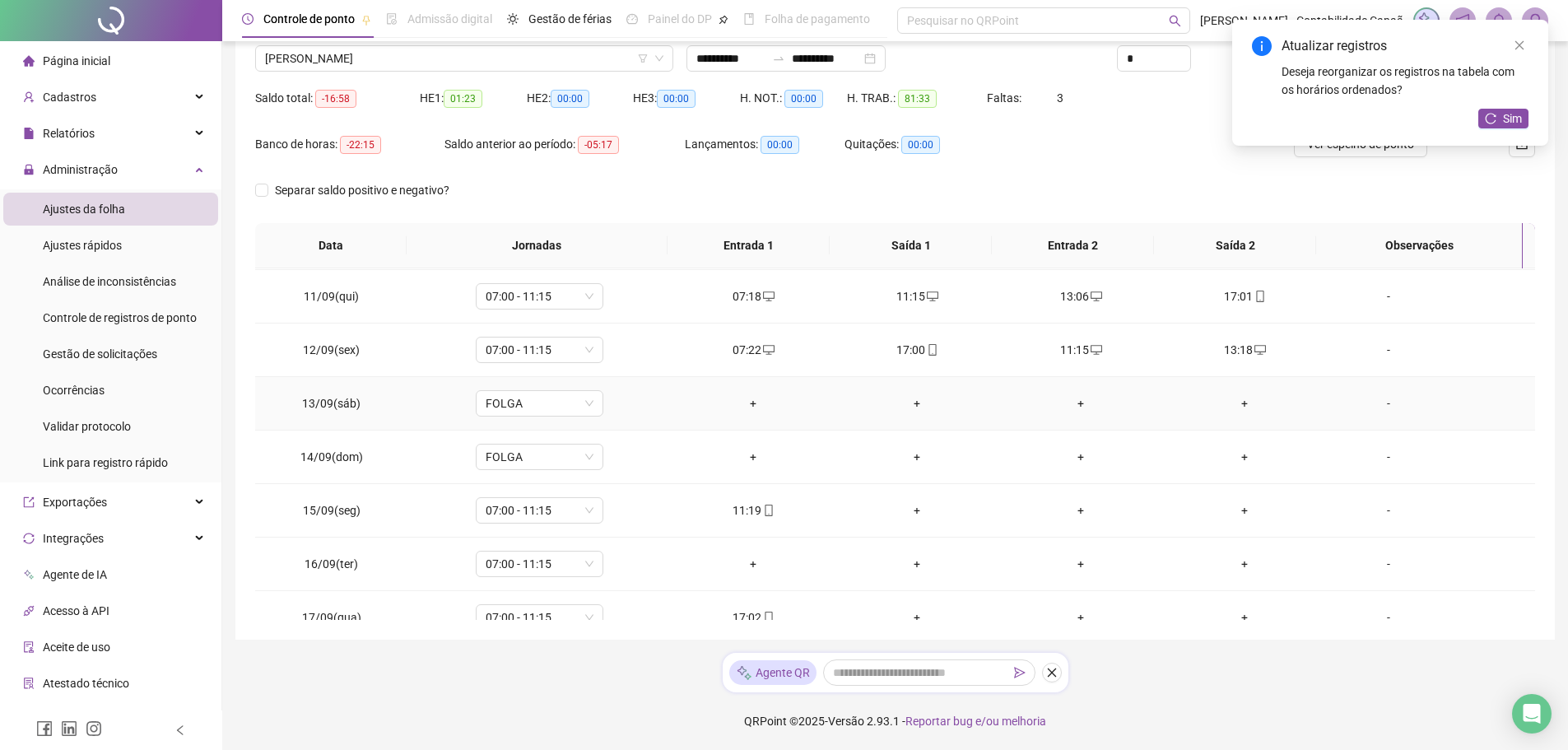
scroll to position [558, 0]
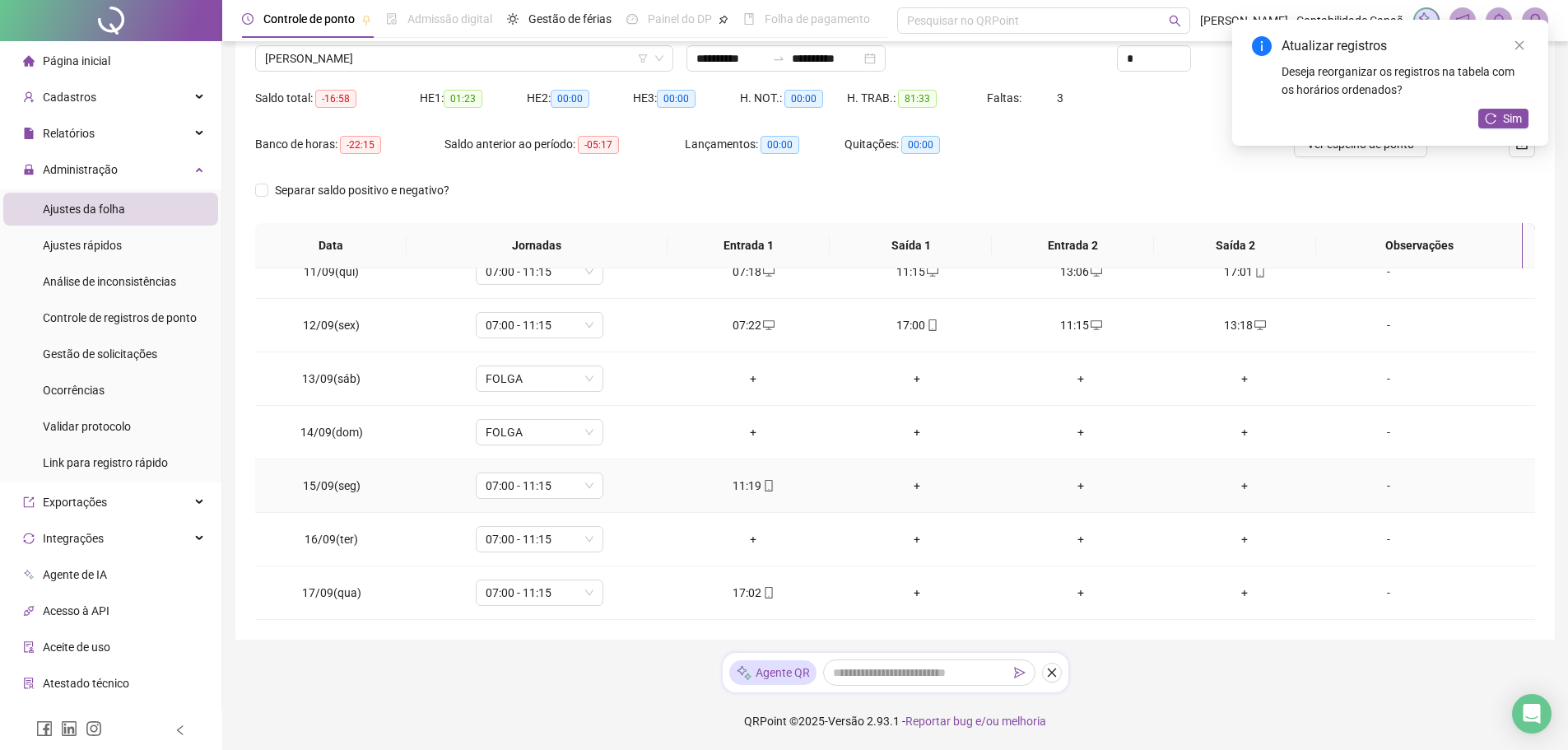
click at [917, 486] on div "+" at bounding box center [916, 485] width 137 height 19
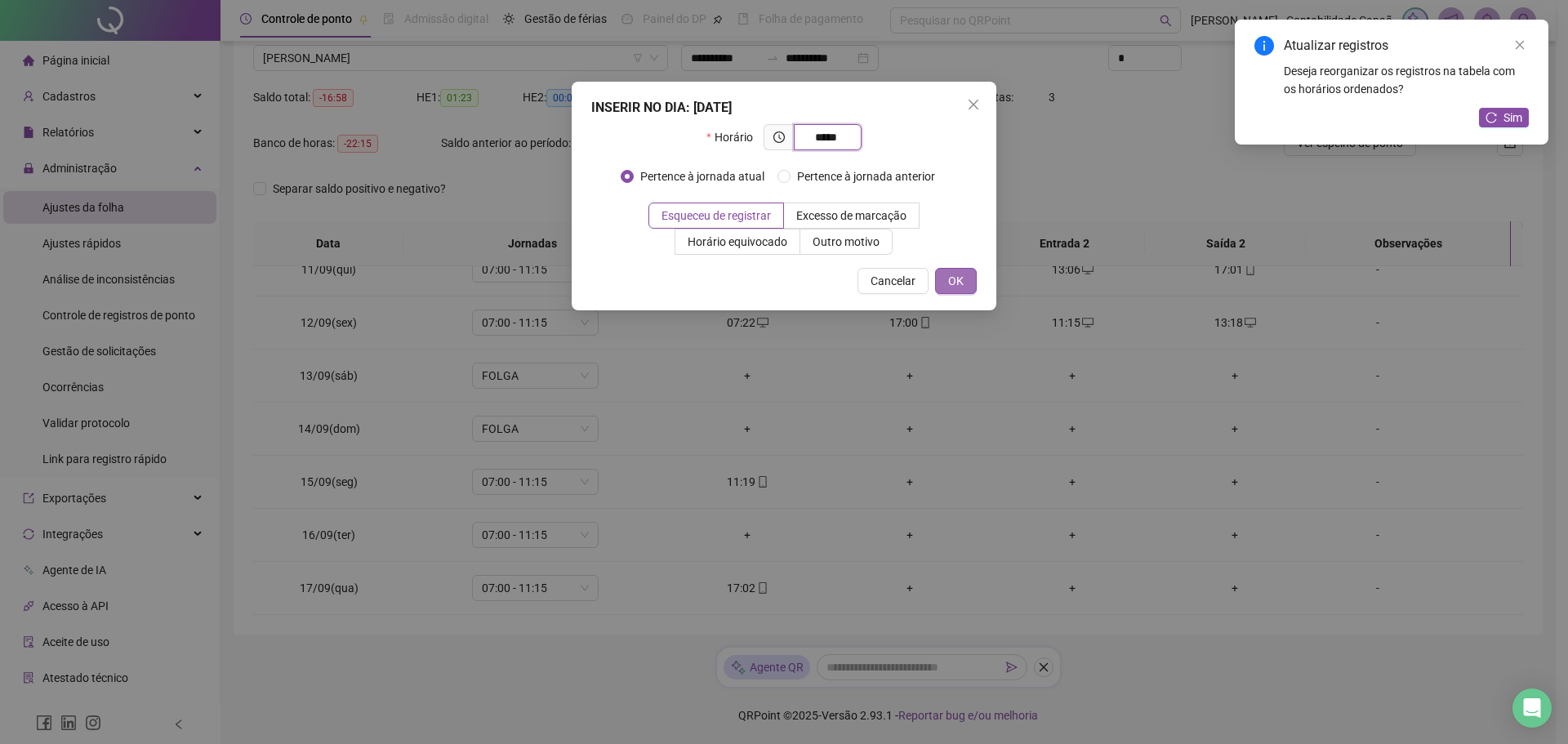
type input "*****"
click at [954, 277] on span "OK" at bounding box center [955, 280] width 15 height 18
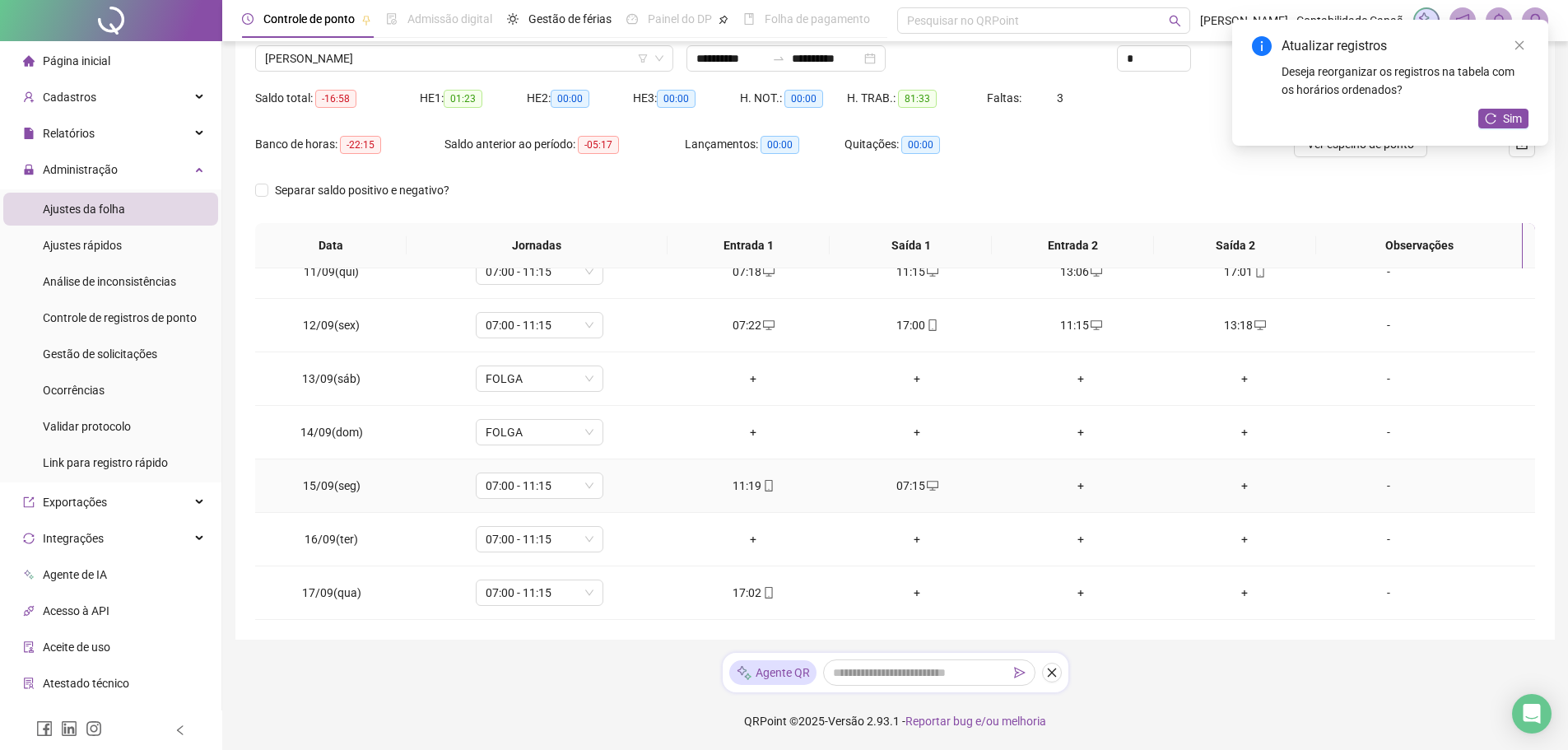
click at [1075, 487] on div "+" at bounding box center [1081, 485] width 137 height 19
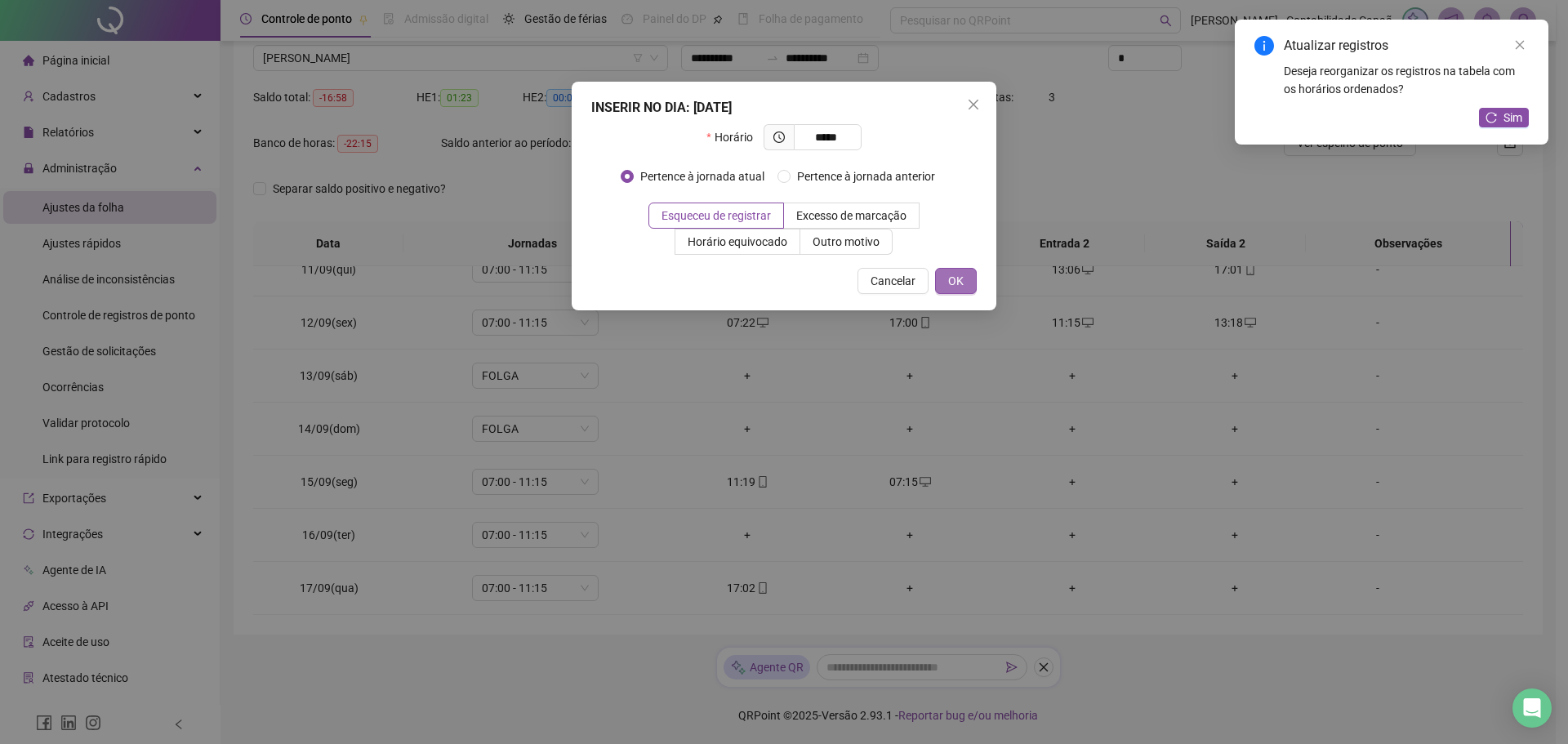
type input "*****"
click at [957, 277] on span "OK" at bounding box center [955, 280] width 15 height 18
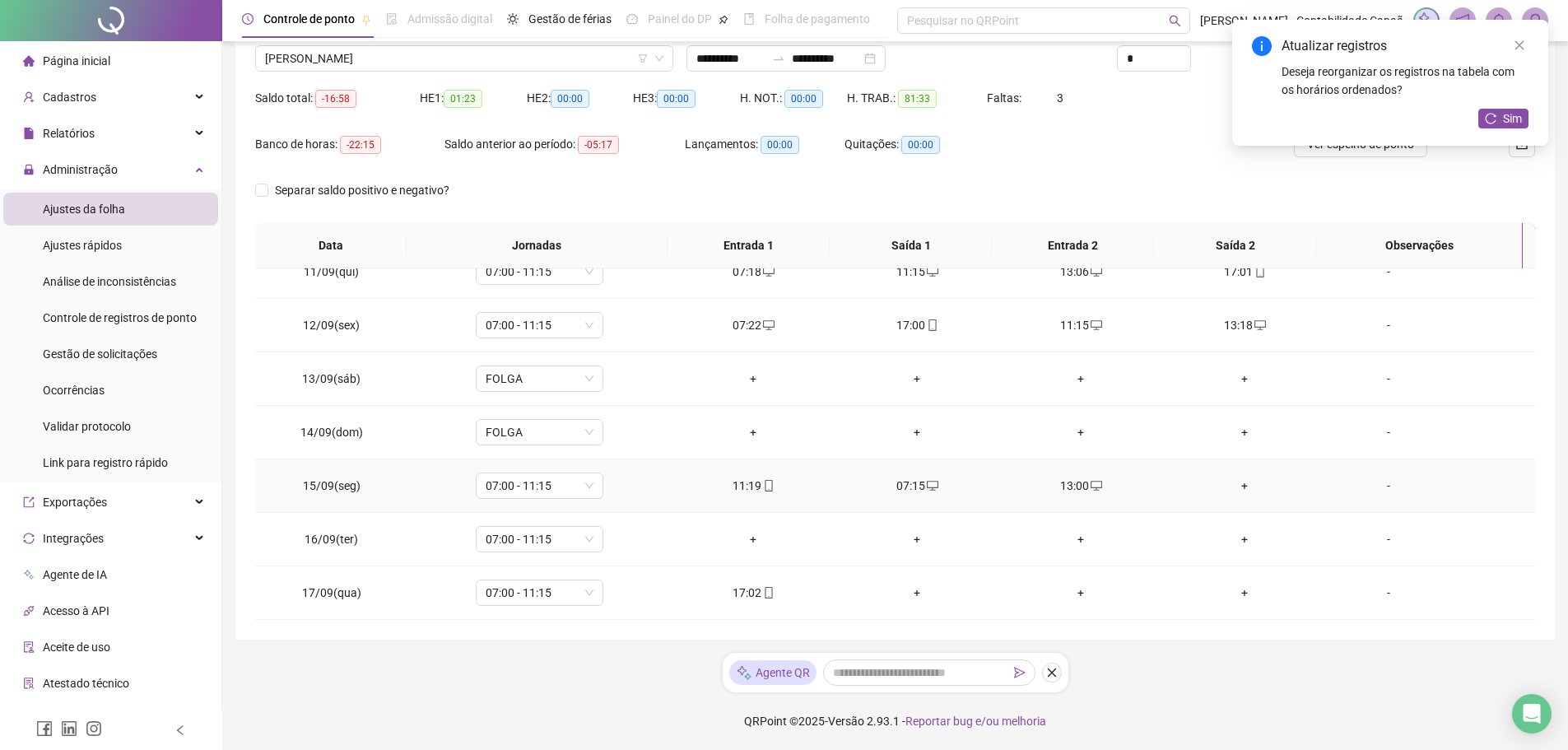
click at [1235, 487] on div "+" at bounding box center [1245, 485] width 137 height 19
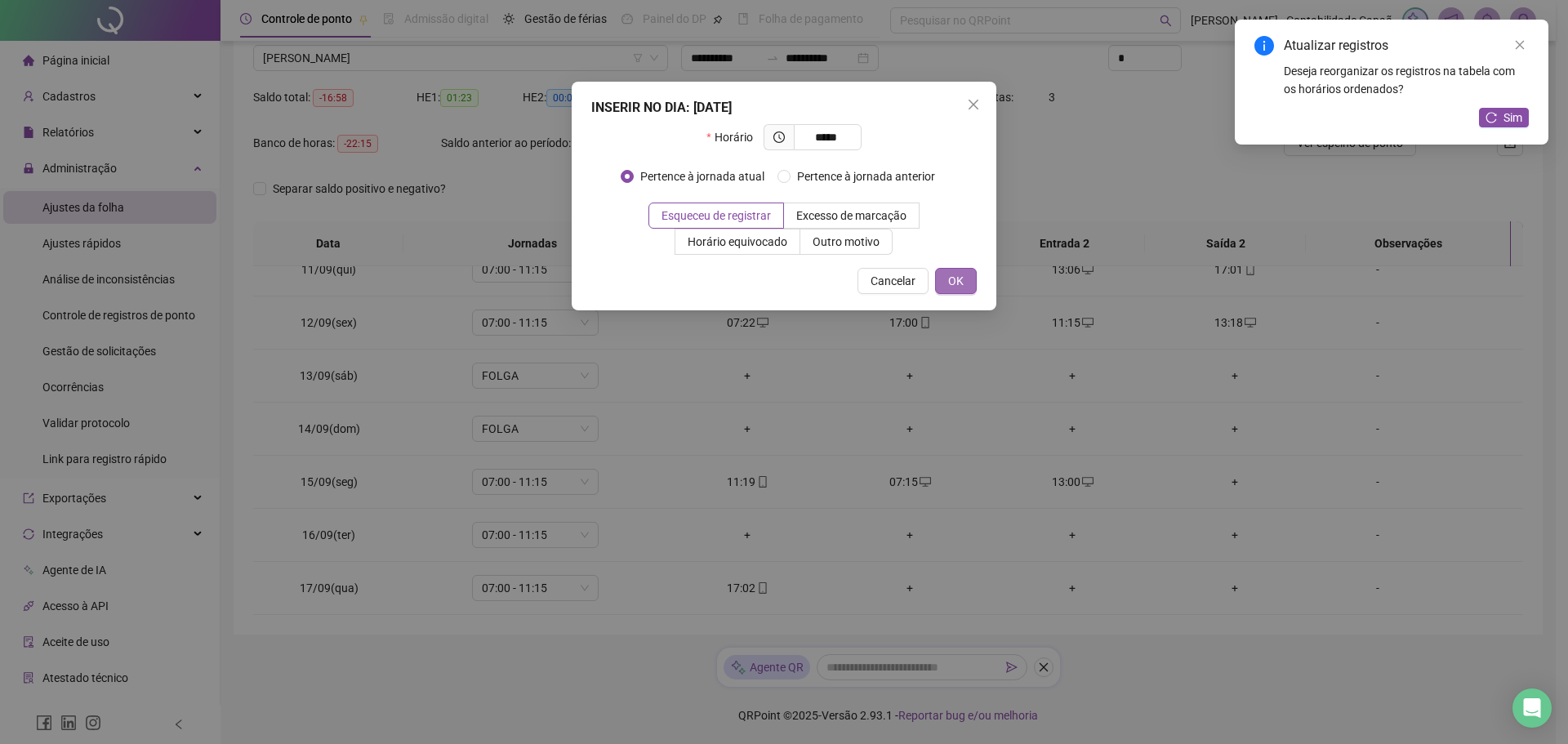
type input "*****"
click at [953, 268] on button "OK" at bounding box center [955, 280] width 42 height 26
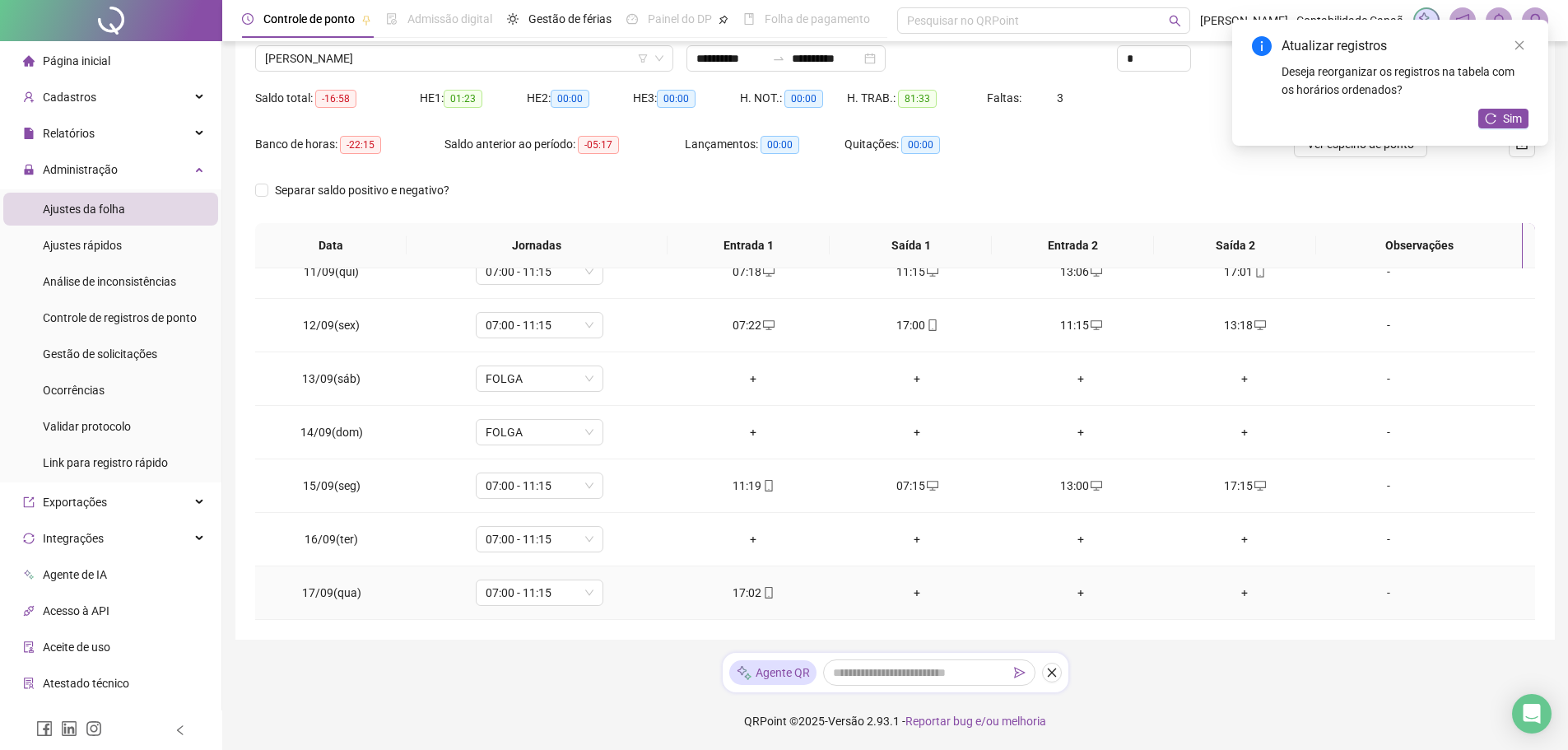
click at [914, 595] on div "+" at bounding box center [916, 592] width 137 height 19
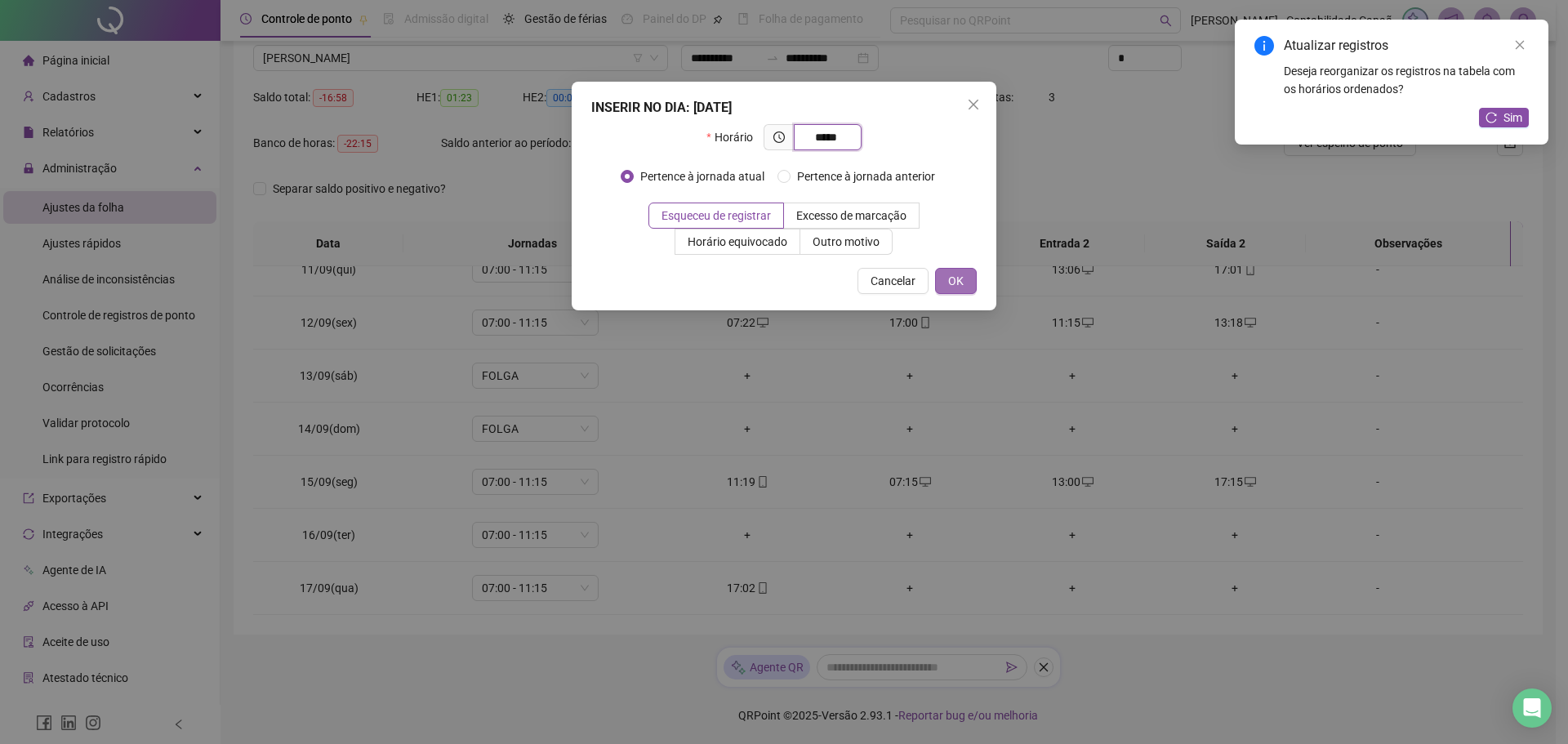
type input "*****"
click at [959, 277] on span "OK" at bounding box center [955, 280] width 15 height 18
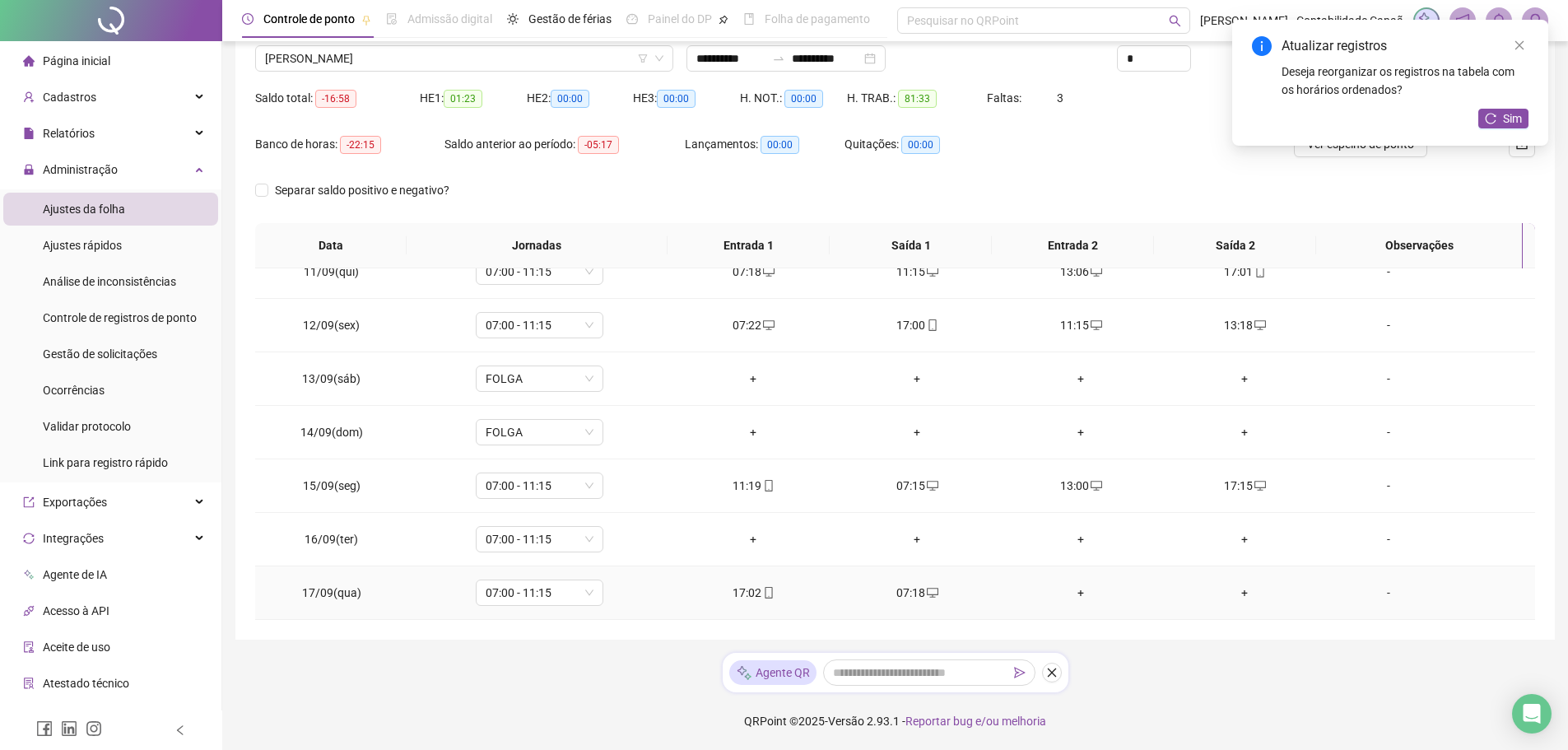
click at [1071, 592] on div "+" at bounding box center [1081, 592] width 137 height 19
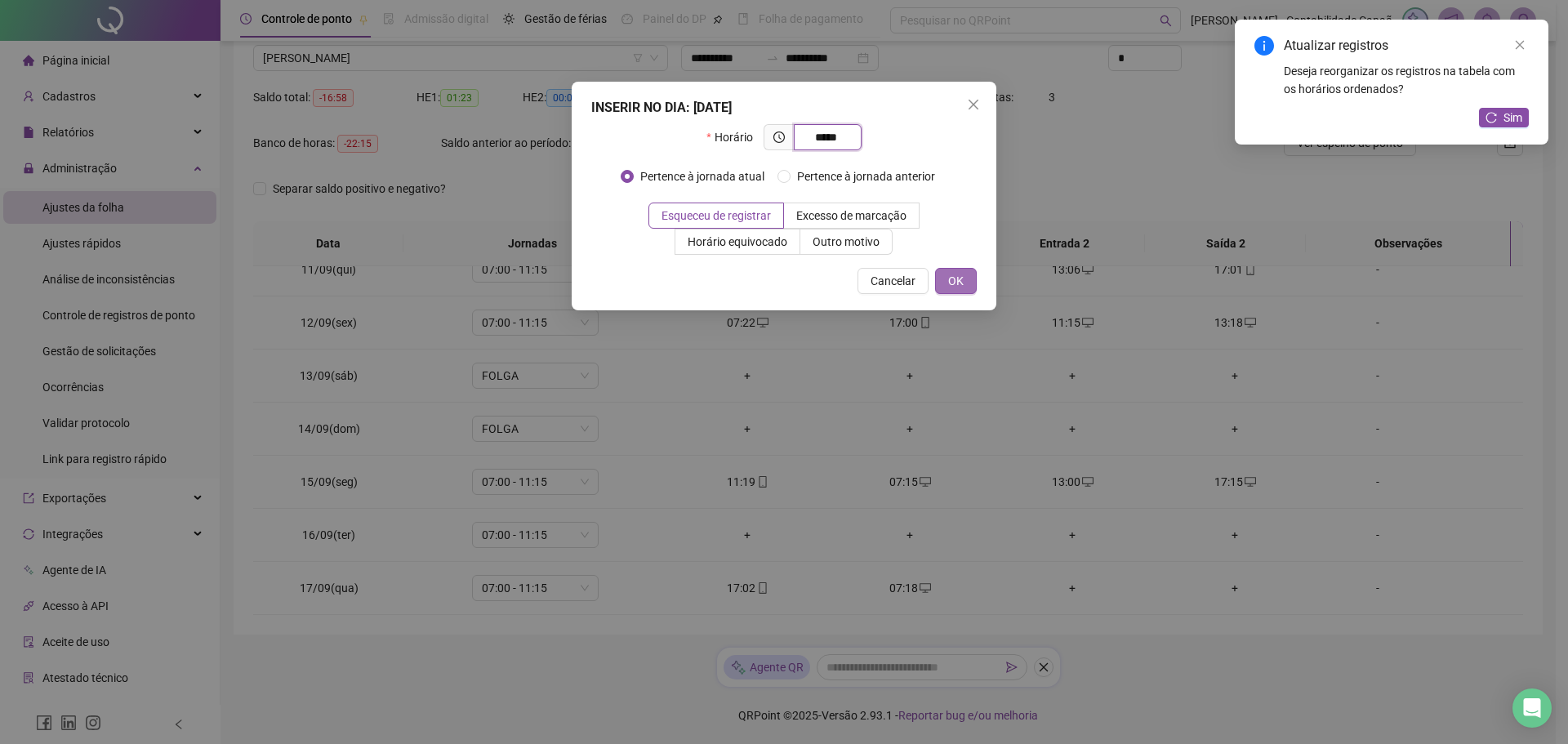
type input "*****"
click at [958, 287] on span "OK" at bounding box center [955, 280] width 15 height 18
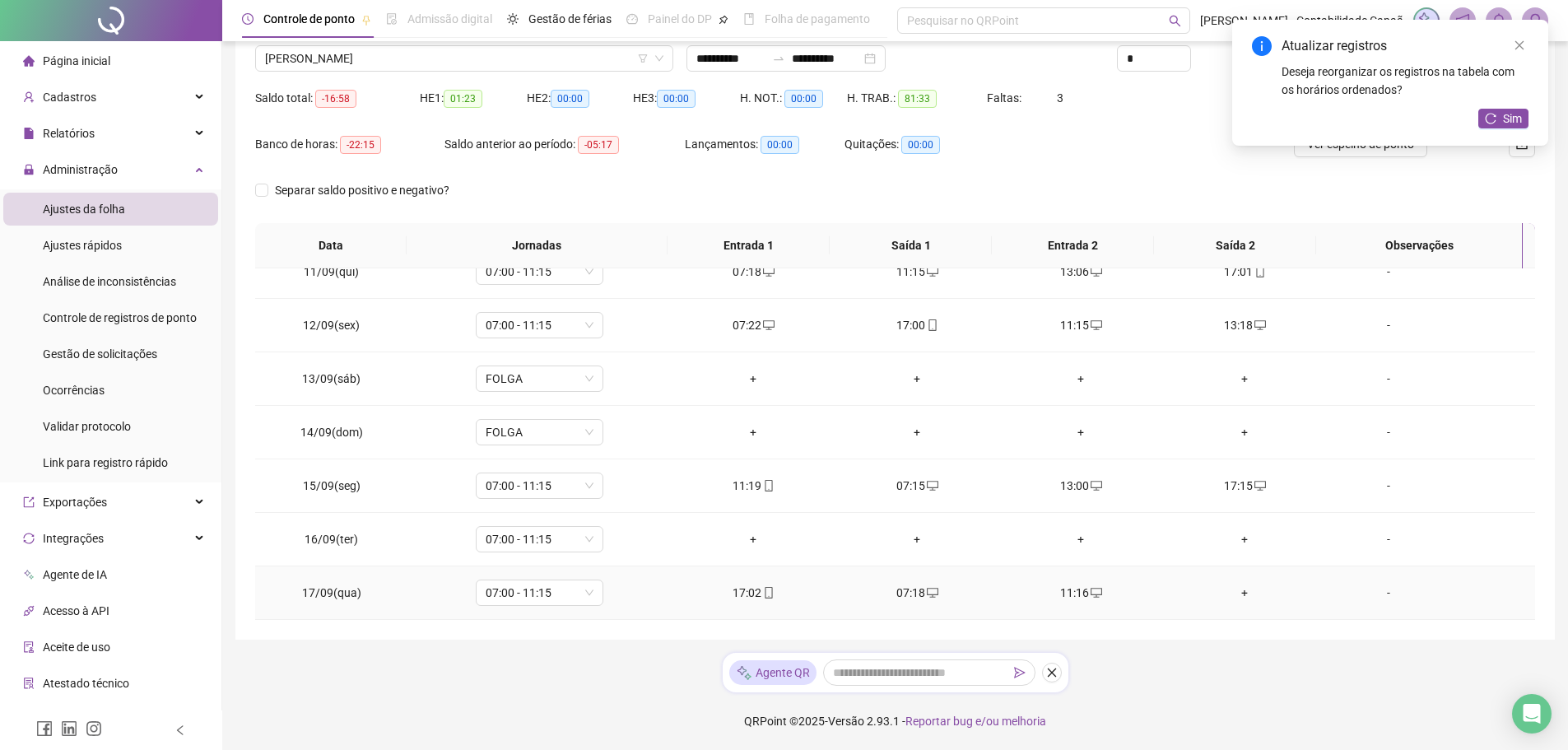
click at [1227, 593] on div "+" at bounding box center [1245, 592] width 137 height 19
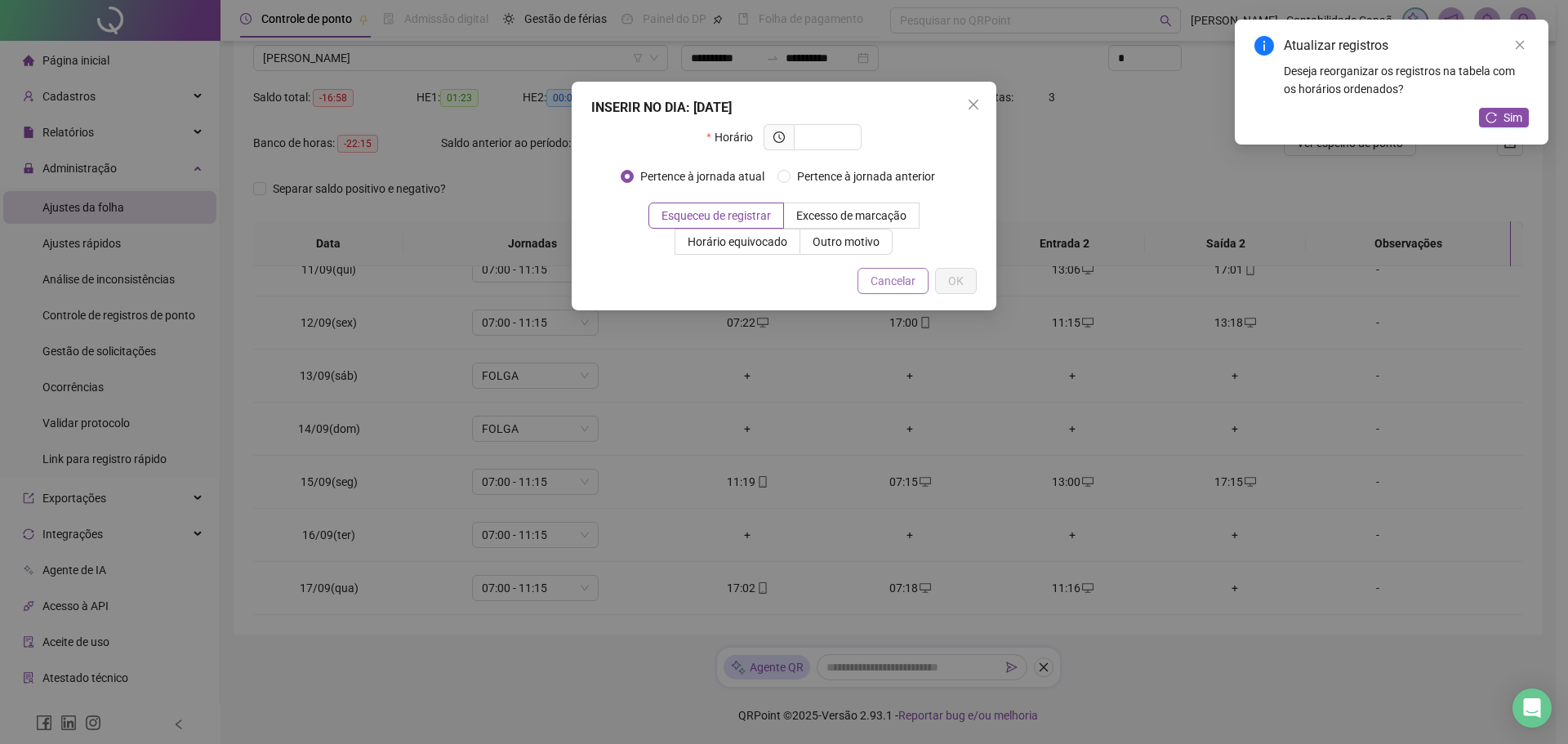
click at [890, 282] on span "Cancelar" at bounding box center [893, 280] width 44 height 18
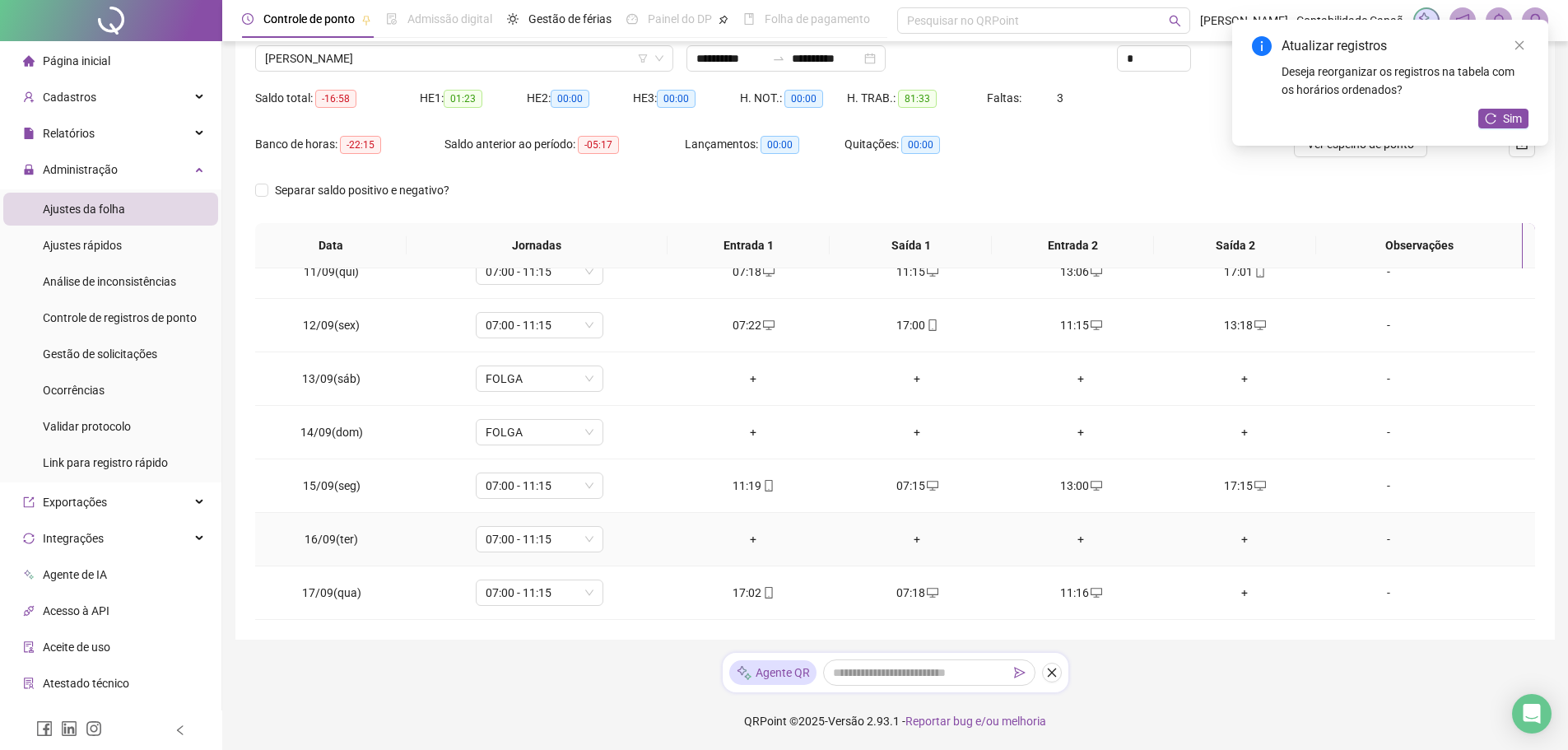
click at [753, 540] on div "+" at bounding box center [753, 539] width 137 height 19
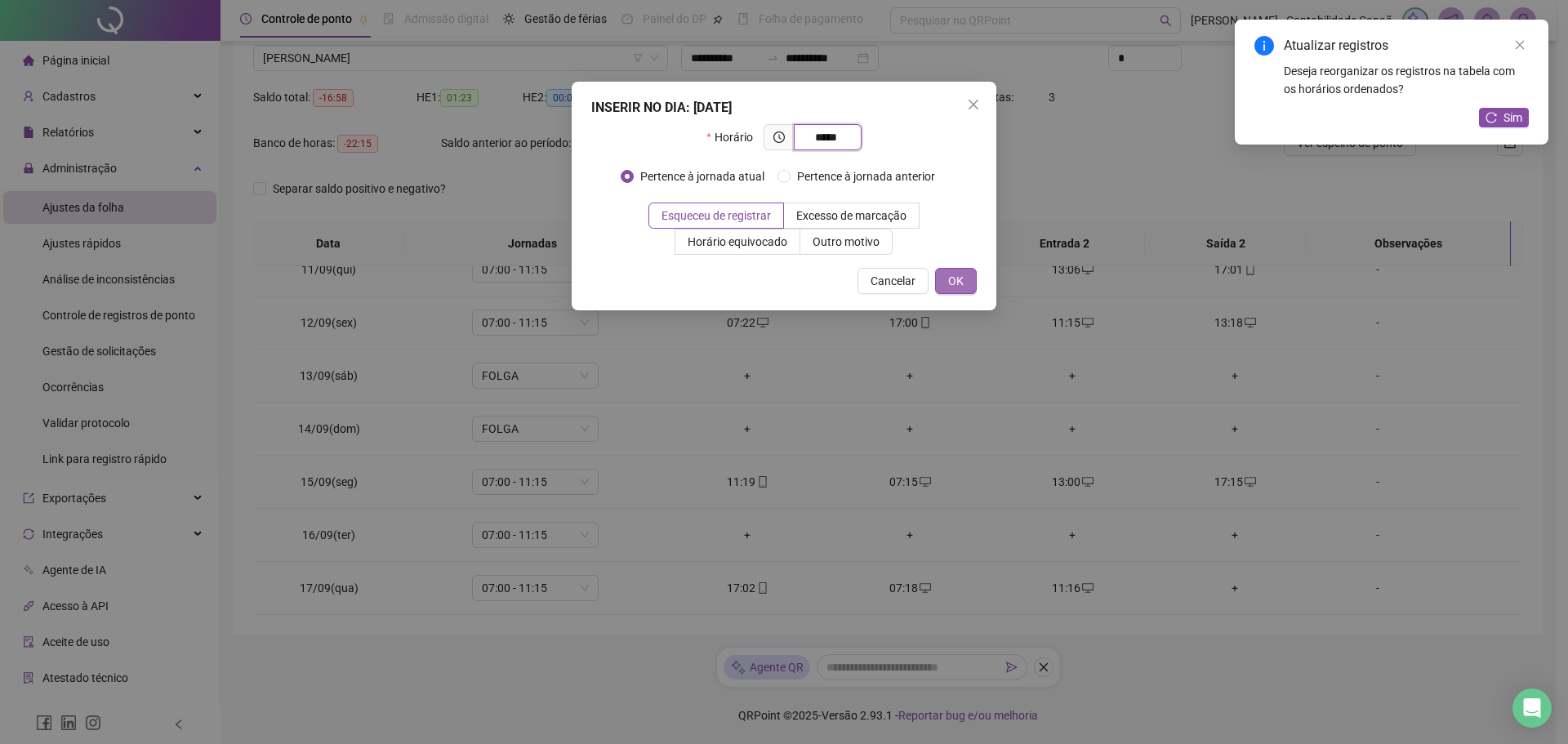
type input "*****"
click at [961, 284] on span "OK" at bounding box center [955, 280] width 15 height 18
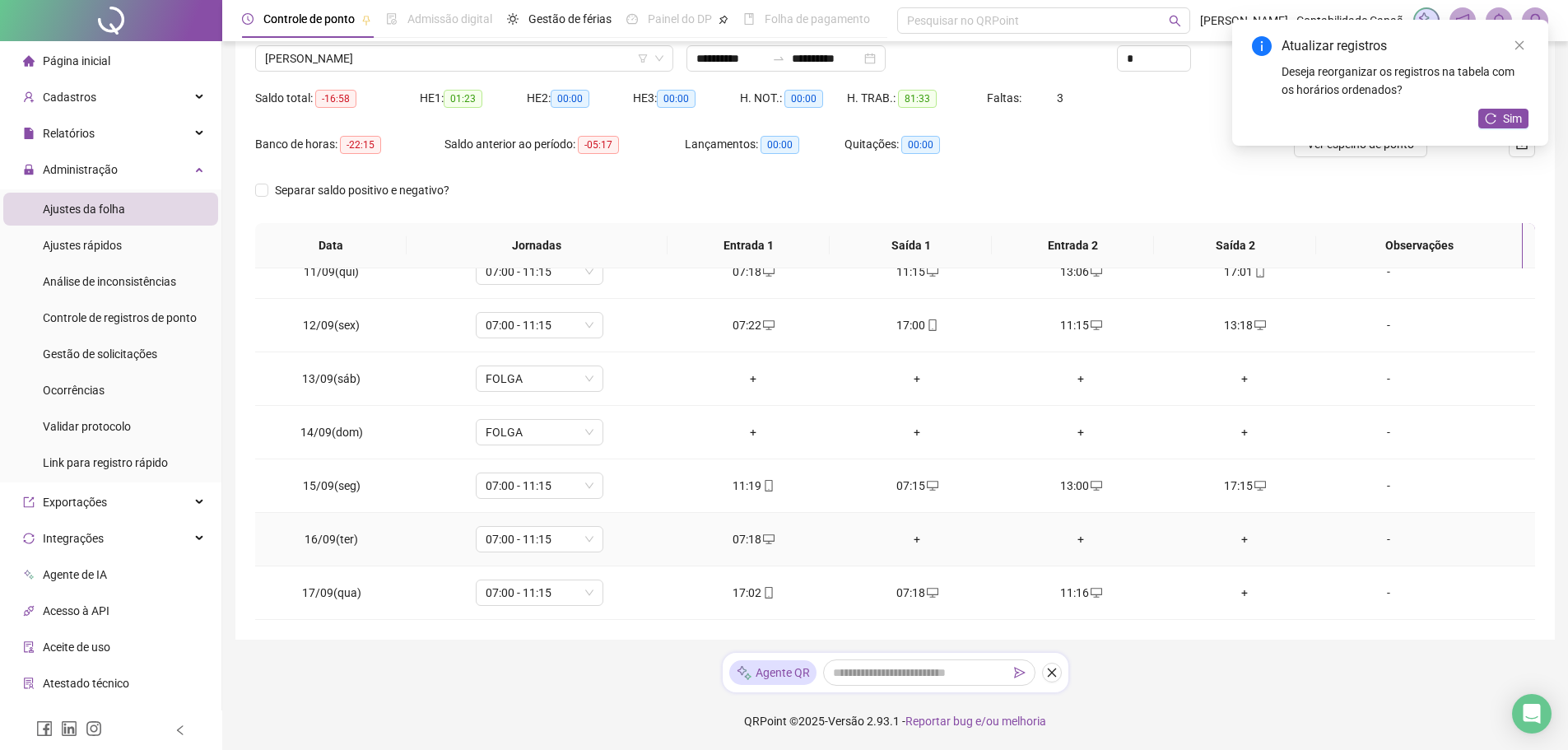
click at [915, 535] on div "+" at bounding box center [916, 539] width 137 height 19
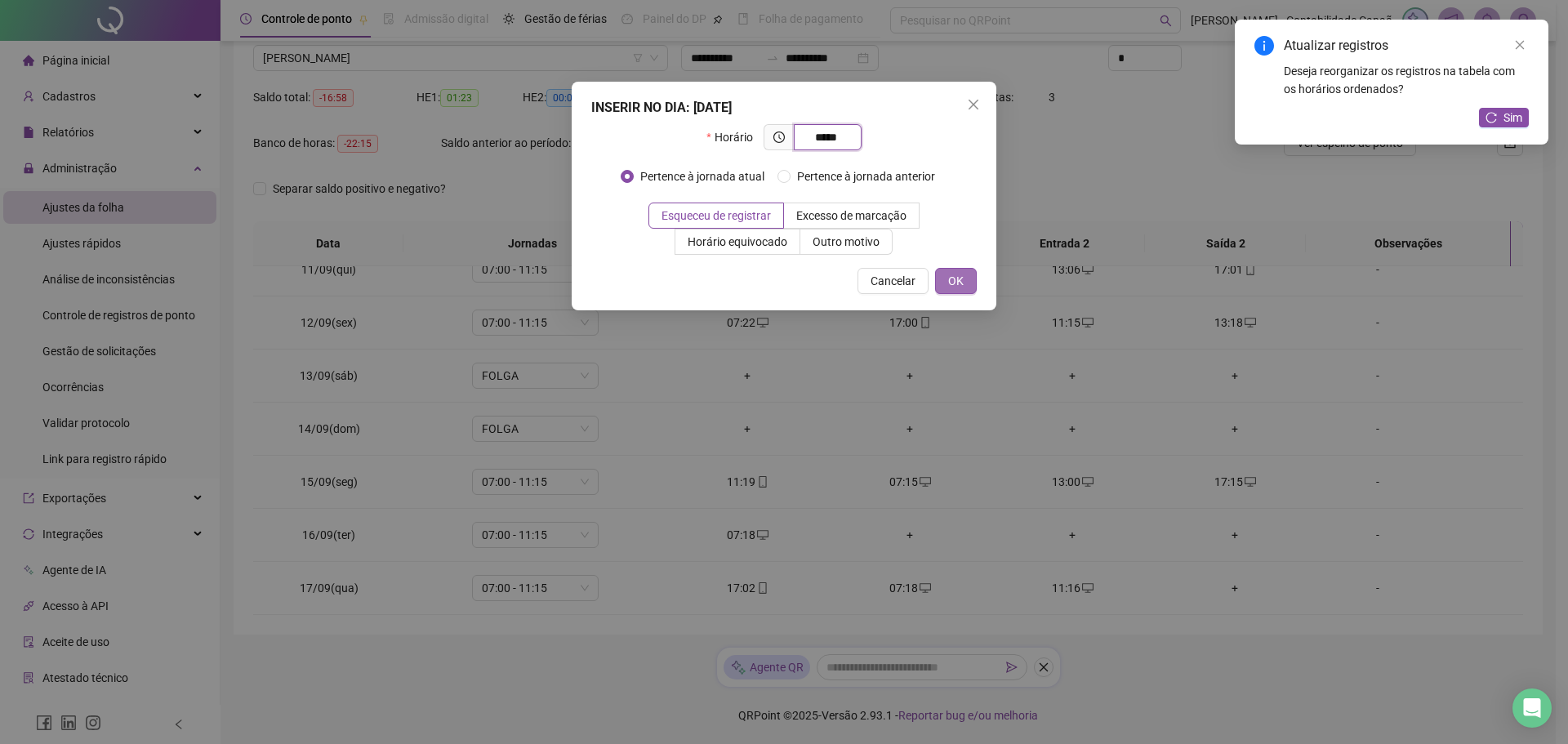
type input "*****"
click at [946, 288] on button "OK" at bounding box center [955, 280] width 42 height 26
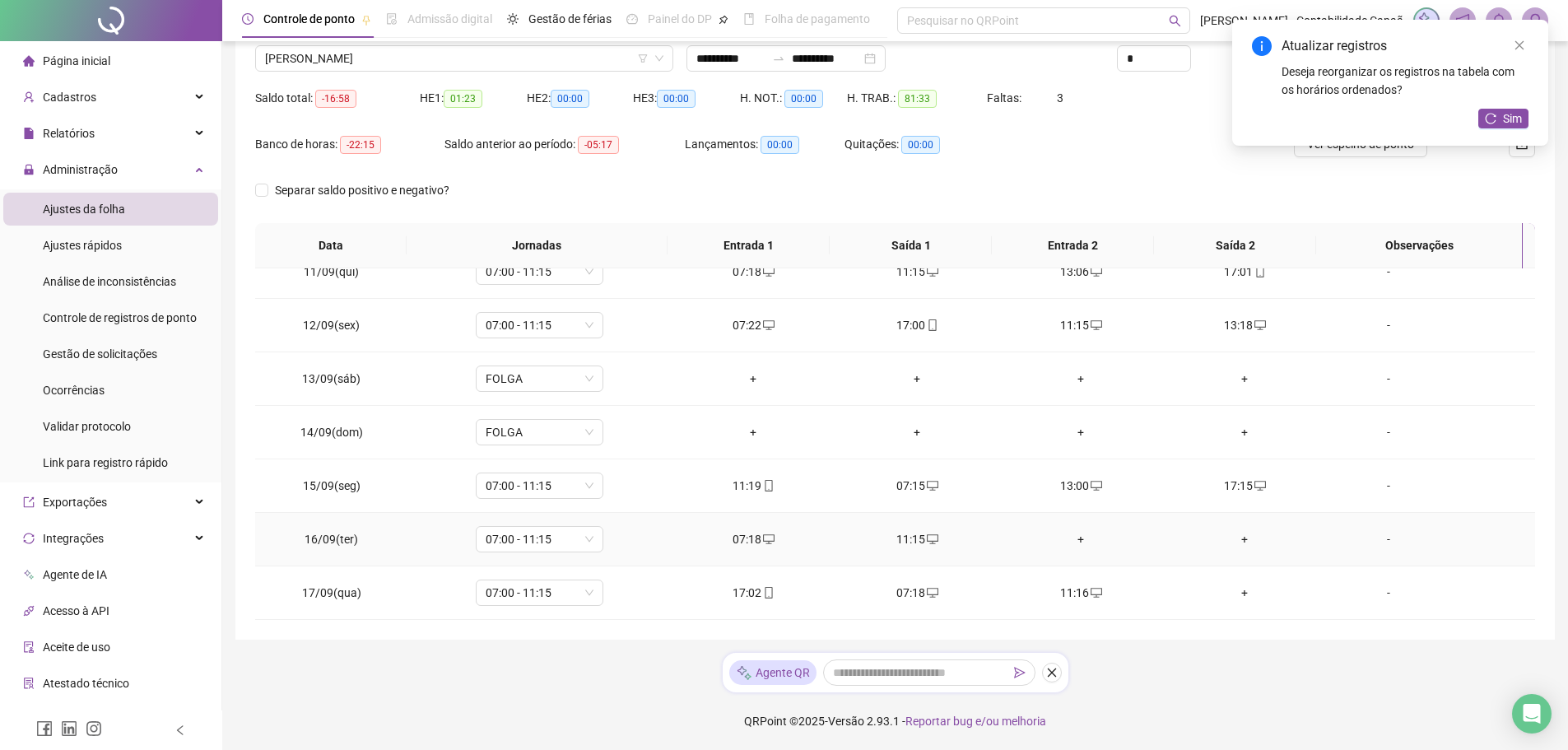
click at [1070, 537] on div "+" at bounding box center [1081, 539] width 137 height 19
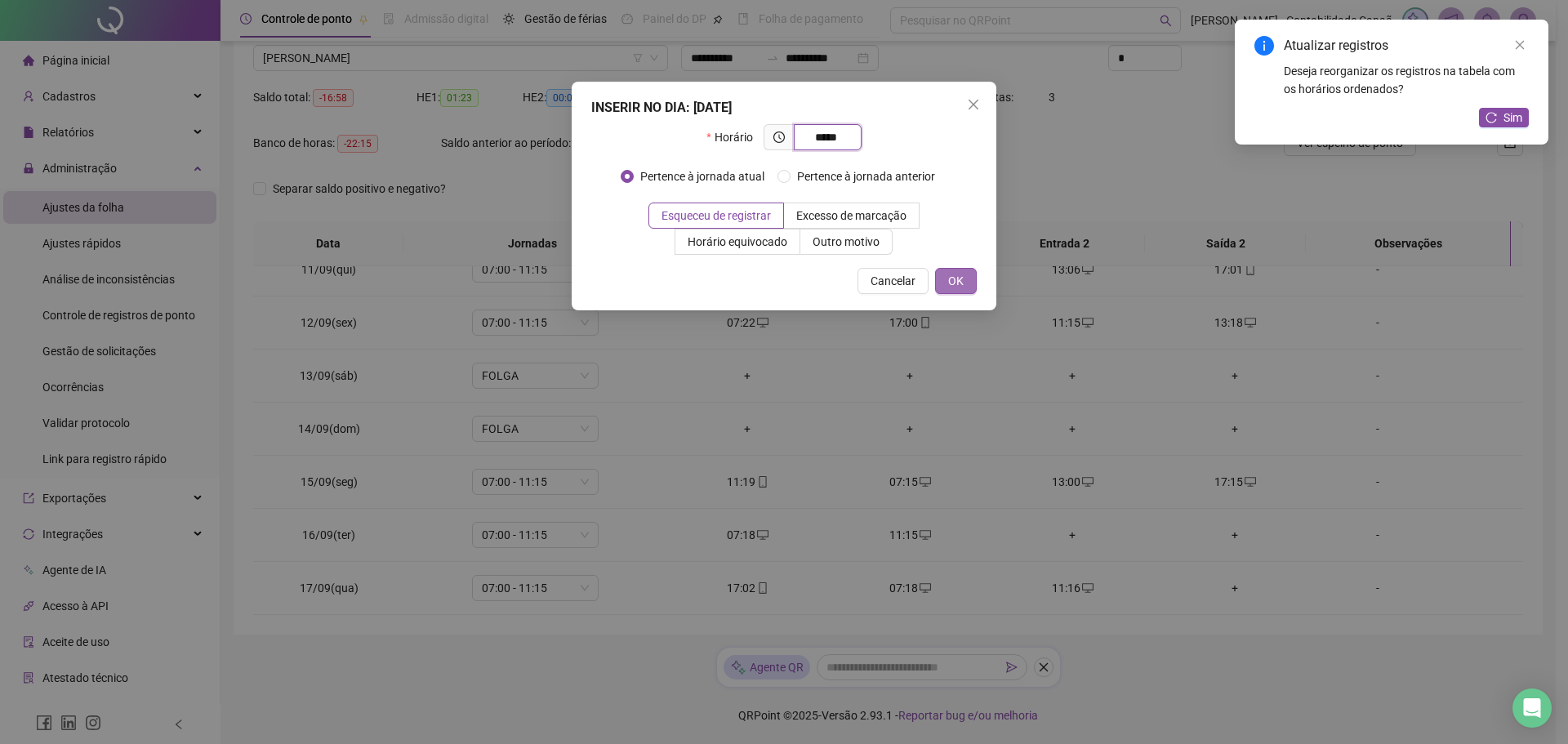
type input "*****"
click at [950, 270] on button "OK" at bounding box center [955, 280] width 42 height 26
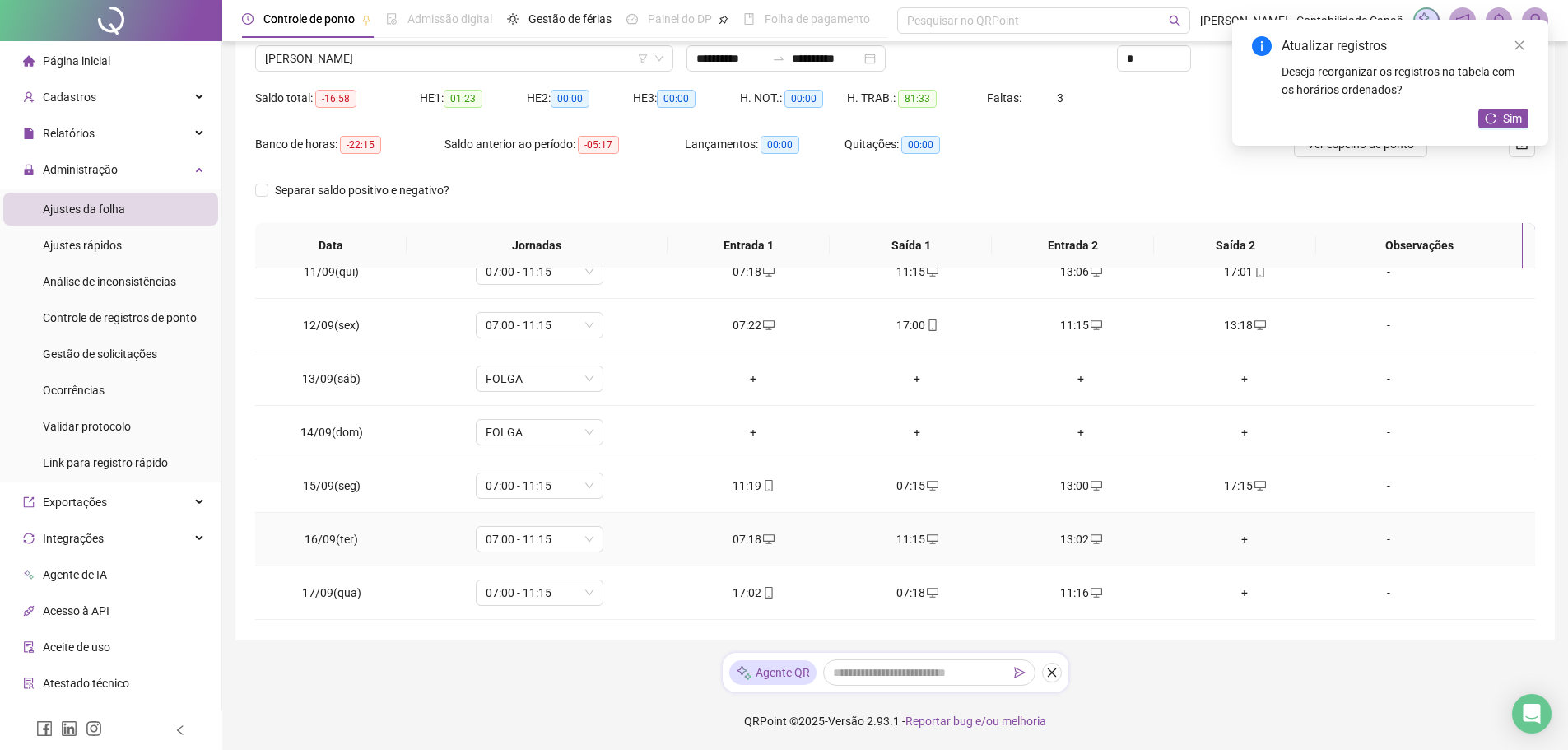
click at [1241, 541] on div "+" at bounding box center [1245, 539] width 137 height 19
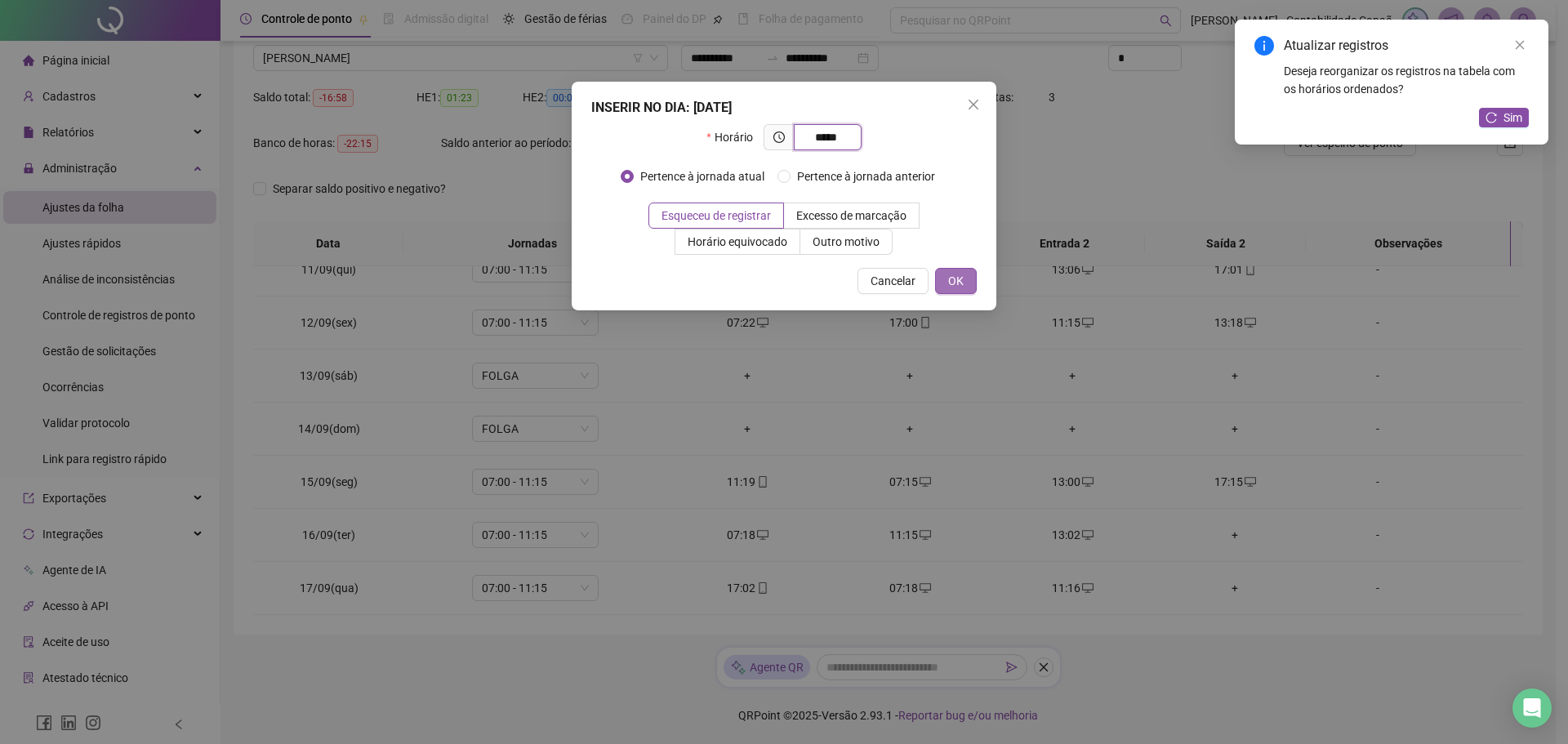
type input "*****"
click at [955, 273] on span "OK" at bounding box center [955, 280] width 15 height 18
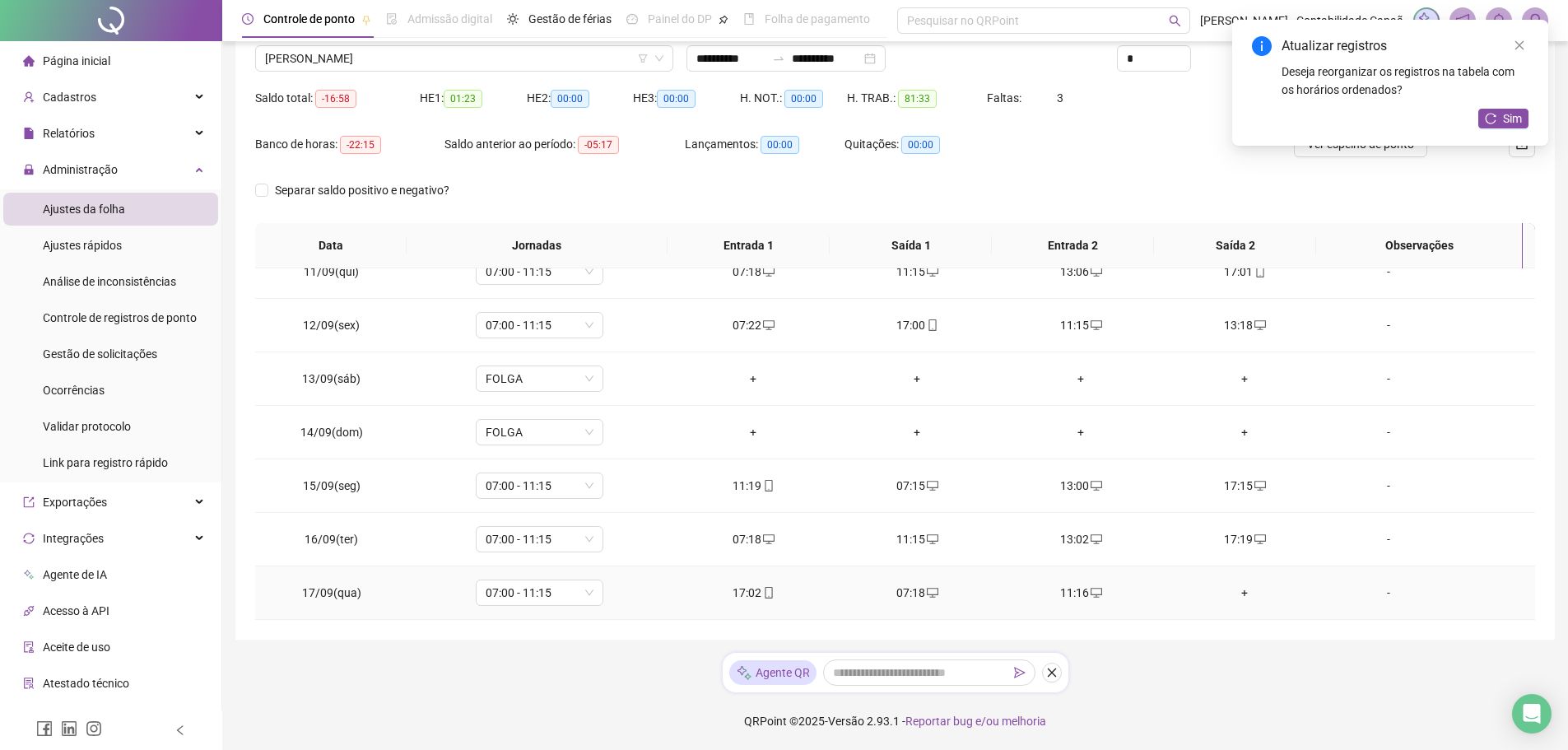
click at [1237, 596] on div "+" at bounding box center [1245, 592] width 137 height 19
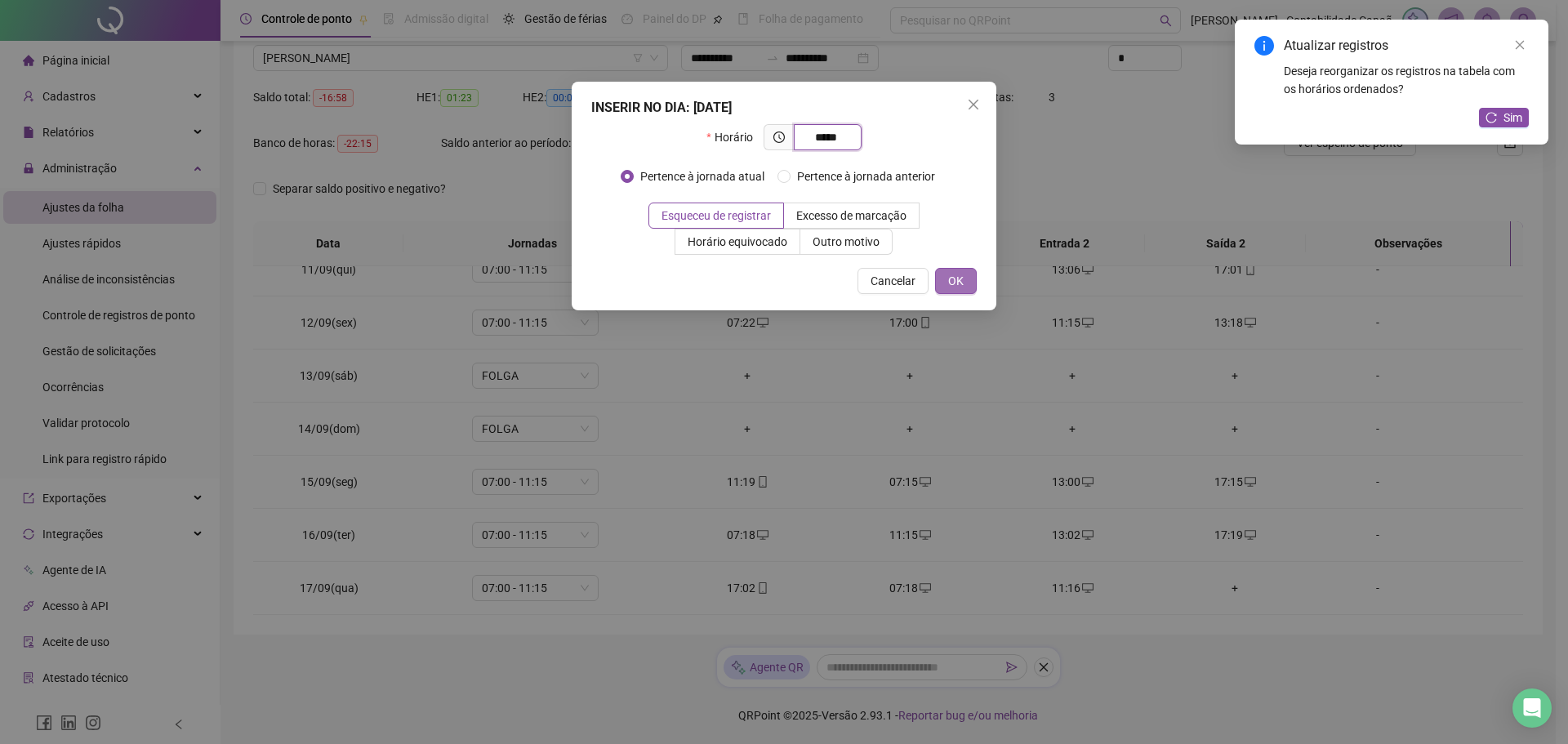
type input "*****"
click at [948, 283] on span "OK" at bounding box center [955, 280] width 15 height 18
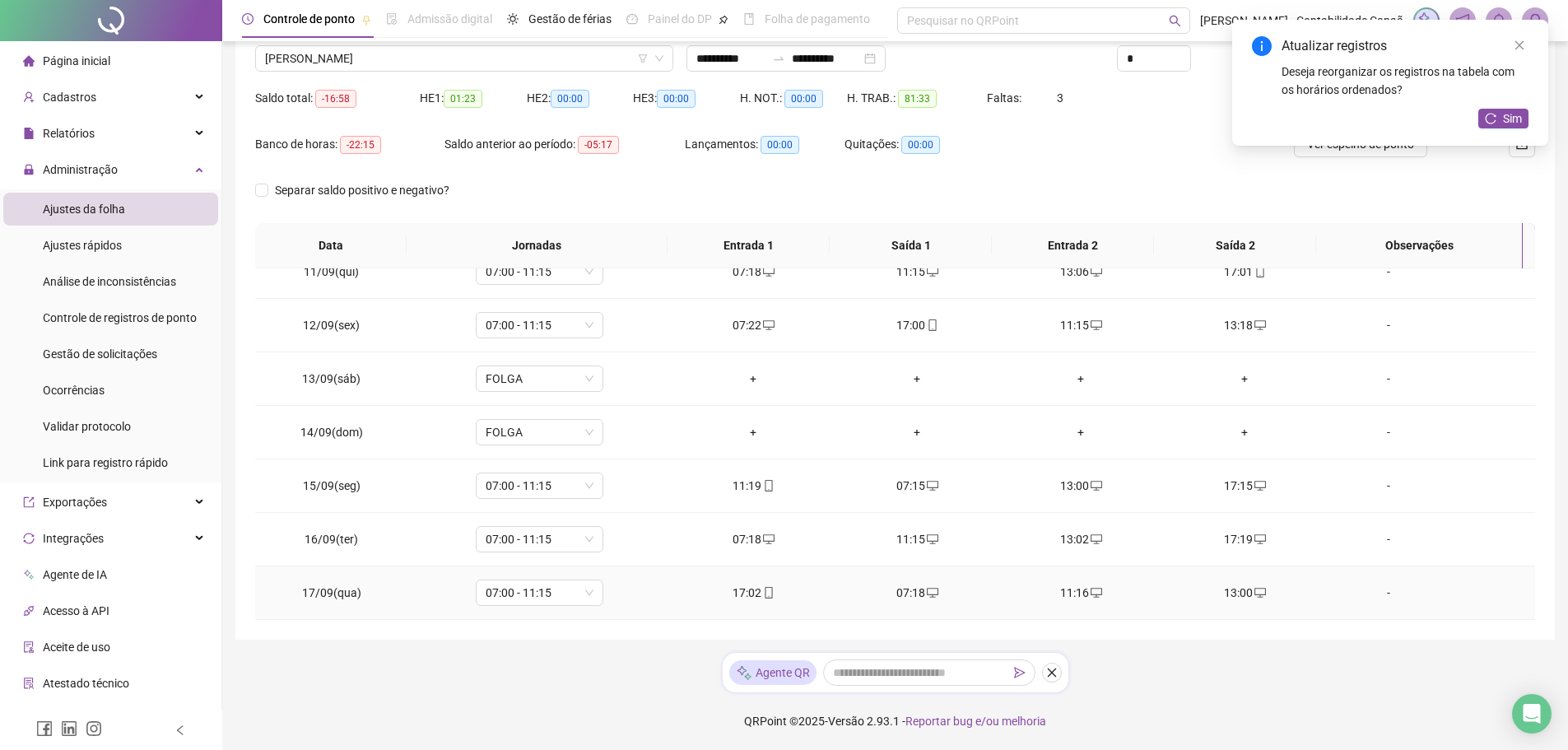
click at [927, 593] on icon "desktop" at bounding box center [933, 593] width 12 height 12
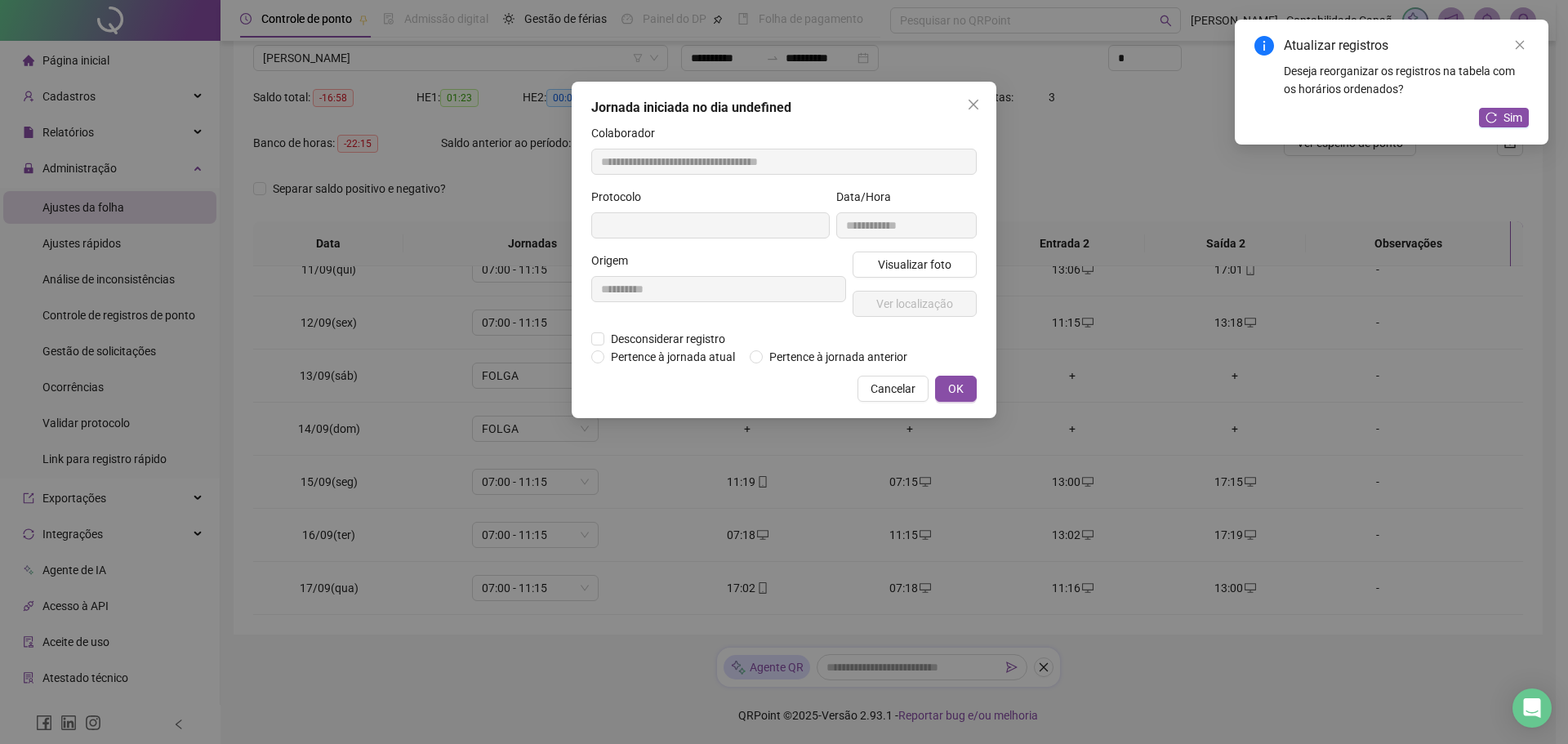
type input "**********"
click at [683, 343] on span "Desconsiderar registro" at bounding box center [668, 340] width 128 height 18
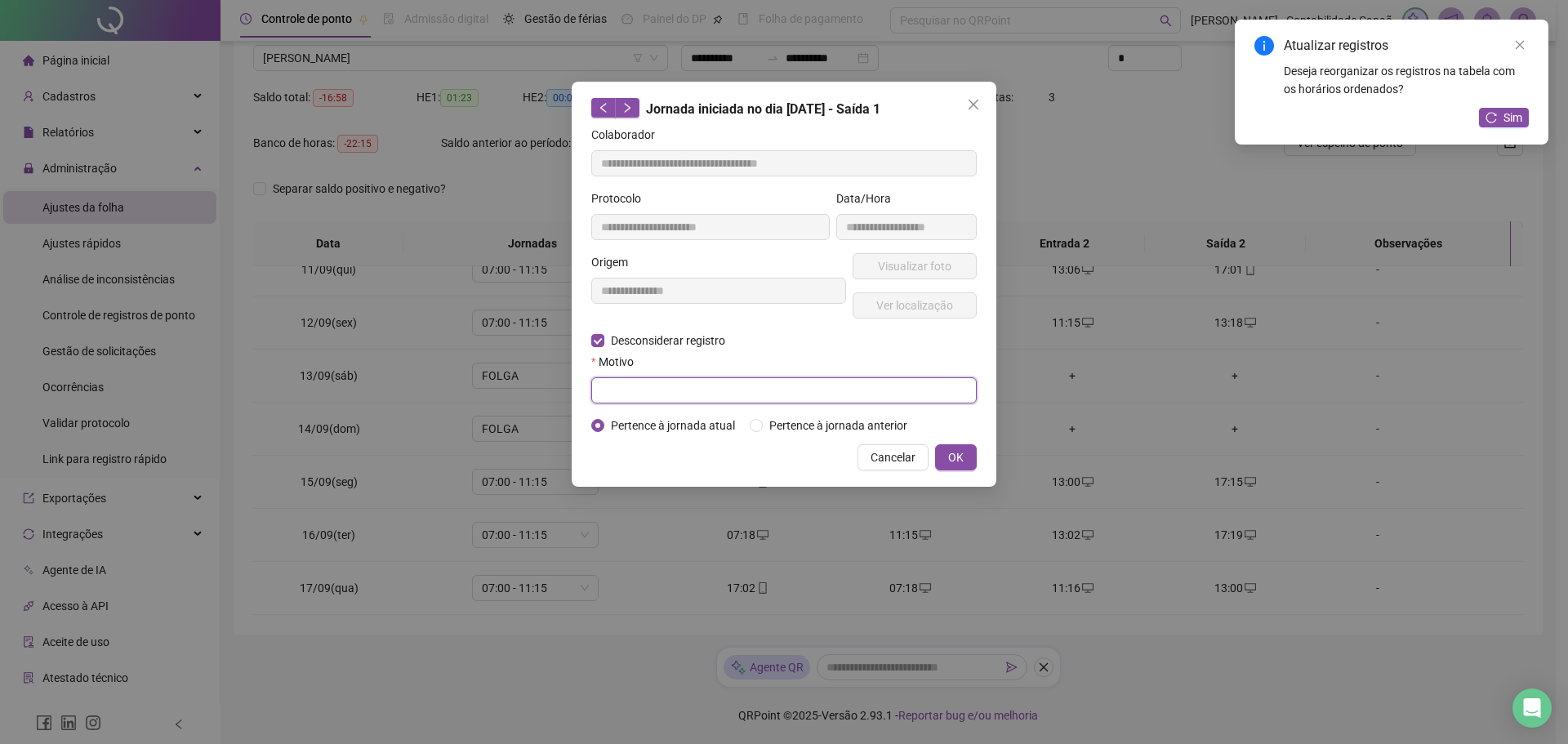
click at [699, 386] on input "text" at bounding box center [784, 390] width 385 height 26
drag, startPoint x: 874, startPoint y: 455, endPoint x: 877, endPoint y: 440, distance: 15.3
click at [878, 457] on span "Cancelar" at bounding box center [893, 457] width 44 height 18
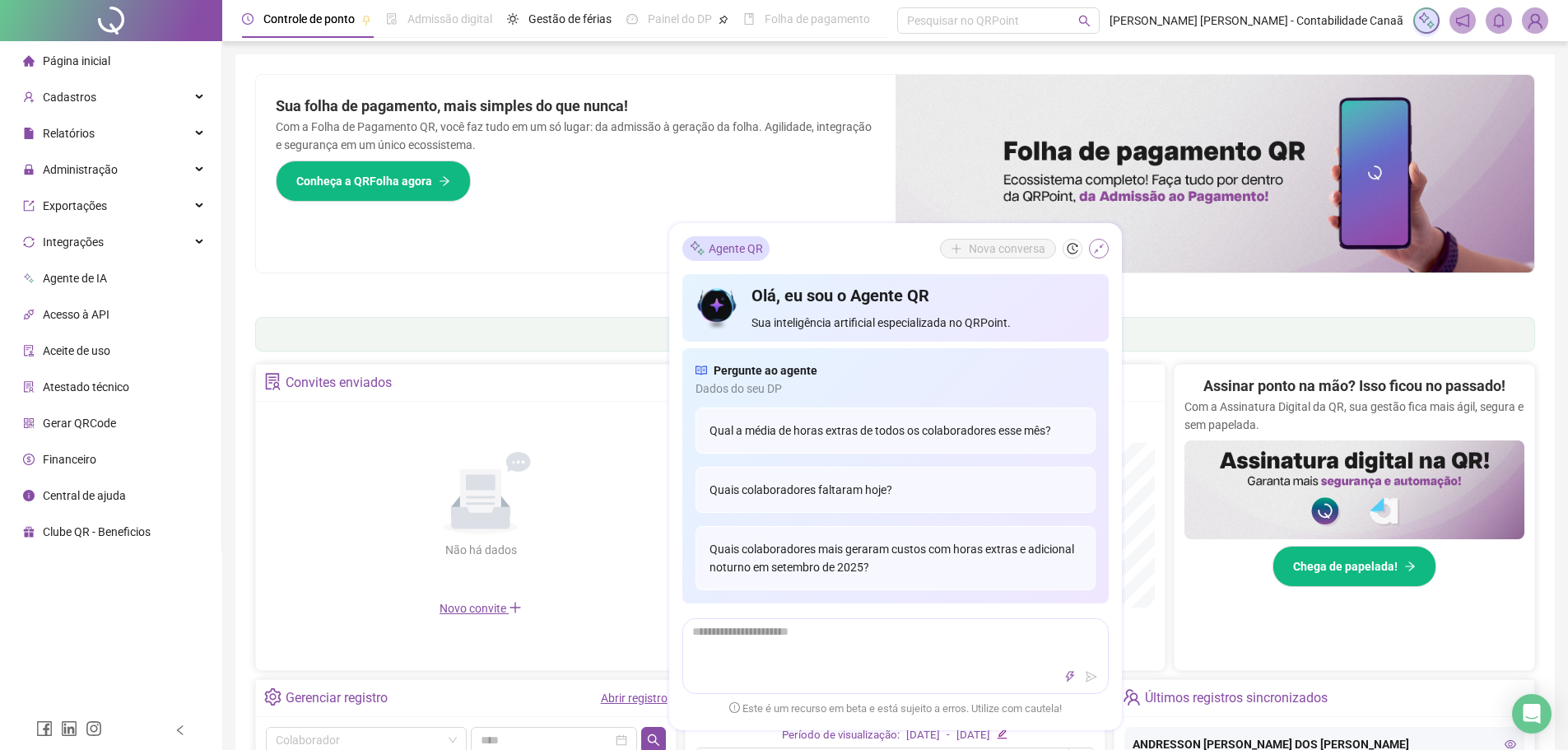
click at [1095, 254] on button "button" at bounding box center [1099, 248] width 19 height 19
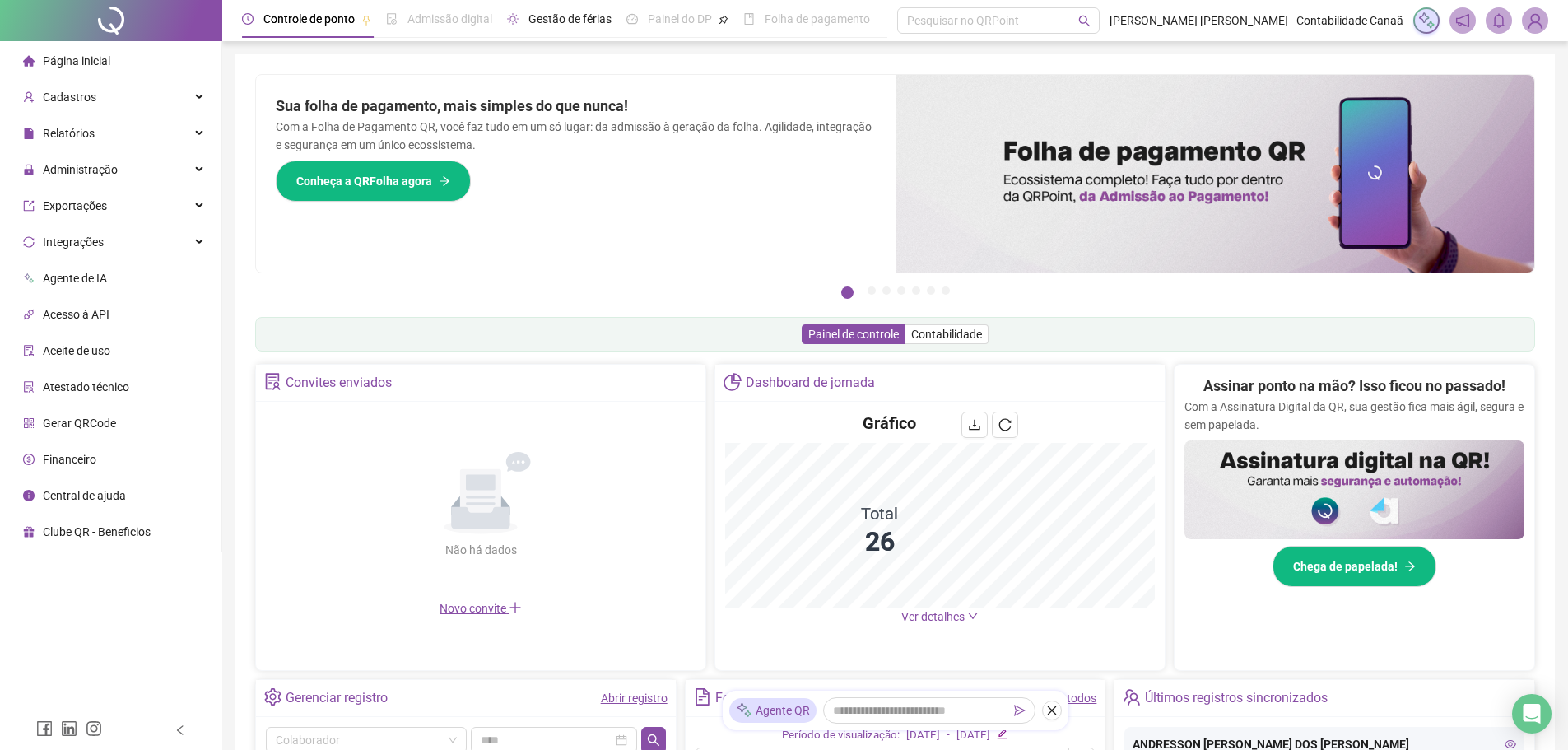
click at [564, 28] on div "Gestão de férias" at bounding box center [559, 19] width 104 height 38
